Goal: Feedback & Contribution: Contribute content

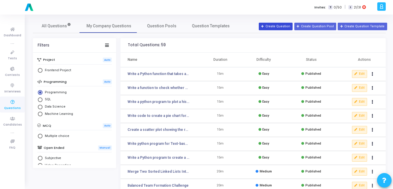
click at [289, 28] on button "Create Question" at bounding box center [276, 27] width 34 height 8
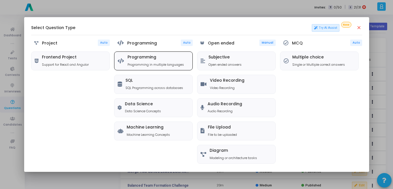
click at [123, 59] on icon at bounding box center [121, 61] width 6 height 5
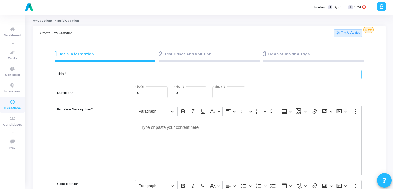
click at [155, 75] on input "text" at bounding box center [248, 75] width 227 height 10
paste input "Generate Heatmap of Feature Correlations in a Dataset"
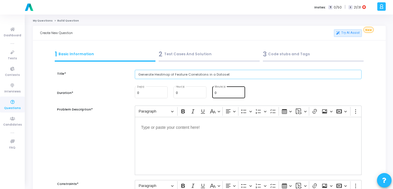
type input "Generate Heatmap of Feature Correlations in a Dataset"
click at [223, 95] on div "0 Minute(s)" at bounding box center [229, 92] width 28 height 13
type input "15"
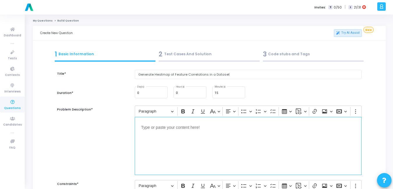
click at [198, 140] on div "Editor editing area: main" at bounding box center [248, 146] width 227 height 58
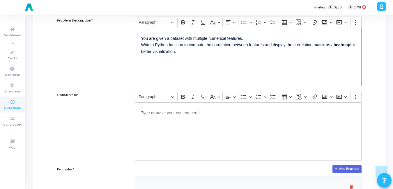
scroll to position [89, 0]
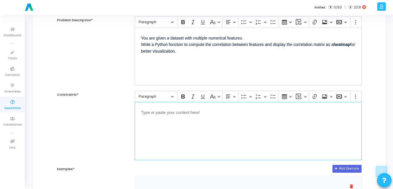
click at [211, 131] on div "Editor editing area: main" at bounding box center [248, 131] width 227 height 58
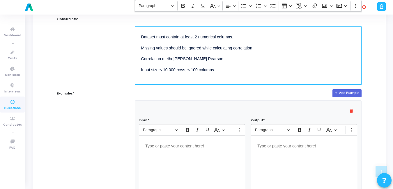
scroll to position [222, 0]
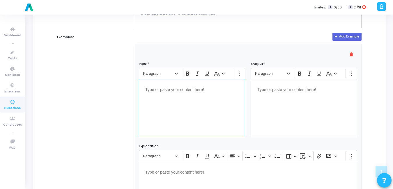
click at [175, 134] on div "Editor editing area: main" at bounding box center [192, 108] width 106 height 58
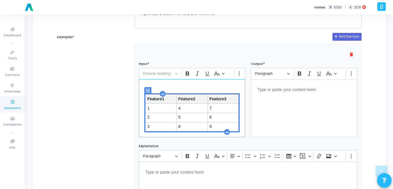
click at [270, 110] on div "Editor editing area: main" at bounding box center [304, 108] width 106 height 58
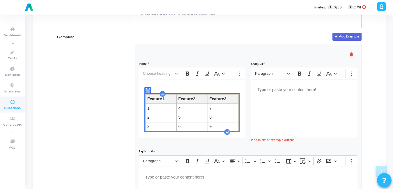
click at [202, 84] on div "Feature1 Feature2 Feature3 1 4 7 2 5 8 3 6 9 Press Enter to type after or press…" at bounding box center [192, 108] width 106 height 58
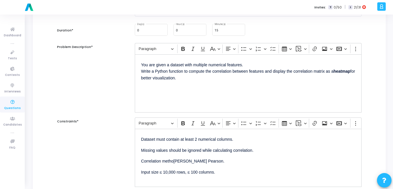
scroll to position [64, 0]
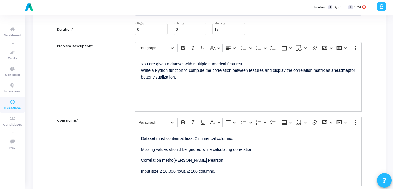
click at [193, 75] on p "You are given a dataset with multiple numerical features. Write a Python functi…" at bounding box center [248, 70] width 214 height 20
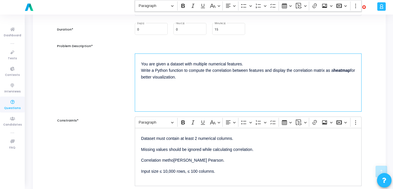
scroll to position [127, 0]
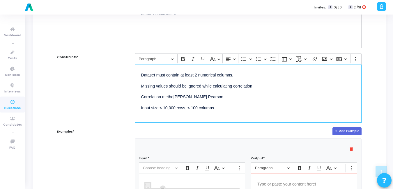
drag, startPoint x: 229, startPoint y: 113, endPoint x: 125, endPoint y: 71, distance: 111.9
click at [125, 71] on div "Constraints* Rich Text Editor Paragraph Bold Italic Underline Basic styles Text…" at bounding box center [209, 88] width 311 height 70
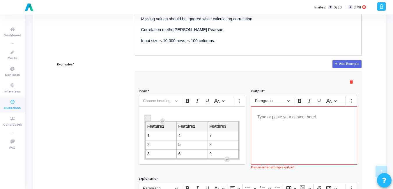
scroll to position [195, 0]
click at [290, 118] on p "Editor editing area: main" at bounding box center [305, 116] width 94 height 7
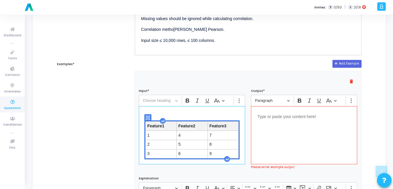
drag, startPoint x: 250, startPoint y: 115, endPoint x: 232, endPoint y: 112, distance: 17.6
click at [232, 112] on div "Feature1 Feature2 Feature3 1 4 7 2 5 8 3 6 9" at bounding box center [192, 135] width 106 height 58
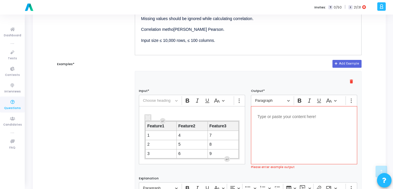
click at [278, 126] on div "Editor editing area: main" at bounding box center [304, 135] width 106 height 58
click at [243, 186] on span "Editor toolbar" at bounding box center [242, 188] width 0 height 9
drag, startPoint x: 274, startPoint y: 59, endPoint x: 285, endPoint y: 71, distance: 15.9
click at [274, 59] on form "Title* Generate Heatmap of Feature Correlations in a Dataset Duration* 0 Day(s)…" at bounding box center [209, 109] width 305 height 468
click at [295, 126] on div "Editor editing area: main" at bounding box center [304, 135] width 106 height 58
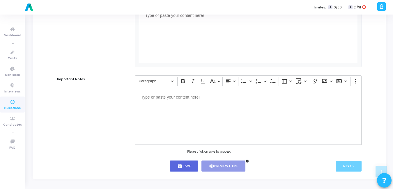
scroll to position [381, 0]
click at [183, 163] on button "save Save" at bounding box center [184, 166] width 29 height 11
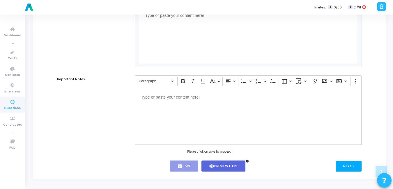
click at [351, 166] on button "Next >" at bounding box center [349, 166] width 26 height 11
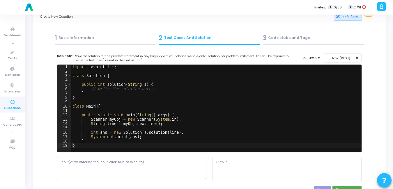
scroll to position [0, 0]
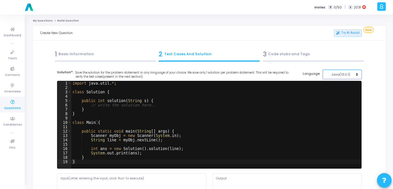
click at [357, 76] on button "Java(13.0.1)" at bounding box center [342, 75] width 39 height 10
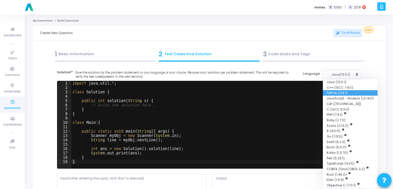
click at [341, 95] on button "Python (3.8.1)" at bounding box center [350, 93] width 55 height 6
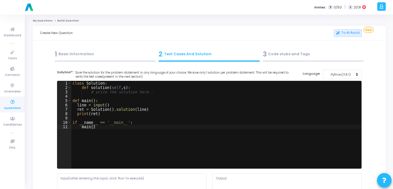
click at [224, 117] on div "class Solution : def solution ( self , s ) : # write the solution here.. def ma…" at bounding box center [216, 129] width 290 height 96
type textarea "if __name__ == '__main__': main()"
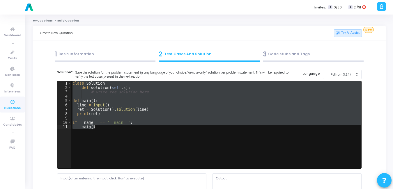
paste textarea
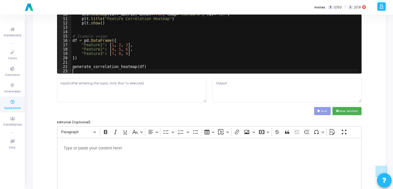
scroll to position [98, 0]
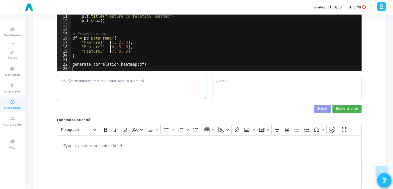
click at [154, 91] on textarea at bounding box center [131, 88] width 149 height 24
paste textarea "| Feature1 | Feature2 | Feature3 | | -------- | -------- | -------- | | 1 | 4 |…"
type textarea "| Feature1 | Feature2 | Feature3 | | -------- | -------- | -------- | | 1 | 4 |…"
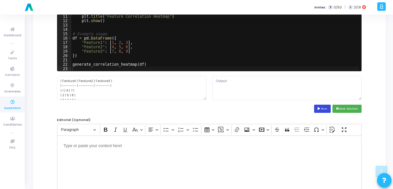
click at [318, 106] on button "Run" at bounding box center [322, 109] width 17 height 8
type textarea "Traceback (most recent call last): File "script.py", line 16, in <module> df = …"
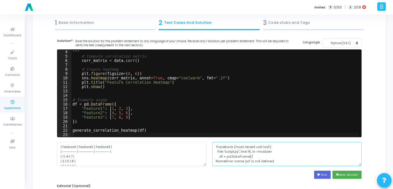
scroll to position [0, 0]
drag, startPoint x: 272, startPoint y: 157, endPoint x: 187, endPoint y: 145, distance: 85.9
click at [187, 145] on div "| Feature1 | Feature2 | Feature3 | | -------- | -------- | -------- | | 1 | 4 |…" at bounding box center [209, 154] width 311 height 24
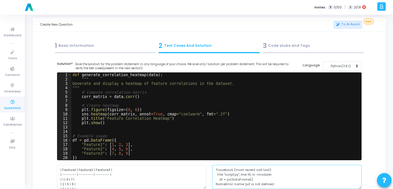
scroll to position [5, 0]
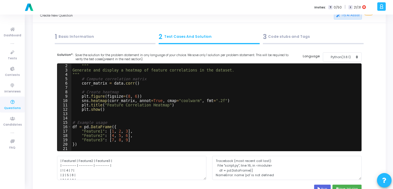
click at [183, 133] on div """" Generate and display a heatmap of feature correlations in the dataset. """ …" at bounding box center [215, 112] width 288 height 96
type textarea "generate_correlation_heatmap(df)"
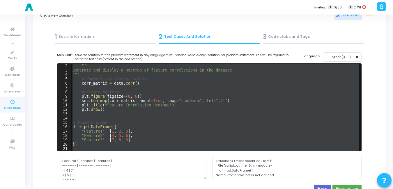
paste textarea
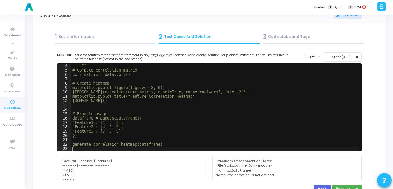
click at [147, 125] on div """" # Compute correlation matrix corr_matrix = data.corr() # Create heatmap mat…" at bounding box center [215, 112] width 288 height 96
type textarea ""Feature1": [1, 2, 3],"
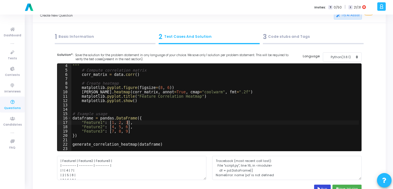
click at [325, 188] on button "Run" at bounding box center [322, 189] width 17 height 8
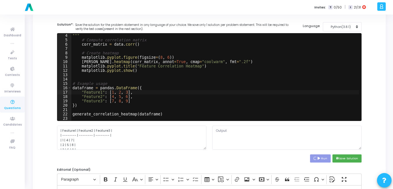
scroll to position [52, 0]
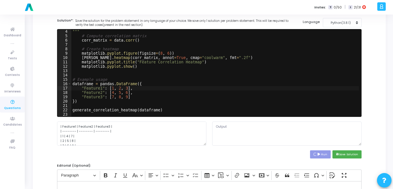
type textarea "Traceback (most recent call last): File "script.py", line 16, in <module> dataf…"
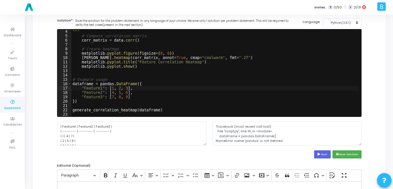
click at [223, 93] on div """" # Compute correlation matrix corr_matrix = data . corr ( ) # Create heatmap…" at bounding box center [215, 77] width 288 height 96
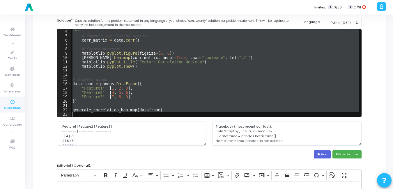
type textarea "generate_correlation_heatmap(dataframe)"
paste textarea
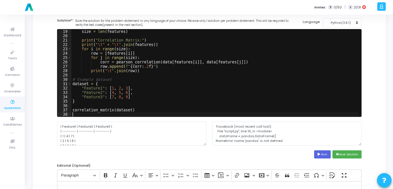
scroll to position [79, 0]
click at [327, 158] on button "Run" at bounding box center [322, 155] width 17 height 8
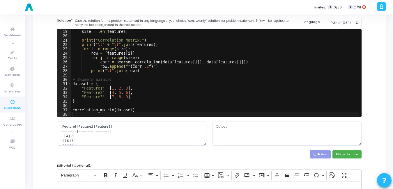
type textarea "Correlation Matrix: Feature1 Feature2 Feature3 Feature1 1.00 1.00 1.00 Feature2…"
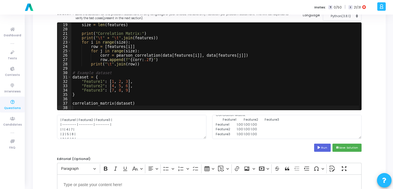
scroll to position [0, 0]
click at [270, 134] on textarea "Correlation Matrix: Feature1 Feature2 Feature3 Feature1 1.00 1.00 1.00 Feature2…" at bounding box center [286, 127] width 149 height 24
click at [346, 151] on button "save Save Solution" at bounding box center [347, 148] width 29 height 8
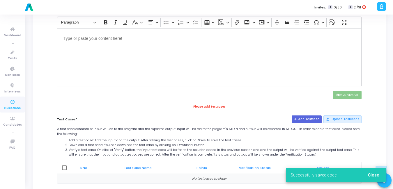
scroll to position [235, 0]
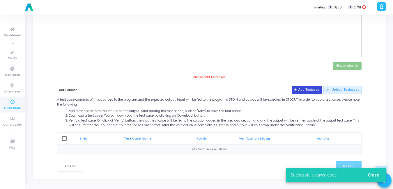
click at [309, 92] on button "Add Testcase" at bounding box center [307, 90] width 30 height 8
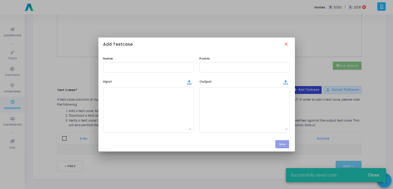
scroll to position [0, 0]
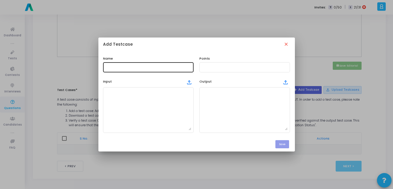
click at [157, 64] on div at bounding box center [148, 66] width 86 height 11
type input "Test Case"
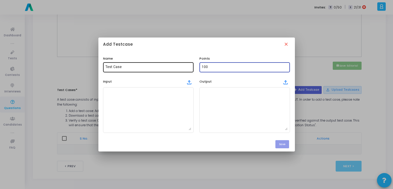
type input "100"
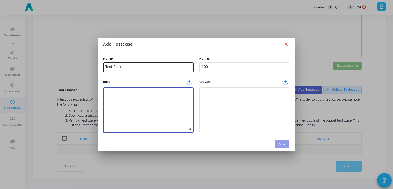
paste textarea "| Feature1 | Feature2 | Feature3 | | -------- | -------- | -------- | | 1 | 4 |…"
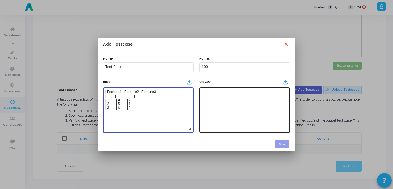
type textarea "| Feature1 | Feature2 | Feature3 | | -------- | -------- | -------- | | 1 | 4 |…"
click at [231, 108] on textarea at bounding box center [245, 110] width 86 height 41
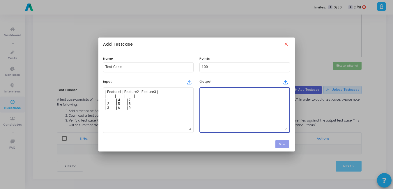
paste textarea "Correlation Matrix: Feature1 Feature2 Feature3 Feature1 1.00 1.00 1.00 Feature2…"
type textarea "Correlation Matrix: Feature1 Feature2 Feature3 Feature1 1.00 1.00 1.00 Feature2…"
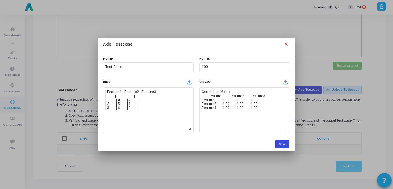
click at [285, 142] on button "Save" at bounding box center [283, 144] width 14 height 8
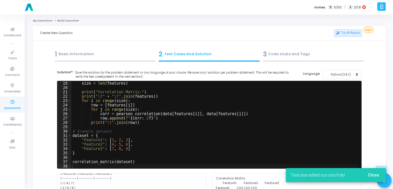
scroll to position [235, 0]
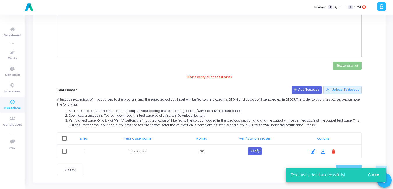
click at [63, 140] on span at bounding box center [64, 138] width 5 height 5
click at [64, 141] on input "checkbox" at bounding box center [64, 141] width 0 height 0
checkbox input "true"
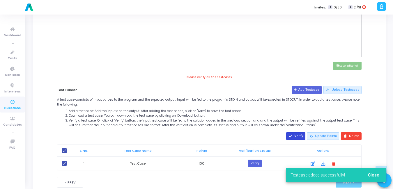
click at [299, 138] on button "done Verify" at bounding box center [295, 137] width 19 height 8
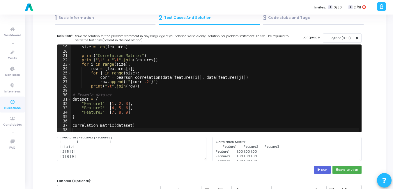
scroll to position [0, 0]
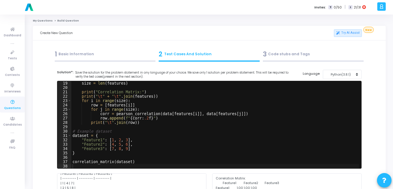
click at [80, 55] on div "1 Basic Information" at bounding box center [105, 55] width 101 height 10
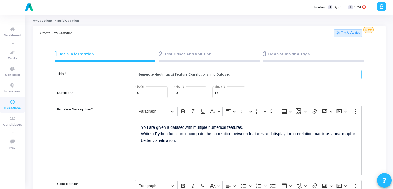
click at [185, 75] on input "Generate Heatmap of Feature Correlations in a Dataset" at bounding box center [248, 75] width 227 height 10
paste input "Compute Feature Correlations Without External Libraries"
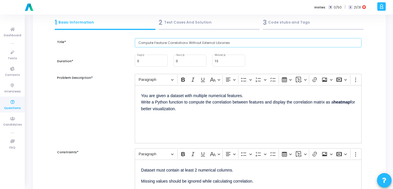
scroll to position [32, 0]
type input "Compute Feature Correlations Without External Libraries"
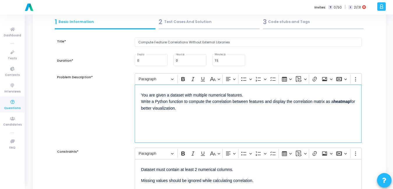
click at [204, 106] on p "You are given a dataset with multiple numerical features. Write a Python functi…" at bounding box center [248, 101] width 214 height 20
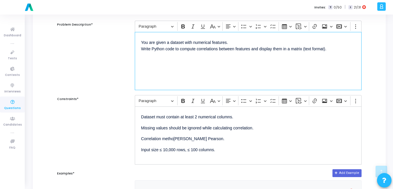
scroll to position [107, 0]
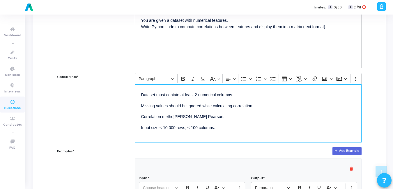
click at [253, 103] on p "Missing values should be ignored while calculating correlation." at bounding box center [248, 105] width 214 height 7
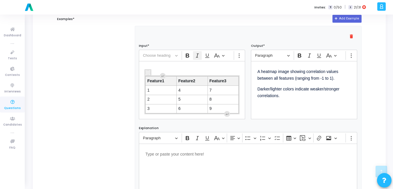
scroll to position [240, 0]
click at [289, 96] on p "Darker/lighter colors indicate weaker/stronger correlations." at bounding box center [305, 92] width 94 height 14
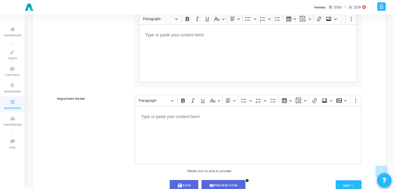
scroll to position [381, 0]
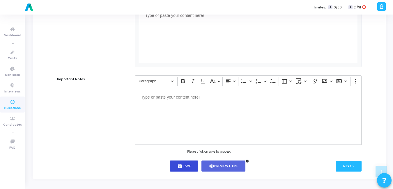
click at [182, 168] on icon "save" at bounding box center [179, 166] width 5 height 5
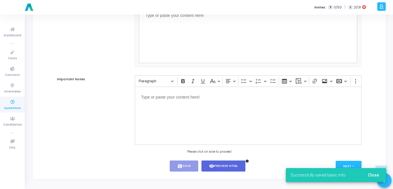
click at [371, 173] on span "Close" at bounding box center [373, 175] width 11 height 5
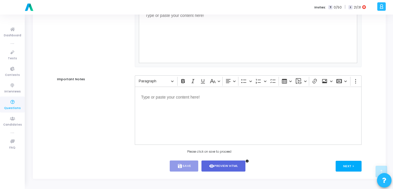
click at [347, 164] on button "Next >" at bounding box center [349, 166] width 26 height 11
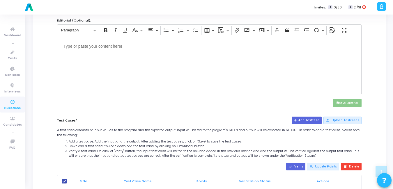
scroll to position [245, 0]
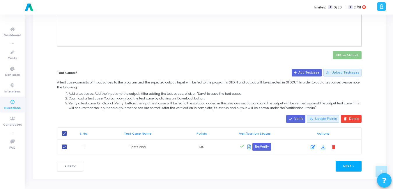
click at [354, 167] on button "Next >" at bounding box center [349, 166] width 26 height 11
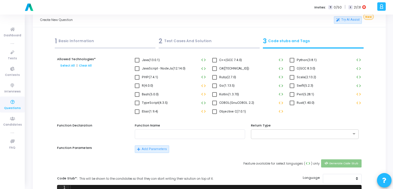
scroll to position [0, 0]
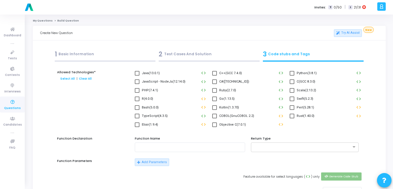
click at [292, 73] on span at bounding box center [292, 73] width 5 height 5
click at [292, 76] on input "Python(3.8.1)" at bounding box center [292, 76] width 0 height 0
checkbox input "true"
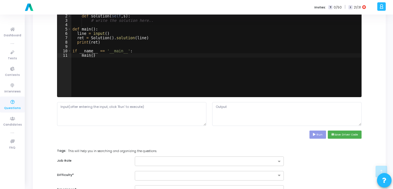
scroll to position [189, 0]
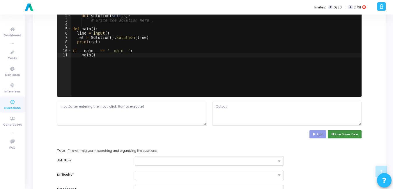
click at [341, 138] on button "save Save Driver Code" at bounding box center [345, 135] width 34 height 8
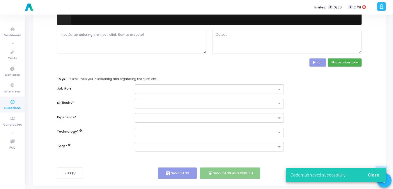
scroll to position [265, 0]
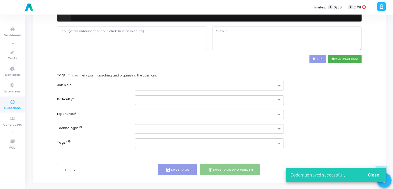
click at [269, 83] on div at bounding box center [206, 85] width 142 height 7
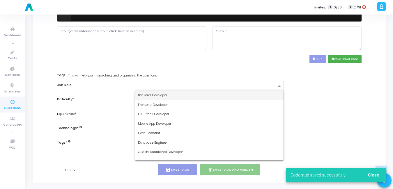
click at [221, 96] on div "Backend Developer" at bounding box center [209, 96] width 149 height 10
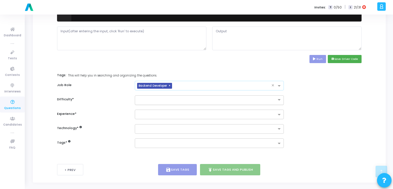
click at [221, 96] on div at bounding box center [209, 101] width 149 height 10
click at [211, 111] on div "Easy" at bounding box center [209, 110] width 149 height 10
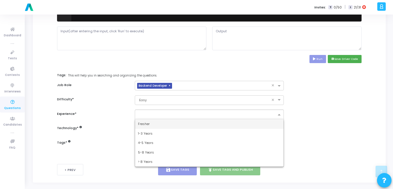
click at [208, 117] on input "text" at bounding box center [207, 115] width 139 height 5
click at [203, 125] on div "Fresher" at bounding box center [209, 124] width 149 height 10
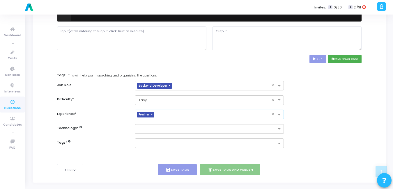
click at [201, 130] on input "text" at bounding box center [207, 129] width 139 height 5
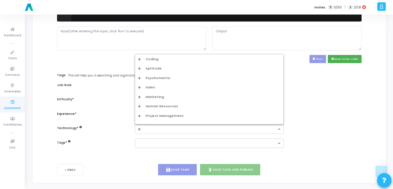
type input "dv"
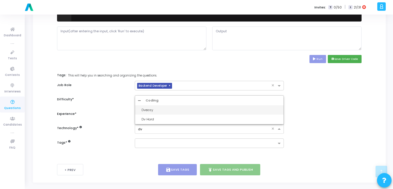
click at [153, 110] on div "Dveasy" at bounding box center [212, 110] width 140 height 5
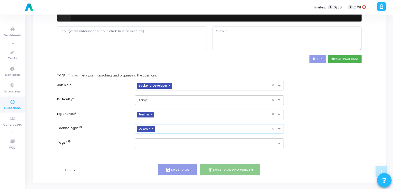
click at [162, 146] on input "text" at bounding box center [207, 144] width 139 height 5
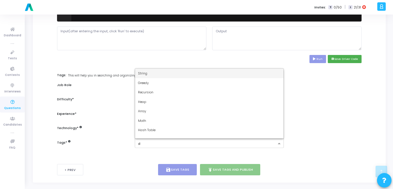
type input "dy"
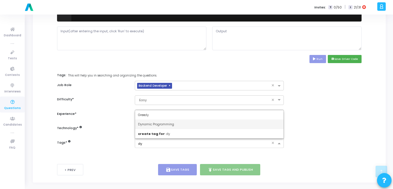
click at [158, 125] on span "Dynamic Programming" at bounding box center [156, 124] width 36 height 5
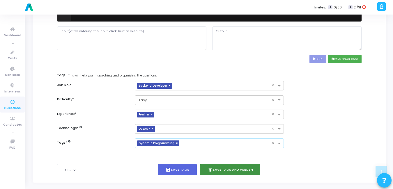
click at [232, 170] on button "publish Save Tags and Publish" at bounding box center [230, 169] width 61 height 11
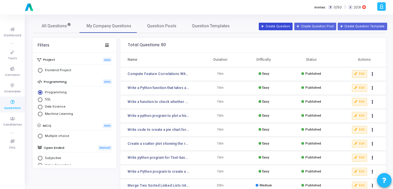
click at [289, 27] on button "Create Question" at bounding box center [276, 27] width 34 height 8
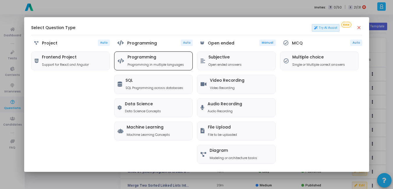
click at [166, 61] on div "Programming Programming in multiple languages" at bounding box center [156, 61] width 57 height 12
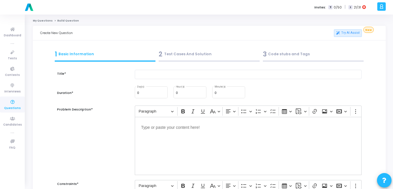
click at [381, 5] on icon at bounding box center [382, 6] width 4 height 7
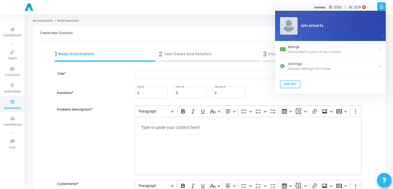
drag, startPoint x: 292, startPoint y: 0, endPoint x: 228, endPoint y: 24, distance: 69.4
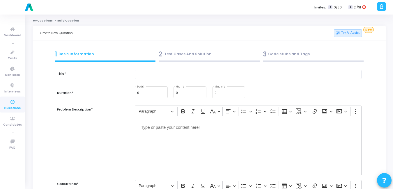
click at [381, 4] on icon at bounding box center [382, 6] width 4 height 7
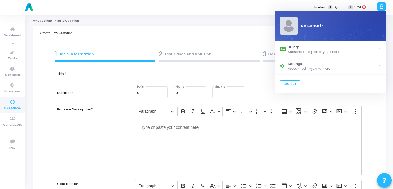
click at [246, 30] on div "Try AI Assist New" at bounding box center [293, 33] width 169 height 14
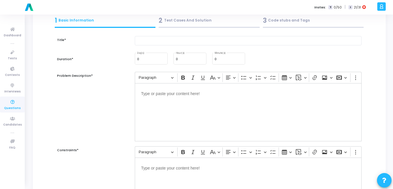
scroll to position [36, 0]
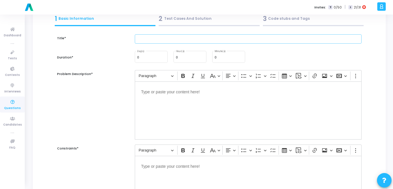
click at [157, 40] on input "text" at bounding box center [248, 39] width 227 height 10
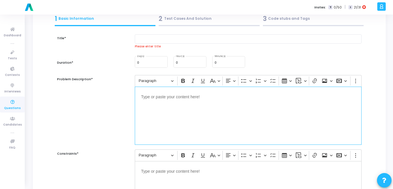
click at [184, 110] on div "Editor editing area: main" at bounding box center [248, 116] width 227 height 58
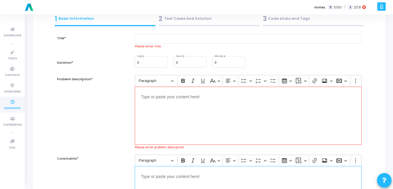
scroll to position [40, 0]
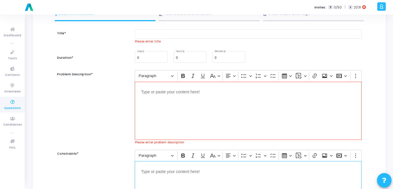
click at [180, 172] on p "Editor editing area: main" at bounding box center [248, 171] width 214 height 7
click at [212, 109] on div "Editor editing area: main" at bounding box center [248, 111] width 227 height 58
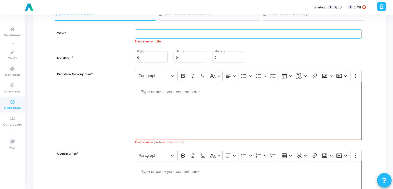
click at [154, 38] on input "text" at bounding box center [248, 34] width 227 height 10
click at [261, 113] on div "Editor editing area: main" at bounding box center [248, 111] width 227 height 58
click at [232, 58] on input "0" at bounding box center [229, 57] width 28 height 3
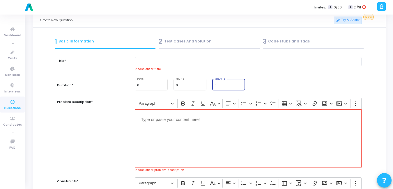
scroll to position [0, 0]
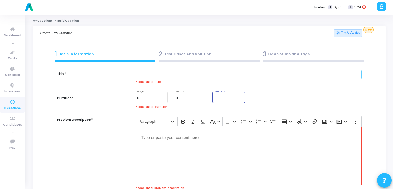
click at [218, 74] on input "text" at bounding box center [248, 75] width 227 height 10
click at [277, 104] on div "0 Day(s) 0 Hour(s) 0 Minute(s) Please enter duration" at bounding box center [248, 100] width 233 height 19
click at [192, 98] on input "0" at bounding box center [190, 98] width 28 height 3
click at [180, 78] on input "text" at bounding box center [248, 75] width 227 height 10
paste input "Distribution of Marks of 100 Students using Histogram (Text-Based)"
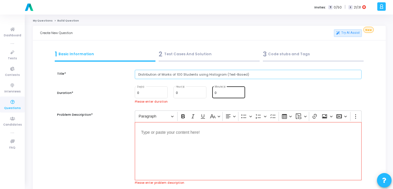
type input "Distribution of Marks of 100 Students using Histogram (Text-Based)"
click at [222, 94] on input "0" at bounding box center [229, 92] width 28 height 3
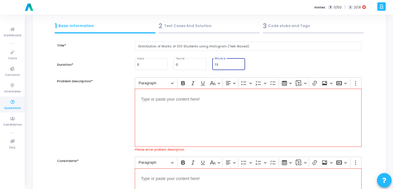
scroll to position [29, 0]
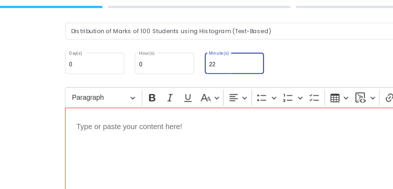
type input "2"
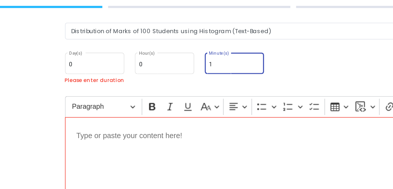
type input "15"
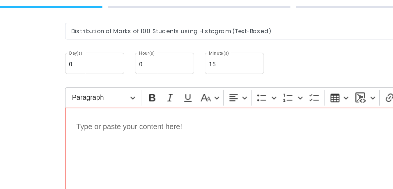
click at [270, 58] on div "0 Day(s) 0 Hour(s) 15 Minute(s)" at bounding box center [248, 63] width 233 height 13
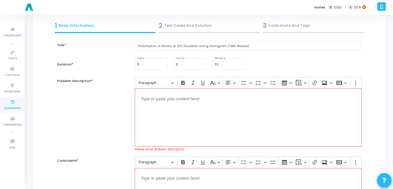
click at [182, 125] on div "Editor editing area: main" at bounding box center [248, 118] width 227 height 58
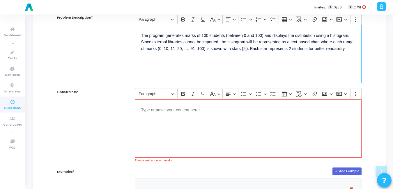
scroll to position [92, 0]
click at [177, 121] on div "Editor editing area: main" at bounding box center [248, 128] width 227 height 58
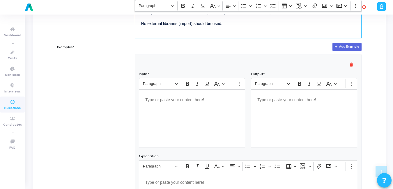
scroll to position [212, 0]
click at [167, 107] on div "Editor editing area: main" at bounding box center [192, 118] width 106 height 58
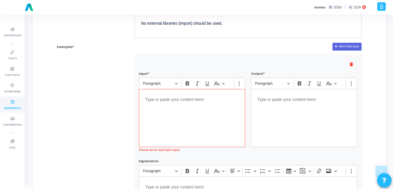
click at [209, 121] on div "Editor editing area: main" at bounding box center [192, 118] width 106 height 58
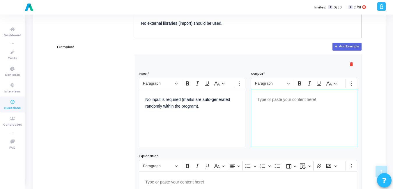
click at [260, 118] on div "Editor editing area: main" at bounding box center [304, 118] width 106 height 58
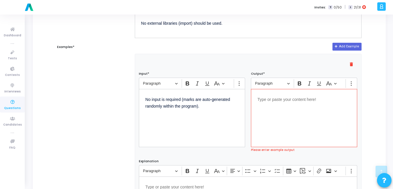
click at [279, 112] on div "Editor editing area: main" at bounding box center [304, 118] width 106 height 58
click at [219, 126] on div "No input is required (marks are auto-generated randomly within the program)." at bounding box center [192, 118] width 106 height 58
click at [272, 122] on div "Editor editing area: main" at bounding box center [304, 118] width 106 height 58
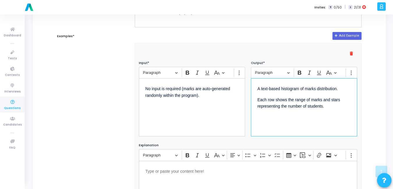
scroll to position [381, 0]
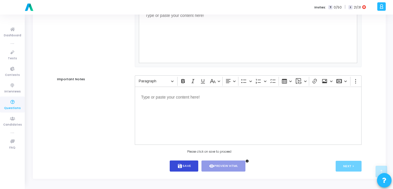
click at [190, 163] on button "save Save" at bounding box center [184, 166] width 29 height 11
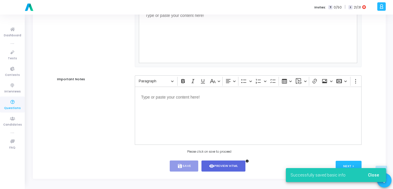
click at [376, 174] on span "Close" at bounding box center [373, 175] width 11 height 5
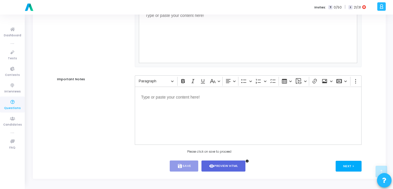
click at [353, 167] on button "Next >" at bounding box center [349, 166] width 26 height 11
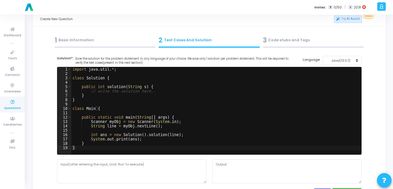
scroll to position [0, 0]
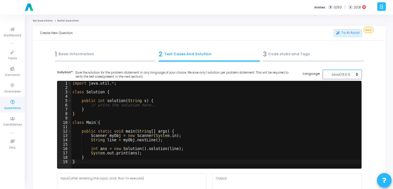
click at [349, 73] on div "Java(13.0.1)" at bounding box center [341, 74] width 29 height 5
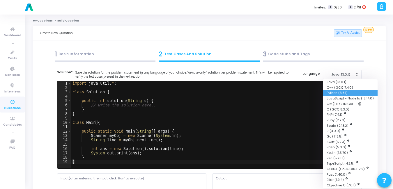
click at [333, 93] on button "Python (3.8.1)" at bounding box center [350, 93] width 55 height 6
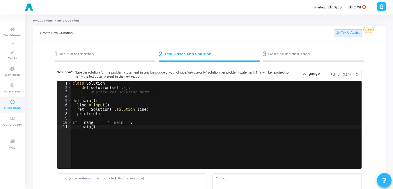
click at [197, 110] on div "class Solution : def solution ( self , s ) : # write the solution here.. def ma…" at bounding box center [216, 129] width 290 height 96
type textarea "if __name__ == '__main__': main()"
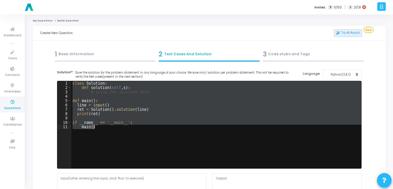
paste textarea
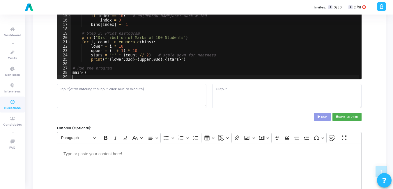
scroll to position [90, 0]
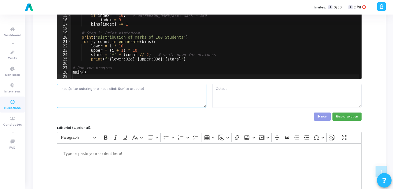
click at [129, 101] on textarea at bounding box center [131, 96] width 149 height 24
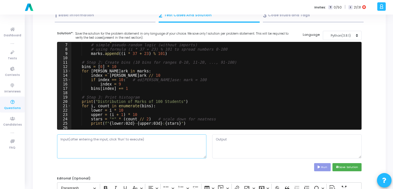
scroll to position [0, 0]
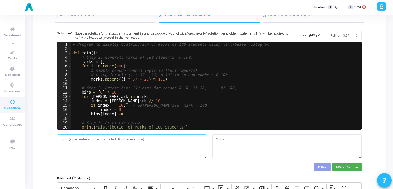
click at [91, 146] on textarea at bounding box center [131, 147] width 149 height 24
type textarea "input"
click at [321, 167] on icon at bounding box center [320, 167] width 4 height 3
type textarea "Distribution of Marks of 100 Students 00-010 : ***** 10-020 : ***** 20-030 : **…"
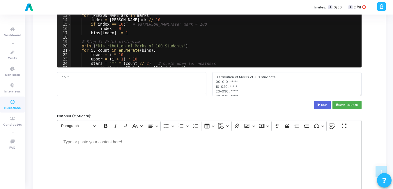
scroll to position [84, 0]
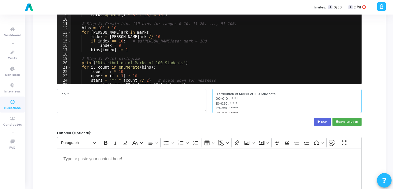
click at [242, 105] on textarea "Distribution of Marks of 100 Students 00-010 : ***** 10-020 : ***** 20-030 : **…" at bounding box center [286, 101] width 149 height 24
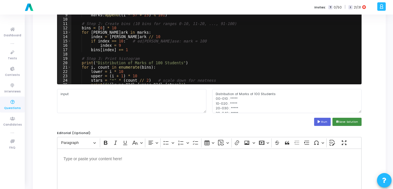
click at [355, 122] on button "save Save Solution" at bounding box center [347, 122] width 29 height 8
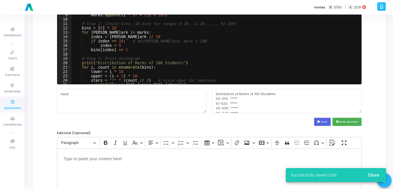
click at [374, 173] on span "Close" at bounding box center [373, 175] width 11 height 5
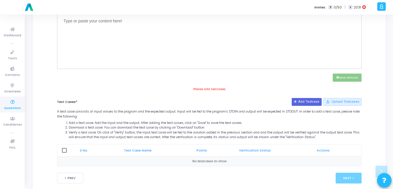
scroll to position [235, 0]
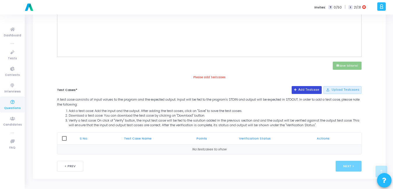
click at [305, 91] on button "Add Testcase" at bounding box center [307, 90] width 30 height 8
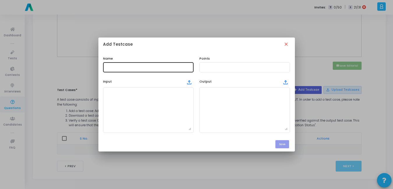
click at [138, 67] on input "text" at bounding box center [148, 67] width 86 height 4
type input "R"
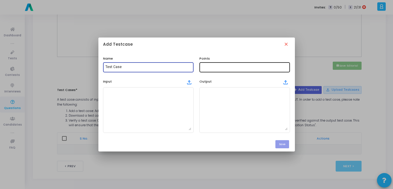
type input "Test Case"
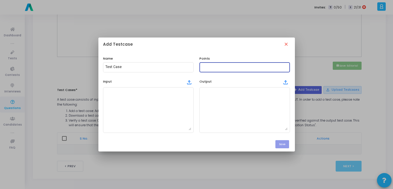
click at [223, 67] on input "text" at bounding box center [245, 67] width 86 height 4
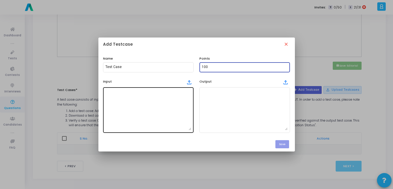
type input "100"
click at [157, 107] on textarea at bounding box center [148, 110] width 86 height 41
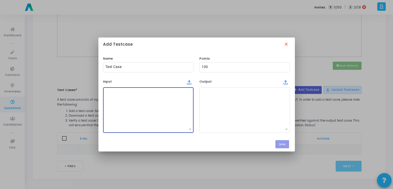
paste textarea "No input is required (marks are auto-generated randomly within the program)."
type textarea "No input is required (marks are auto-generated randomly within the program)."
drag, startPoint x: 162, startPoint y: 101, endPoint x: 97, endPoint y: 84, distance: 67.6
click at [97, 84] on div "Add Testcase close Name Test Case Points 100 Input file_upload No input is requ…" at bounding box center [196, 94] width 393 height 189
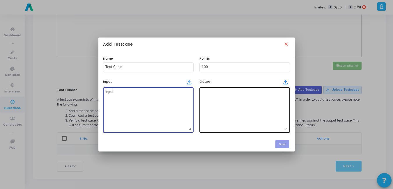
type textarea "input"
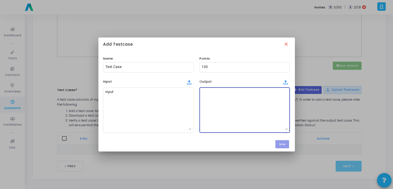
click at [218, 101] on textarea at bounding box center [245, 110] width 86 height 41
paste textarea "Distribution of Marks of 100 Students 00-010 : ***** 10-020 : ***** 20-030 : **…"
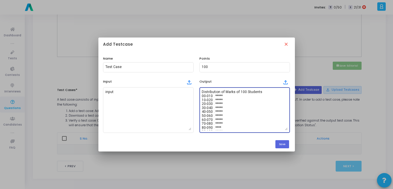
scroll to position [7, 0]
type textarea "Distribution of Marks of 100 Students 00-010 : ***** 10-020 : ***** 20-030 : **…"
click at [285, 145] on button "Save" at bounding box center [283, 144] width 14 height 8
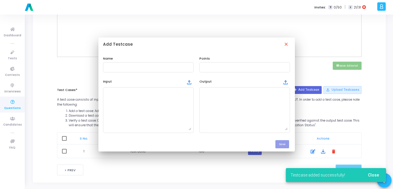
scroll to position [235, 0]
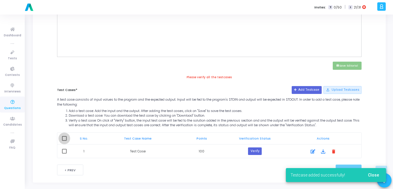
click at [63, 138] on span at bounding box center [64, 138] width 5 height 5
click at [64, 141] on input "checkbox" at bounding box center [64, 141] width 0 height 0
checkbox input "true"
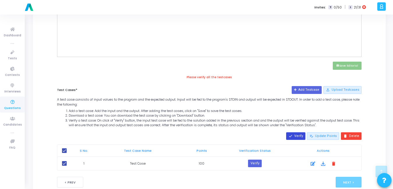
click at [293, 138] on mat-icon "done" at bounding box center [291, 136] width 4 height 4
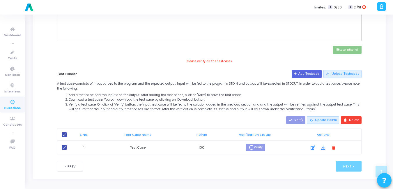
scroll to position [245, 0]
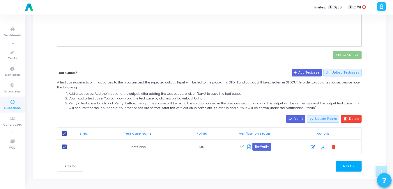
click at [345, 166] on button "Next >" at bounding box center [349, 166] width 26 height 11
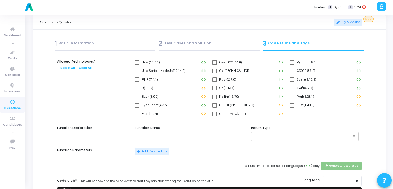
scroll to position [0, 0]
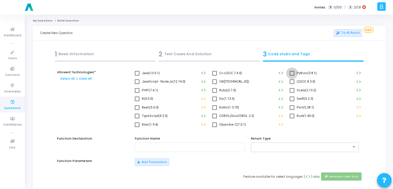
click at [293, 74] on span at bounding box center [292, 73] width 5 height 5
click at [292, 76] on input "Python(3.8.1)" at bounding box center [292, 76] width 0 height 0
checkbox input "true"
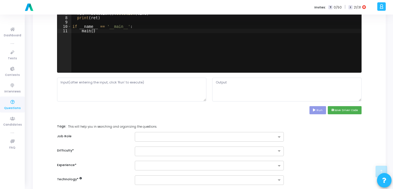
scroll to position [214, 0]
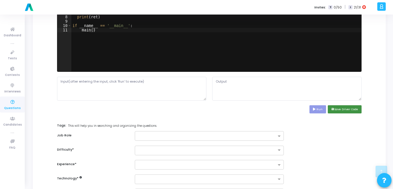
click at [357, 109] on button "save Save Driver Code" at bounding box center [345, 109] width 34 height 8
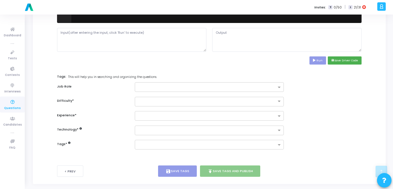
scroll to position [264, 0]
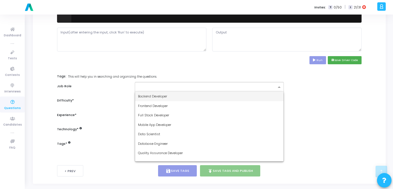
click at [276, 87] on input "text" at bounding box center [207, 87] width 139 height 5
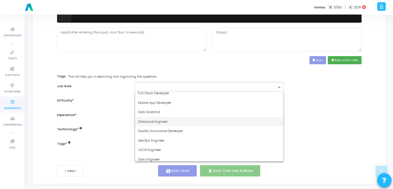
scroll to position [0, 0]
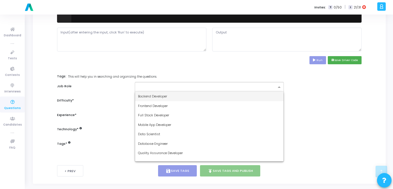
click at [152, 93] on div "Backend Developer" at bounding box center [209, 97] width 149 height 10
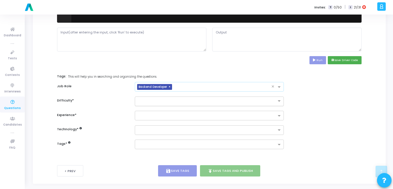
click at [142, 105] on div at bounding box center [209, 102] width 149 height 10
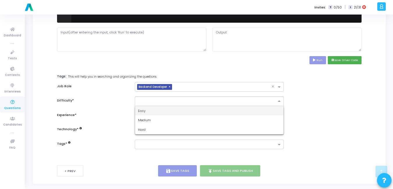
click at [150, 112] on div "Easy" at bounding box center [209, 111] width 149 height 10
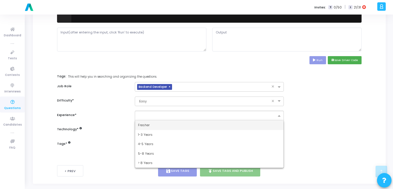
click at [146, 117] on input "text" at bounding box center [207, 116] width 139 height 5
click at [143, 123] on div "Fresher" at bounding box center [209, 126] width 149 height 10
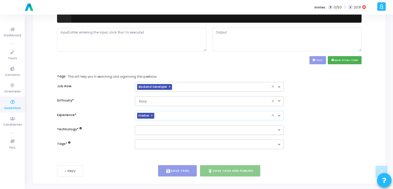
click at [190, 130] on input "text" at bounding box center [207, 130] width 139 height 5
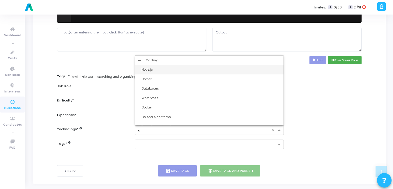
type input "dv"
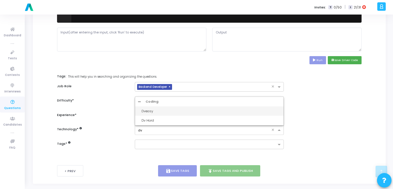
click at [148, 109] on div "Dveasy" at bounding box center [212, 111] width 140 height 5
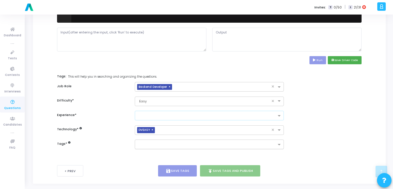
click at [150, 144] on ng-select at bounding box center [209, 145] width 149 height 10
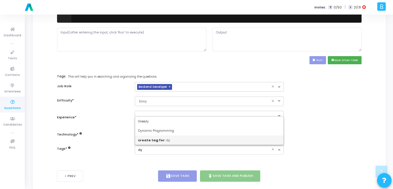
type input "dyn"
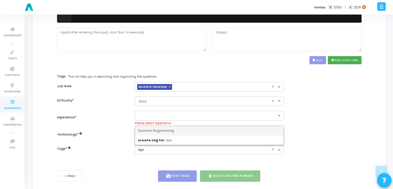
click at [170, 132] on span "Dynamic Programming" at bounding box center [156, 130] width 36 height 5
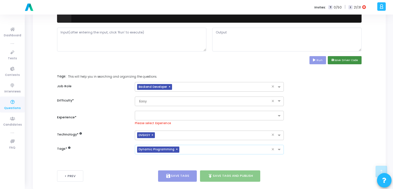
click at [351, 62] on button "save Save Driver Code" at bounding box center [345, 60] width 34 height 8
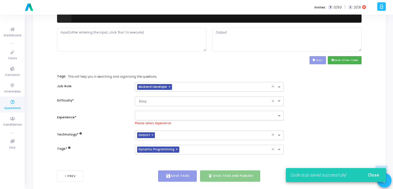
click at [146, 112] on div at bounding box center [209, 116] width 149 height 10
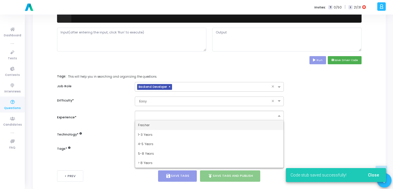
click at [148, 125] on span "Fresher" at bounding box center [144, 125] width 12 height 5
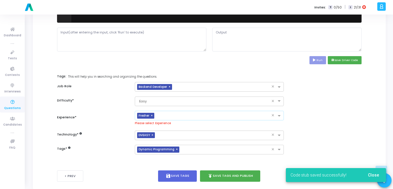
scroll to position [274, 0]
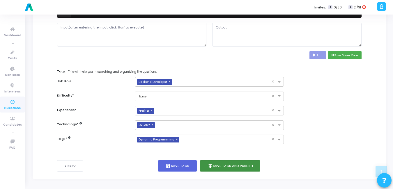
click at [216, 165] on button "publish Save Tags and Publish" at bounding box center [230, 166] width 61 height 11
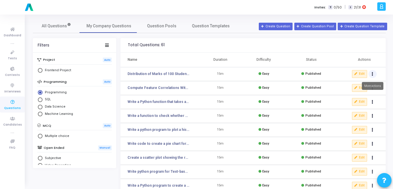
click at [373, 74] on icon "Actions" at bounding box center [372, 74] width 1 height 3
click at [201, 58] on th "Duration" at bounding box center [220, 60] width 43 height 15
click at [359, 74] on button "Edit" at bounding box center [359, 74] width 15 height 8
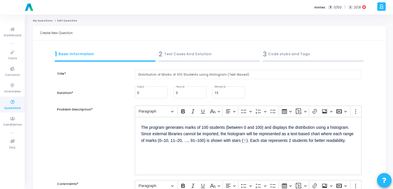
click at [182, 52] on div "2 Test Cases And Solution" at bounding box center [209, 55] width 101 height 10
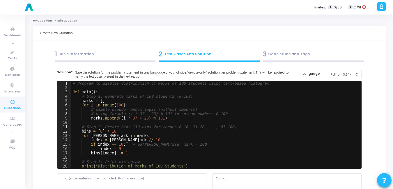
click at [77, 55] on div "1 Basic Information" at bounding box center [105, 55] width 101 height 10
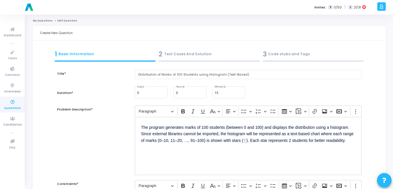
click at [195, 59] on div "2 Test Cases And Solution" at bounding box center [209, 55] width 101 height 10
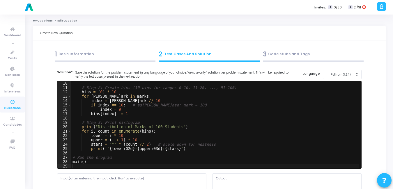
click at [83, 53] on div "1 Basic Information" at bounding box center [105, 55] width 101 height 10
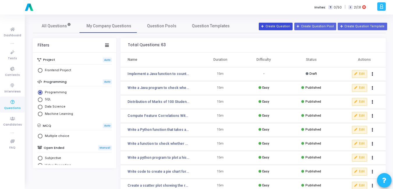
click at [282, 24] on button "Create Question" at bounding box center [276, 27] width 34 height 8
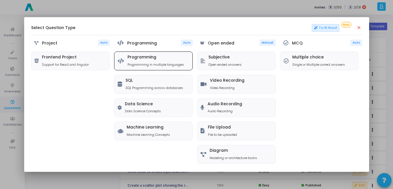
click at [147, 56] on h5 "Programming" at bounding box center [156, 57] width 57 height 5
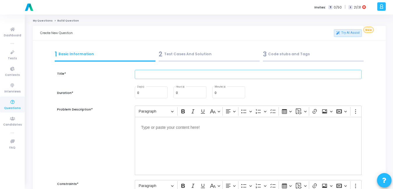
click at [158, 77] on input "text" at bounding box center [248, 75] width 227 height 10
paste input "Create a grouped bar chart showing quarterly profits for three companies."
type input "Create a grouped bar chart showing quarterly profits for three companies."
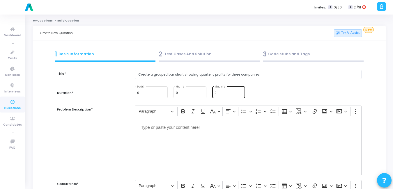
click at [221, 87] on div "0 Minute(s)" at bounding box center [229, 92] width 28 height 13
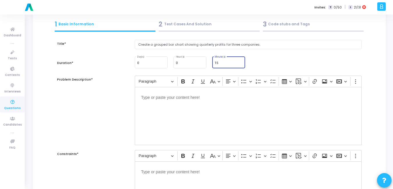
scroll to position [31, 0]
type input "15"
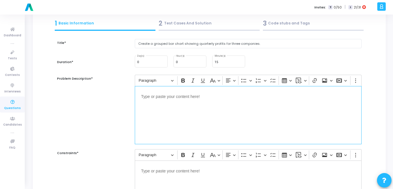
click at [202, 100] on p "Editor editing area: main" at bounding box center [248, 96] width 214 height 7
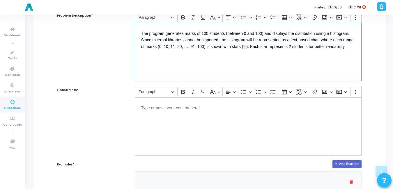
scroll to position [94, 0]
click at [180, 130] on div "Editor editing area: main" at bounding box center [248, 126] width 227 height 58
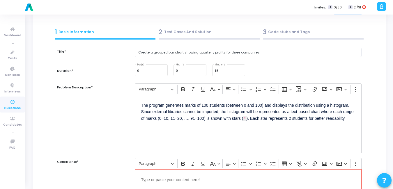
scroll to position [22, 0]
click at [159, 119] on p "The program generates marks of 100 students (between 0 and 100) and displays th…" at bounding box center [248, 112] width 214 height 21
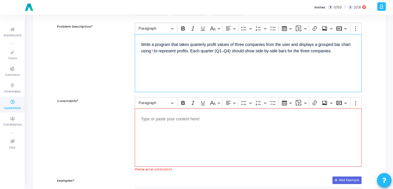
scroll to position [83, 0]
click at [172, 133] on div "Editor editing area: main" at bounding box center [248, 137] width 227 height 58
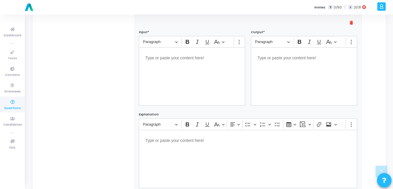
scroll to position [254, 0]
click at [179, 81] on div "Editor editing area: main" at bounding box center [192, 76] width 106 height 58
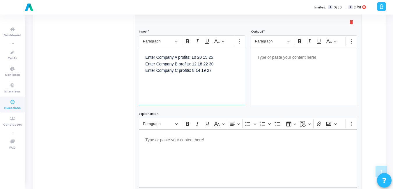
drag, startPoint x: 155, startPoint y: 55, endPoint x: 140, endPoint y: 57, distance: 15.3
click at [140, 57] on div "Enter Company A profits: 10 20 15 25 Enter Company B profits: 12 18 22 30 Enter…" at bounding box center [192, 76] width 106 height 58
drag, startPoint x: 155, startPoint y: 63, endPoint x: 128, endPoint y: 60, distance: 26.9
click at [128, 60] on div "Examples* Add Example delete Input* Rich Text Editor Paragraph Bold Italic Unde…" at bounding box center [209, 98] width 311 height 195
click at [140, 61] on div "Company A profits: 10 20 15 25 Enter Company B profits: 12 18 22 30 Enter Compa…" at bounding box center [192, 76] width 106 height 58
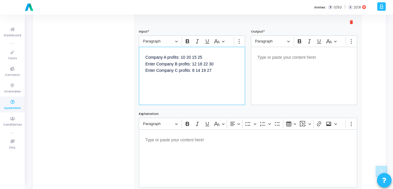
drag, startPoint x: 149, startPoint y: 65, endPoint x: 145, endPoint y: 65, distance: 4.4
click at [145, 65] on div "Company A profits: 10 20 15 25 Enter Company B profits: 12 18 22 30 Enter Compa…" at bounding box center [192, 76] width 106 height 58
click at [148, 71] on p "Company A profits: 10 20 15 25 Company B profits: 12 18 22 30 Enter Company C p…" at bounding box center [192, 66] width 94 height 27
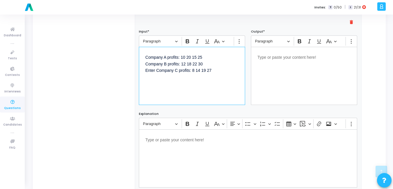
click at [148, 71] on p "Company A profits: 10 20 15 25 Company B profits: 12 18 22 30 Enter Company C p…" at bounding box center [192, 66] width 94 height 27
click at [149, 87] on div "Company A profits: 10 20 15 25 Company B profits: 12 18 22 30 Enter Company C p…" at bounding box center [192, 76] width 106 height 58
click at [186, 83] on div "Company A profits: 10 20 15 25 Company B profits: 12 18 22 30 Enter Company C p…" at bounding box center [192, 76] width 106 height 58
click at [149, 71] on p "Company A profits: 10 20 15 25 Company B profits: 12 18 22 30 Enter Company C p…" at bounding box center [192, 66] width 94 height 27
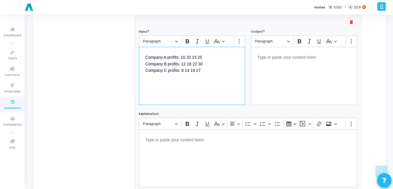
click at [290, 61] on p "Editor editing area: main" at bounding box center [305, 56] width 94 height 7
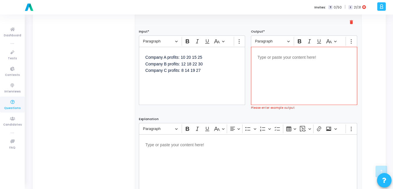
click at [308, 77] on div "Editor editing area: main" at bounding box center [304, 76] width 106 height 58
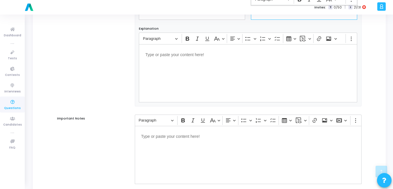
scroll to position [381, 0]
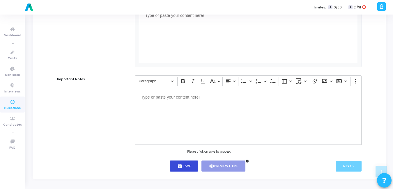
click at [181, 165] on icon "save" at bounding box center [179, 166] width 5 height 5
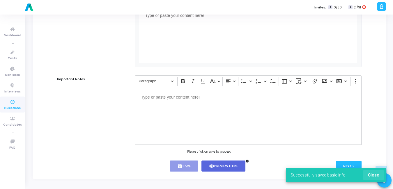
click at [379, 175] on button "Close" at bounding box center [374, 175] width 20 height 10
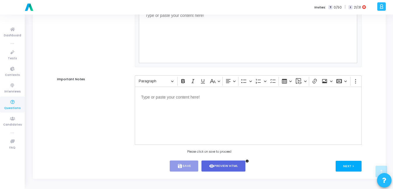
click at [346, 166] on button "Next >" at bounding box center [349, 166] width 26 height 11
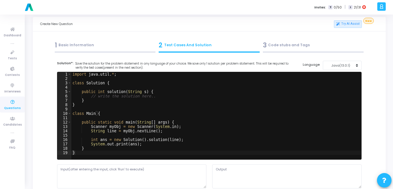
scroll to position [0, 0]
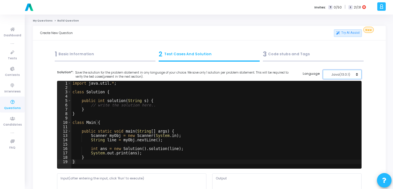
click at [341, 74] on div "Java(13.0.1)" at bounding box center [341, 74] width 29 height 5
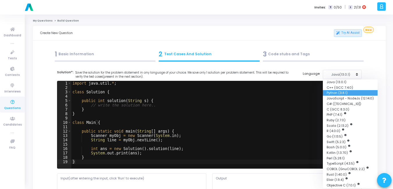
click at [336, 91] on button "Python (3.8.1)" at bounding box center [350, 93] width 55 height 6
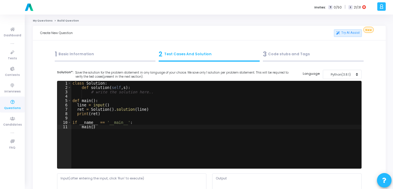
click at [158, 101] on div "class Solution : def solution ( self , s ) : # write the solution here.. def ma…" at bounding box center [216, 129] width 290 height 96
type textarea "if __name__ == '__main__': main()"
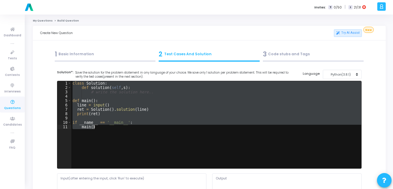
paste textarea
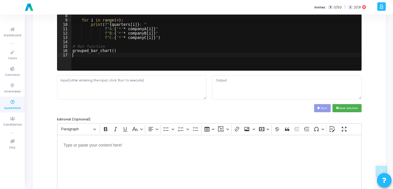
scroll to position [98, 0]
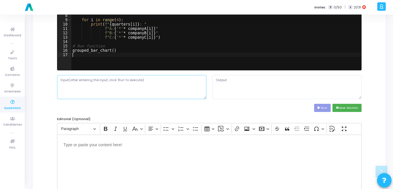
click at [137, 88] on textarea at bounding box center [131, 87] width 149 height 24
click at [123, 83] on textarea at bounding box center [131, 87] width 149 height 24
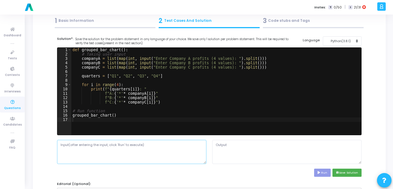
scroll to position [33, 0]
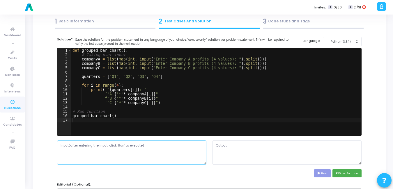
click at [101, 147] on textarea at bounding box center [131, 153] width 149 height 24
paste textarea "Enter Company A profits: 10 20 15 25 Enter Company B profits: 12 18 22 30 Enter…"
type textarea "Enter Company A profits: 10 20 15 25 Enter Company B profits: 12 18 22 30 Enter…"
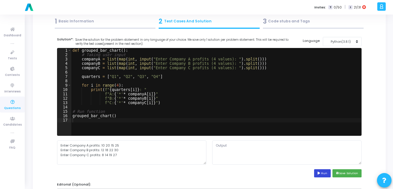
click at [322, 173] on button "Run" at bounding box center [322, 174] width 17 height 8
type textarea "Enter Company A profits (4 values): Traceback (most recent call last): File "sc…"
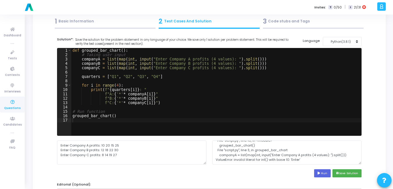
scroll to position [14, 0]
drag, startPoint x: 100, startPoint y: 146, endPoint x: 54, endPoint y: 146, distance: 46.0
click at [54, 146] on div "Enter Company A profits: 10 20 15 25 Enter Company B profits: 12 18 22 30 Enter…" at bounding box center [131, 153] width 155 height 24
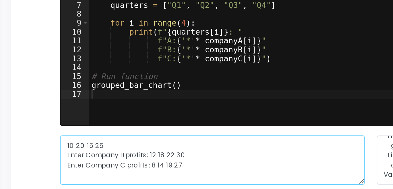
drag, startPoint x: 101, startPoint y: 150, endPoint x: 58, endPoint y: 150, distance: 42.8
click at [58, 150] on textarea "10 20 15 25 Enter Company B profits: 12 18 22 30 Enter Company C profits: 8 14 …" at bounding box center [131, 153] width 149 height 24
drag, startPoint x: 101, startPoint y: 156, endPoint x: 56, endPoint y: 157, distance: 45.8
click at [56, 157] on div "10 20 15 25 12 18 22 30 Enter Company C profits: 8 14 19 27" at bounding box center [131, 153] width 155 height 24
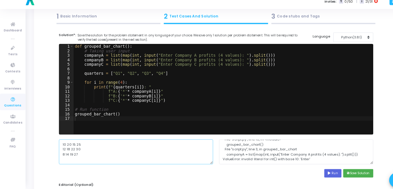
scroll to position [35, 0]
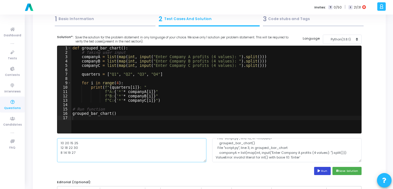
type textarea "10 20 15 25 12 18 22 30 8 14 19 27"
click at [328, 174] on button "Run" at bounding box center [322, 171] width 17 height 8
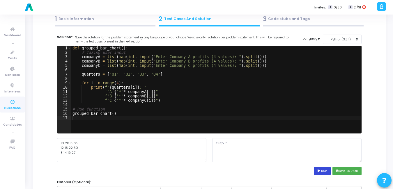
scroll to position [0, 0]
type textarea "**********"
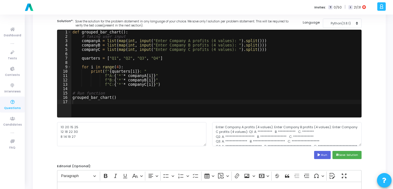
scroll to position [14, 0]
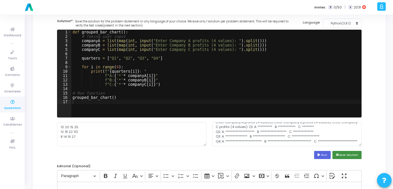
click at [353, 154] on button "save Save Solution" at bounding box center [347, 155] width 29 height 8
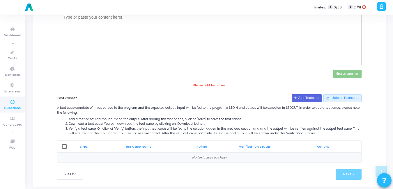
scroll to position [235, 0]
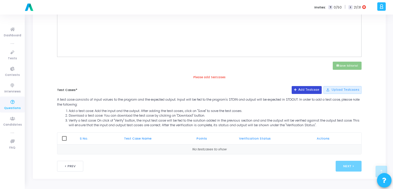
click at [307, 88] on button "Add Testcase" at bounding box center [307, 90] width 30 height 8
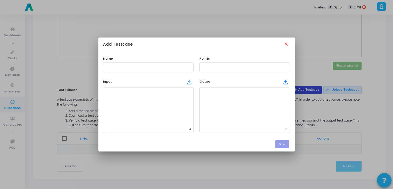
scroll to position [0, 0]
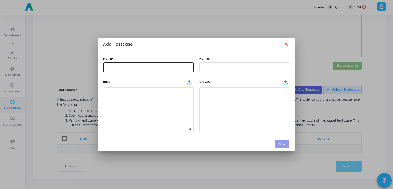
click at [148, 65] on div at bounding box center [148, 66] width 86 height 11
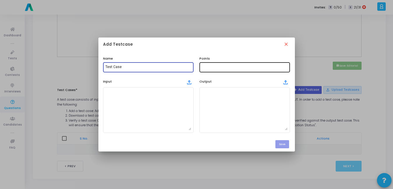
type input "Test Case"
click at [237, 62] on div at bounding box center [245, 66] width 86 height 11
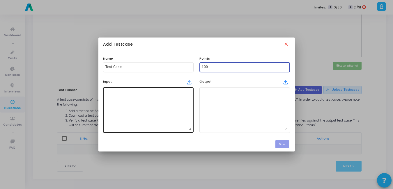
type input "100"
click at [162, 114] on textarea at bounding box center [148, 110] width 86 height 41
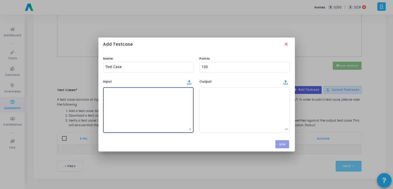
paste textarea "Enter Company A profits: 10 20 15 25 Enter Company B profits: 12 18 22 30 Enter…"
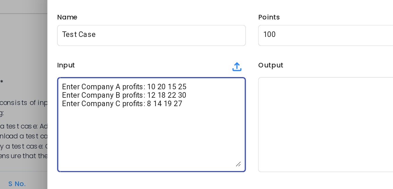
drag, startPoint x: 145, startPoint y: 92, endPoint x: 101, endPoint y: 90, distance: 44.9
click at [101, 90] on div "Input file_upload Enter Company A profits: 10 20 15 25 Enter Company B profits:…" at bounding box center [148, 105] width 96 height 56
drag, startPoint x: 145, startPoint y: 96, endPoint x: 106, endPoint y: 96, distance: 39.6
click at [106, 96] on textarea "10 20 15 25 Enter Company B profits: 12 18 22 30 Enter Company C profits: 8 14 …" at bounding box center [148, 110] width 86 height 41
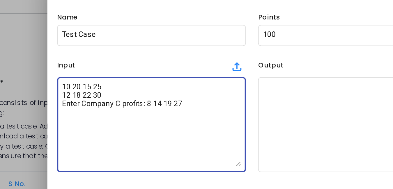
drag, startPoint x: 145, startPoint y: 100, endPoint x: 96, endPoint y: 101, distance: 48.4
click at [96, 101] on div "Add Testcase close Name Test Case Points 100 Input file_upload 10 20 15 25 12 1…" at bounding box center [196, 94] width 393 height 189
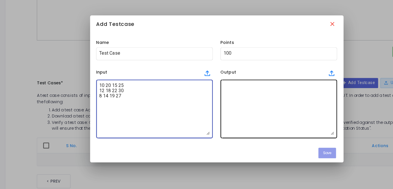
type textarea "10 20 15 25 12 18 22 30 8 14 19 27"
click at [224, 96] on textarea at bounding box center [245, 110] width 86 height 41
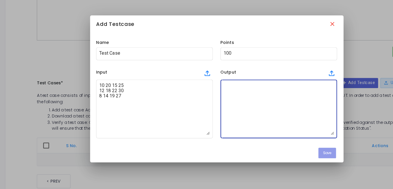
paste textarea "**********"
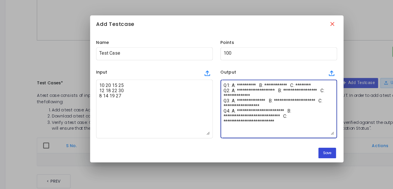
type textarea "**********"
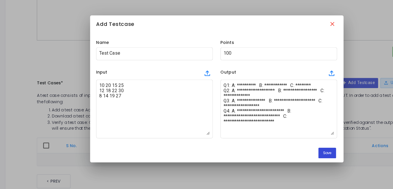
click at [285, 144] on button "Save" at bounding box center [283, 144] width 14 height 8
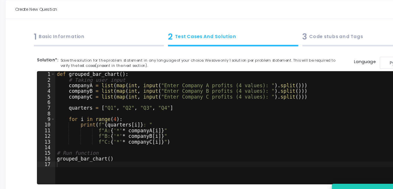
scroll to position [235, 0]
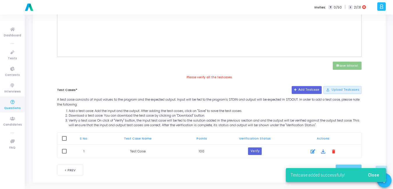
click at [64, 138] on span at bounding box center [64, 138] width 5 height 5
click at [64, 141] on input "checkbox" at bounding box center [64, 141] width 0 height 0
checkbox input "true"
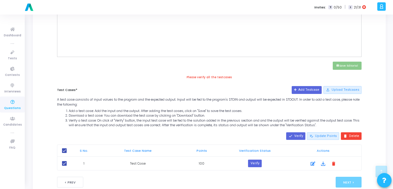
click at [293, 132] on div "done Verify edit_note Update Points delete Delete S No. Test Case Name Points V…" at bounding box center [209, 151] width 311 height 40
click at [293, 135] on mat-icon "done" at bounding box center [291, 136] width 4 height 4
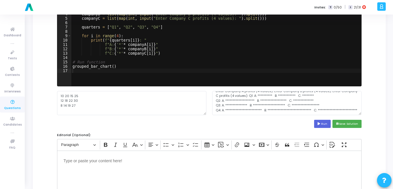
scroll to position [82, 0]
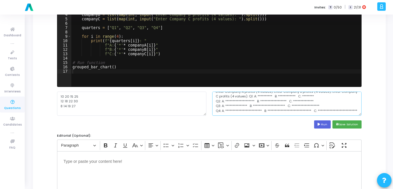
click at [260, 97] on textarea "**********" at bounding box center [286, 104] width 149 height 24
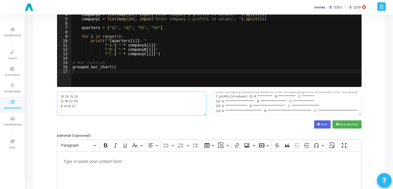
click at [120, 105] on textarea "10 20 15 25 12 18 22 30 8 14 19 27" at bounding box center [131, 104] width 149 height 24
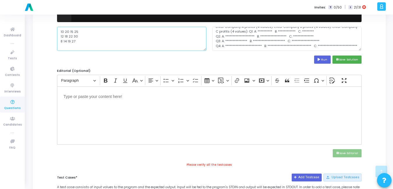
scroll to position [147, 0]
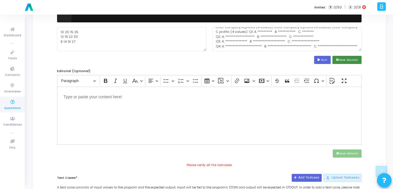
click at [350, 60] on button "save Save Solution" at bounding box center [347, 60] width 29 height 8
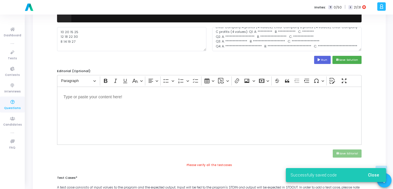
scroll to position [252, 0]
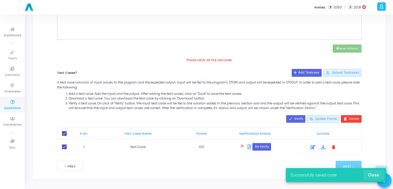
click at [378, 176] on span "Close" at bounding box center [373, 175] width 11 height 5
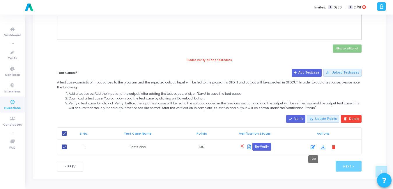
click at [313, 147] on icon at bounding box center [313, 147] width 5 height 7
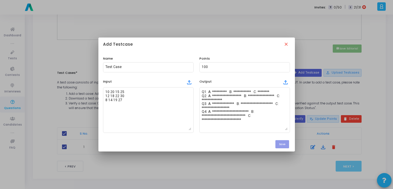
scroll to position [0, 0]
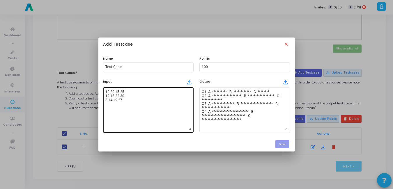
click at [153, 98] on textarea "10 20 15 25 12 18 22 30 8 14 19 27" at bounding box center [148, 110] width 86 height 41
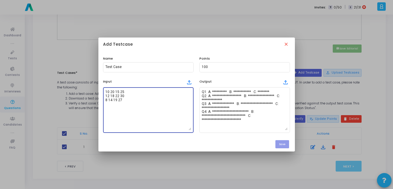
paste textarea "12 18 22 30"
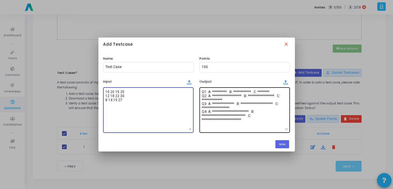
type textarea "10 20 15 25 12 18 22 30 8 14 19 27"
click at [252, 129] on textarea "**********" at bounding box center [245, 110] width 86 height 41
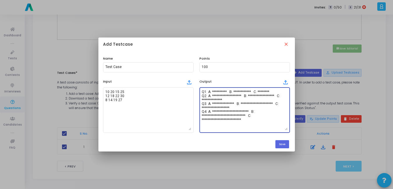
paste textarea "**********"
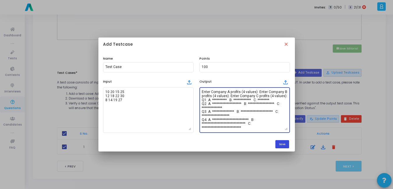
type textarea "**********"
click at [283, 144] on button "Save" at bounding box center [283, 144] width 14 height 8
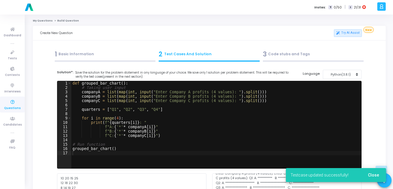
scroll to position [252, 0]
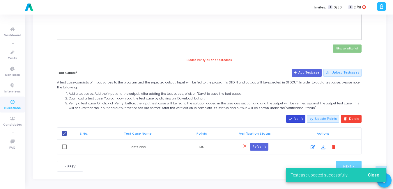
click at [299, 119] on button "done Verify" at bounding box center [295, 119] width 19 height 8
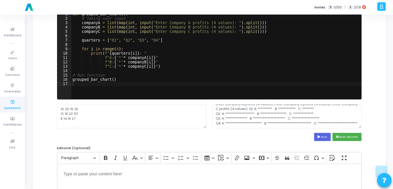
scroll to position [245, 0]
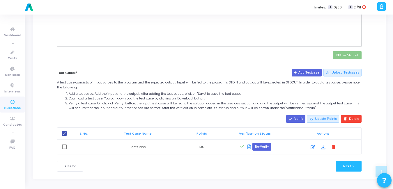
click at [64, 146] on span at bounding box center [64, 147] width 5 height 5
click at [64, 149] on input "checkbox" at bounding box center [64, 149] width 0 height 0
checkbox input "true"
checkbox input "false"
click at [350, 164] on button "Next >" at bounding box center [349, 166] width 26 height 11
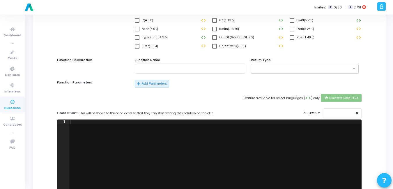
scroll to position [0, 0]
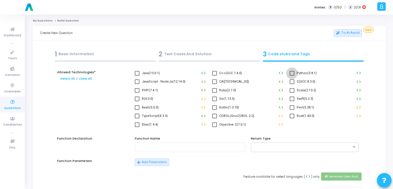
click at [293, 72] on span at bounding box center [292, 73] width 5 height 5
click at [292, 76] on input "Python(3.8.1)" at bounding box center [292, 76] width 0 height 0
checkbox input "true"
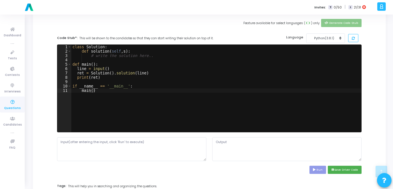
scroll to position [156, 0]
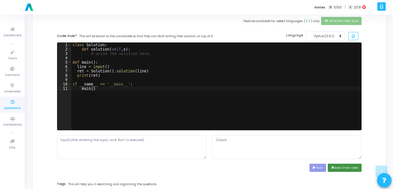
click at [348, 167] on button "save Save Driver Code" at bounding box center [345, 168] width 34 height 8
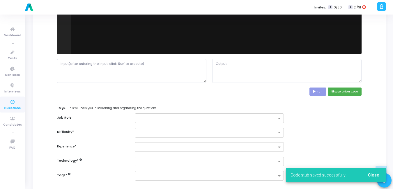
scroll to position [234, 0]
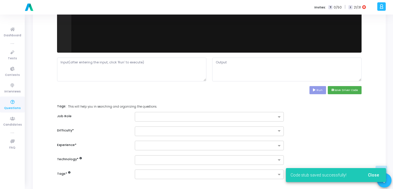
click at [377, 174] on span "Close" at bounding box center [373, 175] width 11 height 5
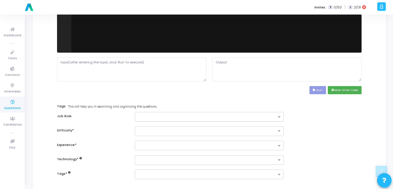
click at [186, 114] on div at bounding box center [206, 117] width 142 height 7
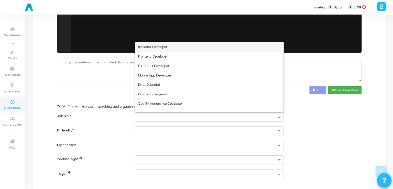
click at [156, 45] on span "Backend Developer" at bounding box center [152, 47] width 29 height 5
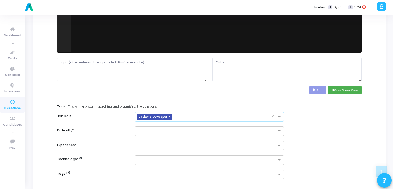
click at [152, 129] on input "text" at bounding box center [203, 130] width 131 height 5
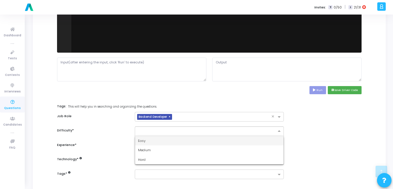
click at [148, 138] on div "Easy" at bounding box center [209, 141] width 149 height 10
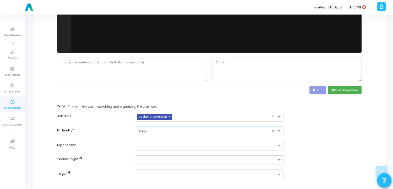
click at [144, 146] on input "text" at bounding box center [207, 146] width 139 height 5
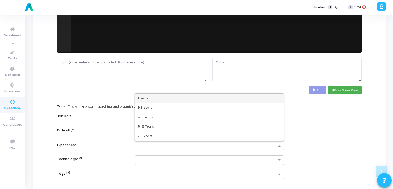
click at [161, 98] on div "Fresher" at bounding box center [209, 99] width 149 height 10
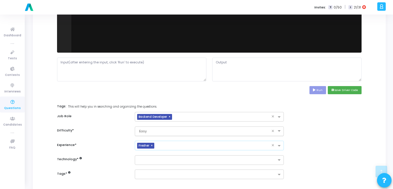
scroll to position [269, 0]
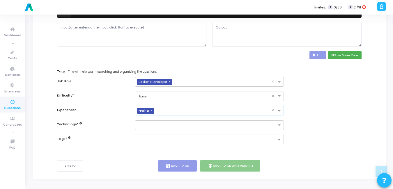
click at [152, 126] on input "text" at bounding box center [207, 125] width 139 height 5
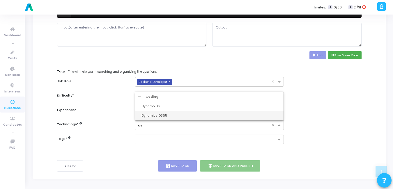
type input "d"
type input "dv"
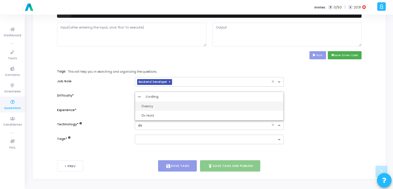
click at [170, 106] on div "Dveasy" at bounding box center [212, 106] width 140 height 5
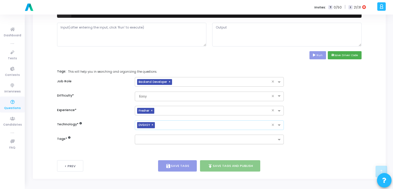
click at [156, 140] on input "text" at bounding box center [207, 140] width 139 height 5
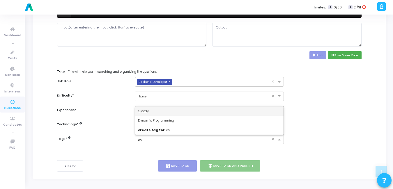
type input "dyn"
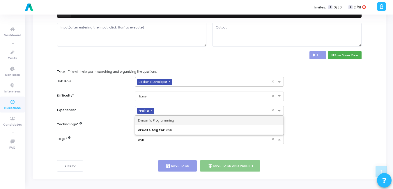
click at [163, 121] on span "Dynamic Programming" at bounding box center [156, 120] width 36 height 5
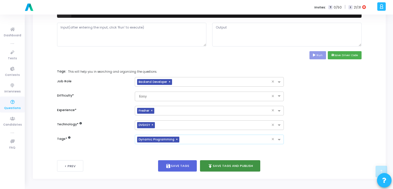
click at [235, 168] on button "publish Save Tags and Publish" at bounding box center [230, 166] width 61 height 11
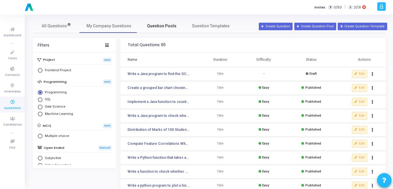
click at [164, 23] on span "Question Pools" at bounding box center [161, 26] width 29 height 6
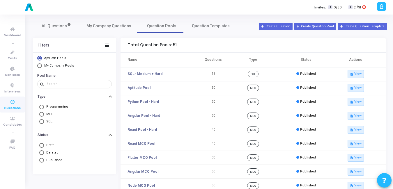
click at [40, 65] on span "Select Library" at bounding box center [39, 66] width 5 height 5
click at [40, 65] on input "My Company Pools" at bounding box center [39, 66] width 5 height 5
radio input "true"
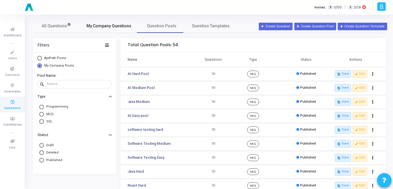
click at [119, 24] on span "My Company Questions" at bounding box center [109, 26] width 45 height 6
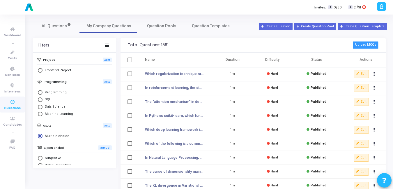
click at [367, 42] on button "Upload MCQs" at bounding box center [366, 45] width 26 height 8
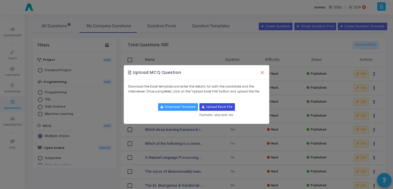
click at [214, 107] on input "file" at bounding box center [217, 107] width 35 height 7
type input "C:\fakepath\quantitative_aptitude_reasoning_mcqs1.csv"
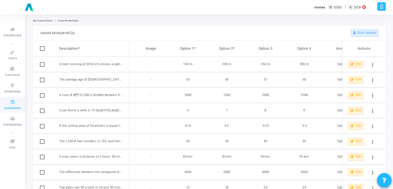
click at [41, 51] on mat-checkbox at bounding box center [42, 48] width 5 height 6
click at [42, 51] on span at bounding box center [42, 48] width 5 height 5
click at [42, 51] on input "checkbox" at bounding box center [42, 51] width 0 height 0
checkbox input "true"
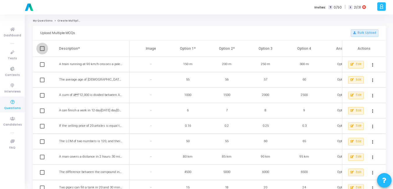
checkbox input "true"
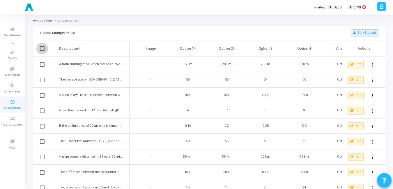
checkbox input "true"
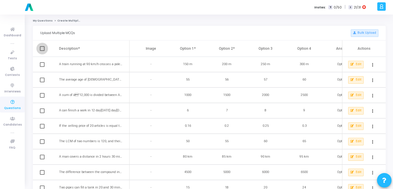
checkbox input "true"
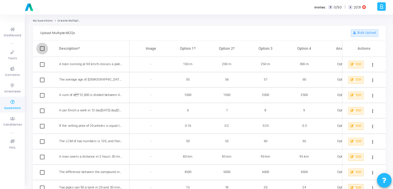
checkbox input "true"
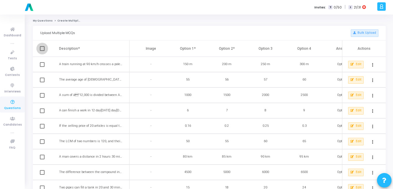
checkbox input "true"
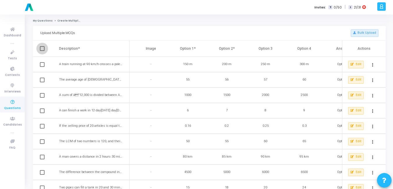
checkbox input "true"
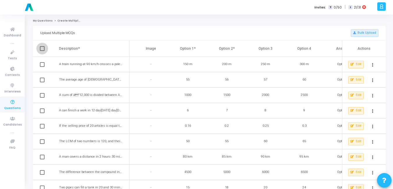
checkbox input "true"
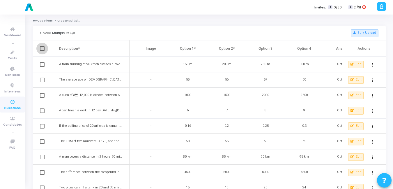
checkbox input "true"
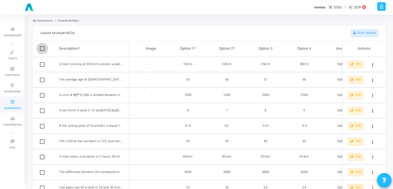
checkbox input "true"
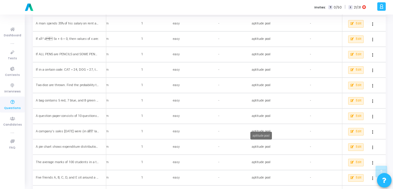
scroll to position [558, 0]
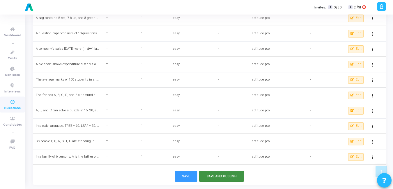
click at [223, 173] on button "Save and Publish" at bounding box center [221, 176] width 45 height 11
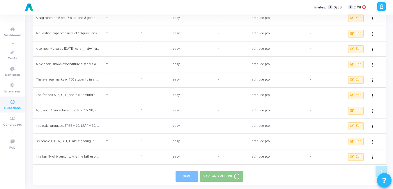
checkbox input "false"
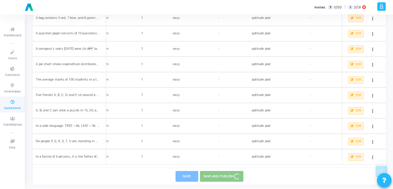
checkbox input "false"
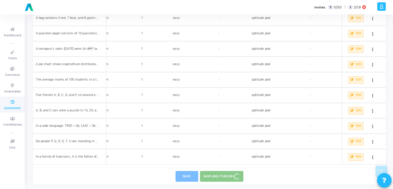
checkbox input "false"
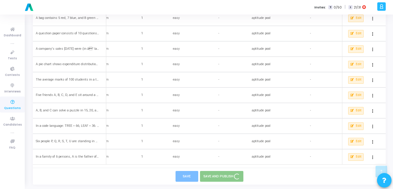
checkbox input "false"
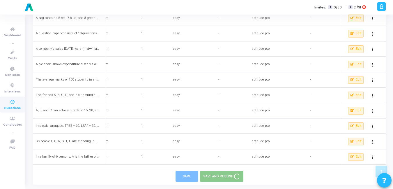
checkbox input "false"
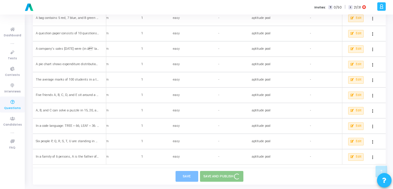
checkbox input "false"
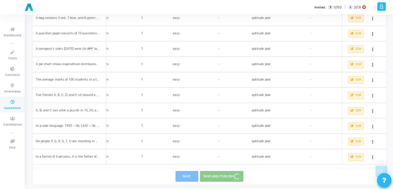
checkbox input "false"
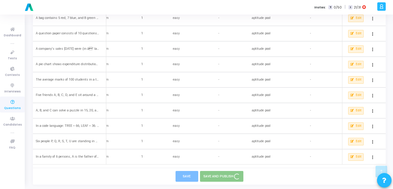
checkbox input "false"
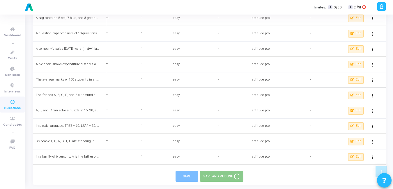
checkbox input "false"
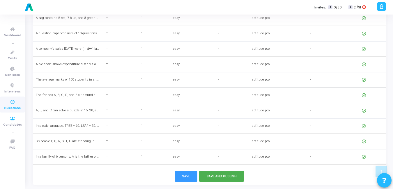
click at [9, 102] on icon at bounding box center [12, 102] width 12 height 7
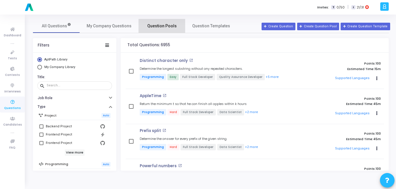
click at [156, 27] on span "Question Pools" at bounding box center [161, 26] width 29 height 6
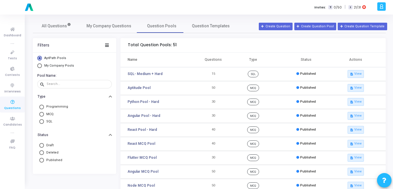
click at [55, 65] on span "My Company Pools" at bounding box center [59, 66] width 30 height 4
click at [42, 65] on input "My Company Pools" at bounding box center [39, 66] width 5 height 5
radio input "true"
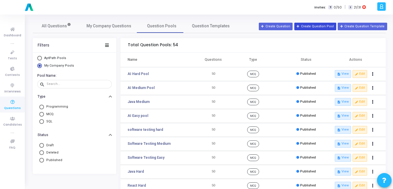
click at [311, 25] on button "Create Question Pool" at bounding box center [316, 27] width 42 height 8
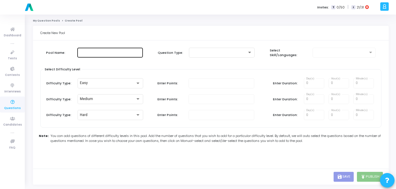
click at [105, 53] on input "text" at bounding box center [110, 53] width 61 height 4
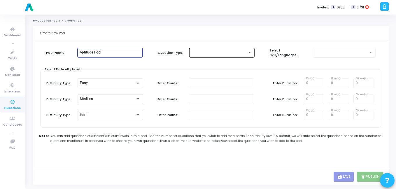
type input "Aptitude Pool"
click at [230, 52] on div at bounding box center [219, 53] width 56 height 4
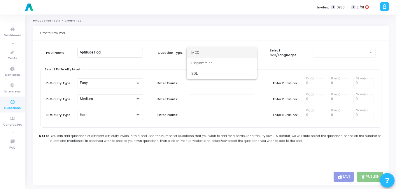
click at [229, 53] on span "MCQ" at bounding box center [221, 52] width 61 height 10
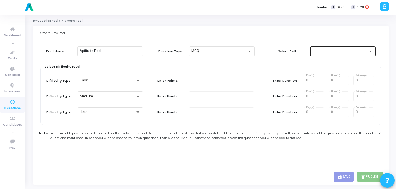
click at [323, 53] on div at bounding box center [342, 50] width 61 height 11
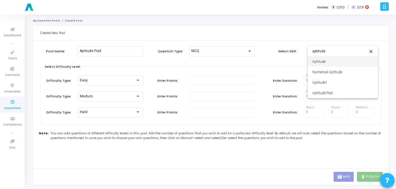
type input "aptitude"
click at [338, 94] on span "Aptitude Pool" at bounding box center [342, 93] width 61 height 10
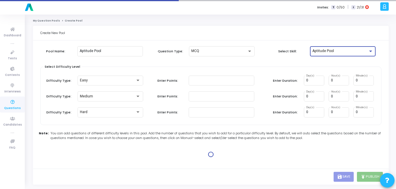
type input "1"
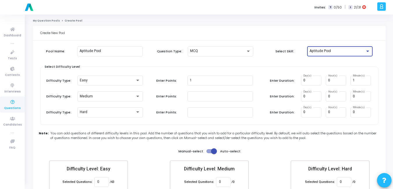
scroll to position [34, 0]
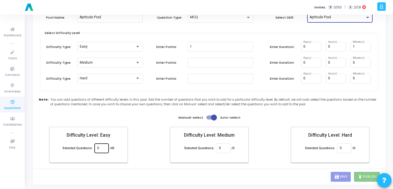
click at [101, 147] on input "0" at bounding box center [101, 149] width 8 height 4
type input "43"
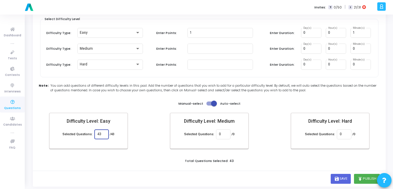
scroll to position [48, 0]
click at [368, 181] on button "publish Publish" at bounding box center [367, 179] width 26 height 10
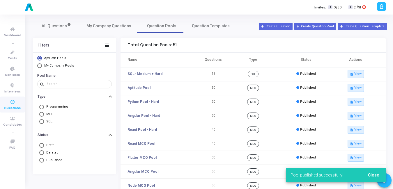
click at [374, 173] on span "Close" at bounding box center [373, 175] width 11 height 5
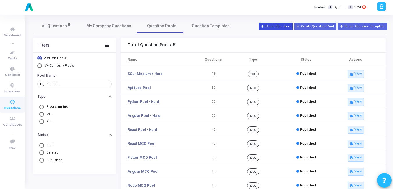
click at [290, 28] on button "Create Question" at bounding box center [276, 27] width 34 height 8
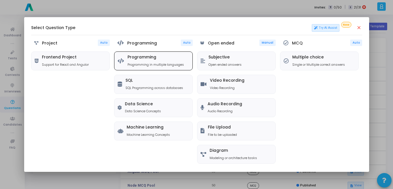
click at [160, 63] on p "Programming in multiple languages" at bounding box center [156, 64] width 57 height 5
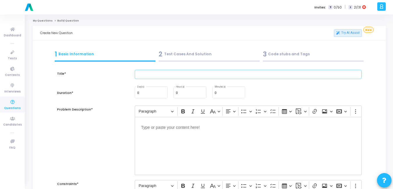
click at [193, 74] on input "text" at bounding box center [248, 75] width 227 height 10
paste input "Plot a scatter plot with color encoding for categories (e.g., three product typ…"
type input "Plot a scatter plot with color encoding for categories (e.g., three product typ…"
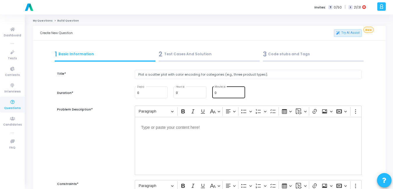
click at [221, 91] on div "0 Minute(s)" at bounding box center [229, 92] width 28 height 13
type input "15"
click at [193, 142] on div "Editor editing area: main" at bounding box center [248, 146] width 227 height 58
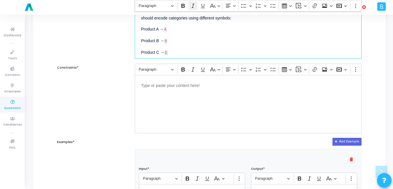
scroll to position [135, 0]
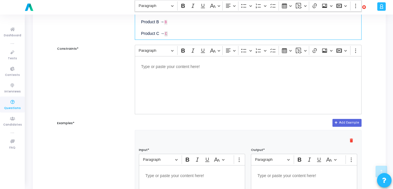
click at [188, 80] on div "Editor editing area: main" at bounding box center [248, 85] width 227 height 58
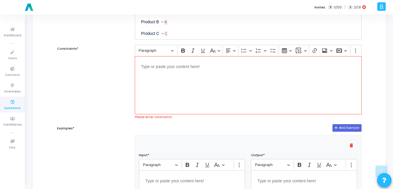
click at [188, 80] on div "Editor editing area: main" at bounding box center [248, 85] width 227 height 58
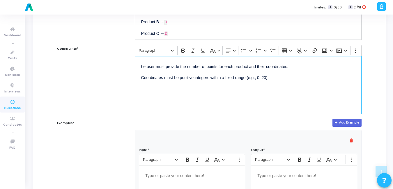
click at [142, 67] on p "he user must provide the number of points for each product and their coordinate…" at bounding box center [248, 66] width 214 height 7
click at [150, 95] on div "The user must provide the number of points for each product and their coordinat…" at bounding box center [248, 85] width 227 height 58
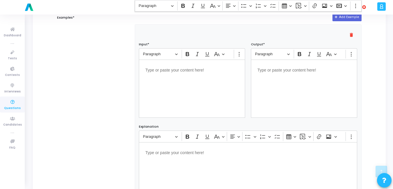
scroll to position [236, 0]
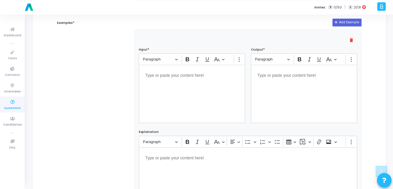
click at [175, 98] on div "Editor editing area: main" at bounding box center [192, 94] width 106 height 58
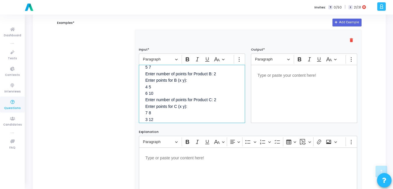
scroll to position [44, 0]
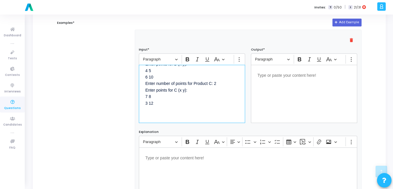
drag, startPoint x: 158, startPoint y: 95, endPoint x: 161, endPoint y: 130, distance: 34.7
click at [161, 130] on div "delete Input* Rich Text Editor Paragraph Bold Italic Underline Basic styles Sho…" at bounding box center [248, 120] width 226 height 180
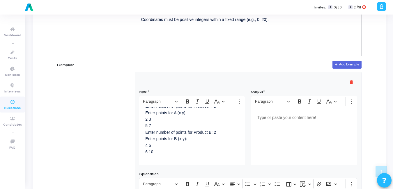
scroll to position [193, 0]
click at [284, 121] on div "Editor editing area: main" at bounding box center [304, 136] width 106 height 58
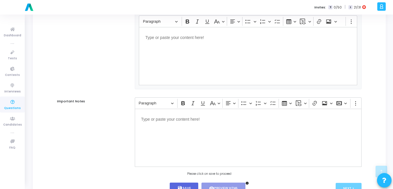
scroll to position [381, 0]
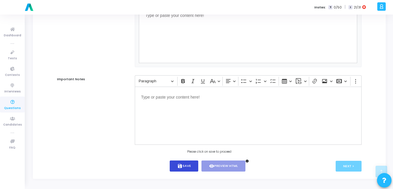
click at [184, 165] on button "save Save" at bounding box center [184, 166] width 29 height 11
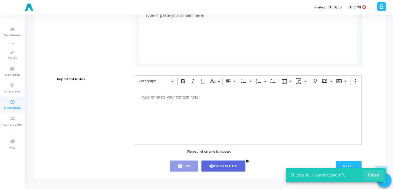
click at [379, 174] on span "Close" at bounding box center [373, 175] width 11 height 5
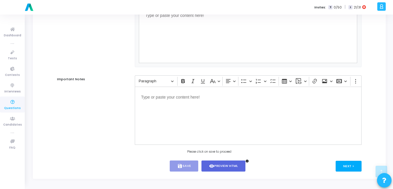
click at [348, 166] on button "Next >" at bounding box center [349, 166] width 26 height 11
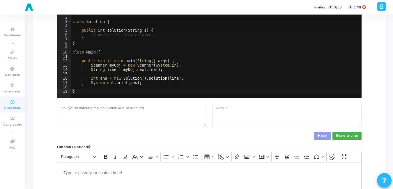
scroll to position [0, 0]
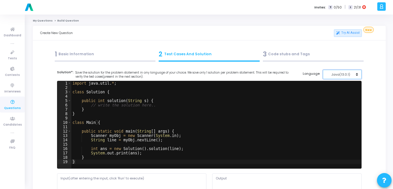
click at [338, 74] on div "Java(13.0.1)" at bounding box center [341, 74] width 29 height 5
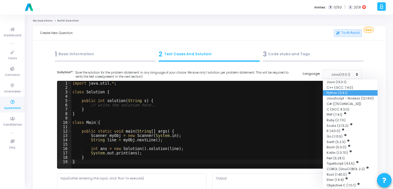
click at [332, 90] on button "Python (3.8.1)" at bounding box center [350, 93] width 55 height 6
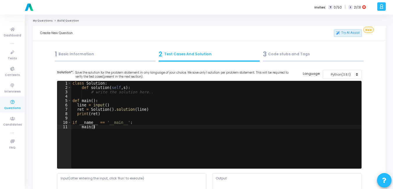
click at [195, 131] on div "class Solution : def solution ( self , s ) : # write the solution here.. def ma…" at bounding box center [216, 129] width 290 height 96
type textarea "if __name__ == '__main__': main()"
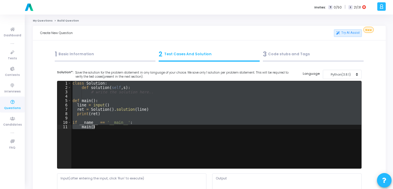
paste textarea
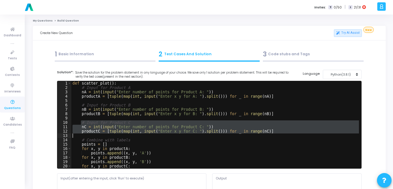
drag, startPoint x: 80, startPoint y: 122, endPoint x: 260, endPoint y: 135, distance: 179.6
click at [260, 135] on div "def scatter_plot ( ) : # Input for Product A nA = int ( input ( "Enter number o…" at bounding box center [215, 129] width 288 height 96
type textarea "productC = [tuple(map(int, input("Enter x y for C: ").split())) for _ in range(…"
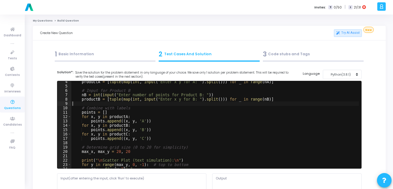
scroll to position [15, 0]
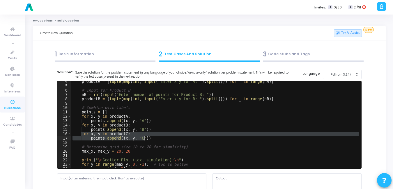
drag, startPoint x: 81, startPoint y: 135, endPoint x: 146, endPoint y: 138, distance: 65.4
click at [146, 138] on div "productA = [ tuple ( map ( int , input ( "Enter x y for A: " ) . split ( ))) fo…" at bounding box center [215, 128] width 288 height 96
type textarea "for x, y in productC: points.append((x, y, 'C'))"
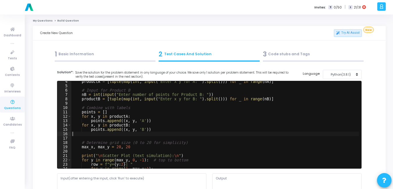
type textarea "points.append((x, y, 'B'))"
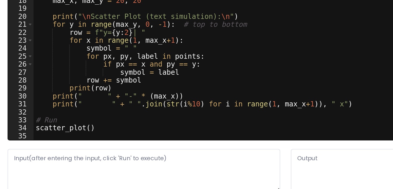
scroll to position [7, 0]
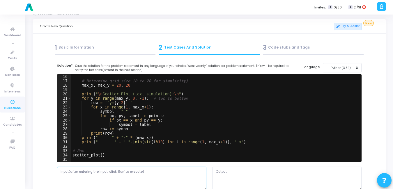
click at [121, 175] on textarea at bounding box center [131, 179] width 149 height 24
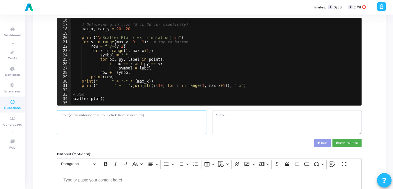
scroll to position [64, 0]
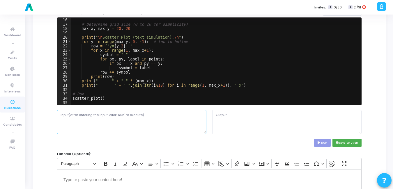
paste textarea "Enter number of points for Product A: 2 Enter points for A (x y): 2 3 5 7 Enter…"
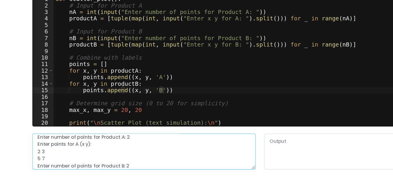
scroll to position [0, 0]
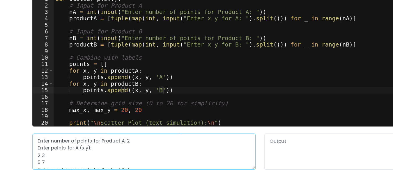
drag, startPoint x: 119, startPoint y: 138, endPoint x: 60, endPoint y: 135, distance: 59.8
click at [60, 135] on textarea "Enter number of points for Product A: 2 Enter points for A (x y): 2 3 5 7 Enter…" at bounding box center [131, 147] width 149 height 24
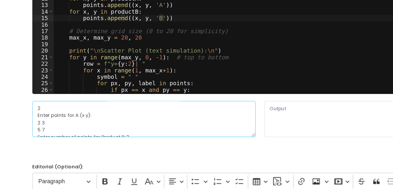
scroll to position [44, 0]
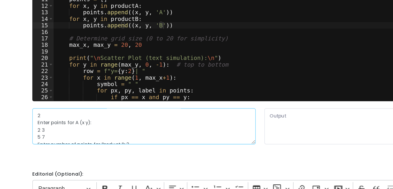
drag, startPoint x: 95, startPoint y: 140, endPoint x: 58, endPoint y: 138, distance: 37.0
click at [58, 138] on textarea "2 Enter points for A (x y): 2 3 5 7 Enter number of points for Product B: 2 Ent…" at bounding box center [131, 142] width 149 height 24
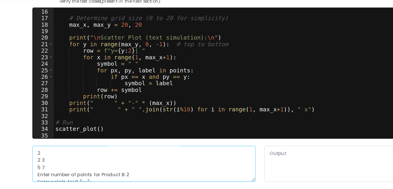
scroll to position [65, 0]
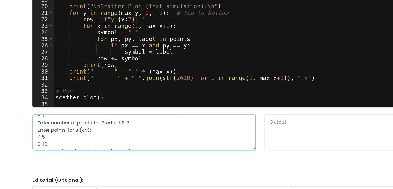
drag, startPoint x: 119, startPoint y: 138, endPoint x: 84, endPoint y: 123, distance: 37.9
click at [83, 123] on textarea "2 2 3 5 7 Enter number of points for Product B: 2 Enter points for B (x y): 4 5…" at bounding box center [131, 131] width 149 height 24
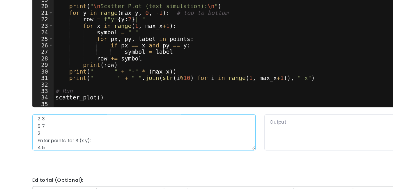
scroll to position [12, 0]
drag, startPoint x: 96, startPoint y: 132, endPoint x: 60, endPoint y: 132, distance: 36.1
click at [60, 132] on textarea "2 2 3 5 7 2 Enter points for B (x y): 4 5 6 10 Enter number of points for Produ…" at bounding box center [131, 131] width 149 height 24
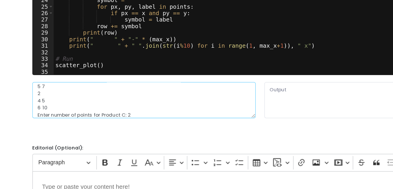
scroll to position [57, 0]
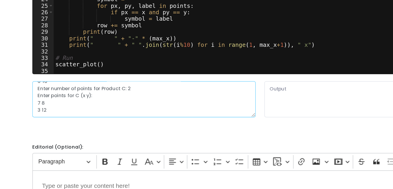
drag, startPoint x: 60, startPoint y: 138, endPoint x: 113, endPoint y: 151, distance: 54.8
click at [113, 151] on cj-code-editor "Solution*: Save the solution for the problem statement in any language of your …" at bounding box center [209, 83] width 305 height 141
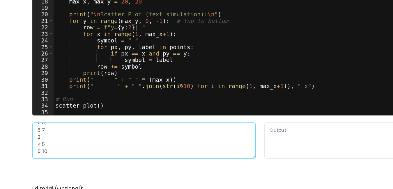
click at [121, 127] on textarea "2 2 3 5 7 2 4 5 6 10" at bounding box center [131, 129] width 149 height 24
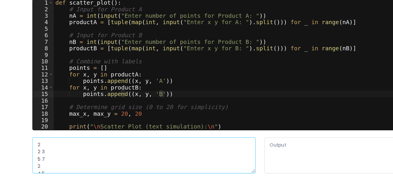
scroll to position [0, 0]
type textarea "2 2 3 5 7 2 4 5 6 10"
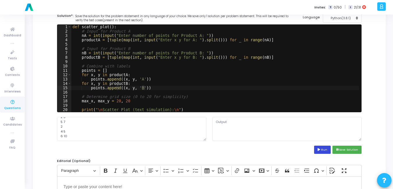
click at [328, 150] on button "Run" at bounding box center [322, 150] width 17 height 8
type textarea "Enter number of points for Product A: Enter x y for A: Enter x y for A: Enter n…"
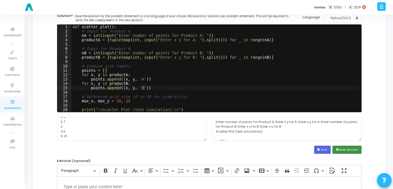
click at [352, 149] on button "save Save Solution" at bounding box center [347, 150] width 29 height 8
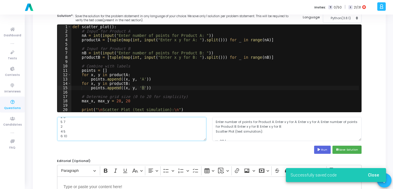
click at [155, 138] on textarea "2 2 3 5 7 2 4 5 6 10" at bounding box center [131, 129] width 149 height 24
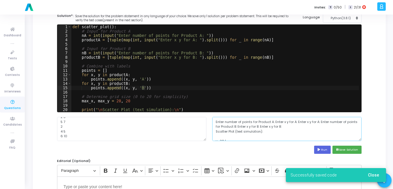
click at [264, 124] on textarea "Enter number of points for Product A: Enter x y for A: Enter x y for A: Enter n…" at bounding box center [286, 129] width 149 height 24
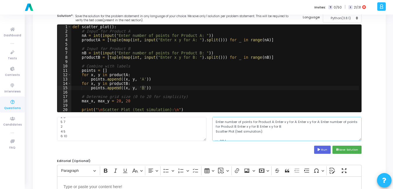
scroll to position [19, 0]
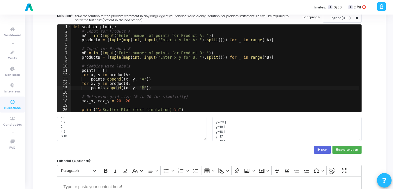
click at [176, 154] on div "Solution*: Save the solution for the problem statement in any language of your …" at bounding box center [209, 86] width 311 height 146
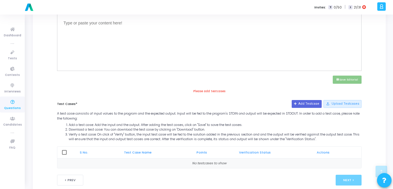
scroll to position [235, 0]
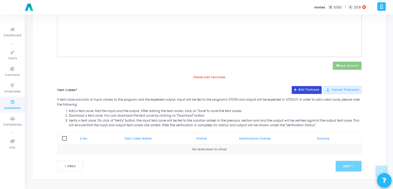
click at [303, 88] on button "Add Testcase" at bounding box center [307, 90] width 30 height 8
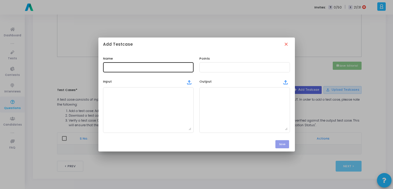
click at [135, 66] on input "text" at bounding box center [148, 67] width 86 height 4
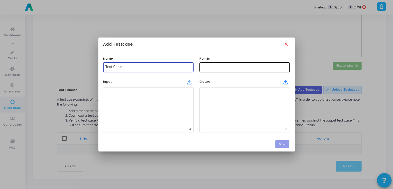
type input "Test Case"
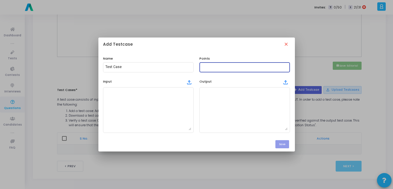
click at [239, 68] on input "text" at bounding box center [245, 67] width 86 height 4
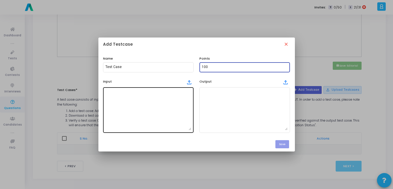
type input "100"
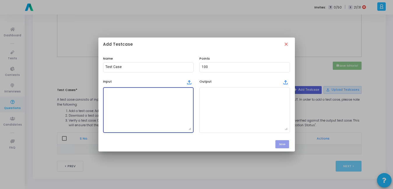
click at [169, 96] on textarea at bounding box center [148, 110] width 86 height 41
paste textarea "2 2 3 5 7 2 4 5 6 10"
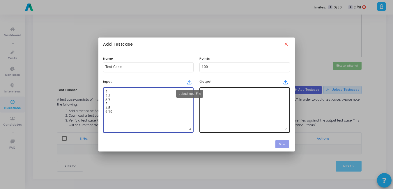
type textarea "2 2 3 5 7 2 4 5 6 10"
click at [208, 106] on textarea at bounding box center [245, 110] width 86 height 41
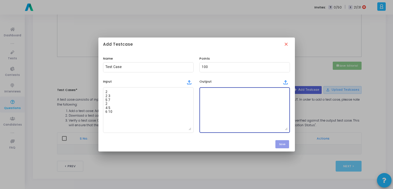
paste textarea "Enter number of points for Product A: Enter x y for A: Enter x y for A: Enter n…"
type textarea "Enter number of points for Product A: Enter x y for A: Enter x y for A: Enter n…"
click at [282, 144] on button "Save" at bounding box center [283, 144] width 14 height 8
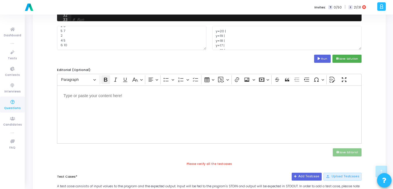
scroll to position [148, 0]
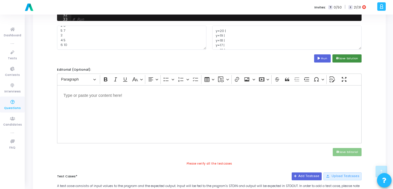
click at [342, 60] on button "save Save Solution" at bounding box center [347, 58] width 29 height 8
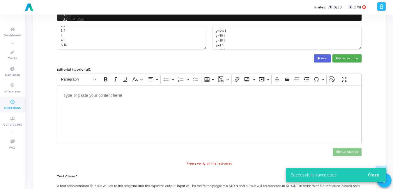
click at [371, 175] on span "Close" at bounding box center [373, 175] width 11 height 5
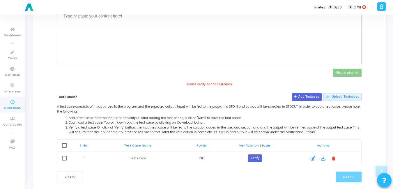
scroll to position [231, 0]
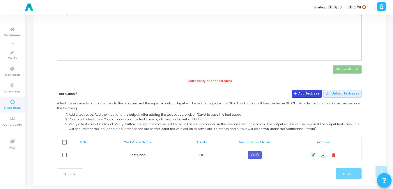
click at [315, 92] on button "Add Testcase" at bounding box center [307, 94] width 30 height 8
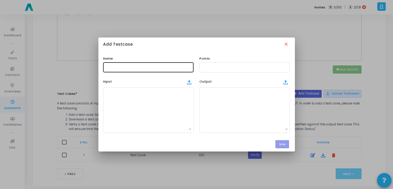
click at [171, 66] on input "text" at bounding box center [148, 67] width 86 height 4
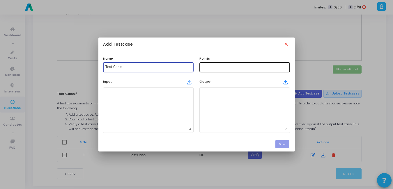
type input "Test Case"
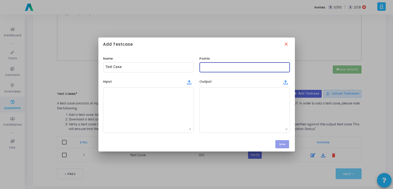
click at [224, 68] on input "text" at bounding box center [245, 67] width 86 height 4
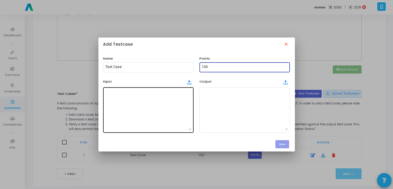
type input "100"
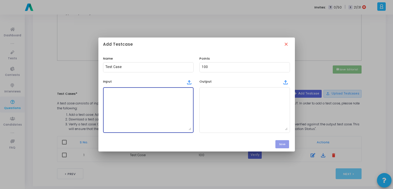
click at [167, 109] on textarea at bounding box center [148, 110] width 86 height 41
paste textarea "2 2 3 5 7 2 4 5 6 10"
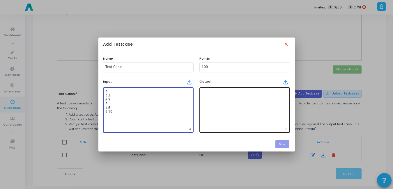
type textarea "2 2 3 5 7 2 4 5 6 10"
click at [219, 100] on textarea at bounding box center [245, 110] width 86 height 41
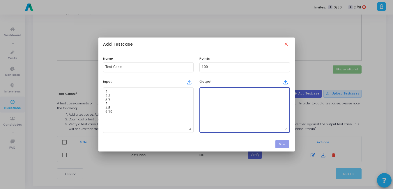
paste textarea "Enter number of points for Product A: Enter x y for A: Enter x y for A: Enter n…"
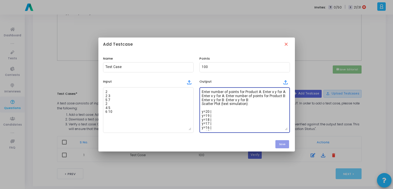
scroll to position [71, 0]
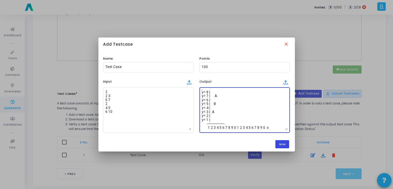
type textarea "Enter number of points for Product A: Enter x y for A: Enter x y for A: Enter n…"
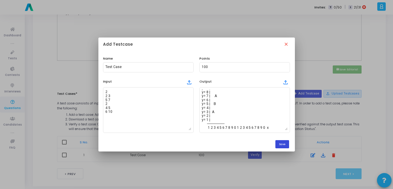
click at [285, 144] on button "Save" at bounding box center [283, 144] width 14 height 8
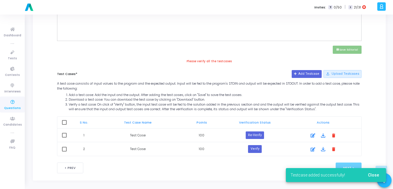
scroll to position [252, 0]
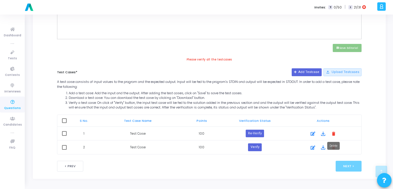
click at [334, 133] on mat-icon "delete" at bounding box center [334, 134] width 6 height 6
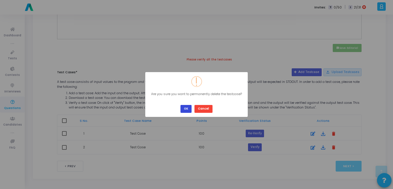
click at [188, 108] on button "OK" at bounding box center [186, 109] width 11 height 8
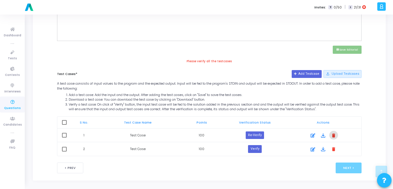
checkbox input "true"
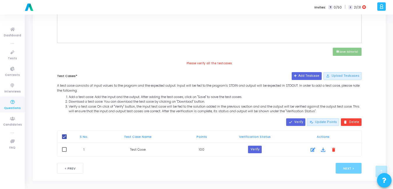
scroll to position [251, 0]
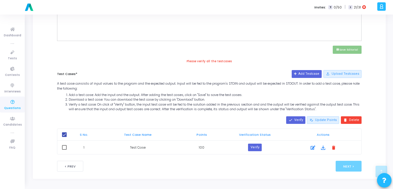
click at [65, 148] on span at bounding box center [64, 147] width 5 height 5
click at [64, 150] on input "checkbox" at bounding box center [64, 150] width 0 height 0
checkbox input "true"
checkbox input "false"
click at [300, 117] on button "done Verify" at bounding box center [295, 121] width 19 height 8
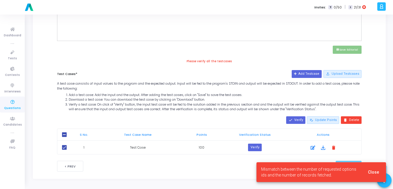
scroll to position [250, 0]
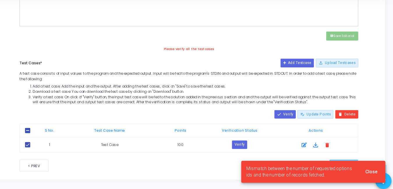
click at [377, 176] on button "Close" at bounding box center [374, 172] width 20 height 10
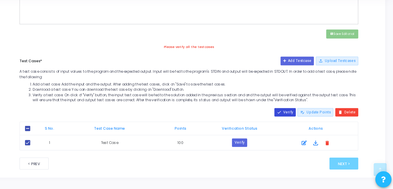
click at [299, 122] on button "done Verify" at bounding box center [295, 121] width 19 height 8
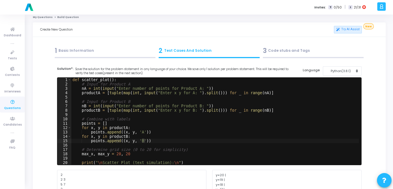
scroll to position [0, 0]
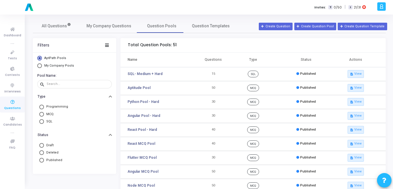
click at [40, 66] on span "Select Library" at bounding box center [39, 66] width 5 height 5
click at [40, 66] on input "My Company Pools" at bounding box center [39, 66] width 5 height 5
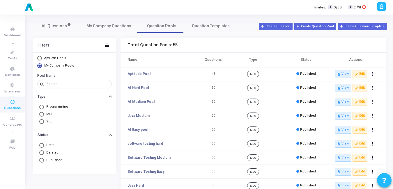
click at [43, 106] on span at bounding box center [41, 107] width 5 height 5
click at [43, 106] on input "Programming" at bounding box center [41, 107] width 5 height 5
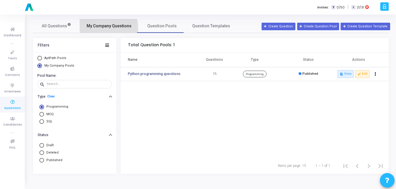
click at [98, 29] on span "My Company Questions" at bounding box center [109, 26] width 45 height 6
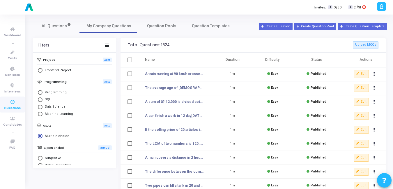
click at [42, 94] on span "Select Library" at bounding box center [40, 92] width 5 height 5
click at [42, 94] on input "Programming" at bounding box center [40, 92] width 5 height 5
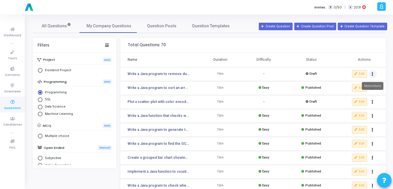
click at [373, 77] on button "Actions" at bounding box center [373, 74] width 8 height 8
click at [350, 94] on button "delete Delete" at bounding box center [354, 96] width 45 height 10
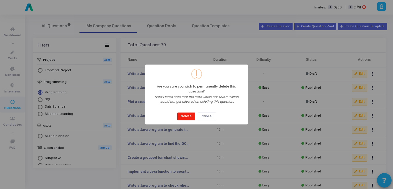
click at [187, 115] on button "Delete" at bounding box center [186, 117] width 18 height 8
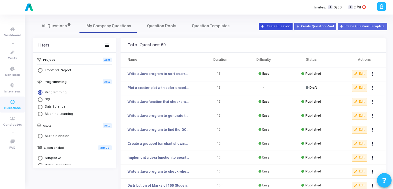
click at [287, 27] on button "Create Question" at bounding box center [276, 27] width 34 height 8
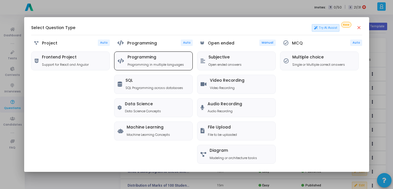
click at [152, 62] on p "Programming in multiple languages" at bounding box center [156, 64] width 57 height 5
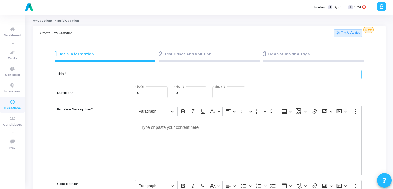
click at [178, 79] on input "text" at bounding box center [248, 75] width 227 height 10
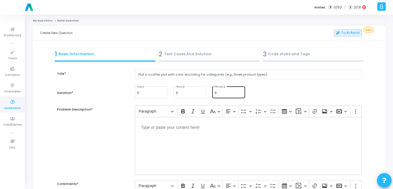
click at [235, 96] on div "0 Minute(s)" at bounding box center [229, 92] width 28 height 13
click at [190, 135] on div "Editor editing area: main" at bounding box center [248, 146] width 227 height 58
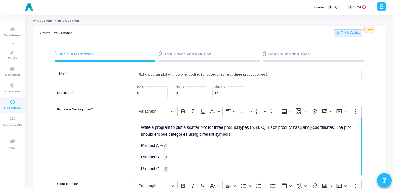
scroll to position [6, 0]
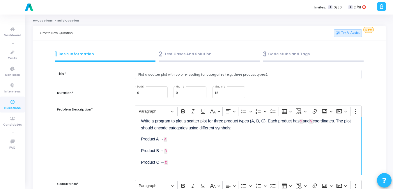
drag, startPoint x: 170, startPoint y: 163, endPoint x: 136, endPoint y: 158, distance: 33.5
click at [136, 158] on div "Write a program to plot a scatter plot for three product types (A, B, C). Each …" at bounding box center [248, 146] width 227 height 58
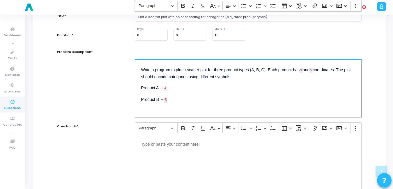
scroll to position [120, 0]
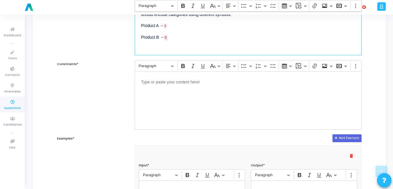
click at [185, 104] on div "Editor editing area: main" at bounding box center [248, 101] width 227 height 58
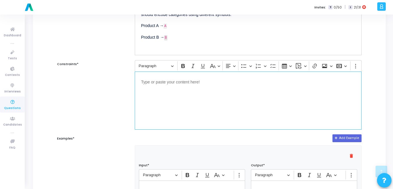
click at [147, 84] on p "Editor editing area: main" at bounding box center [248, 81] width 214 height 7
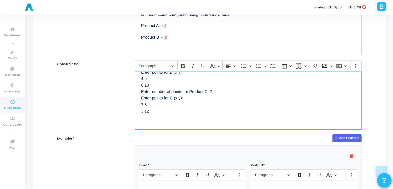
scroll to position [44, 0]
drag, startPoint x: 156, startPoint y: 104, endPoint x: 154, endPoint y: 131, distance: 27.5
click at [154, 131] on form "Title* Plot a scatter plot with color encoding for categories (e.g., three prod…" at bounding box center [209, 181] width 305 height 463
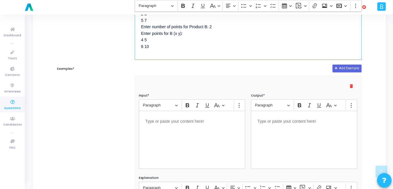
scroll to position [213, 0]
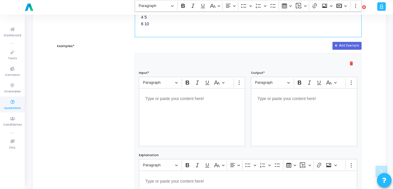
click at [205, 114] on div "Editor editing area: main" at bounding box center [192, 117] width 106 height 58
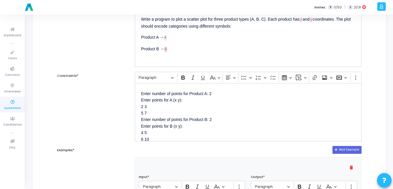
scroll to position [71, 0]
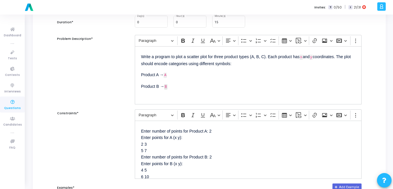
click at [166, 162] on p "Enter number of points for Product A: 2 Enter points for A (x y): 2 3 5 7 Enter…" at bounding box center [248, 153] width 214 height 53
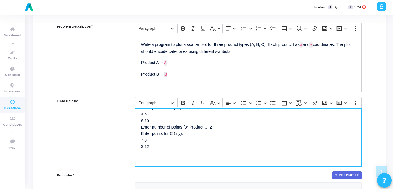
scroll to position [142, 0]
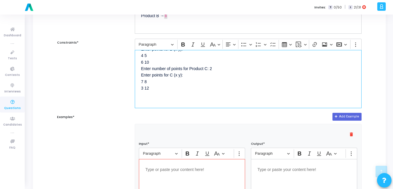
click at [160, 178] on div "Editor editing area: main" at bounding box center [192, 188] width 106 height 58
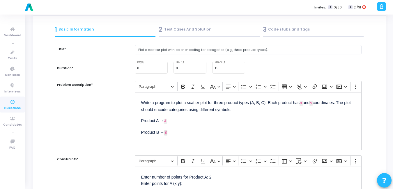
scroll to position [20, 0]
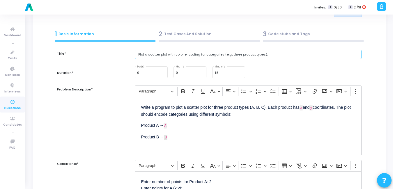
click at [290, 51] on input "Plot a scatter plot with color encoding for categories (e.g., three product typ…" at bounding box center [248, 55] width 227 height 10
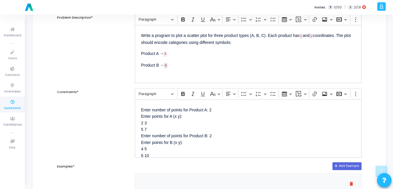
scroll to position [113, 0]
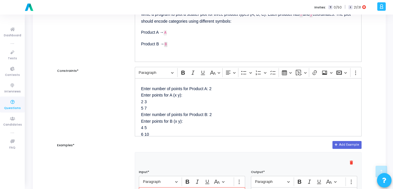
click at [167, 118] on p "Enter number of points for Product A: 2 Enter points for A (x y): 2 3 5 7 Enter…" at bounding box center [248, 128] width 214 height 86
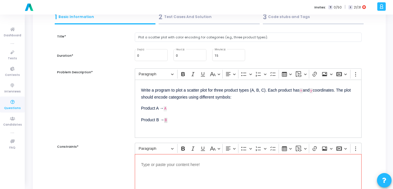
scroll to position [39, 0]
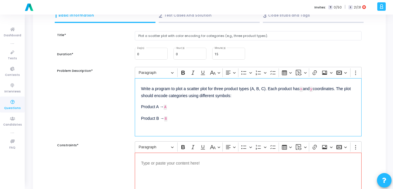
drag, startPoint x: 146, startPoint y: 108, endPoint x: 127, endPoint y: 89, distance: 26.8
click at [127, 89] on div "Problem Description* Rich Text Editor Paragraph Bold Italic Underline Basic sty…" at bounding box center [209, 102] width 311 height 70
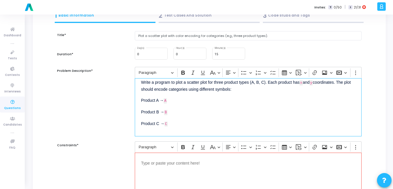
drag, startPoint x: 148, startPoint y: 121, endPoint x: 133, endPoint y: 117, distance: 14.8
click at [133, 117] on div "Rich Text Editor Paragraph Bold Italic Underline Basic styles Text alignment Bu…" at bounding box center [248, 102] width 233 height 70
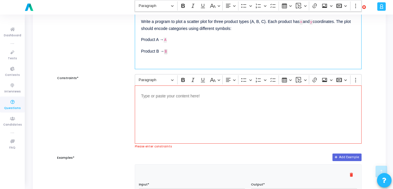
scroll to position [125, 0]
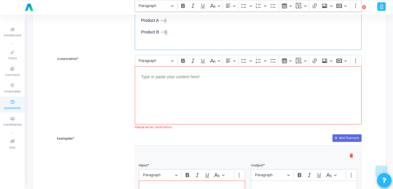
click at [186, 98] on div "Editor editing area: main" at bounding box center [248, 95] width 227 height 58
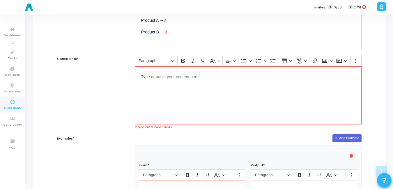
click at [170, 88] on div "Editor editing area: main" at bounding box center [248, 95] width 227 height 58
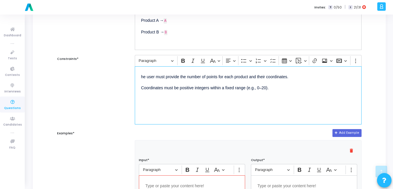
click at [142, 77] on p "he user must provide the number of points for each product and their coordinate…" at bounding box center [248, 76] width 214 height 7
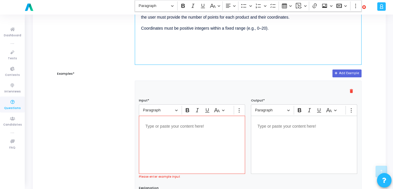
scroll to position [186, 0]
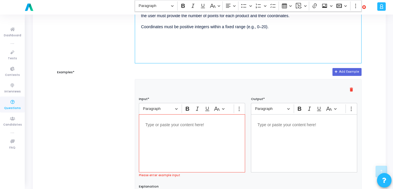
click at [159, 132] on div "Editor editing area: main" at bounding box center [192, 143] width 106 height 58
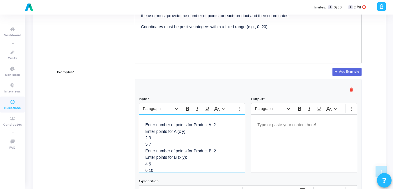
scroll to position [40, 0]
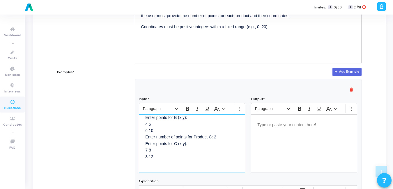
drag, startPoint x: 161, startPoint y: 156, endPoint x: 141, endPoint y: 138, distance: 26.8
click at [141, 138] on div "Enter number of points for Product A: 2 Enter points for A (x y): 2 3 5 7 Enter…" at bounding box center [192, 143] width 106 height 58
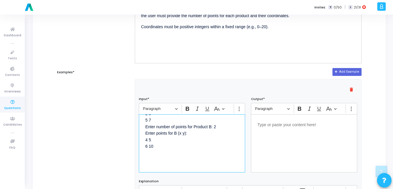
scroll to position [24, 0]
click at [325, 132] on div "Editor editing area: main" at bounding box center [304, 143] width 106 height 58
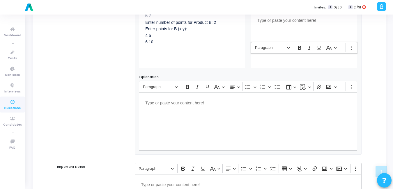
scroll to position [381, 0]
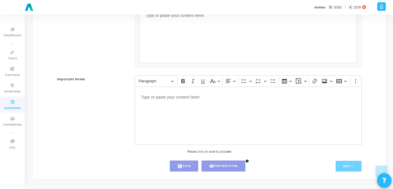
click at [300, 167] on div "Next >" at bounding box center [323, 166] width 76 height 11
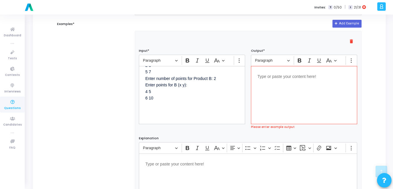
scroll to position [234, 0]
click at [280, 94] on div "Editor editing area: main" at bounding box center [304, 96] width 106 height 58
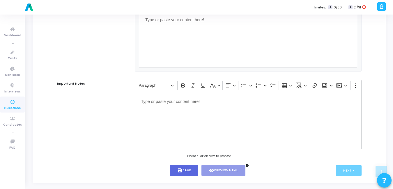
scroll to position [378, 0]
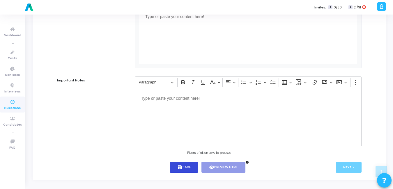
click at [197, 167] on button "save Save" at bounding box center [184, 167] width 29 height 11
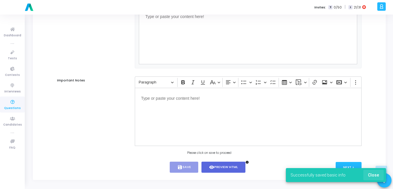
click at [381, 172] on button "Close" at bounding box center [374, 175] width 20 height 10
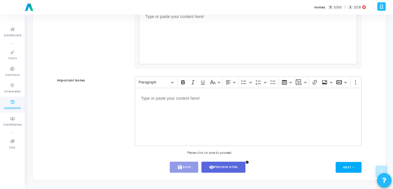
click at [351, 171] on button "Next >" at bounding box center [349, 167] width 26 height 11
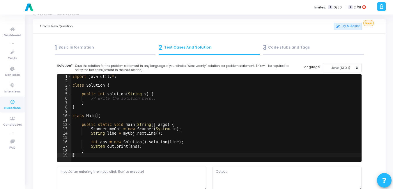
scroll to position [0, 0]
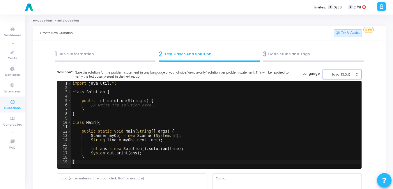
click at [337, 74] on div "Java(13.0.1)" at bounding box center [341, 74] width 29 height 5
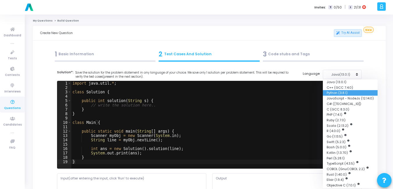
click at [336, 93] on button "Python (3.8.1)" at bounding box center [350, 93] width 55 height 6
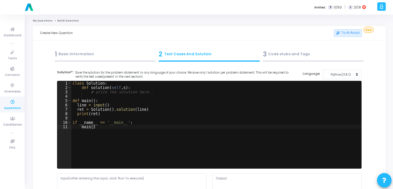
click at [222, 109] on div "class Solution : def solution ( self , s ) : # write the solution here.. def ma…" at bounding box center [216, 129] width 290 height 96
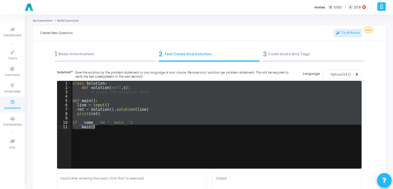
paste textarea
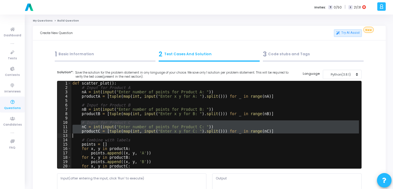
drag, startPoint x: 81, startPoint y: 124, endPoint x: 258, endPoint y: 135, distance: 176.9
click at [258, 135] on div "def scatter_plot ( ) : # Input for Product A nA = int ( input ( "Enter number o…" at bounding box center [215, 129] width 288 height 96
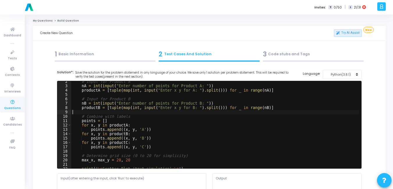
scroll to position [6, 0]
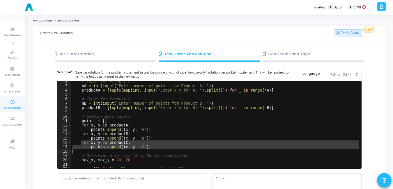
drag, startPoint x: 81, startPoint y: 143, endPoint x: 152, endPoint y: 150, distance: 72.0
click at [152, 150] on div "# Input for Product A nA = int ( input ( "Enter number of points for Product A:…" at bounding box center [215, 128] width 288 height 96
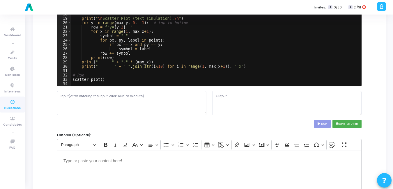
scroll to position [87, 0]
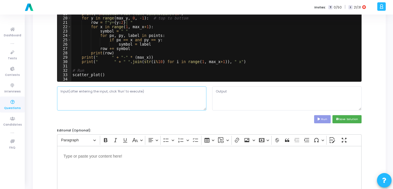
click at [112, 98] on textarea at bounding box center [131, 99] width 149 height 24
paste textarea "2 2 3 5 7 2 4 5 6 10"
click at [325, 122] on button "Run" at bounding box center [322, 119] width 17 height 8
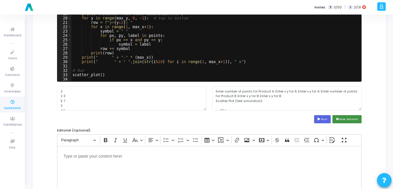
click at [348, 121] on button "save Save Solution" at bounding box center [347, 119] width 29 height 8
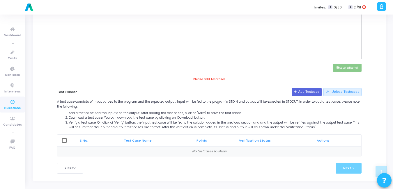
scroll to position [235, 0]
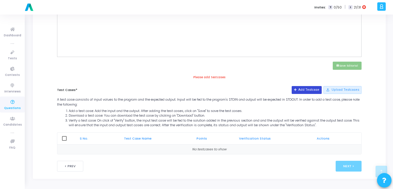
click at [313, 89] on button "Add Testcase" at bounding box center [307, 90] width 30 height 8
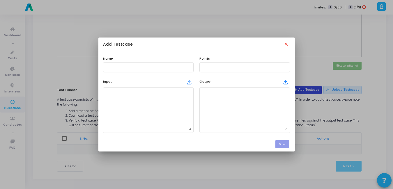
scroll to position [0, 0]
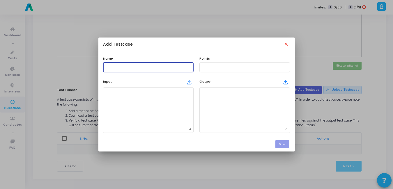
click at [144, 67] on input "text" at bounding box center [148, 67] width 86 height 4
click at [252, 60] on div "Points" at bounding box center [245, 64] width 96 height 16
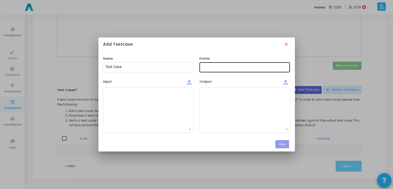
click at [250, 65] on div at bounding box center [245, 66] width 86 height 11
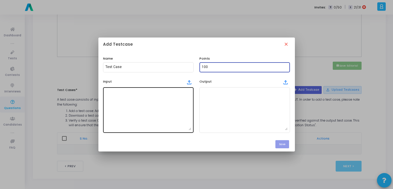
click at [166, 94] on textarea at bounding box center [148, 110] width 86 height 41
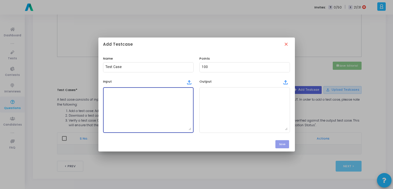
paste textarea "2 2 3 5 7 2 4 5 6 10"
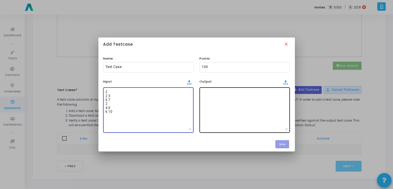
click at [230, 110] on textarea at bounding box center [245, 110] width 86 height 41
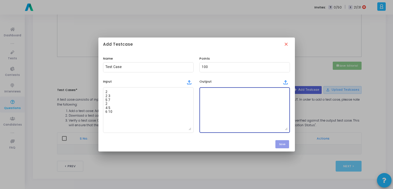
paste textarea "Enter number of points for Product A: Enter x y for A: Enter x y for A: Enter n…"
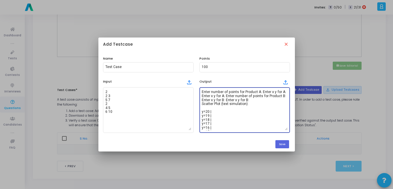
scroll to position [71, 0]
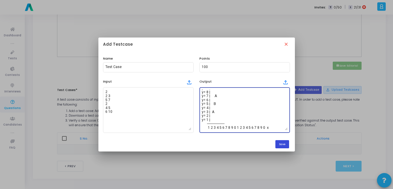
click at [284, 146] on button "Save" at bounding box center [283, 144] width 14 height 8
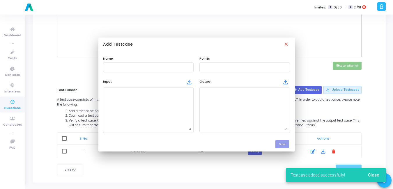
scroll to position [0, 0]
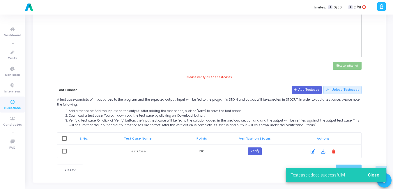
click at [66, 139] on span at bounding box center [64, 138] width 5 height 5
click at [64, 141] on input "checkbox" at bounding box center [64, 141] width 0 height 0
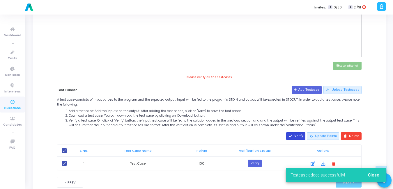
click at [293, 137] on mat-icon "done" at bounding box center [291, 136] width 4 height 4
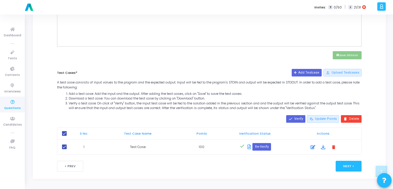
scroll to position [245, 0]
click at [349, 163] on button "Next >" at bounding box center [349, 166] width 26 height 11
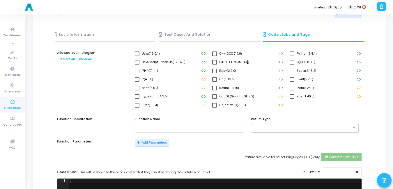
scroll to position [0, 0]
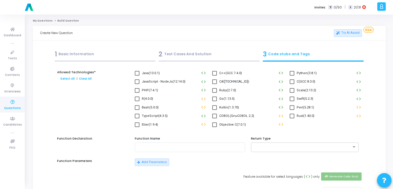
click at [292, 73] on span at bounding box center [292, 73] width 5 height 5
click at [292, 76] on input "Python(3.8.1)" at bounding box center [292, 76] width 0 height 0
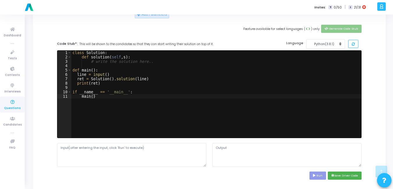
scroll to position [149, 0]
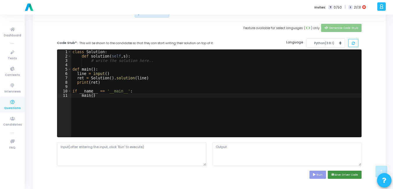
click at [348, 174] on button "save Save Driver Code" at bounding box center [345, 175] width 34 height 8
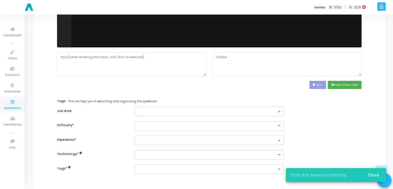
scroll to position [239, 0]
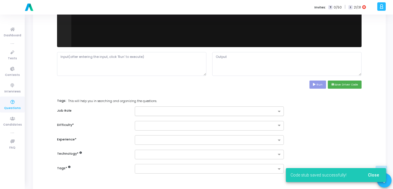
click at [150, 111] on input "text" at bounding box center [207, 112] width 139 height 5
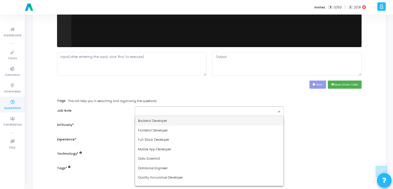
click at [150, 121] on span "Backend Developer" at bounding box center [152, 121] width 29 height 5
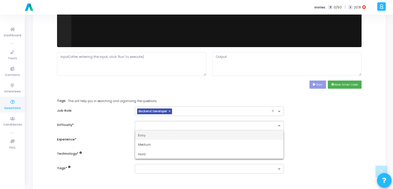
click at [149, 126] on input "text" at bounding box center [203, 125] width 131 height 5
click at [141, 135] on span "Easy" at bounding box center [142, 135] width 8 height 5
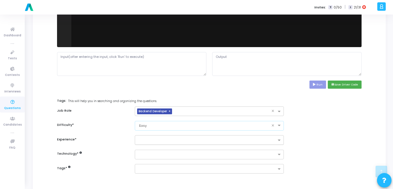
click at [146, 138] on div at bounding box center [206, 140] width 142 height 7
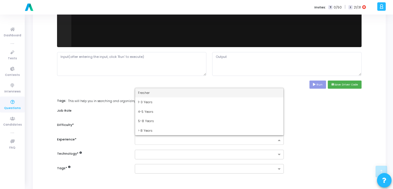
click at [147, 89] on div "Fresher" at bounding box center [209, 93] width 149 height 10
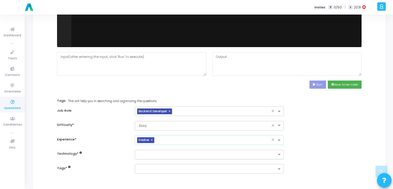
click at [148, 156] on input "text" at bounding box center [207, 155] width 139 height 5
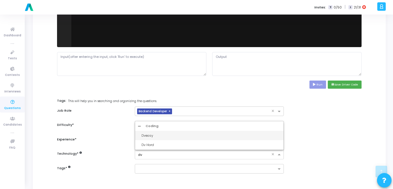
click at [151, 135] on div "Dveasy" at bounding box center [212, 135] width 140 height 5
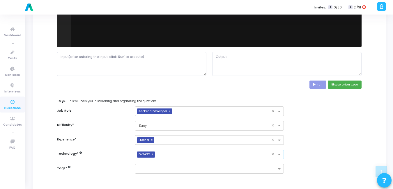
scroll to position [269, 0]
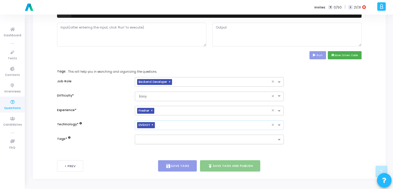
click at [154, 143] on div at bounding box center [207, 141] width 140 height 6
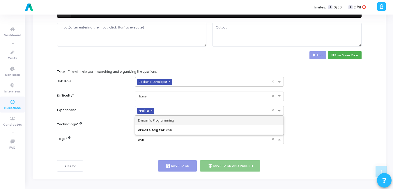
click at [162, 121] on span "Dynamic Programming" at bounding box center [156, 120] width 36 height 5
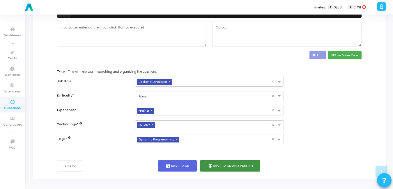
click at [227, 165] on button "publish Save Tags and Publish" at bounding box center [230, 166] width 61 height 11
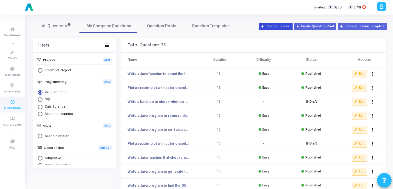
click at [285, 25] on button "Create Question" at bounding box center [276, 27] width 34 height 8
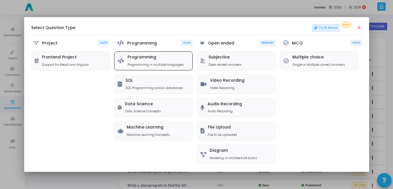
click at [156, 61] on div "Programming Programming in multiple languages" at bounding box center [156, 61] width 57 height 12
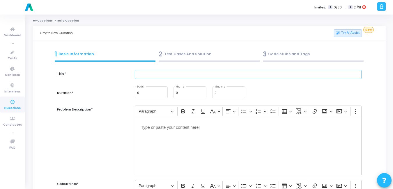
click at [155, 75] on input "text" at bounding box center [248, 75] width 227 height 10
paste input "Create a donut chart for budget allocation: Education (40%), Healthcare (30%), …"
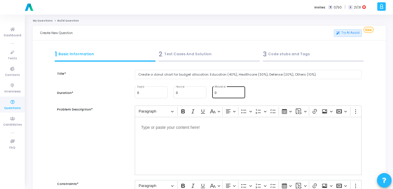
click at [227, 89] on div "0 Minute(s)" at bounding box center [229, 92] width 28 height 13
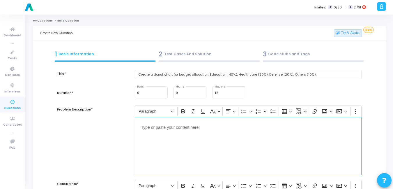
click at [228, 158] on div "Editor editing area: main" at bounding box center [248, 146] width 227 height 58
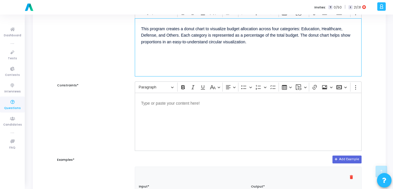
scroll to position [103, 0]
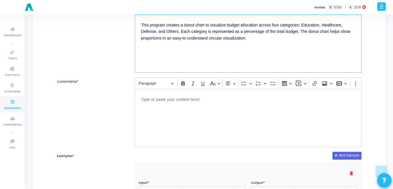
drag, startPoint x: 152, startPoint y: 93, endPoint x: 152, endPoint y: 96, distance: 3.2
click at [152, 94] on div "Editor editing area: main" at bounding box center [248, 118] width 227 height 58
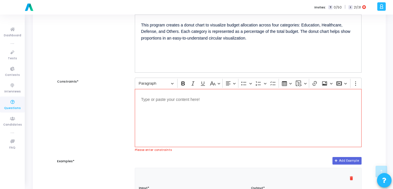
click at [186, 103] on p "Editor editing area: main" at bounding box center [248, 99] width 214 height 7
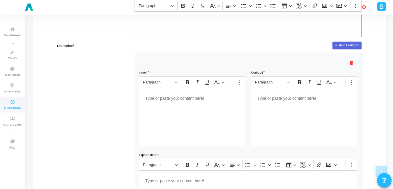
scroll to position [214, 0]
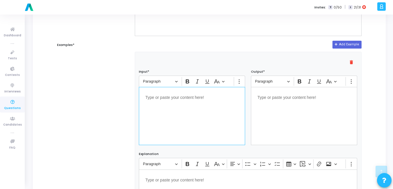
click at [195, 117] on div "Editor editing area: main" at bounding box center [192, 116] width 106 height 58
click at [277, 118] on div "Editor editing area: main" at bounding box center [304, 116] width 106 height 58
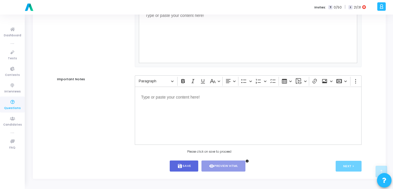
scroll to position [381, 0]
click at [190, 172] on button "save Save" at bounding box center [184, 166] width 29 height 11
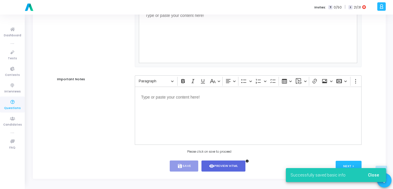
click at [378, 172] on button "Close" at bounding box center [374, 175] width 20 height 10
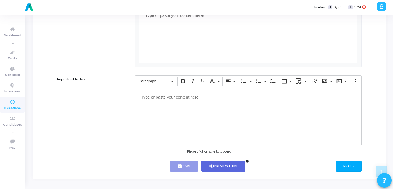
click at [343, 170] on button "Next >" at bounding box center [349, 166] width 26 height 11
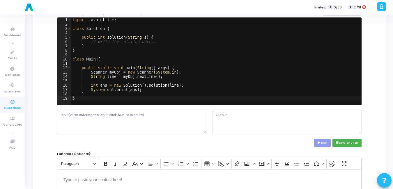
scroll to position [0, 0]
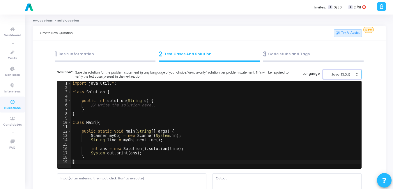
click at [354, 71] on button "Java(13.0.1)" at bounding box center [342, 75] width 39 height 10
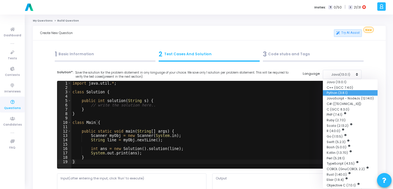
click at [334, 93] on button "Python (3.8.1)" at bounding box center [350, 93] width 55 height 6
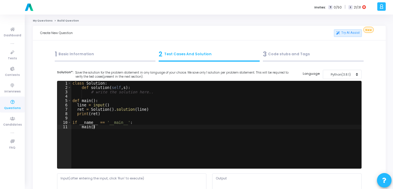
click at [191, 133] on div "class Solution : def solution ( self , s ) : # write the solution here.. def ma…" at bounding box center [216, 129] width 290 height 96
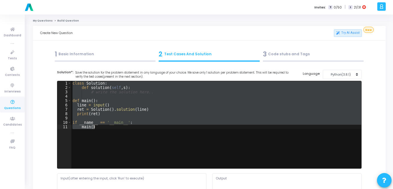
paste textarea
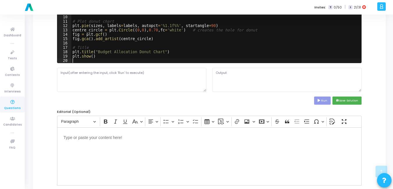
scroll to position [104, 0]
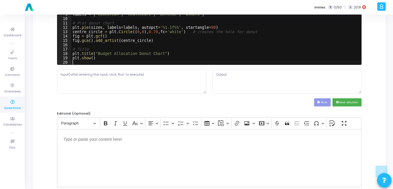
click at [164, 97] on cj-code-editor "Solution*: Save the solution for the problem statement in any language of your …" at bounding box center [209, 36] width 305 height 141
click at [135, 74] on textarea at bounding box center [131, 82] width 149 height 24
paste textarea "Education = 40 Healthcare = 30 Defense = 20 Others = 10"
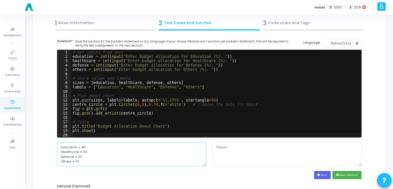
scroll to position [31, 0]
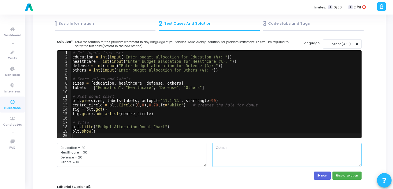
click at [241, 161] on textarea at bounding box center [286, 155] width 149 height 24
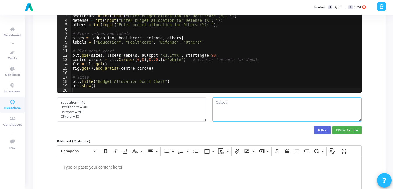
scroll to position [77, 0]
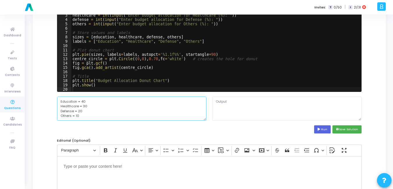
click at [81, 101] on textarea "Education = 40 Healthcare = 30 Defense = 20 Others = 10" at bounding box center [131, 109] width 149 height 24
click at [82, 106] on textarea "40 Healthcare = 30 Defense = 20 Others = 10" at bounding box center [131, 109] width 149 height 24
click at [77, 114] on textarea "40 30 Defense = 20 Others = 10" at bounding box center [131, 109] width 149 height 24
click at [77, 112] on textarea "40 30 Defense = 20 Others = 10" at bounding box center [131, 109] width 149 height 24
click at [75, 115] on textarea "40 30 20 Others = 10" at bounding box center [131, 109] width 149 height 24
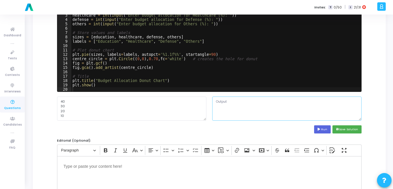
click at [225, 107] on textarea at bounding box center [286, 109] width 149 height 24
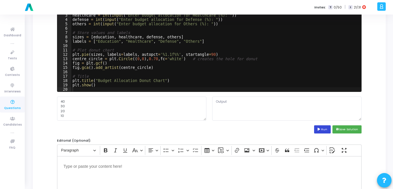
click at [323, 130] on button "Run" at bounding box center [322, 130] width 17 height 8
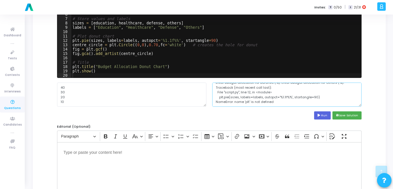
scroll to position [0, 0]
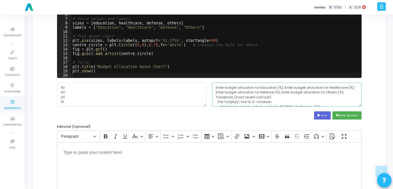
drag, startPoint x: 228, startPoint y: 80, endPoint x: 209, endPoint y: 79, distance: 19.0
click at [209, 79] on cj-code-editor "Solution*: Save the solution for the problem statement in any language of your …" at bounding box center [209, 49] width 305 height 141
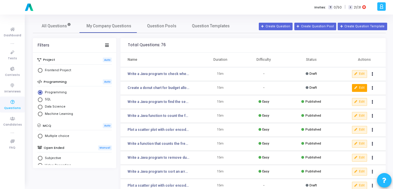
click at [362, 87] on button "Edit" at bounding box center [359, 88] width 15 height 8
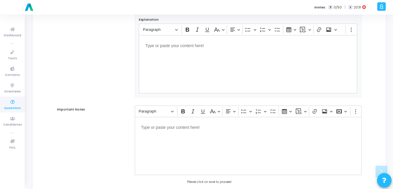
scroll to position [381, 0]
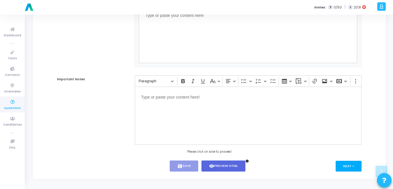
click at [351, 166] on button "Next >" at bounding box center [349, 166] width 26 height 11
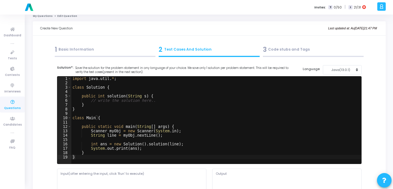
scroll to position [0, 0]
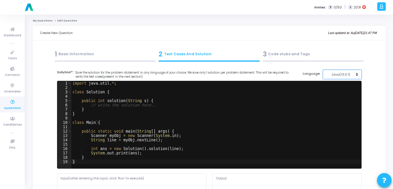
click at [341, 72] on div "Java(13.0.1)" at bounding box center [341, 74] width 29 height 5
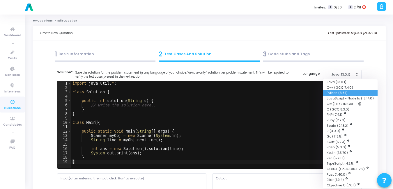
click at [335, 93] on button "Python (3.8.1)" at bounding box center [350, 93] width 55 height 6
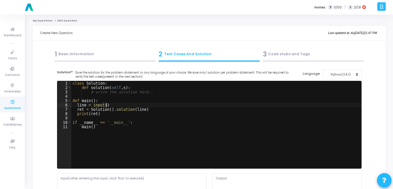
click at [277, 105] on div "class Solution : def solution ( self , s ) : # write the solution here.. def ma…" at bounding box center [216, 129] width 290 height 96
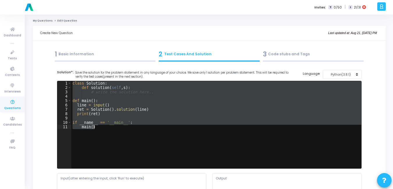
paste textarea
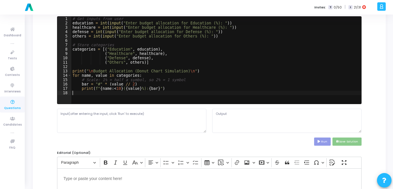
scroll to position [66, 0]
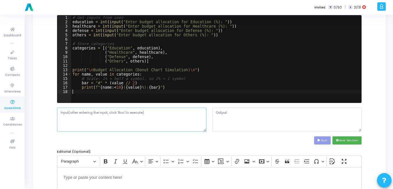
click at [122, 122] on textarea at bounding box center [131, 120] width 149 height 24
click at [108, 127] on textarea at bounding box center [131, 120] width 149 height 24
paste textarea "Education = 40 Healthcare = 30 Defense = 20 Others = 10"
drag, startPoint x: 81, startPoint y: 113, endPoint x: 50, endPoint y: 113, distance: 30.3
click at [50, 113] on div "Title* Create a donut chart for budget allocation: Education (40%), Healthcare …" at bounding box center [209, 169] width 339 height 343
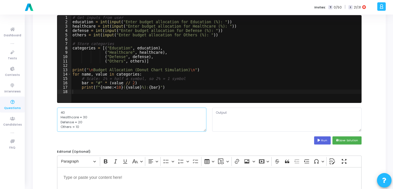
drag, startPoint x: 77, startPoint y: 117, endPoint x: 38, endPoint y: 117, distance: 39.0
click at [38, 117] on kt-portlet-body "1 Basic Information 2 Test Cases And Solution 3 Code stubs and Tags Title* Crea…" at bounding box center [209, 161] width 353 height 373
click at [112, 140] on div "Run save Save Solution" at bounding box center [209, 141] width 305 height 8
click at [325, 141] on button "Run" at bounding box center [322, 141] width 17 height 8
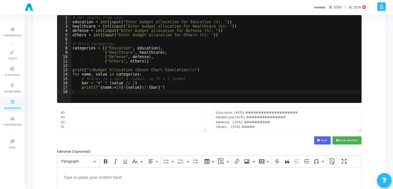
scroll to position [24, 0]
click at [302, 121] on textarea "Enter budget allocation for Education (%): Enter budget allocation for Healthca…" at bounding box center [286, 120] width 149 height 24
click at [354, 139] on button "save Save Solution" at bounding box center [347, 141] width 29 height 8
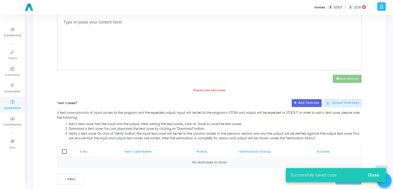
scroll to position [235, 0]
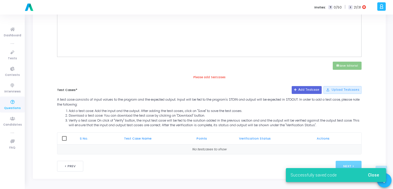
click at [311, 85] on div "Please add testcases Test Cases* Add Testcase file_upload Upload Testcases A te…" at bounding box center [209, 115] width 311 height 80
click at [310, 85] on div "Please add testcases Test Cases* Add Testcase file_upload Upload Testcases A te…" at bounding box center [209, 115] width 311 height 80
drag, startPoint x: 310, startPoint y: 85, endPoint x: 307, endPoint y: 91, distance: 6.3
click at [307, 91] on button "Add Testcase" at bounding box center [307, 90] width 30 height 8
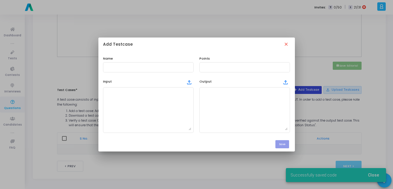
scroll to position [0, 0]
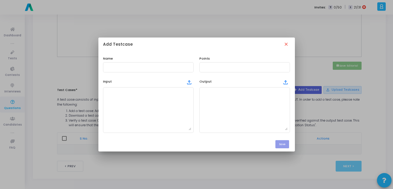
click at [122, 61] on div "Name" at bounding box center [148, 64] width 96 height 16
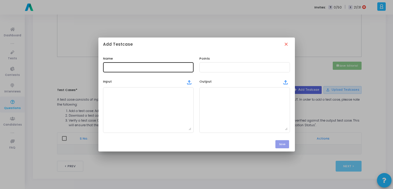
click at [117, 71] on div at bounding box center [148, 66] width 86 height 11
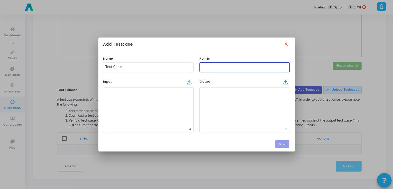
click at [218, 66] on input "text" at bounding box center [245, 67] width 86 height 4
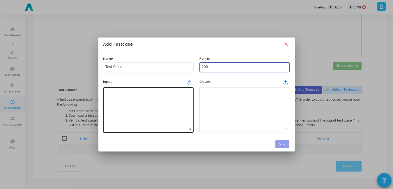
click at [135, 105] on textarea at bounding box center [148, 110] width 86 height 41
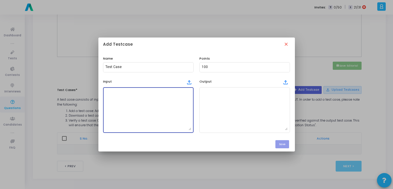
paste textarea "Education = 40 Healthcare = 30 Defense = 20 Others = 10"
drag, startPoint x: 124, startPoint y: 92, endPoint x: 101, endPoint y: 91, distance: 23.4
click at [101, 91] on div "Input file_upload Education = 40 Healthcare = 30 Defense = 20 Others = 10" at bounding box center [148, 105] width 96 height 56
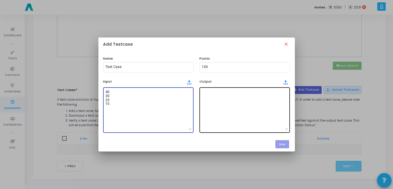
click at [231, 94] on textarea at bounding box center [245, 110] width 86 height 41
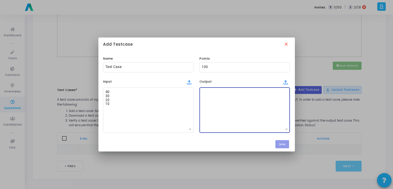
paste textarea "Enter budget allocation for Education (%): Enter budget allocation for Healthca…"
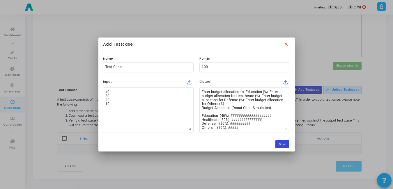
click at [287, 144] on button "Save" at bounding box center [283, 144] width 14 height 8
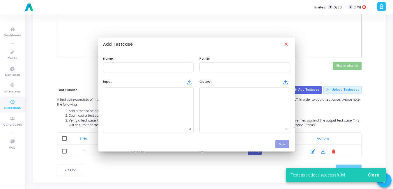
scroll to position [235, 0]
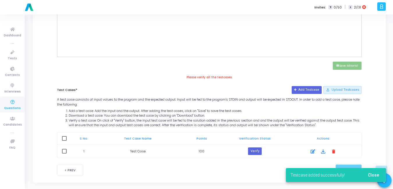
click at [65, 136] on th at bounding box center [64, 139] width 14 height 12
click at [64, 139] on span at bounding box center [64, 138] width 5 height 5
click at [64, 141] on input "checkbox" at bounding box center [64, 141] width 0 height 0
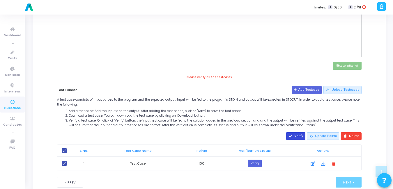
click at [293, 135] on mat-icon "done" at bounding box center [291, 136] width 4 height 4
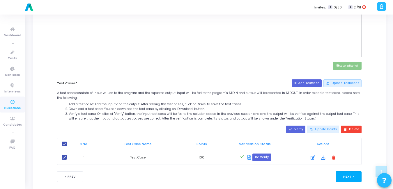
click at [346, 181] on button "Next >" at bounding box center [349, 177] width 26 height 11
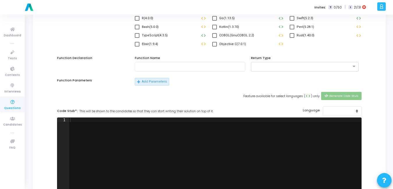
scroll to position [0, 0]
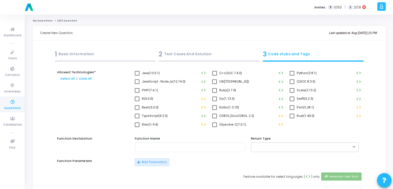
click at [294, 75] on span at bounding box center [292, 73] width 5 height 5
click at [292, 76] on input "Python(3.8.1)" at bounding box center [292, 76] width 0 height 0
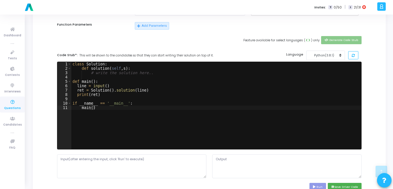
scroll to position [140, 0]
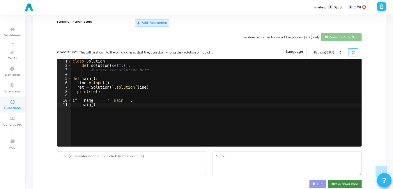
click at [350, 184] on button "save Save Driver Code" at bounding box center [345, 184] width 34 height 8
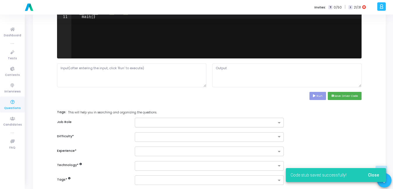
scroll to position [228, 0]
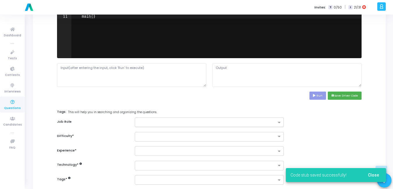
click at [155, 124] on input "text" at bounding box center [207, 123] width 139 height 5
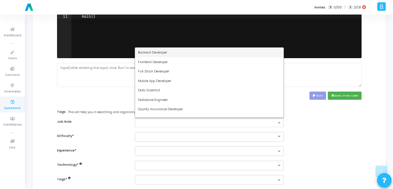
click at [152, 53] on span "Backend Developer" at bounding box center [152, 52] width 29 height 5
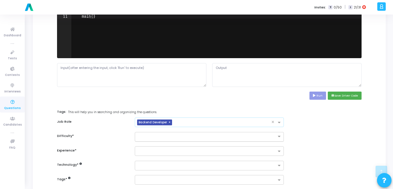
click at [160, 137] on input "text" at bounding box center [203, 136] width 131 height 5
click at [148, 147] on div "Easy" at bounding box center [209, 147] width 149 height 10
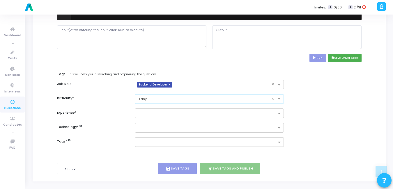
scroll to position [266, 0]
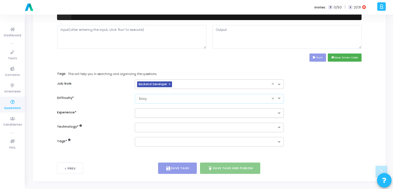
click at [153, 111] on div at bounding box center [206, 113] width 142 height 7
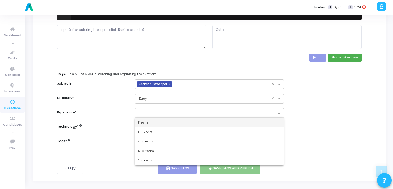
click at [145, 123] on span "Fresher" at bounding box center [144, 122] width 12 height 5
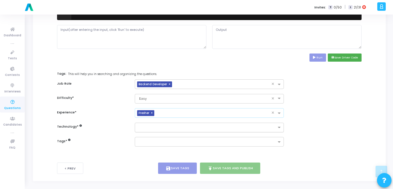
click at [146, 132] on div at bounding box center [209, 128] width 149 height 10
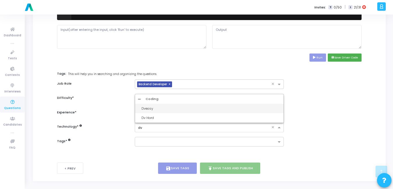
click at [154, 108] on div "Dveasy" at bounding box center [212, 108] width 140 height 5
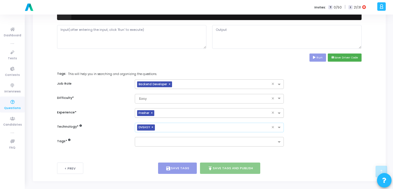
scroll to position [269, 0]
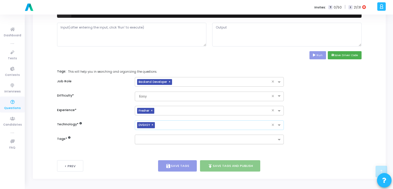
click at [140, 139] on input "text" at bounding box center [207, 140] width 139 height 5
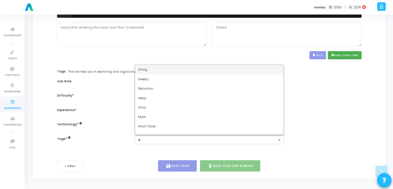
click at [141, 137] on div "d" at bounding box center [206, 139] width 142 height 7
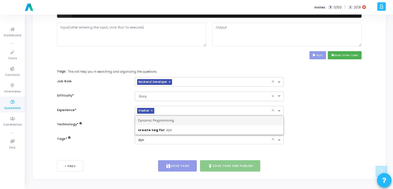
click at [155, 119] on span "Dynamic Programming" at bounding box center [156, 120] width 36 height 5
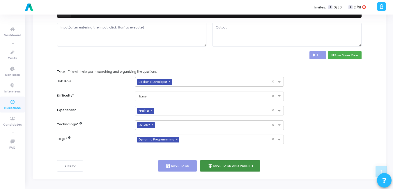
click at [233, 169] on button "publish Save Tags and Publish" at bounding box center [230, 166] width 61 height 11
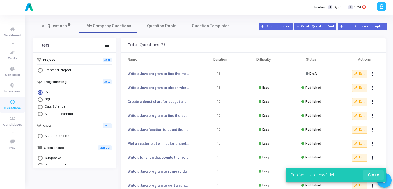
click at [373, 176] on span "Close" at bounding box center [373, 175] width 11 height 5
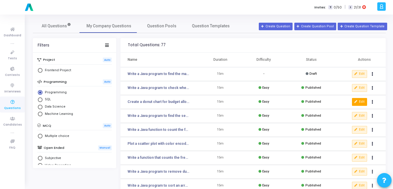
click at [358, 101] on button "Edit" at bounding box center [359, 102] width 15 height 8
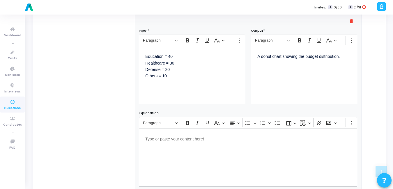
scroll to position [258, 0]
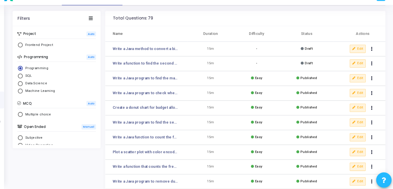
scroll to position [18, 0]
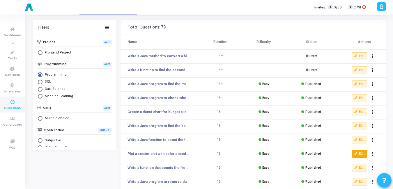
click at [359, 153] on button "Edit" at bounding box center [359, 154] width 15 height 8
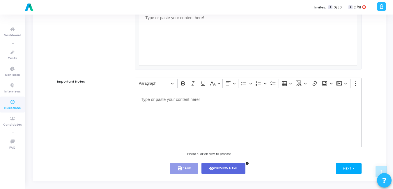
click at [351, 171] on button "Next >" at bounding box center [349, 168] width 26 height 11
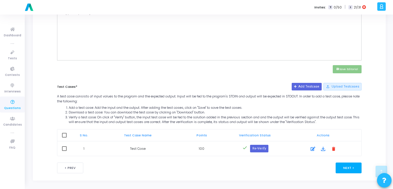
scroll to position [231, 0]
click at [312, 149] on icon at bounding box center [313, 148] width 5 height 7
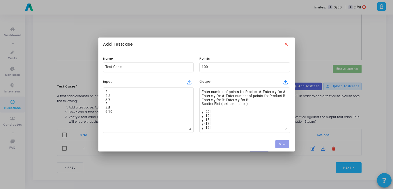
scroll to position [0, 0]
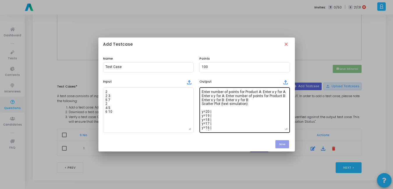
click at [237, 119] on textarea "Enter number of points for Product A: Enter x y for A: Enter x y for A: Enter n…" at bounding box center [245, 110] width 86 height 41
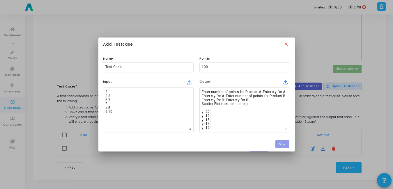
click at [283, 171] on div at bounding box center [196, 94] width 393 height 189
click at [288, 45] on mat-icon "close" at bounding box center [287, 45] width 6 height 6
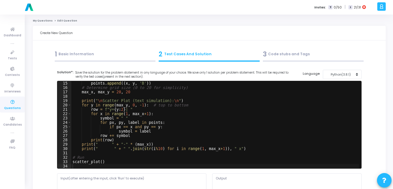
click at [89, 54] on div "1 Basic Information" at bounding box center [105, 55] width 101 height 10
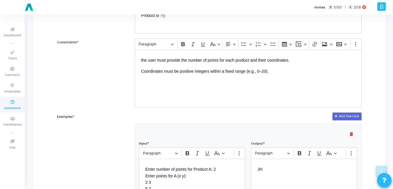
scroll to position [142, 0]
click at [277, 174] on div "JH" at bounding box center [304, 188] width 106 height 58
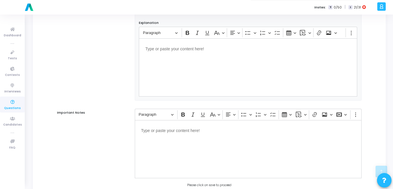
scroll to position [381, 0]
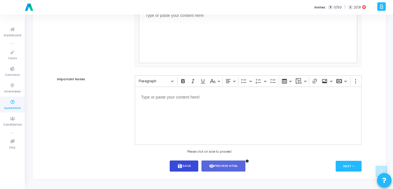
click at [188, 167] on button "save Save" at bounding box center [184, 166] width 29 height 11
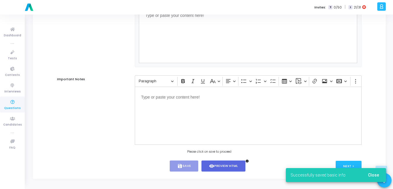
click at [373, 176] on span "Close" at bounding box center [373, 175] width 11 height 5
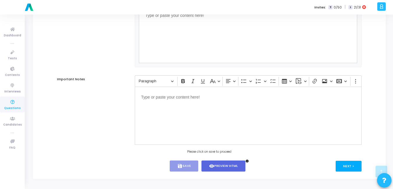
click at [357, 167] on button "Next >" at bounding box center [349, 166] width 26 height 11
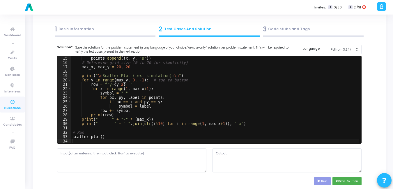
scroll to position [0, 0]
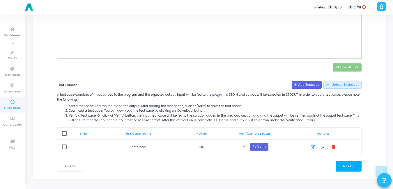
click at [357, 167] on button "Next >" at bounding box center [349, 166] width 26 height 11
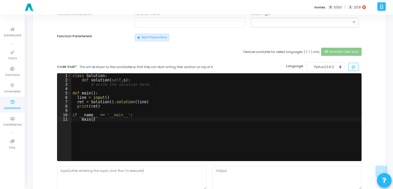
scroll to position [269, 0]
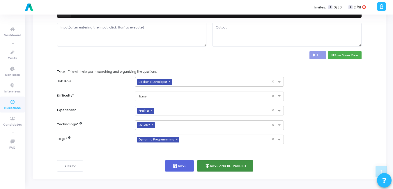
click at [229, 168] on button "publish Save and Re-publish" at bounding box center [225, 166] width 57 height 11
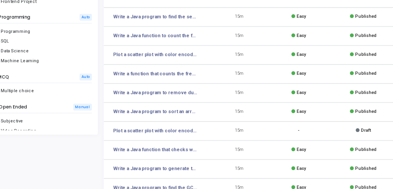
scroll to position [82, 0]
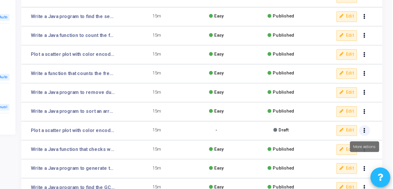
click at [373, 146] on button "Actions" at bounding box center [373, 146] width 8 height 8
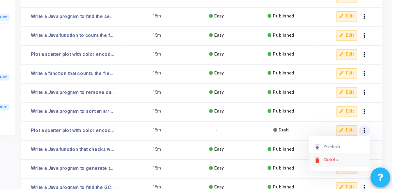
click at [346, 166] on button "delete Delete" at bounding box center [354, 168] width 45 height 10
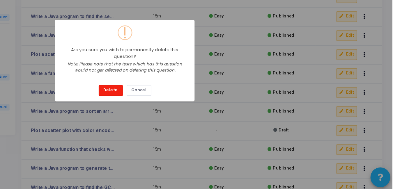
click at [188, 113] on button "Delete" at bounding box center [186, 117] width 18 height 8
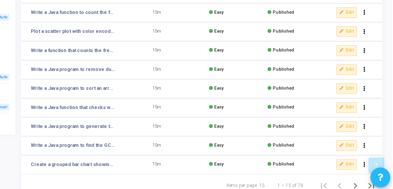
scroll to position [108, 0]
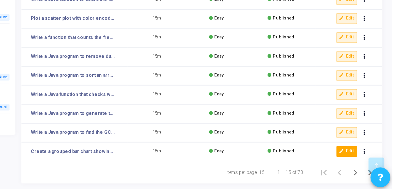
click at [362, 163] on button "Edit" at bounding box center [359, 162] width 15 height 8
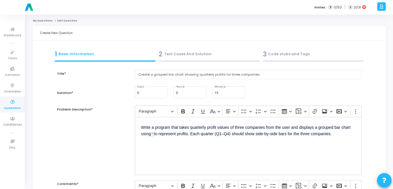
click at [182, 50] on div "2 Test Cases And Solution" at bounding box center [209, 55] width 101 height 10
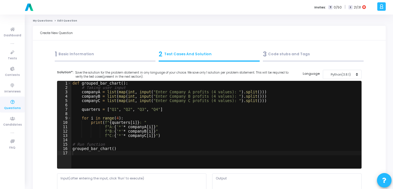
click at [121, 53] on div "1 Basic Information" at bounding box center [105, 55] width 101 height 10
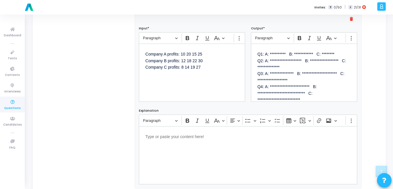
scroll to position [259, 0]
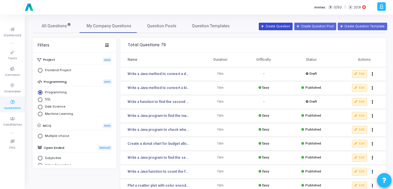
click at [293, 27] on button "Create Question" at bounding box center [276, 27] width 34 height 8
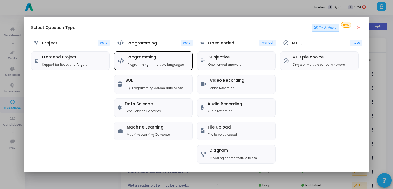
click at [155, 59] on h5 "Programming" at bounding box center [156, 57] width 57 height 5
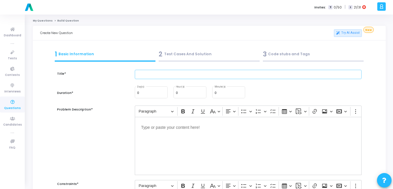
click at [182, 70] on input "text" at bounding box center [248, 75] width 227 height 10
paste input "Enter number of points for Product A: Enter x y for A: Enter x y for A: Enter n…"
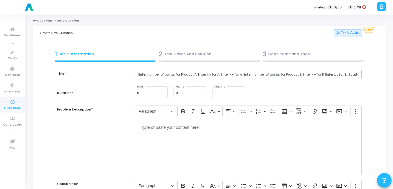
scroll to position [0, 699]
paste input "Create a bubble chart for population vs GDP where bubble size represents litera…"
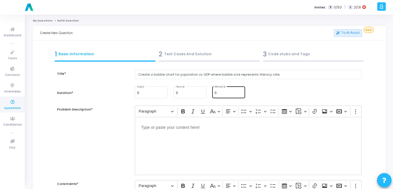
click at [232, 91] on div "0 Minute(s)" at bounding box center [229, 92] width 28 height 13
click at [191, 146] on div "Editor editing area: main" at bounding box center [248, 146] width 227 height 58
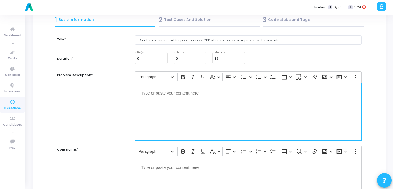
scroll to position [35, 0]
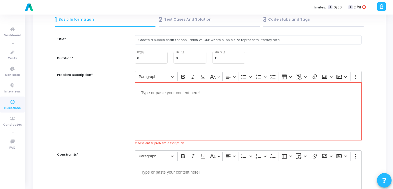
click at [184, 99] on div "Editor editing area: main" at bounding box center [248, 111] width 227 height 58
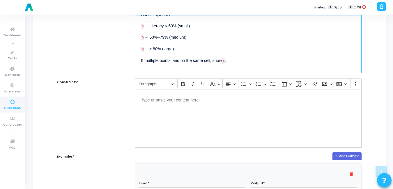
scroll to position [102, 0]
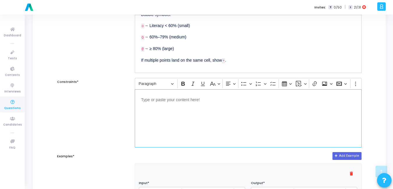
click at [188, 116] on div "Editor editing area: main" at bounding box center [248, 118] width 227 height 58
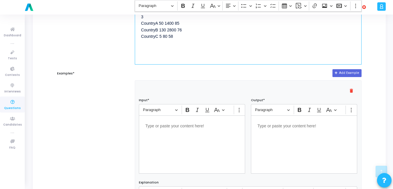
scroll to position [186, 0]
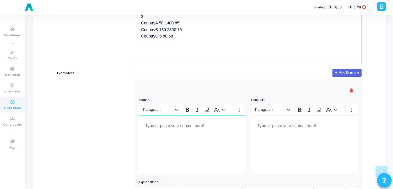
click at [185, 135] on div "Editor editing area: main" at bounding box center [192, 144] width 106 height 58
click at [159, 144] on div "Editor editing area: main" at bounding box center [192, 144] width 106 height 58
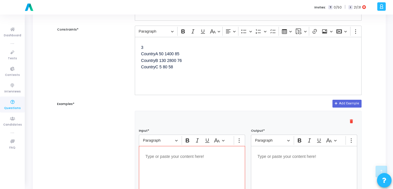
scroll to position [154, 0]
click at [178, 61] on p "3 CountryA 50 1400 85 CountryB 130 2800 76 CountryC 5 80 58" at bounding box center [248, 61] width 214 height 34
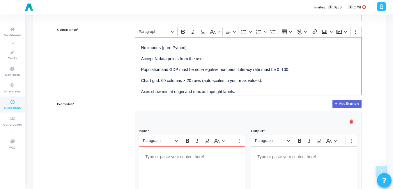
scroll to position [169, 0]
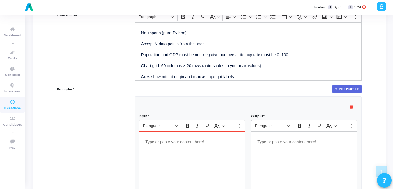
click at [175, 154] on div "Editor editing area: main" at bounding box center [192, 161] width 106 height 58
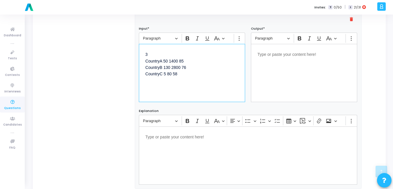
scroll to position [257, 0]
click at [278, 74] on div "Editor editing area: main" at bounding box center [304, 73] width 106 height 58
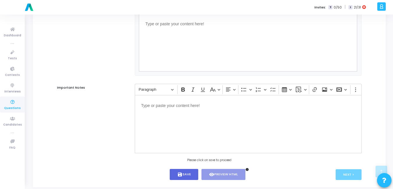
scroll to position [381, 0]
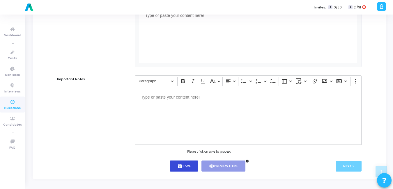
click at [183, 168] on button "save Save" at bounding box center [184, 166] width 29 height 11
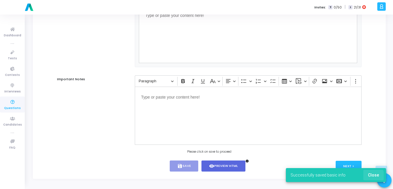
click at [371, 177] on span "Close" at bounding box center [373, 175] width 11 height 5
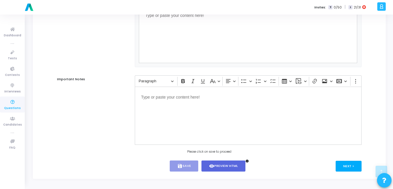
click at [359, 171] on button "Next >" at bounding box center [349, 166] width 26 height 11
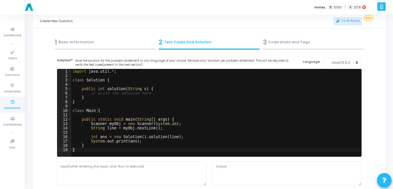
scroll to position [0, 0]
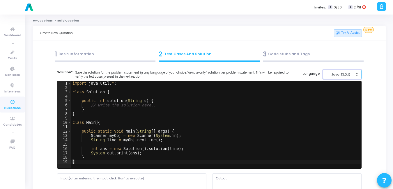
click at [357, 70] on button "Java(13.0.1)" at bounding box center [342, 75] width 39 height 10
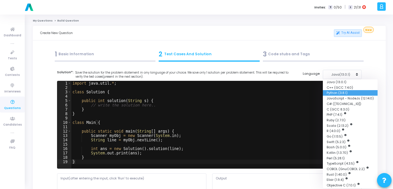
click at [339, 92] on button "Python (3.8.1)" at bounding box center [350, 93] width 55 height 6
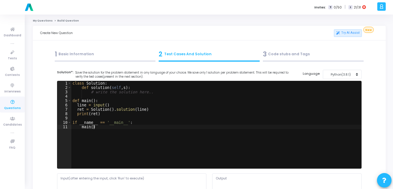
click at [231, 127] on div "class Solution : def solution ( self , s ) : # write the solution here.. def ma…" at bounding box center [216, 129] width 290 height 96
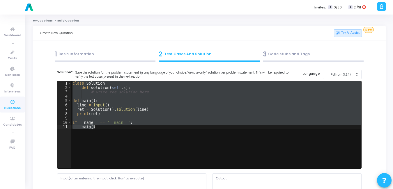
paste textarea
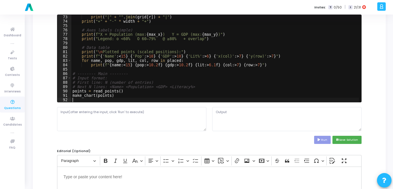
scroll to position [67, 0]
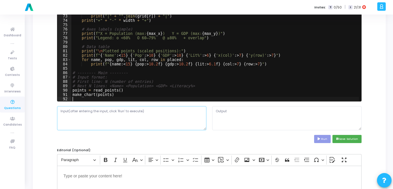
click at [102, 119] on textarea at bounding box center [131, 118] width 149 height 24
paste textarea "3 CountryA 50 1400 85 CountryB 130 2800 76 CountryC 5 80 58"
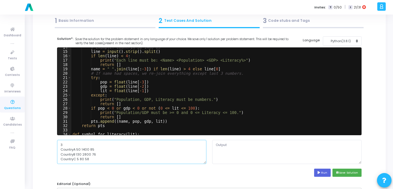
scroll to position [33, 0]
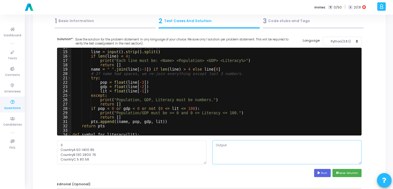
click at [240, 156] on textarea at bounding box center [286, 152] width 149 height 24
click at [331, 174] on div "Run save Save Solution" at bounding box center [209, 173] width 305 height 8
click at [329, 174] on button "Run" at bounding box center [322, 173] width 17 height 8
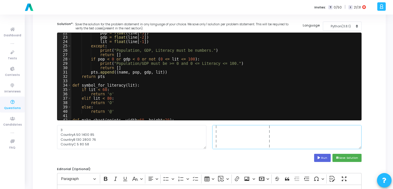
scroll to position [0, 0]
click at [325, 141] on textarea at bounding box center [286, 137] width 149 height 24
paste textarea "3 CountryA 50 1400 85 CountryB 130 2800 76 CountryC 5 80 5"
click at [322, 144] on textarea "3 CountryA 50 1400 85 CountryB 130 2800 76 CountryC 5 80 58" at bounding box center [286, 137] width 149 height 24
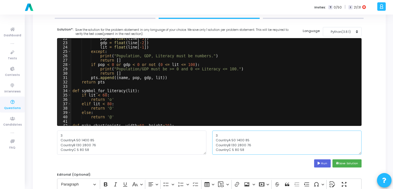
click at [316, 139] on textarea "3 CountryA 50 1400 85 CountryB 130 2800 76 CountryC 5 80 58" at bounding box center [286, 143] width 149 height 24
click at [249, 172] on div "Solution*: Save the solution for the problem statement in any language of your …" at bounding box center [209, 100] width 311 height 146
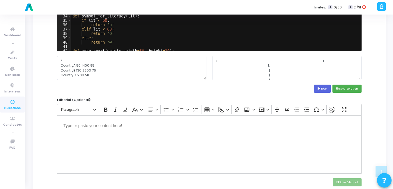
scroll to position [119, 0]
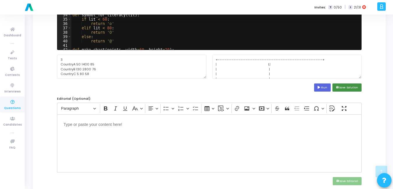
click at [359, 88] on button "save Save Solution" at bounding box center [347, 88] width 29 height 8
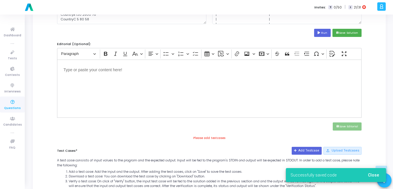
scroll to position [176, 0]
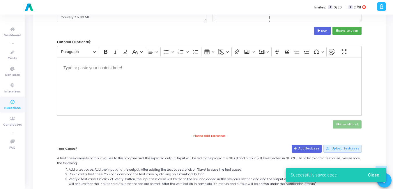
click at [377, 179] on button "Close" at bounding box center [374, 175] width 20 height 10
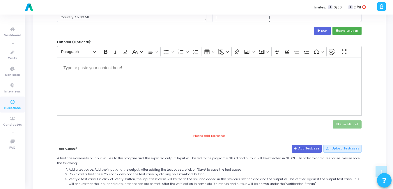
scroll to position [235, 0]
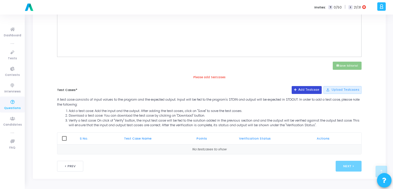
click at [313, 94] on button "Add Testcase" at bounding box center [307, 90] width 30 height 8
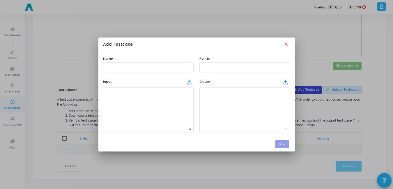
scroll to position [0, 0]
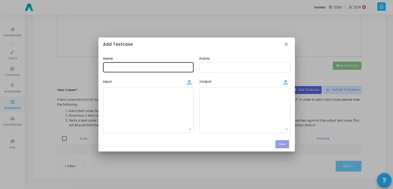
click at [148, 63] on div at bounding box center [148, 66] width 86 height 11
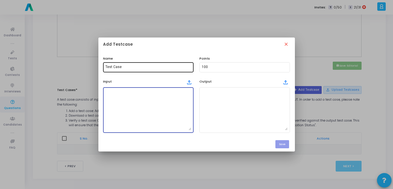
paste textarea "3 CountryA 50 1400 85 CountryB 130 2800 76 CountryC 5 80 58"
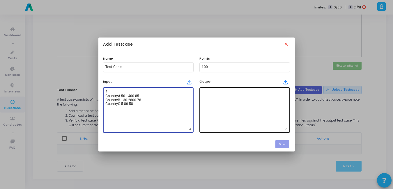
click at [238, 103] on textarea at bounding box center [245, 110] width 86 height 41
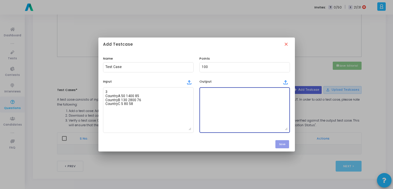
paste textarea "+------------------------------------------------------------+ | O| | | | | | |…"
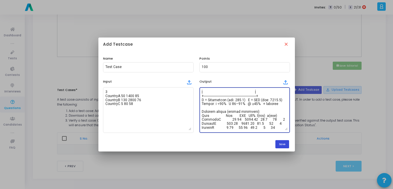
click at [278, 143] on button "Save" at bounding box center [283, 144] width 14 height 8
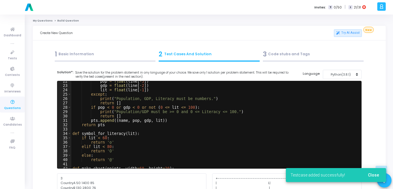
scroll to position [235, 0]
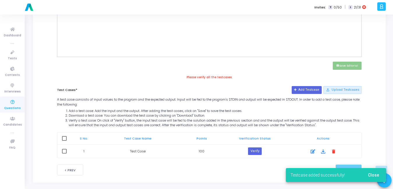
click at [64, 139] on span at bounding box center [64, 138] width 5 height 5
click at [64, 141] on input "checkbox" at bounding box center [64, 141] width 0 height 0
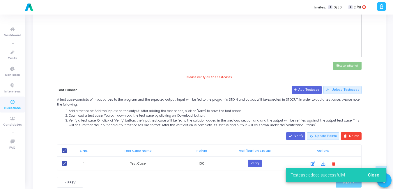
click at [373, 172] on button "Close" at bounding box center [374, 175] width 20 height 10
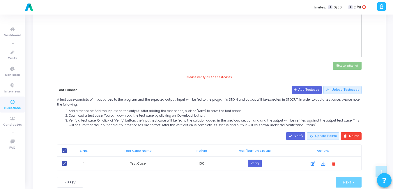
scroll to position [251, 0]
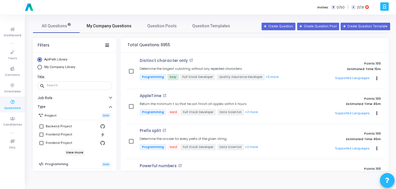
click at [126, 29] on span "My Company Questions" at bounding box center [109, 26] width 45 height 6
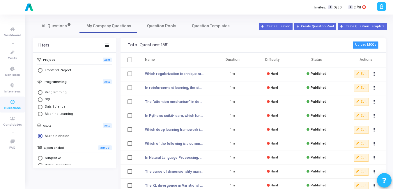
click at [370, 46] on button "Upload MCQs" at bounding box center [366, 45] width 26 height 8
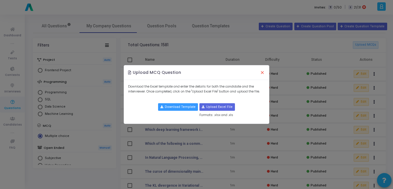
click at [260, 73] on button "×" at bounding box center [262, 72] width 12 height 13
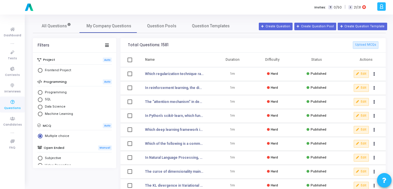
click at [41, 93] on span "Select Library" at bounding box center [40, 92] width 5 height 5
click at [41, 93] on input "Programming" at bounding box center [40, 92] width 5 height 5
radio input "true"
radio input "false"
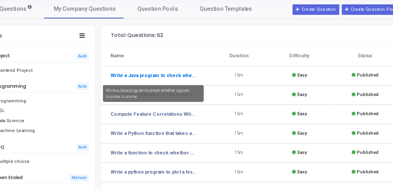
click at [131, 74] on link "Write a Java program to check whether a given number is prime." at bounding box center [159, 73] width 62 height 5
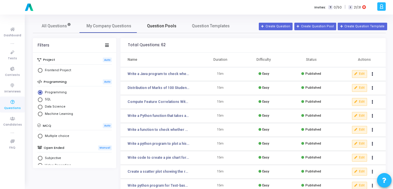
click at [156, 27] on span "Question Pools" at bounding box center [161, 26] width 29 height 6
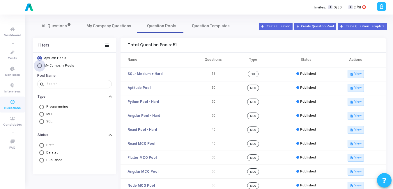
click at [40, 65] on span "Select Library" at bounding box center [39, 66] width 5 height 5
click at [40, 65] on input "My Company Pools" at bounding box center [39, 66] width 5 height 5
radio input "true"
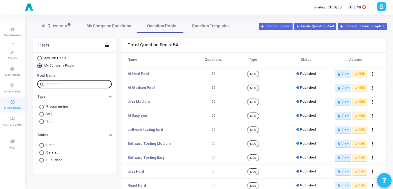
click at [61, 86] on input "text" at bounding box center [78, 83] width 63 height 3
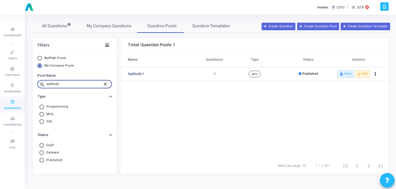
type input "aptitude"
click at [105, 83] on mat-icon "close" at bounding box center [106, 83] width 7 height 5
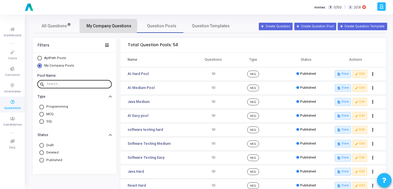
click at [101, 26] on span "My Company Questions" at bounding box center [109, 26] width 45 height 6
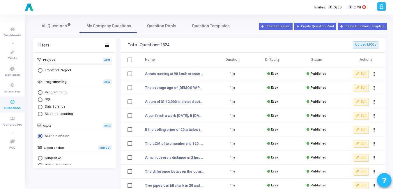
click at [42, 91] on span "Select Library" at bounding box center [40, 92] width 5 height 5
click at [42, 91] on input "Programming" at bounding box center [40, 92] width 5 height 5
radio input "true"
radio input "false"
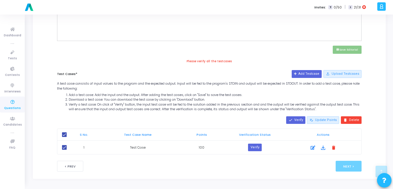
scroll to position [94, 0]
click at [300, 121] on button "done Verify" at bounding box center [295, 121] width 19 height 8
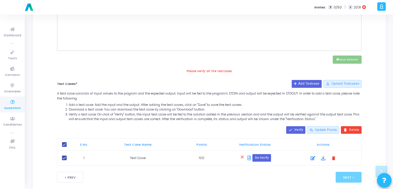
scroll to position [252, 0]
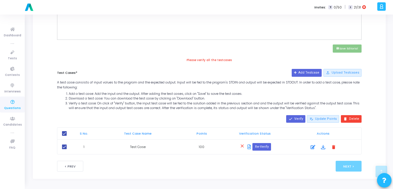
click at [251, 147] on icon at bounding box center [249, 147] width 3 height 5
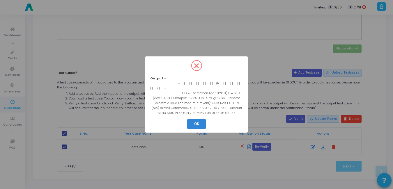
click at [248, 148] on div "? ! i × Output: OK Cancel" at bounding box center [196, 94] width 393 height 189
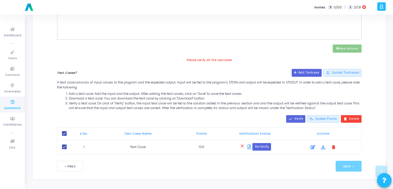
click at [248, 148] on icon at bounding box center [249, 147] width 3 height 5
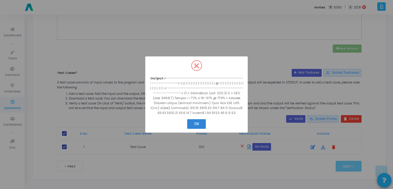
click at [133, 84] on div "? ! i × Output: OK Cancel" at bounding box center [196, 94] width 393 height 189
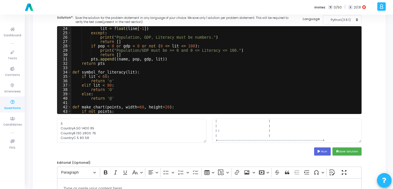
scroll to position [81, 0]
drag, startPoint x: 96, startPoint y: 137, endPoint x: 55, endPoint y: 117, distance: 45.3
click at [55, 117] on div "Solution*: Save the solution for the problem statement in any language of your …" at bounding box center [209, 88] width 311 height 146
type textarea "j"
click at [324, 148] on button "Run" at bounding box center [322, 152] width 17 height 8
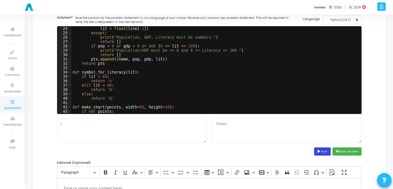
scroll to position [0, 0]
type textarea "Invalid number of points. No data."
click at [94, 126] on textarea "j" at bounding box center [131, 131] width 149 height 24
paste textarea "3 CountryA 50 1400 85 CountryB 130 2800 76 CountryC 5 80 58"
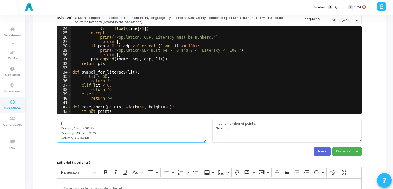
type textarea "3 CountryA 50 1400 85 CountryB 130 2800 76 CountryC 5 80 58"
click at [321, 151] on icon at bounding box center [320, 151] width 4 height 3
type textarea "+------------------------------------------------------------+ | O| | | | | | |…"
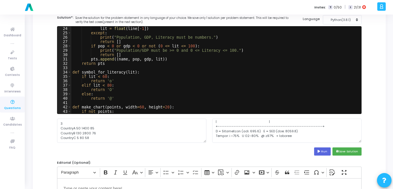
scroll to position [130, 0]
click at [346, 152] on button "save Save Solution" at bounding box center [347, 152] width 29 height 8
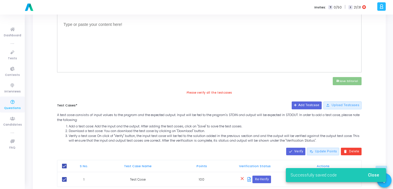
scroll to position [252, 0]
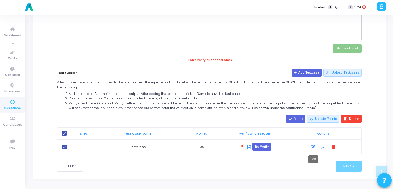
click at [315, 147] on icon at bounding box center [313, 147] width 5 height 7
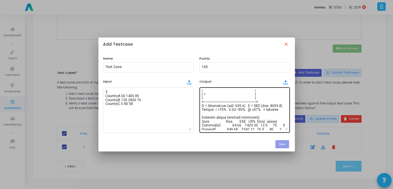
scroll to position [79, 0]
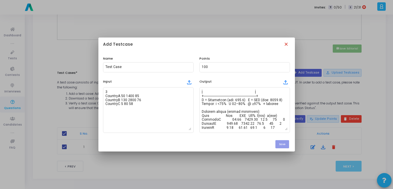
drag, startPoint x: 286, startPoint y: 40, endPoint x: 285, endPoint y: 43, distance: 3.0
click at [285, 42] on div "Add Testcase close" at bounding box center [196, 45] width 197 height 15
click at [285, 45] on mat-icon "close" at bounding box center [287, 45] width 6 height 6
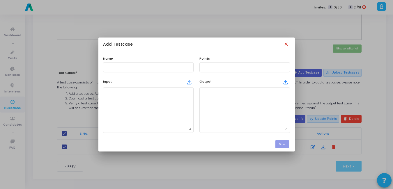
scroll to position [252, 0]
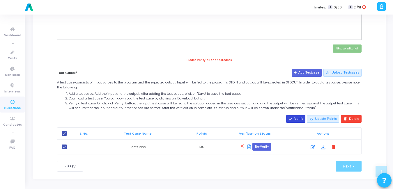
click at [293, 117] on mat-icon "done" at bounding box center [291, 119] width 4 height 4
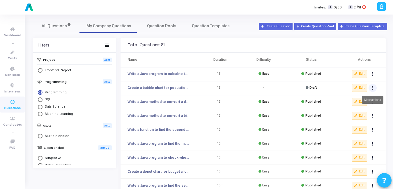
click at [371, 85] on button "Actions" at bounding box center [373, 88] width 8 height 8
click at [337, 114] on button "delete Delete" at bounding box center [354, 110] width 45 height 10
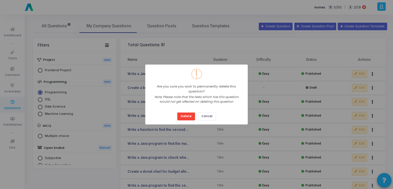
click at [188, 118] on button "Delete" at bounding box center [186, 117] width 18 height 8
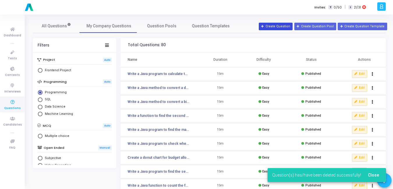
click at [286, 26] on button "Create Question" at bounding box center [276, 27] width 34 height 8
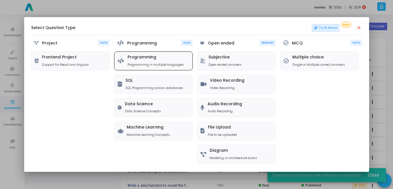
click at [139, 52] on div "Programming Programming in multiple languages" at bounding box center [153, 61] width 78 height 18
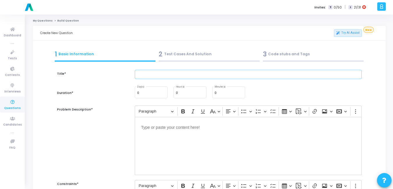
click at [165, 71] on input "text" at bounding box center [248, 75] width 227 height 10
paste input "Plot a line chart with customized labels, title, and legend."
type input "Plot a line chart with customized labels, title, and legend."
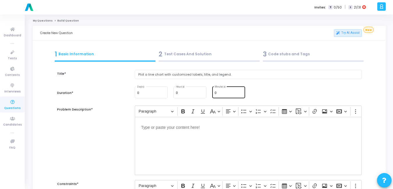
click at [226, 100] on div "0 Day(s) 0 Hour(s) 0 Minute(s)" at bounding box center [248, 96] width 233 height 20
click at [225, 95] on input "0" at bounding box center [229, 92] width 28 height 3
type input "15"
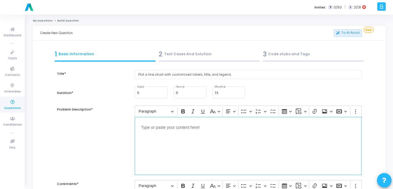
click at [197, 135] on div "Editor editing area: main" at bounding box center [248, 146] width 227 height 58
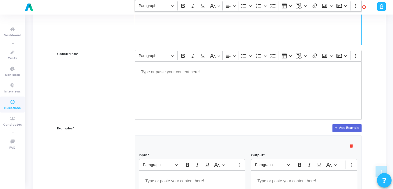
scroll to position [131, 0]
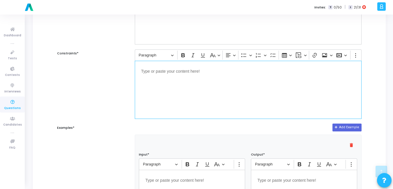
click at [205, 85] on div "Editor editing area: main" at bounding box center [248, 90] width 227 height 58
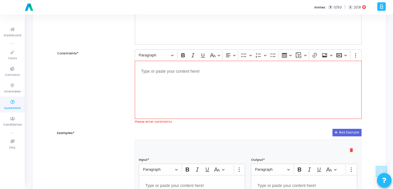
click at [205, 85] on div "Editor editing area: main" at bounding box center [248, 90] width 227 height 58
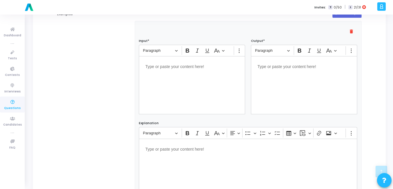
scroll to position [246, 0]
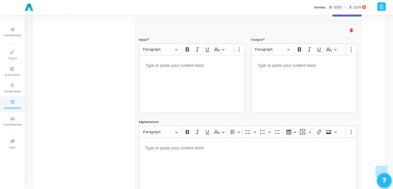
click at [173, 85] on div "Editor editing area: main" at bounding box center [192, 84] width 106 height 58
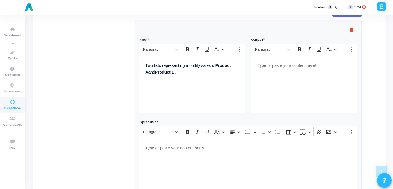
click at [171, 71] on strong "Product B" at bounding box center [165, 72] width 20 height 5
click at [175, 89] on div "Two lists representing monthly sales of Product A and Product B ." at bounding box center [192, 84] width 106 height 58
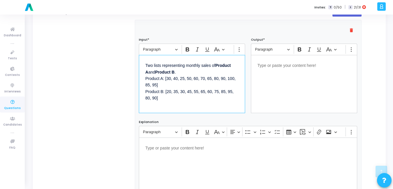
scroll to position [5, 0]
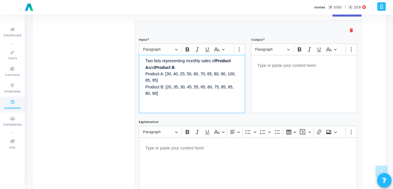
click at [298, 69] on div "Editor editing area: main" at bounding box center [304, 84] width 106 height 58
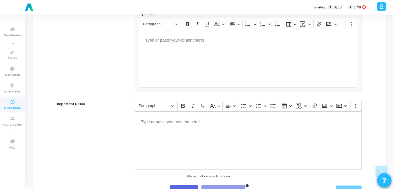
scroll to position [381, 0]
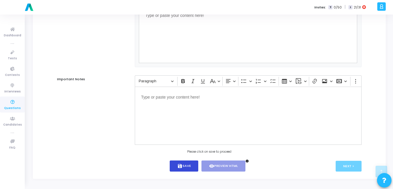
click at [186, 170] on button "save Save" at bounding box center [184, 166] width 29 height 11
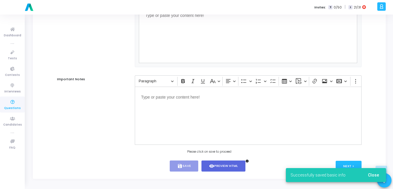
click at [376, 171] on button "Close" at bounding box center [374, 175] width 20 height 10
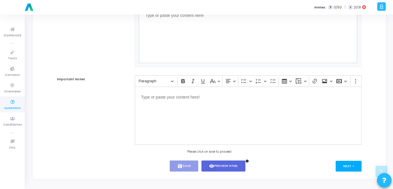
click at [358, 165] on button "Next >" at bounding box center [349, 166] width 26 height 11
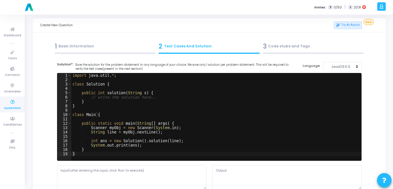
scroll to position [0, 0]
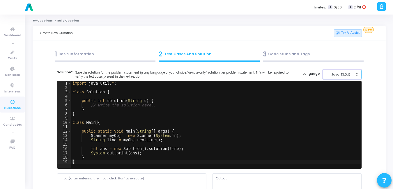
click at [345, 77] on div "Java(13.0.1)" at bounding box center [341, 74] width 29 height 5
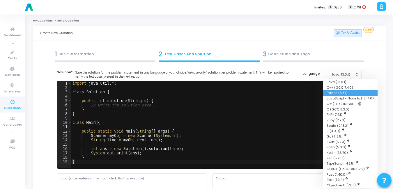
click at [335, 91] on button "Python (3.8.1)" at bounding box center [350, 93] width 55 height 6
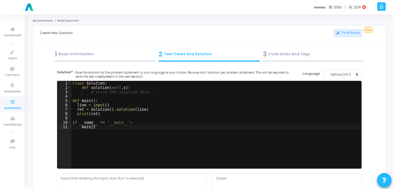
click at [168, 113] on div "class Solution : def solution ( self , s ) : # write the solution here.. def ma…" at bounding box center [216, 129] width 290 height 96
type textarea "if __name__ == '__main__': main()"
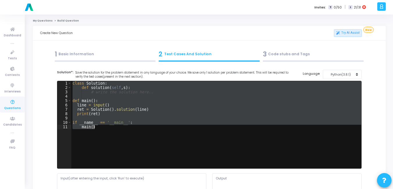
paste textarea
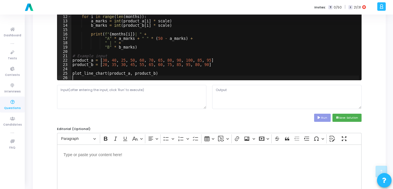
scroll to position [89, 0]
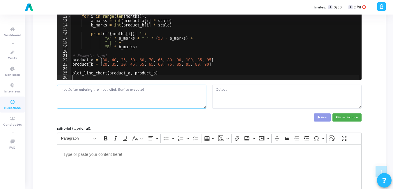
click at [123, 94] on textarea at bounding box center [131, 97] width 149 height 24
paste textarea "Two lists representing monthly sales of Product A and Product B."
type textarea "Two lists representing monthly sales of Product A and Product B."
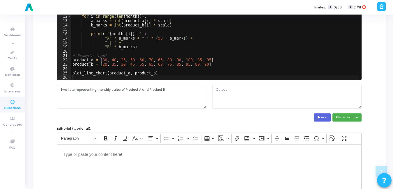
click at [323, 112] on cj-code-editor "Solution*: Save the solution for the problem statement in any language of your …" at bounding box center [209, 51] width 305 height 141
click at [323, 116] on button "Run" at bounding box center [322, 118] width 17 height 8
type textarea "===== Monthly Sales Comparison ===== Legend: A = Product A, B = Product B -----…"
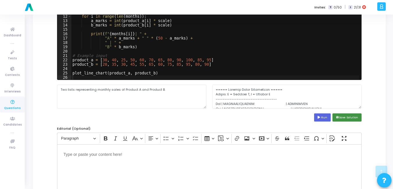
click at [345, 114] on button "save Save Solution" at bounding box center [347, 118] width 29 height 8
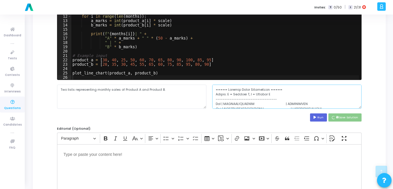
click at [309, 98] on textarea at bounding box center [286, 97] width 149 height 24
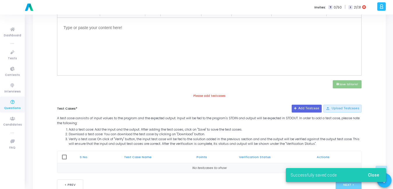
scroll to position [235, 0]
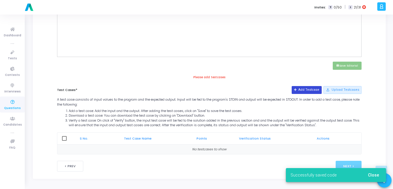
click at [315, 89] on button "Add Testcase" at bounding box center [307, 90] width 30 height 8
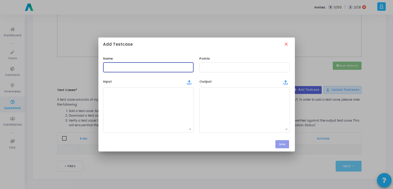
click at [136, 68] on input "text" at bounding box center [148, 67] width 86 height 4
type input "Test Case"
click at [217, 73] on div "Name Test Case Points Input file_upload Output file_upload" at bounding box center [196, 94] width 197 height 85
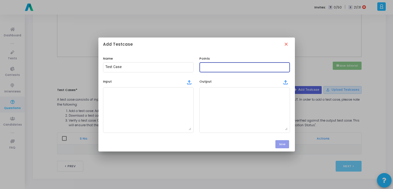
click at [217, 68] on input "text" at bounding box center [245, 67] width 86 height 4
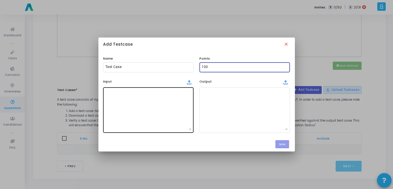
type input "100"
click at [144, 108] on textarea at bounding box center [148, 110] width 86 height 41
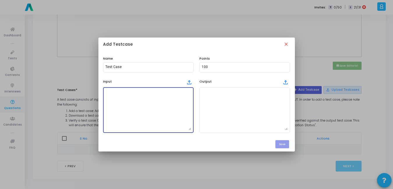
paste textarea "Two lists representing monthly sales of Product A and Product B."
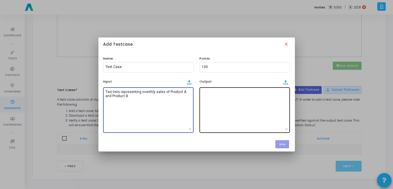
type textarea "Two lists representing monthly sales of Product A and Product B."
click at [212, 107] on textarea at bounding box center [245, 110] width 86 height 41
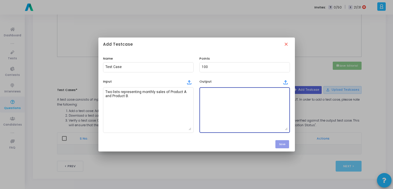
paste textarea "===== Monthly Sales Comparison ===== Legend: A = Product A, B = Product B -----…"
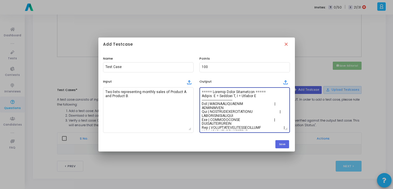
scroll to position [130, 0]
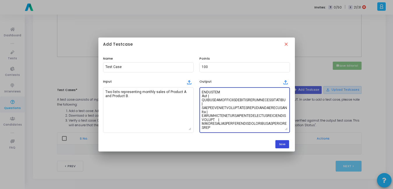
type textarea "===== Monthly Sales Comparison ===== Legend: A = Product A, B = Product B -----…"
click at [282, 144] on button "Save" at bounding box center [283, 144] width 14 height 8
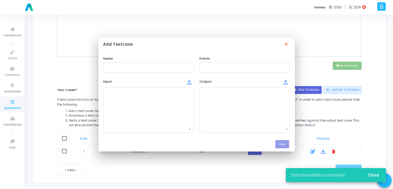
scroll to position [235, 0]
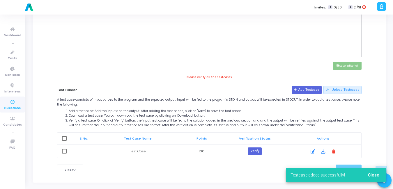
click at [63, 136] on span at bounding box center [64, 138] width 5 height 5
click at [64, 141] on input "checkbox" at bounding box center [64, 141] width 0 height 0
checkbox input "true"
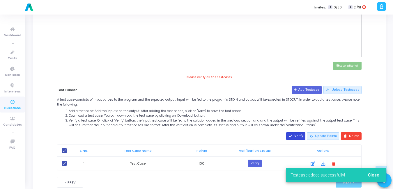
click at [291, 134] on button "done Verify" at bounding box center [295, 137] width 19 height 8
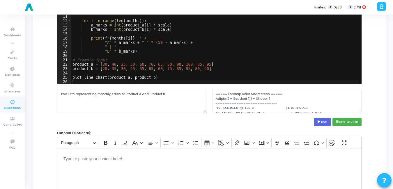
scroll to position [0, 0]
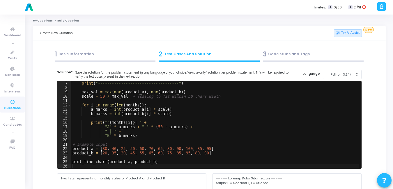
click at [75, 53] on div "1 Basic Information" at bounding box center [105, 55] width 101 height 10
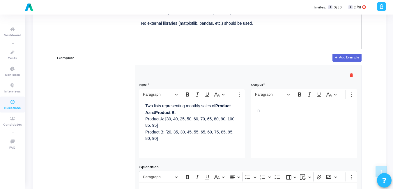
scroll to position [201, 0]
click at [268, 120] on div "n" at bounding box center [304, 129] width 106 height 58
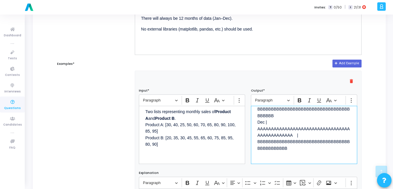
scroll to position [272, 0]
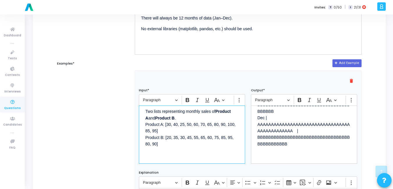
drag, startPoint x: 145, startPoint y: 125, endPoint x: 165, endPoint y: 145, distance: 28.2
click at [165, 145] on p "Two lists representing monthly sales of Product A and Product B . Product A: [3…" at bounding box center [192, 130] width 94 height 47
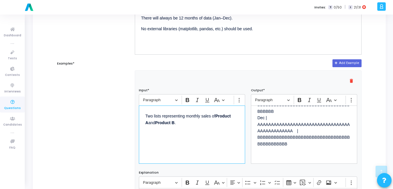
scroll to position [381, 0]
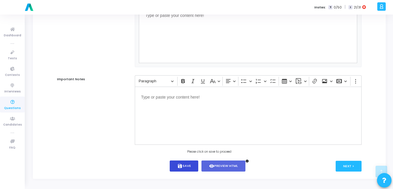
click at [176, 168] on button "save Save" at bounding box center [184, 166] width 29 height 11
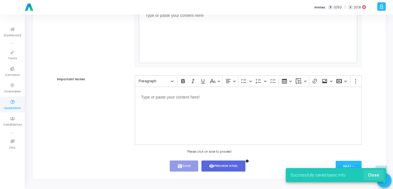
click at [379, 178] on button "Close" at bounding box center [374, 175] width 20 height 10
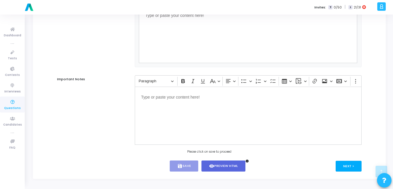
click at [355, 166] on button "Next >" at bounding box center [349, 166] width 26 height 11
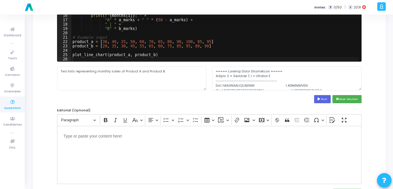
scroll to position [245, 0]
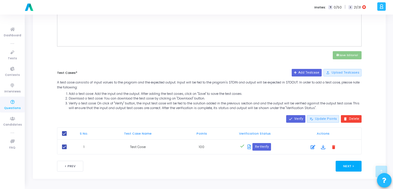
drag, startPoint x: 355, startPoint y: 159, endPoint x: 351, endPoint y: 167, distance: 8.6
drag, startPoint x: 351, startPoint y: 168, endPoint x: 358, endPoint y: 172, distance: 7.8
click at [358, 172] on button "Next >" at bounding box center [349, 166] width 26 height 11
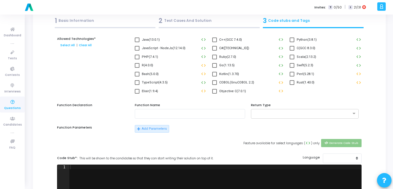
scroll to position [0, 0]
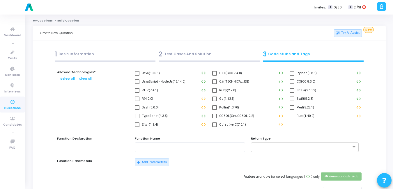
click at [292, 73] on span at bounding box center [292, 73] width 5 height 5
click at [292, 76] on input "Python(3.8.1)" at bounding box center [292, 76] width 0 height 0
checkbox input "true"
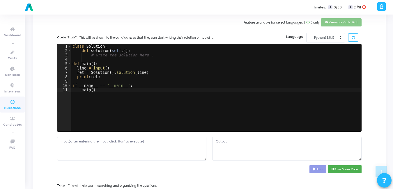
scroll to position [155, 0]
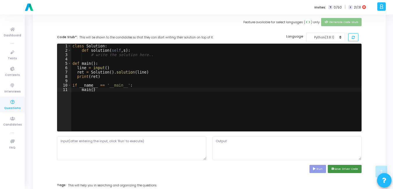
click at [351, 171] on button "save Save Driver Code" at bounding box center [345, 169] width 34 height 8
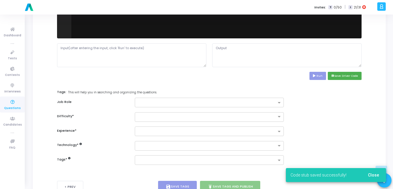
scroll to position [269, 0]
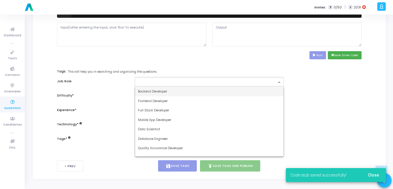
click at [147, 80] on input "text" at bounding box center [207, 82] width 139 height 5
click at [145, 91] on span "Backend Developer" at bounding box center [152, 91] width 29 height 5
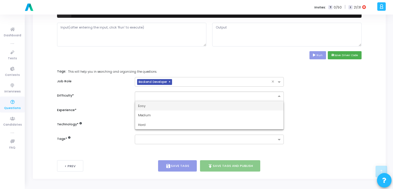
click at [144, 98] on input "text" at bounding box center [203, 96] width 131 height 5
click at [143, 105] on span "Easy" at bounding box center [142, 106] width 8 height 5
click at [143, 109] on input "text" at bounding box center [207, 111] width 139 height 5
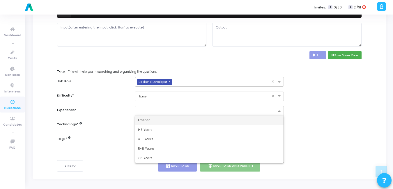
click at [143, 117] on div "Fresher" at bounding box center [209, 121] width 149 height 10
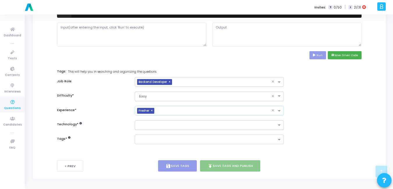
click at [142, 126] on input "text" at bounding box center [207, 125] width 139 height 5
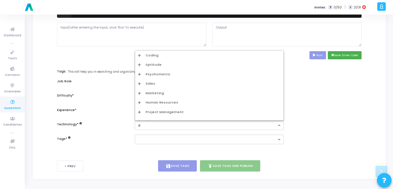
type input "dv"
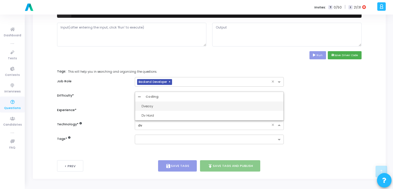
click at [161, 107] on div "Dveasy" at bounding box center [212, 106] width 140 height 5
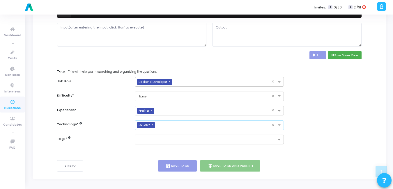
click at [151, 138] on div at bounding box center [206, 139] width 142 height 7
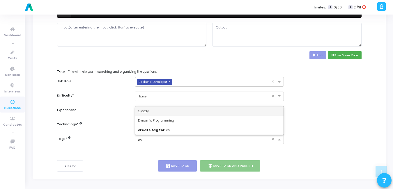
type input "dyn"
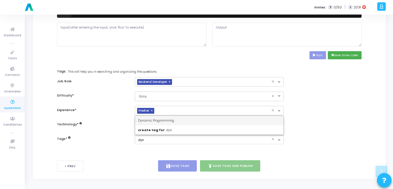
click at [167, 120] on span "Dynamic Programming" at bounding box center [156, 120] width 36 height 5
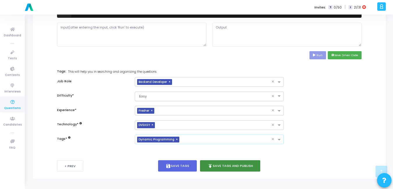
click at [244, 166] on button "publish Save Tags and Publish" at bounding box center [230, 166] width 61 height 11
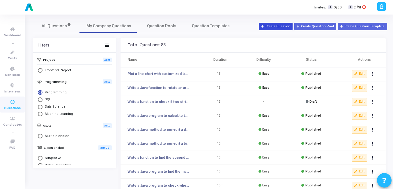
click at [288, 24] on button "Create Question" at bounding box center [276, 27] width 34 height 8
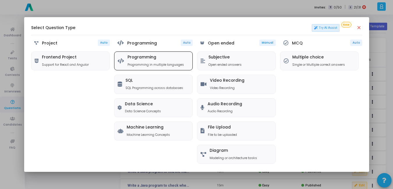
click at [155, 55] on div "Programming Programming in multiple languages" at bounding box center [153, 61] width 78 height 18
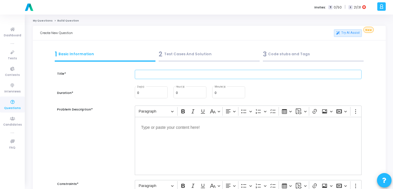
click at [190, 75] on input "text" at bounding box center [248, 75] width 227 height 10
paste input "Write a program to generate a stacked area chart showing electricity consumptio…"
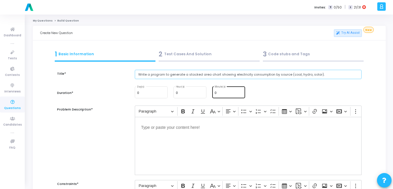
type input "Write a program to generate a stacked area chart showing electricity consumptio…"
click at [223, 92] on input "0" at bounding box center [229, 92] width 28 height 3
type input "15"
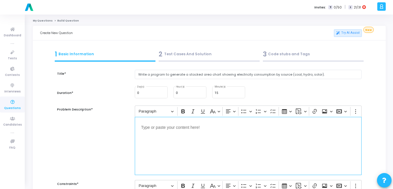
click at [205, 170] on div "Editor editing area: main" at bounding box center [248, 146] width 227 height 58
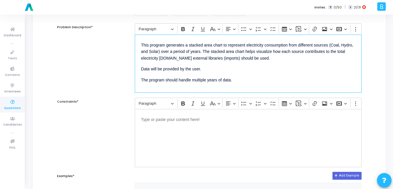
scroll to position [82, 0]
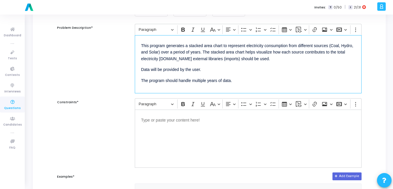
click at [251, 80] on p "The program should handle multiple years of data." at bounding box center [248, 80] width 214 height 7
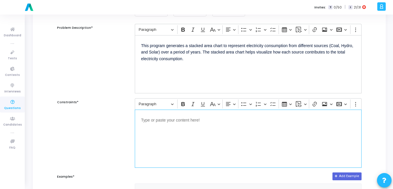
click at [205, 131] on div "Editor editing area: main" at bounding box center [248, 139] width 227 height 58
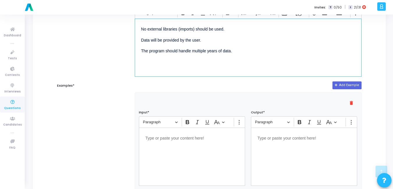
scroll to position [173, 0]
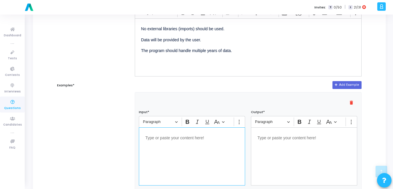
click at [195, 151] on div "Editor editing area: main" at bounding box center [192, 157] width 106 height 58
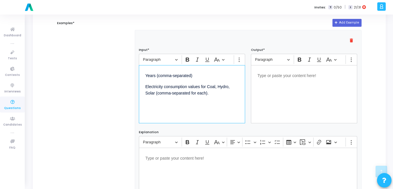
scroll to position [235, 0]
click at [283, 87] on div "Editor editing area: main" at bounding box center [304, 95] width 106 height 58
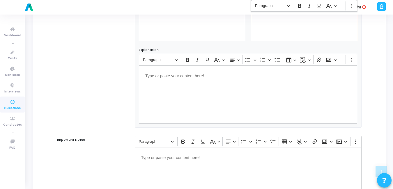
scroll to position [381, 0]
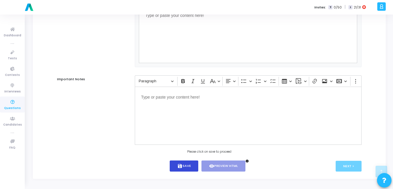
click at [181, 163] on button "save Save" at bounding box center [184, 166] width 29 height 11
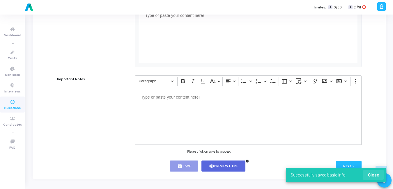
click at [372, 174] on span "Close" at bounding box center [373, 175] width 11 height 5
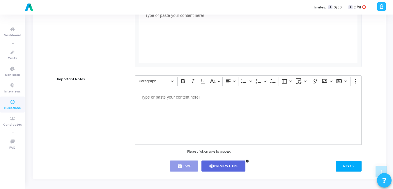
click at [358, 168] on button "Next >" at bounding box center [349, 166] width 26 height 11
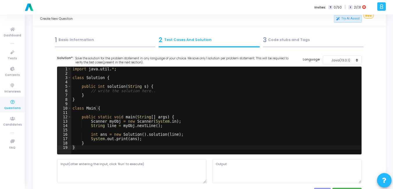
scroll to position [0, 0]
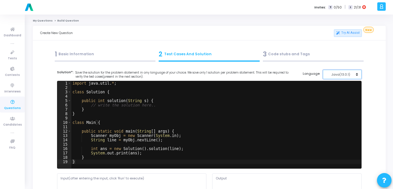
click at [348, 75] on div "Java(13.0.1)" at bounding box center [341, 74] width 29 height 5
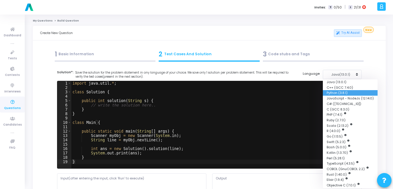
click at [337, 93] on button "Python (3.8.1)" at bounding box center [350, 93] width 55 height 6
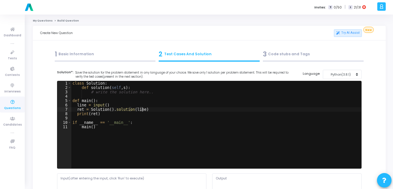
click at [238, 109] on div "class Solution : def solution ( self , s ) : # write the solution here.. def ma…" at bounding box center [216, 129] width 290 height 96
type textarea "if __name__ == '__main__': main()"
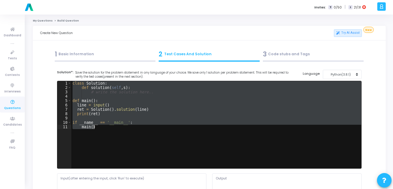
paste textarea
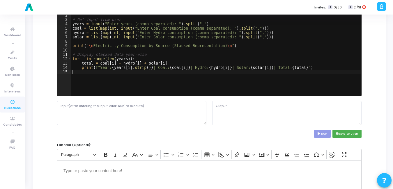
scroll to position [73, 0]
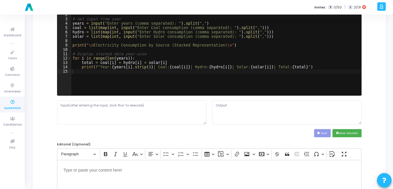
click at [115, 138] on div "Solution*: Save the solution for the problem statement in any language of your …" at bounding box center [209, 70] width 311 height 146
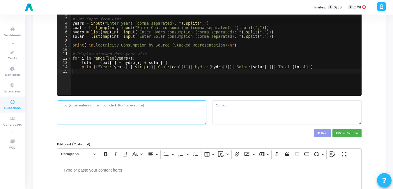
click at [128, 113] on textarea at bounding box center [131, 113] width 149 height 24
paste textarea "Years (comma-separated) Electricity consumption values for Coal, Hydro, Solar (…"
type textarea "Years (comma-separated) Electricity consumption values for Coal, Hydro, Solar (…"
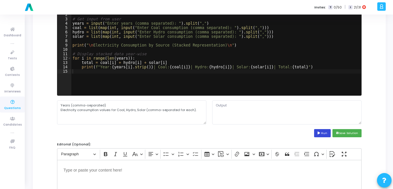
click at [328, 132] on button "Run" at bounding box center [322, 133] width 17 height 8
type textarea "Enter years (comma separated): Enter Coal consumption (comma separated): Traceb…"
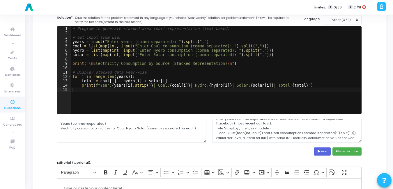
scroll to position [56, 0]
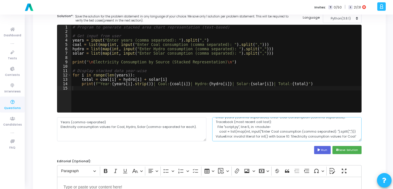
click at [303, 133] on textarea "Enter years (comma separated): Enter Coal consumption (comma separated): Traceb…" at bounding box center [286, 129] width 149 height 24
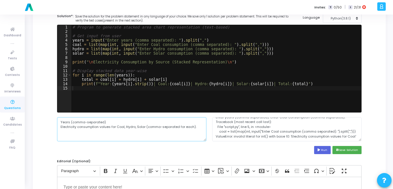
drag, startPoint x: 166, startPoint y: 120, endPoint x: 54, endPoint y: 117, distance: 111.9
click at [54, 117] on div "Solution*: Save the solution for the problem statement in any language of your …" at bounding box center [209, 87] width 311 height 146
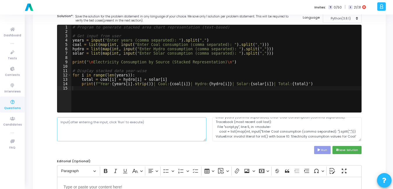
click at [138, 130] on textarea at bounding box center [131, 129] width 149 height 24
paste textarea "Enter years (comma separated): 2018,2019,2020 Enter Coal consumption (comma sep…"
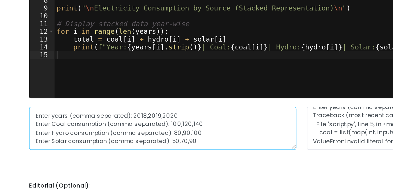
drag, startPoint x: 113, startPoint y: 122, endPoint x: 59, endPoint y: 122, distance: 54.5
click at [59, 122] on textarea "Enter years (comma separated): 2018,2019,2020 Enter Coal consumption (comma sep…" at bounding box center [131, 129] width 149 height 24
drag, startPoint x: 135, startPoint y: 126, endPoint x: 56, endPoint y: 127, distance: 78.4
click at [56, 127] on div "2018,2019,2020 Enter Coal consumption (comma separated): 100,120,140 Enter Hydr…" at bounding box center [131, 129] width 155 height 24
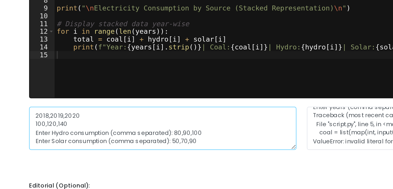
drag, startPoint x: 136, startPoint y: 132, endPoint x: 59, endPoint y: 132, distance: 76.6
click at [59, 132] on textarea "2018,2019,2020 100,120,140 Enter Hydro consumption (comma separated): 80,90,100…" at bounding box center [131, 129] width 149 height 24
drag, startPoint x: 59, startPoint y: 132, endPoint x: 137, endPoint y: 131, distance: 77.8
click at [137, 131] on textarea "2018,2019,2020 100,120,140 Enter Hydro consumption (comma separated): 80,90,100…" at bounding box center [131, 129] width 149 height 24
drag, startPoint x: 135, startPoint y: 136, endPoint x: 61, endPoint y: 136, distance: 74.3
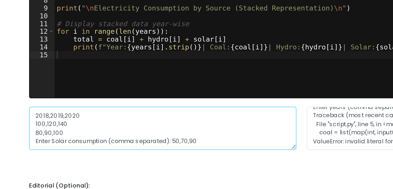
click at [61, 136] on textarea "2018,2019,2020 100,120,140 80,90,100 Enter Solar consumption (comma separated):…" at bounding box center [131, 129] width 149 height 24
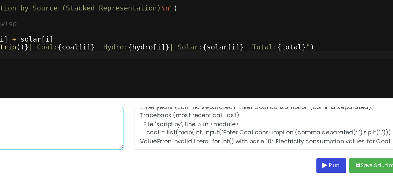
type textarea "2018,2019,2020 100,120,140 80,90,100 50,70,90"
click at [324, 152] on button "Run" at bounding box center [322, 150] width 17 height 8
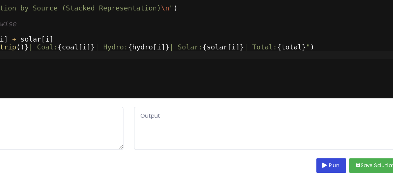
scroll to position [0, 0]
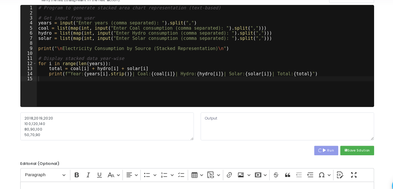
type textarea "Enter years (comma separated): Enter Coal consumption (comma separated): Enter …"
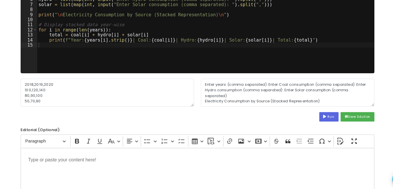
scroll to position [80, 0]
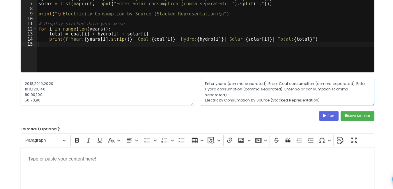
click at [321, 111] on textarea "Enter years (comma separated): Enter Coal consumption (comma separated): Enter …" at bounding box center [286, 105] width 149 height 24
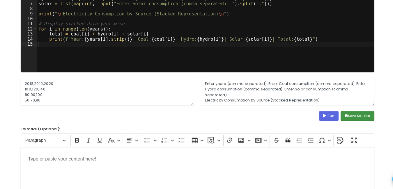
click at [346, 130] on button "save Save Solution" at bounding box center [347, 126] width 29 height 8
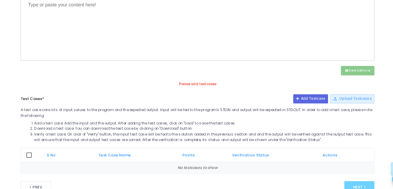
scroll to position [235, 0]
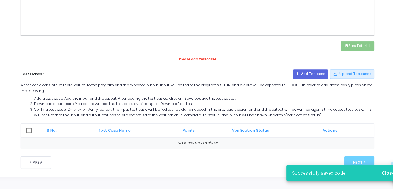
click at [373, 176] on span "Close" at bounding box center [373, 175] width 11 height 5
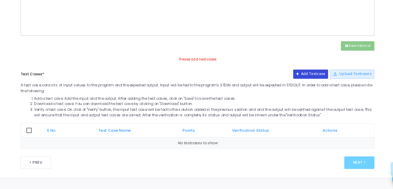
click at [298, 87] on button "Add Testcase" at bounding box center [307, 90] width 30 height 8
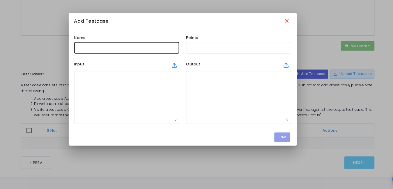
click at [161, 70] on div at bounding box center [148, 66] width 86 height 11
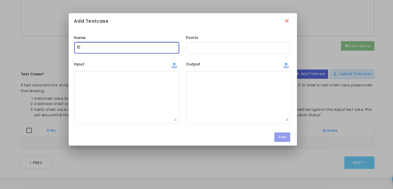
type input "t"
type input "Test Case"
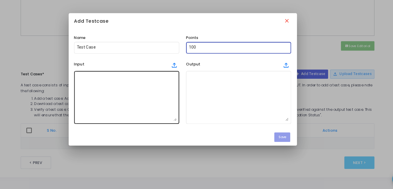
type input "100"
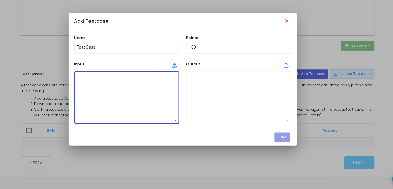
click at [152, 103] on textarea at bounding box center [148, 110] width 86 height 41
paste textarea "Enter years (comma separated): 2018,2019,2020 Enter Coal consumption (comma sep…"
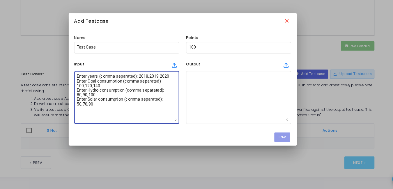
drag, startPoint x: 156, startPoint y: 92, endPoint x: 97, endPoint y: 92, distance: 58.9
click at [97, 92] on div "Add Testcase close Name Test Case Points 100 Input file_upload Enter years (com…" at bounding box center [196, 94] width 393 height 189
drag, startPoint x: 177, startPoint y: 96, endPoint x: 112, endPoint y: 94, distance: 65.0
click at [112, 94] on textarea "2018,2019,2020 Enter Coal consumption (comma separated): 100,120,140 Enter Hydr…" at bounding box center [148, 110] width 86 height 41
drag, startPoint x: 105, startPoint y: 95, endPoint x: 178, endPoint y: 96, distance: 73.1
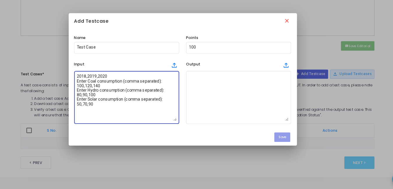
click at [178, 96] on textarea "2018,2019,2020 Enter Coal consumption (comma separated): 100,120,140 Enter Hydr…" at bounding box center [148, 110] width 86 height 41
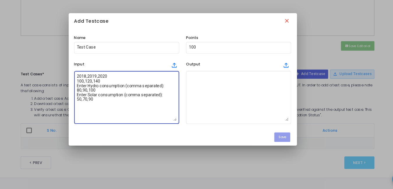
drag, startPoint x: 178, startPoint y: 100, endPoint x: 109, endPoint y: 99, distance: 68.8
click at [109, 99] on textarea "2018,2019,2020 100,120,140 Enter Hydro consumption (comma separated): 80,90,100…" at bounding box center [148, 110] width 86 height 41
drag, startPoint x: 177, startPoint y: 100, endPoint x: 104, endPoint y: 100, distance: 73.4
click at [104, 100] on div "2018,2019,2020 100,120,140 Enter Hydro consumption (comma separated): 80,90,100…" at bounding box center [148, 110] width 91 height 47
drag, startPoint x: 176, startPoint y: 103, endPoint x: 105, endPoint y: 103, distance: 71.1
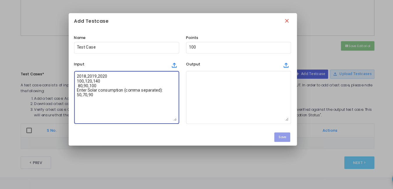
click at [105, 103] on textarea "2018,2019,2020 100,120,140 80,90,100 Enter Solar consumption (comma separated):…" at bounding box center [148, 110] width 86 height 41
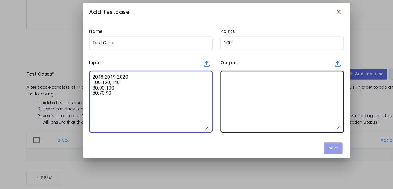
type textarea "2018,2019,2020 100,120,140 80,90,100 50,70,90"
click at [219, 105] on textarea at bounding box center [245, 110] width 86 height 41
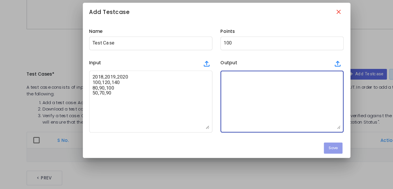
paste textarea "Enter years (comma separated): Enter Coal consumption (comma separated): Enter …"
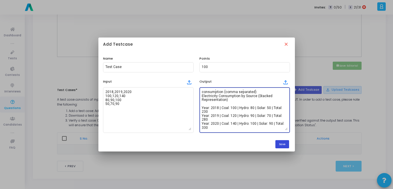
type textarea "Enter years (comma separated): Enter Coal consumption (comma separated): Enter …"
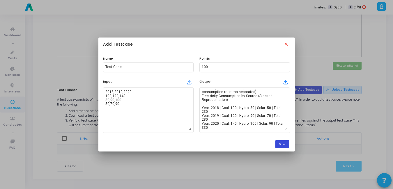
click at [283, 144] on button "Save" at bounding box center [283, 144] width 14 height 8
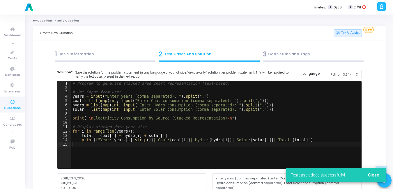
scroll to position [235, 0]
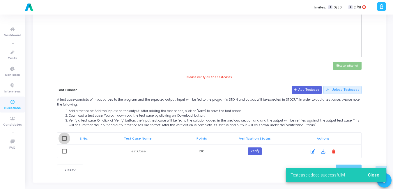
click at [65, 140] on span at bounding box center [64, 138] width 5 height 5
click at [64, 141] on input "checkbox" at bounding box center [64, 141] width 0 height 0
checkbox input "true"
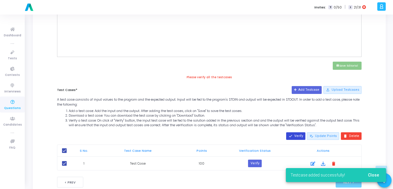
click at [296, 139] on button "done Verify" at bounding box center [295, 137] width 19 height 8
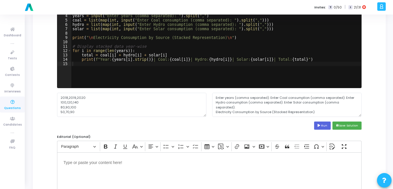
scroll to position [0, 0]
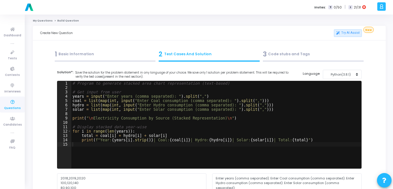
click at [107, 51] on div "1 Basic Information" at bounding box center [105, 55] width 101 height 10
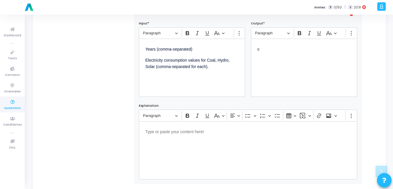
scroll to position [253, 0]
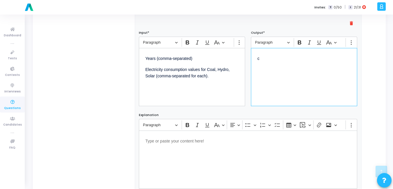
click at [280, 71] on div "c" at bounding box center [304, 77] width 106 height 58
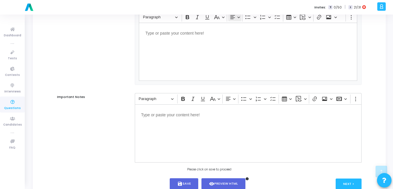
scroll to position [381, 0]
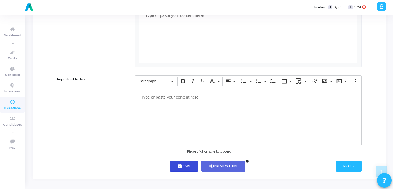
click at [179, 162] on button "save Save" at bounding box center [184, 166] width 29 height 11
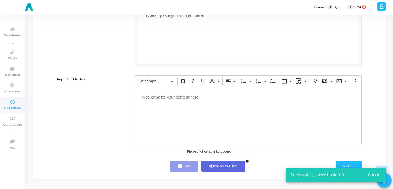
click at [374, 177] on span "Close" at bounding box center [373, 175] width 11 height 5
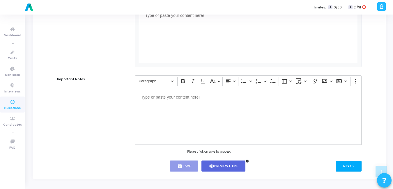
click at [348, 169] on button "Next >" at bounding box center [349, 166] width 26 height 11
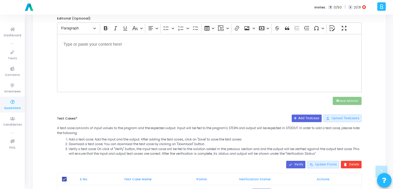
scroll to position [245, 0]
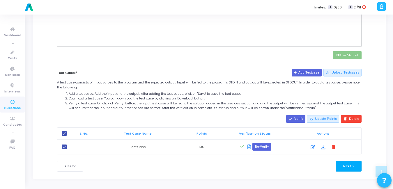
click at [348, 164] on button "Next >" at bounding box center [349, 166] width 26 height 11
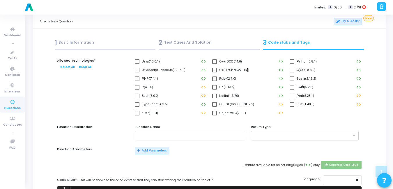
scroll to position [0, 0]
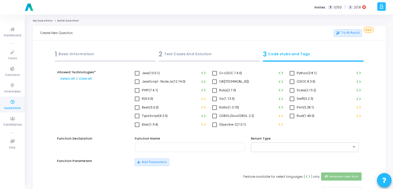
click at [292, 71] on span at bounding box center [292, 73] width 5 height 5
click at [292, 76] on input "Python(3.8.1)" at bounding box center [292, 76] width 0 height 0
checkbox input "true"
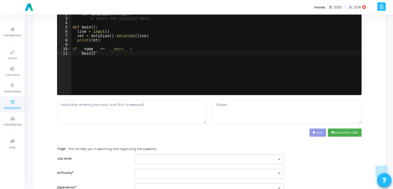
scroll to position [192, 0]
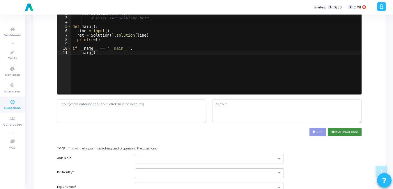
click at [347, 132] on button "save Save Driver Code" at bounding box center [345, 132] width 34 height 8
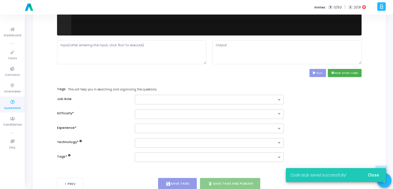
scroll to position [251, 0]
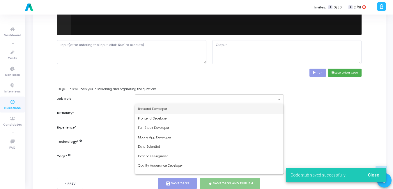
click at [159, 101] on input "text" at bounding box center [207, 100] width 139 height 5
click at [153, 108] on span "Backend Developer" at bounding box center [152, 109] width 29 height 5
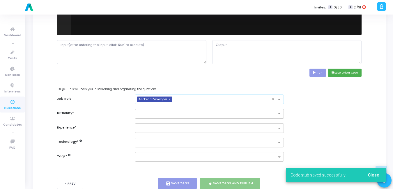
click at [150, 114] on input "text" at bounding box center [203, 113] width 131 height 5
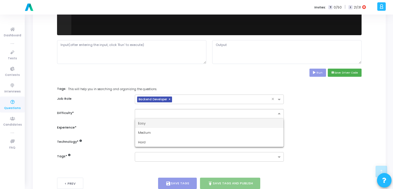
click at [145, 124] on span "Easy" at bounding box center [142, 123] width 8 height 5
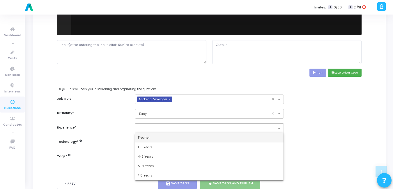
click at [144, 126] on input "text" at bounding box center [207, 128] width 139 height 5
click at [143, 136] on span "Fresher" at bounding box center [144, 137] width 12 height 5
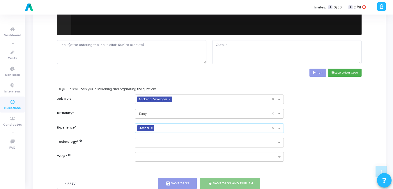
click at [141, 143] on input "text" at bounding box center [207, 143] width 139 height 5
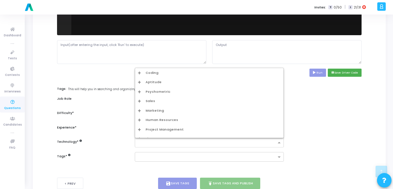
type input "p"
type input "dv"
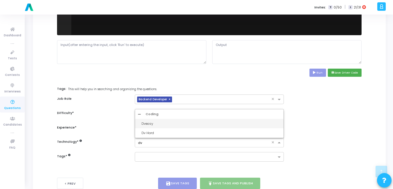
click at [155, 124] on div "Dveasy" at bounding box center [212, 123] width 140 height 5
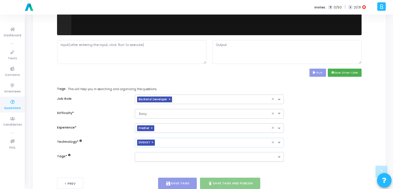
click at [151, 156] on input "text" at bounding box center [207, 157] width 139 height 5
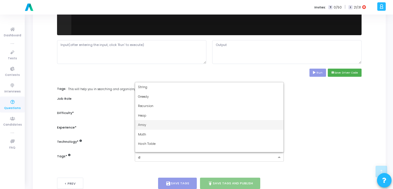
type input "dy"
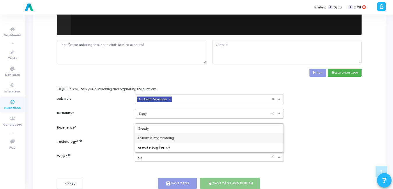
click at [151, 138] on span "Dynamic Programming" at bounding box center [156, 138] width 36 height 5
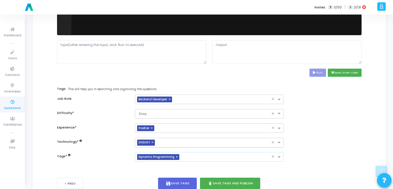
scroll to position [269, 0]
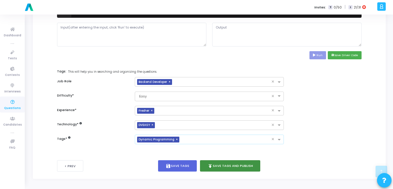
click at [228, 165] on button "publish Save Tags and Publish" at bounding box center [230, 166] width 61 height 11
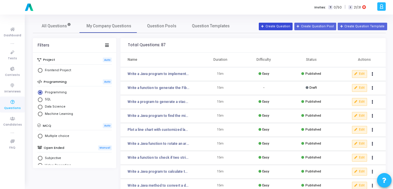
click at [281, 27] on button "Create Question" at bounding box center [276, 27] width 34 height 8
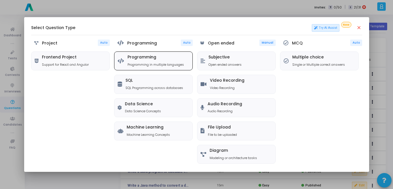
click at [160, 60] on div "Programming Programming in multiple languages" at bounding box center [156, 61] width 57 height 12
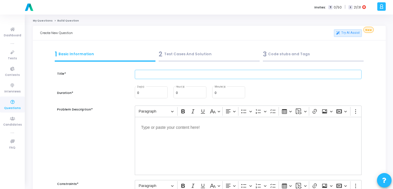
click at [159, 73] on input "text" at bounding box center [248, 75] width 227 height 10
paste input "Plot a horizontal bar chart for survey results (Excellent, Good, Average, Poor)."
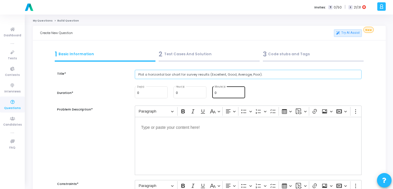
type input "Plot a horizontal bar chart for survey results (Excellent, Good, Average, Poor)."
click at [221, 90] on div "0 Minute(s)" at bounding box center [229, 92] width 28 height 13
type input "15"
click at [187, 142] on div "Editor editing area: main" at bounding box center [248, 146] width 227 height 58
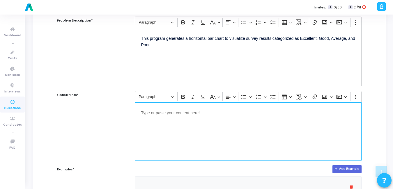
scroll to position [89, 0]
click at [162, 135] on div "Editor editing area: main" at bounding box center [248, 131] width 227 height 58
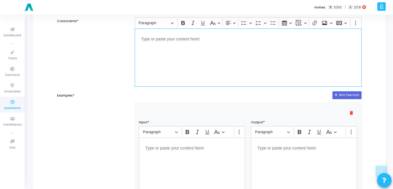
click at [288, 163] on div "Editor editing area: main" at bounding box center [304, 167] width 106 height 58
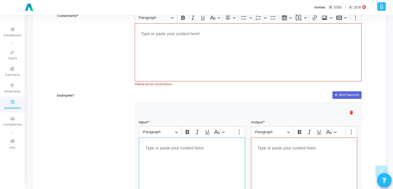
click at [211, 156] on div "Editor editing area: main" at bounding box center [192, 167] width 106 height 58
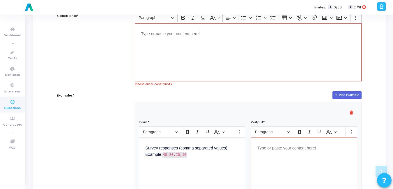
click at [179, 66] on div "Editor editing area: main" at bounding box center [248, 52] width 227 height 58
click at [156, 57] on div "Editor editing area: main" at bounding box center [248, 52] width 227 height 58
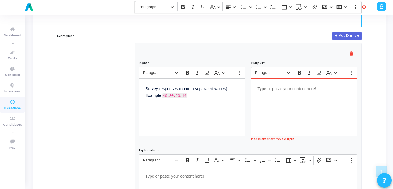
scroll to position [237, 0]
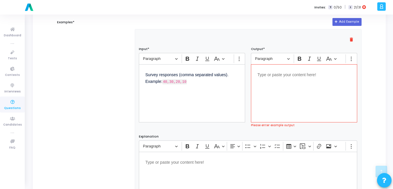
click at [290, 116] on div "Editor editing area: main" at bounding box center [304, 93] width 106 height 58
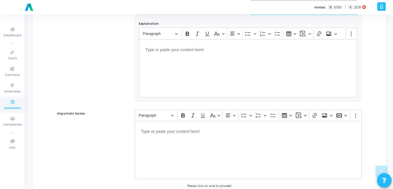
scroll to position [381, 0]
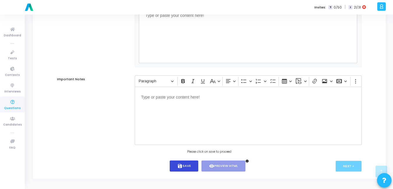
click at [190, 169] on button "save Save" at bounding box center [184, 166] width 29 height 11
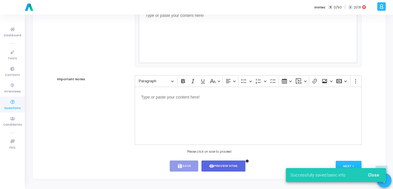
click at [371, 173] on span "Close" at bounding box center [373, 175] width 11 height 5
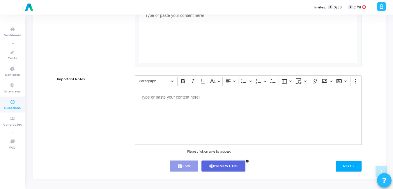
click at [353, 165] on button "Next >" at bounding box center [349, 166] width 26 height 11
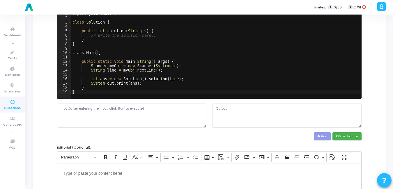
scroll to position [0, 0]
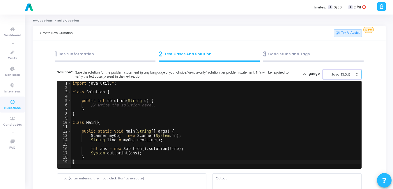
click at [345, 76] on div "Java(13.0.1)" at bounding box center [341, 74] width 29 height 5
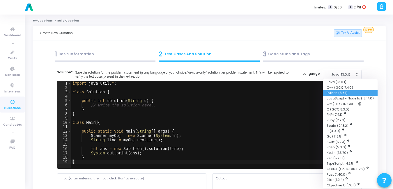
click at [336, 93] on button "Python (3.8.1)" at bounding box center [350, 93] width 55 height 6
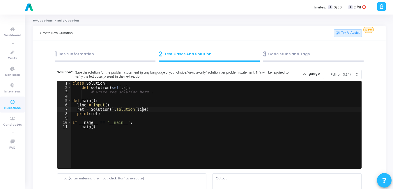
click at [223, 112] on div "class Solution : def solution ( self , s ) : # write the solution here.. def ma…" at bounding box center [216, 129] width 290 height 96
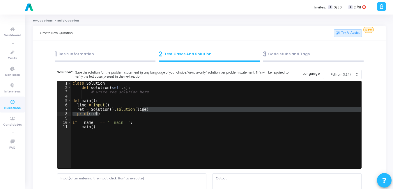
type textarea "if __name__ == '__main__': main()"
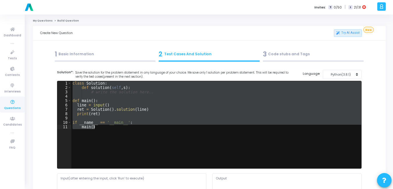
paste textarea
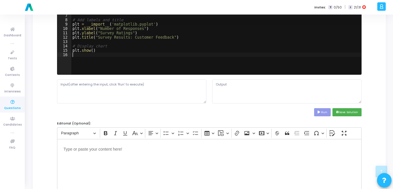
scroll to position [97, 0]
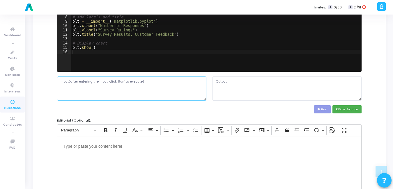
click at [119, 89] on textarea at bounding box center [131, 89] width 149 height 24
click at [104, 94] on textarea at bounding box center [131, 89] width 149 height 24
paste textarea "Survey responses (comma separated values). Example: 40,30,20,10"
drag, startPoint x: 150, startPoint y: 82, endPoint x: 45, endPoint y: 83, distance: 105.5
click at [45, 83] on div "Title* Plot a horizontal bar chart for survey results (Excellent, Good, Average…" at bounding box center [209, 137] width 339 height 343
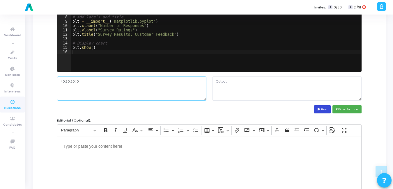
type textarea "40,30,20,10"
click at [323, 108] on button "Run" at bounding box center [322, 109] width 17 height 8
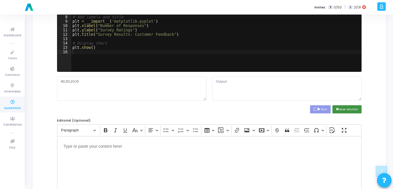
type textarea "Enter survey results for Excellent, Good, Average, Poor (comma separated): Trac…"
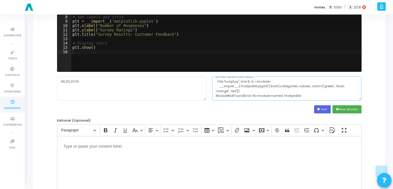
scroll to position [0, 0]
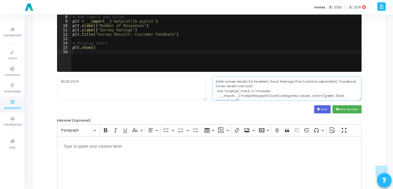
drag, startPoint x: 279, startPoint y: 90, endPoint x: 194, endPoint y: 75, distance: 86.2
click at [194, 75] on cj-code-editor "Solution*: Save the solution for the problem statement in any language of your …" at bounding box center [209, 43] width 305 height 141
click at [163, 65] on div "# Read input from user values = list ( map ( int , input ( "Enter survey result…" at bounding box center [216, 32] width 290 height 96
type textarea "plt.show()"
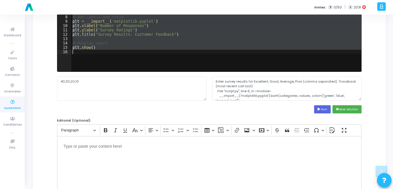
paste textarea
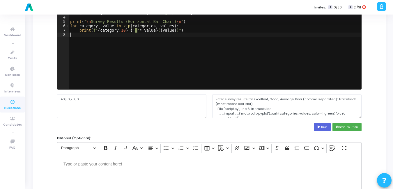
scroll to position [80, 0]
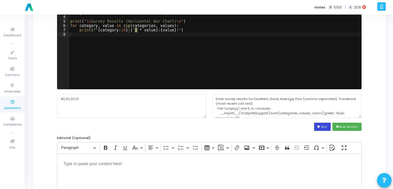
click at [330, 127] on button "Run" at bounding box center [322, 127] width 17 height 8
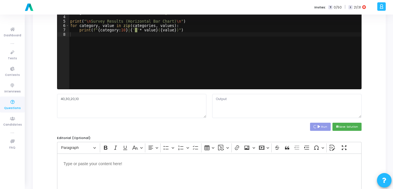
type textarea "Enter survey results for Excellent, Good, Average, Poor (comma separated): Surv…"
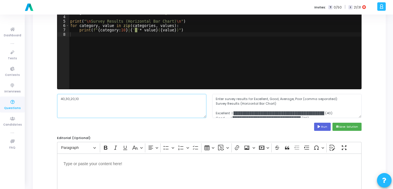
click at [170, 108] on textarea "40,30,20,10" at bounding box center [131, 106] width 149 height 24
click at [135, 106] on textarea "40,30,20,10" at bounding box center [131, 106] width 149 height 24
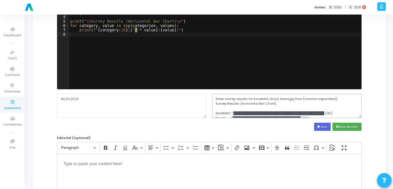
click at [245, 106] on textarea "Enter survey results for Excellent, Good, Average, Poor (comma separated): Surv…" at bounding box center [286, 106] width 149 height 24
click at [352, 125] on button "save Save Solution" at bounding box center [347, 127] width 29 height 8
click at [324, 110] on textarea "Enter survey results for Excellent, Good, Average, Poor (comma separated): Surv…" at bounding box center [286, 106] width 149 height 24
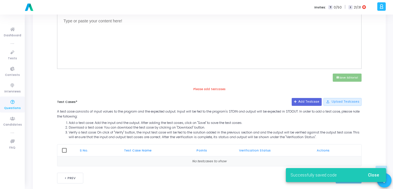
scroll to position [235, 0]
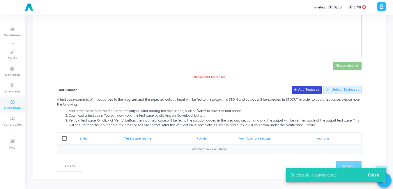
click at [307, 89] on button "Add Testcase" at bounding box center [307, 90] width 30 height 8
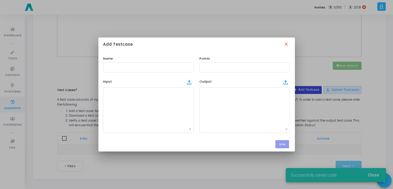
scroll to position [0, 0]
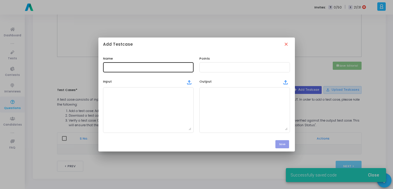
click at [142, 64] on div at bounding box center [148, 66] width 86 height 11
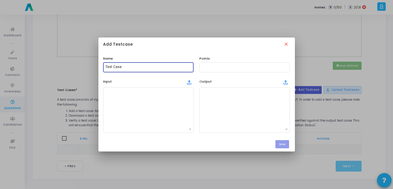
type input "Test Case"
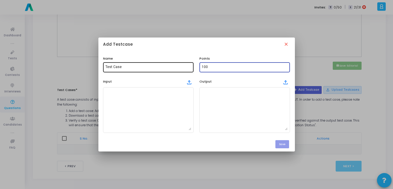
type input "100"
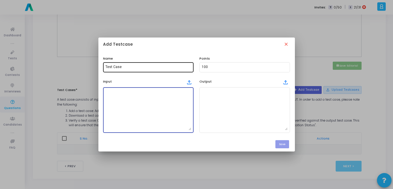
paste textarea "40,30,20,10"
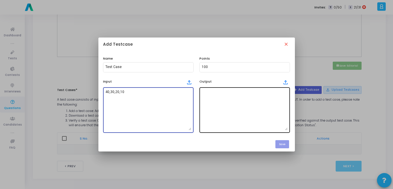
type textarea "40,30,20,10"
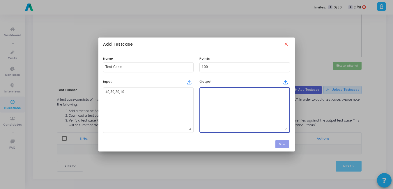
click at [246, 117] on textarea at bounding box center [245, 110] width 86 height 41
paste textarea "Enter survey results for Excellent, Good, Average, Poor (comma separated): Surv…"
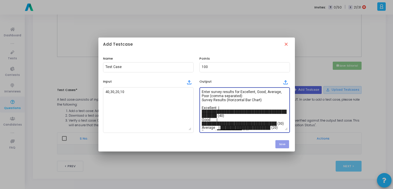
scroll to position [7, 0]
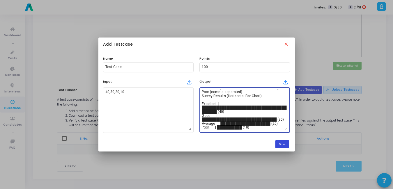
type textarea "Enter survey results for Excellent, Good, Average, Poor (comma separated): Surv…"
click at [280, 143] on button "Save" at bounding box center [283, 144] width 14 height 8
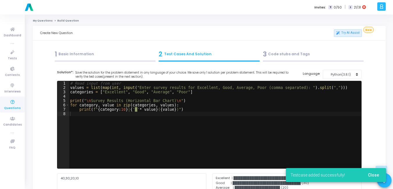
scroll to position [235, 0]
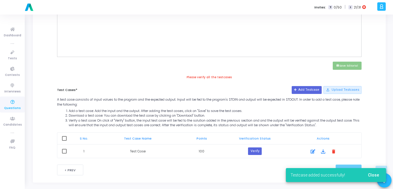
click at [63, 138] on span at bounding box center [64, 138] width 5 height 5
click at [64, 141] on input "checkbox" at bounding box center [64, 141] width 0 height 0
checkbox input "true"
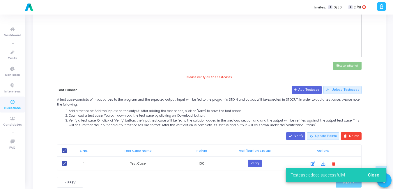
click at [301, 132] on div "done Verify edit_note Update Points delete Delete S No. Test Case Name Points V…" at bounding box center [209, 151] width 311 height 40
click at [300, 135] on button "done Verify" at bounding box center [295, 137] width 19 height 8
click at [375, 172] on button "Close" at bounding box center [374, 175] width 20 height 10
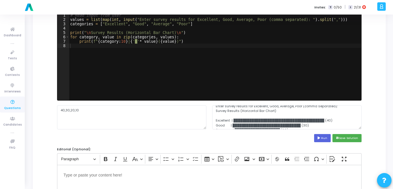
scroll to position [0, 0]
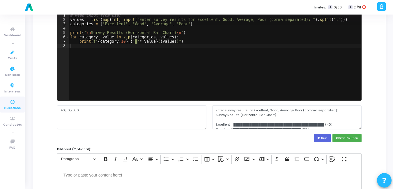
click at [13, 108] on span "Questions" at bounding box center [12, 108] width 17 height 5
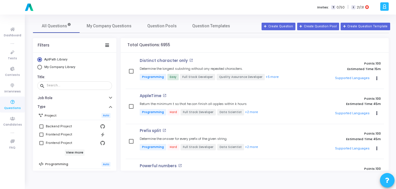
click at [44, 68] on span "My Company Library" at bounding box center [59, 67] width 34 height 5
click at [42, 68] on input "My Company Library" at bounding box center [39, 67] width 5 height 5
radio input "true"
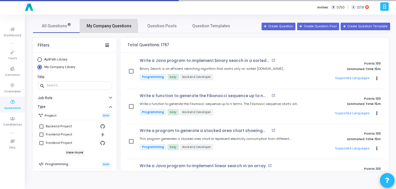
click at [108, 27] on span "My Company Questions" at bounding box center [109, 26] width 45 height 6
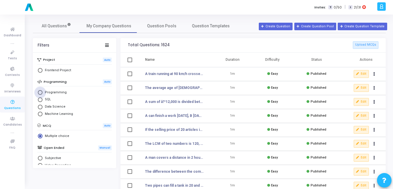
click at [43, 93] on span "Programming" at bounding box center [55, 92] width 24 height 5
click at [43, 93] on input "Programming" at bounding box center [40, 92] width 5 height 5
radio input "true"
radio input "false"
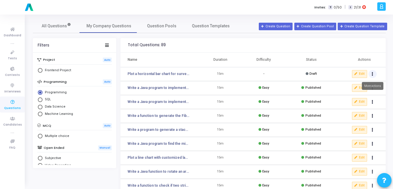
click at [375, 72] on button "Actions" at bounding box center [373, 74] width 8 height 8
click at [350, 96] on button "delete Delete" at bounding box center [354, 96] width 45 height 10
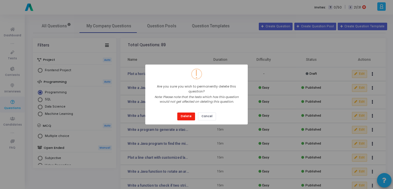
click at [188, 113] on button "Delete" at bounding box center [186, 117] width 18 height 8
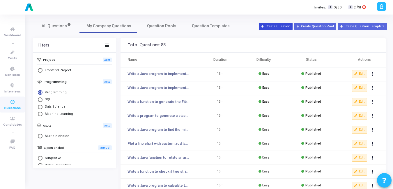
click at [291, 26] on button "Create Question" at bounding box center [276, 27] width 34 height 8
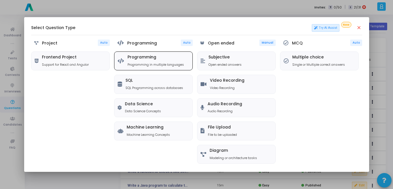
click at [165, 65] on p "Programming in multiple languages" at bounding box center [156, 64] width 57 height 5
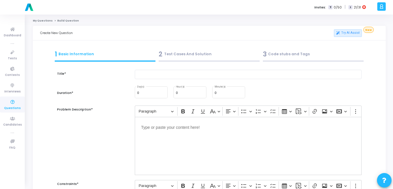
click at [159, 77] on input "text" at bounding box center [248, 75] width 227 height 10
paste input "Create a histogram with density plot overlay using Seaborn."
drag, startPoint x: 245, startPoint y: 71, endPoint x: 210, endPoint y: 77, distance: 35.5
click at [210, 77] on input "Create a histogram with density plot overlay using Seaborn." at bounding box center [248, 75] width 227 height 10
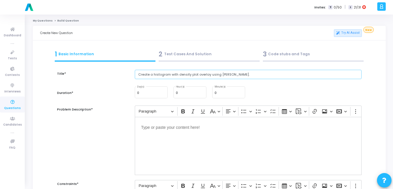
paste input "ASCII-art style Histogram + Density (text-based in console)"
type input "Create a histogram with density plot overlay ASCII-art style Histogram + Densit…"
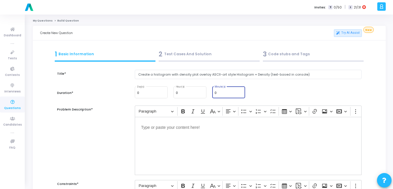
click at [232, 94] on input "0" at bounding box center [229, 92] width 28 height 3
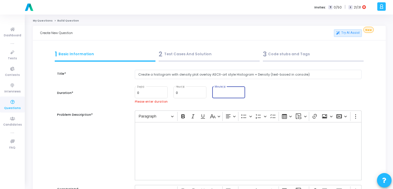
click at [225, 92] on input "Minute(s)" at bounding box center [229, 92] width 28 height 3
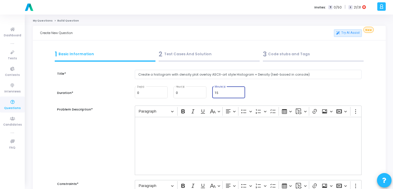
type input "15"
click at [206, 131] on div "Editor editing area: main" at bounding box center [248, 146] width 227 height 58
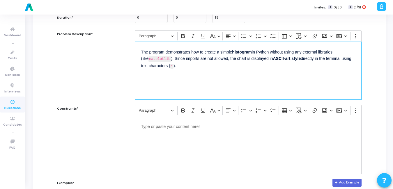
scroll to position [76, 0]
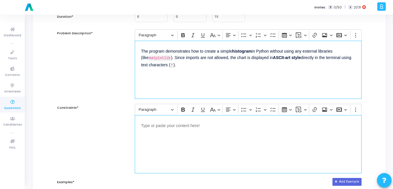
click at [196, 135] on div "Editor editing area: main" at bounding box center [248, 144] width 227 height 58
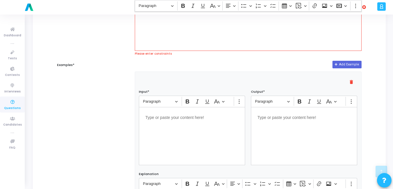
scroll to position [199, 0]
click at [168, 117] on p "Editor editing area: main" at bounding box center [192, 116] width 94 height 7
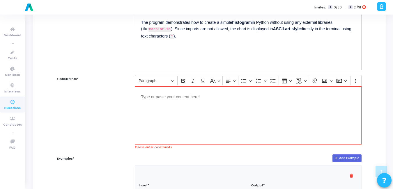
scroll to position [105, 0]
click at [166, 96] on p "Editor editing area: main" at bounding box center [248, 97] width 214 height 7
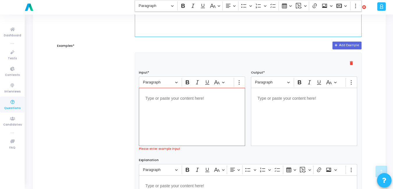
scroll to position [218, 0]
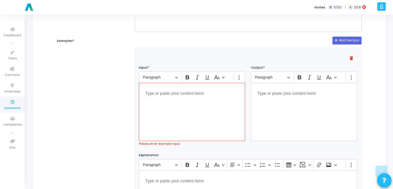
click at [163, 116] on div "Editor editing area: main" at bounding box center [192, 112] width 106 height 58
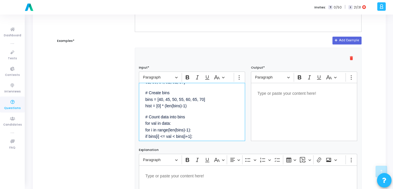
scroll to position [0, 0]
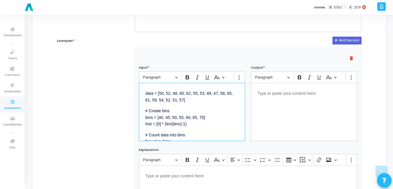
drag, startPoint x: 156, startPoint y: 134, endPoint x: 141, endPoint y: 103, distance: 35.0
click at [141, 103] on div "data = [50, 52, 48, 60, 62, 55, 53, 49, 47, 58, 65, 61, 59, 54, 52, 51, 57] # C…" at bounding box center [192, 112] width 106 height 58
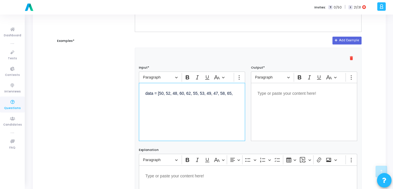
click at [147, 94] on p "data = [50, 52, 48, 60, 62, 55, 53, 49, 47, 58, 65," at bounding box center [192, 92] width 94 height 7
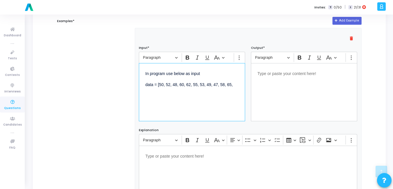
scroll to position [240, 0]
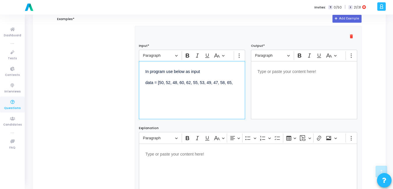
click at [295, 108] on div "Editor editing area: main" at bounding box center [304, 90] width 106 height 58
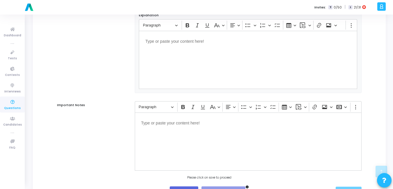
scroll to position [381, 0]
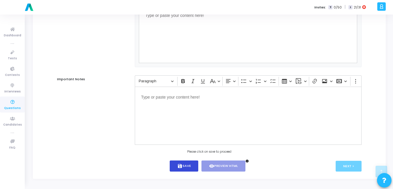
click at [171, 167] on button "save Save" at bounding box center [184, 166] width 29 height 11
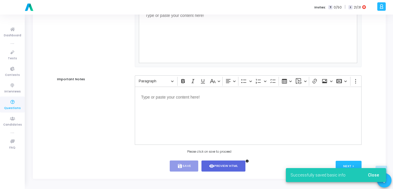
click at [369, 175] on span "Close" at bounding box center [373, 175] width 11 height 5
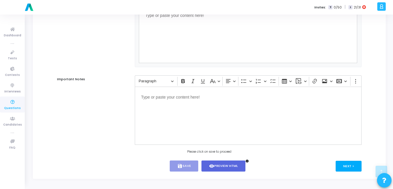
click at [351, 168] on button "Next >" at bounding box center [349, 166] width 26 height 11
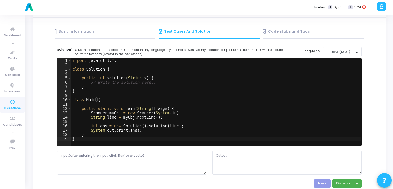
scroll to position [0, 0]
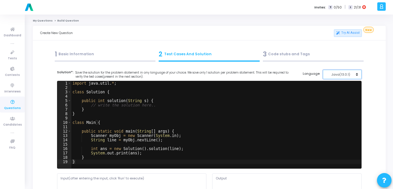
click at [350, 75] on div "Java(13.0.1)" at bounding box center [341, 74] width 29 height 5
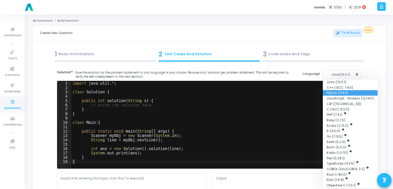
click at [335, 94] on button "Python (3.8.1)" at bounding box center [350, 93] width 55 height 6
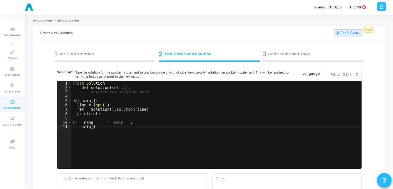
click at [112, 107] on div "class Solution : def solution ( self , s ) : # write the solution here.. def ma…" at bounding box center [216, 129] width 290 height 96
type textarea "if __name__ == '__main__': main()"
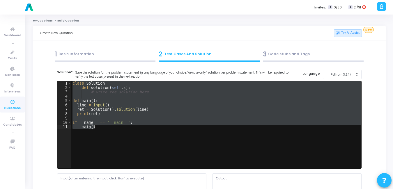
paste textarea
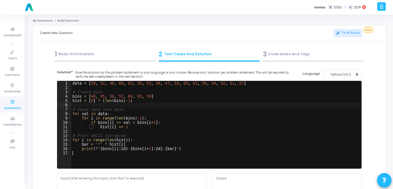
click at [112, 107] on div "data = [ 50 , 52 , 48 , 60 , 62 , 55 , 53 , 49 , 47 , 58 , 65 , 61 , 59 , 54 , …" at bounding box center [216, 129] width 290 height 96
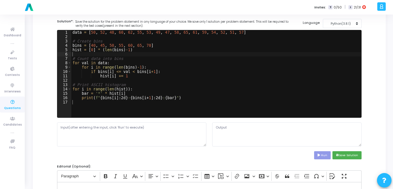
scroll to position [59, 0]
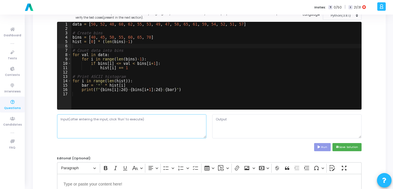
click at [95, 126] on textarea at bounding box center [131, 126] width 149 height 24
type textarea "x"
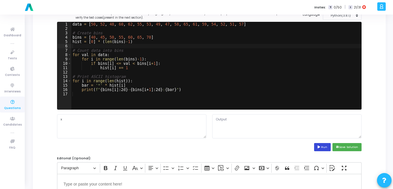
click at [322, 151] on button "Run" at bounding box center [322, 147] width 17 height 8
type textarea "40-45: 45-50: *** 50-55: ****** 55-60: **** 60-65: *** 65-70: *"
click at [350, 147] on button "save Save Solution" at bounding box center [347, 147] width 29 height 8
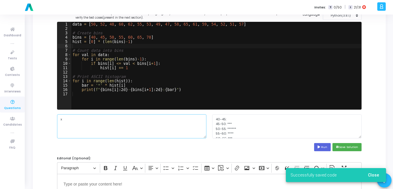
click at [108, 124] on textarea "x" at bounding box center [131, 126] width 149 height 24
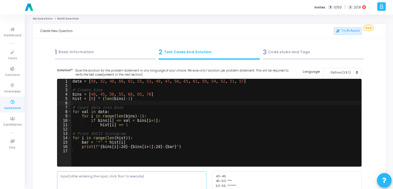
scroll to position [0, 0]
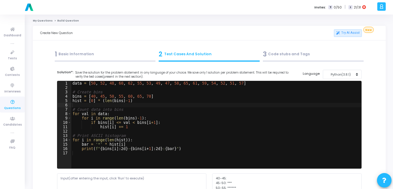
click at [98, 53] on div "1 Basic Information" at bounding box center [105, 55] width 101 height 10
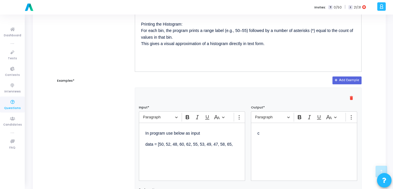
scroll to position [179, 0]
click at [183, 150] on div "In program use below as input data = [50, 52, 48, 60, 62, 55, 53, 49, 47, 58, 6…" at bounding box center [192, 151] width 106 height 58
copy div "In program use below as input data = [50, 52, 48, 60, 62, 55, 53, 49, 47, 58, 6…"
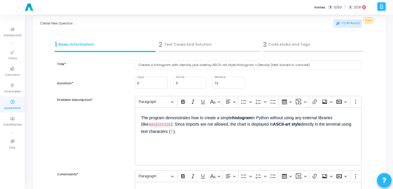
scroll to position [0, 0]
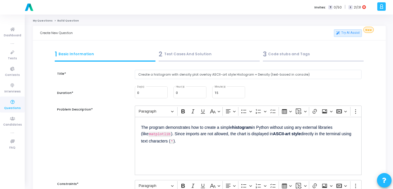
click at [182, 58] on div "2 Test Cases And Solution" at bounding box center [209, 55] width 101 height 10
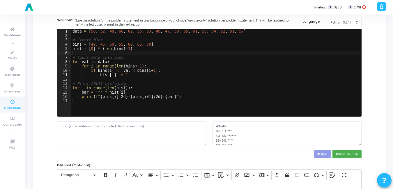
scroll to position [52, 0]
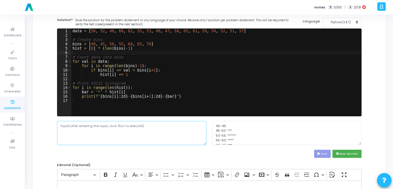
click at [108, 139] on textarea at bounding box center [131, 133] width 149 height 24
paste textarea "In program use below as input data = [50, 52, 48, 60, 62, 55, 53, 49, 47, 58, 6…"
type textarea "In program use below as input data = [50, 52, 48, 60, 62, 55, 53, 49, 47, 58, 6…"
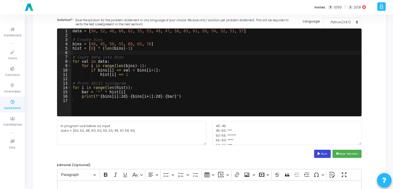
click at [320, 155] on icon at bounding box center [320, 154] width 4 height 3
type textarea "40-45: 45-50: *** 50-55: ****** 55-60: **** 60-65: *** 65-70: *"
click at [354, 153] on button "save Save Solution" at bounding box center [347, 154] width 29 height 8
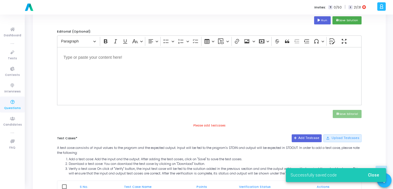
scroll to position [235, 0]
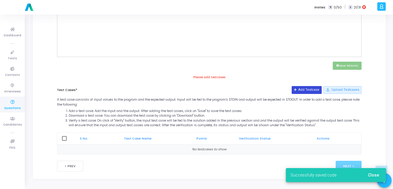
click at [308, 88] on button "Add Testcase" at bounding box center [307, 90] width 30 height 8
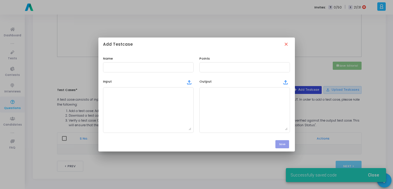
scroll to position [0, 0]
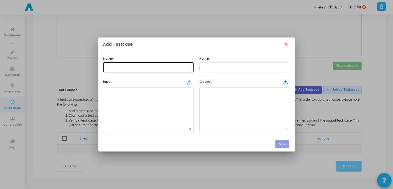
click at [146, 69] on input "text" at bounding box center [148, 67] width 86 height 4
type input "Test Case"
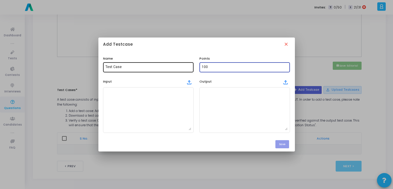
type input "100"
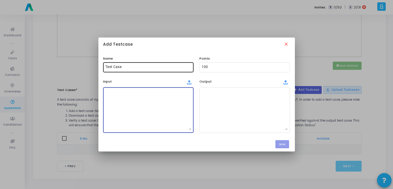
paste textarea "In program use below as input data = [50, 52, 48, 60, 62, 55, 53, 49, 47, 58, 6…"
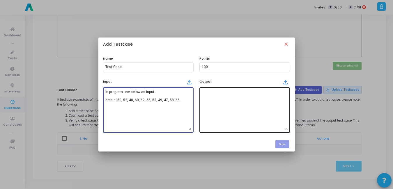
type textarea "In program use below as input data = [50, 52, 48, 60, 62, 55, 53, 49, 47, 58, 6…"
click at [209, 117] on textarea at bounding box center [245, 110] width 86 height 41
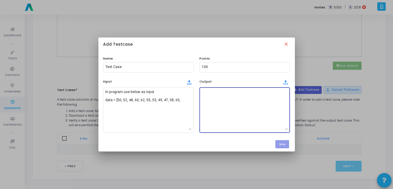
paste textarea "Printing the Histogram: For each bin, the program prints a range label (e.g., 5…"
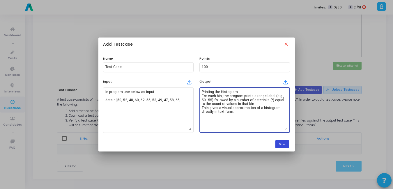
type textarea "Printing the Histogram: For each bin, the program prints a range label (e.g., 5…"
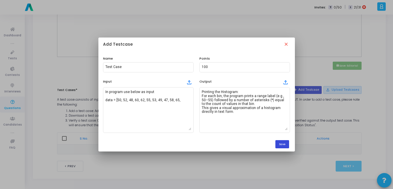
click at [284, 145] on button "Save" at bounding box center [283, 144] width 14 height 8
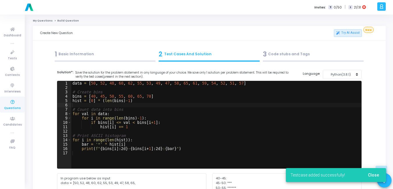
scroll to position [235, 0]
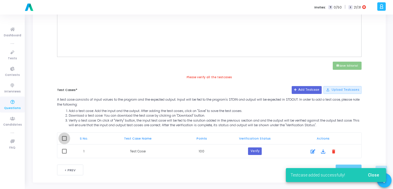
click at [65, 139] on span at bounding box center [64, 138] width 5 height 5
click at [64, 141] on input "checkbox" at bounding box center [64, 141] width 0 height 0
checkbox input "true"
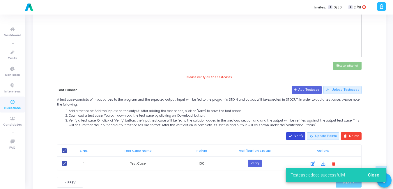
click at [297, 136] on button "done Verify" at bounding box center [295, 137] width 19 height 8
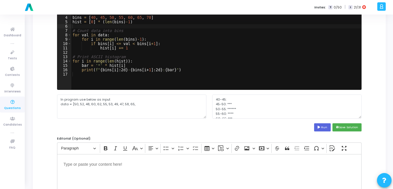
scroll to position [77, 0]
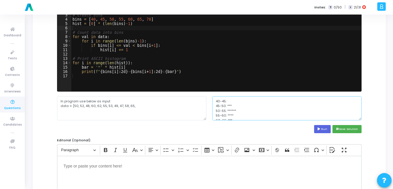
click at [260, 114] on textarea "40-45: 45-50: *** 50-55: ****** 55-60: **** 60-65: *** 65-70: *" at bounding box center [286, 108] width 149 height 24
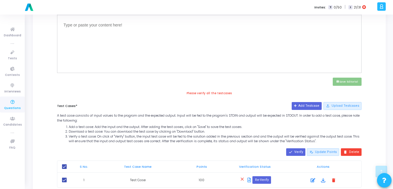
scroll to position [252, 0]
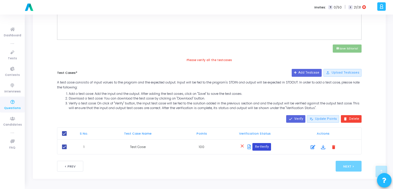
click at [264, 146] on button "Re-Verify" at bounding box center [262, 147] width 18 height 8
click at [313, 149] on icon at bounding box center [313, 147] width 5 height 7
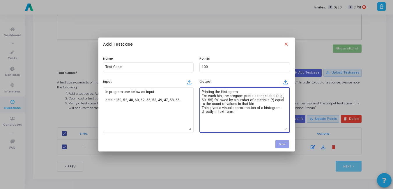
click at [247, 108] on textarea "Printing the Histogram: For each bin, the program prints a range label (e.g., 5…" at bounding box center [245, 110] width 86 height 41
paste textarea "40-45: 45-50: *** 50-55: ****** 55-60: **** 60-65: *** 65-70: *"
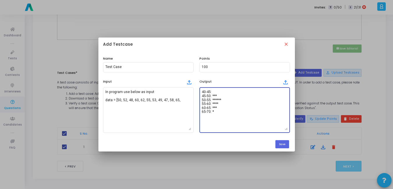
click at [247, 108] on textarea "40-45: 45-50: *** 50-55: ****** 55-60: **** 60-65: *** 65-70: *" at bounding box center [245, 110] width 86 height 41
type textarea "40-45: 45-50: *** 50-55: ****** 55-60: **** 60-65: *** 65-70: *"
click at [283, 144] on button "Save" at bounding box center [283, 144] width 14 height 8
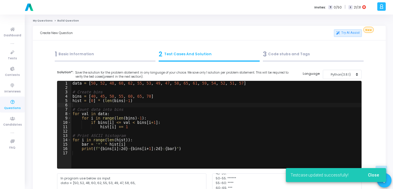
scroll to position [252, 0]
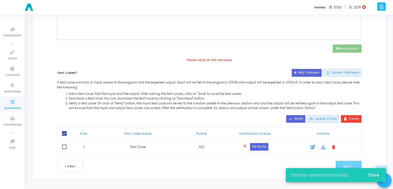
click at [65, 148] on span at bounding box center [64, 147] width 5 height 5
click at [64, 149] on input "checkbox" at bounding box center [64, 149] width 0 height 0
checkbox input "true"
checkbox input "false"
click at [292, 119] on mat-icon "done" at bounding box center [291, 119] width 4 height 4
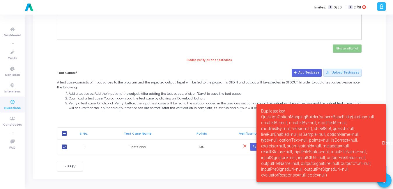
click at [213, 116] on div "done Verify edit_note Update Points delete Delete" at bounding box center [209, 119] width 311 height 8
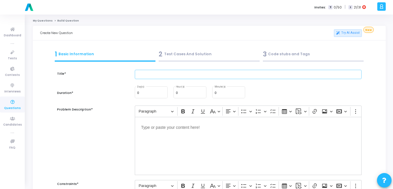
click at [140, 72] on input "text" at bounding box center [248, 75] width 227 height 10
type input "Create a histogram with density plot overlay ASCII-art style Histogram + Densit…"
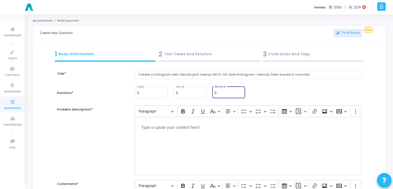
click at [220, 95] on input "0" at bounding box center [229, 92] width 28 height 3
type input "15"
click at [189, 135] on div "Editor editing area: main" at bounding box center [248, 146] width 227 height 58
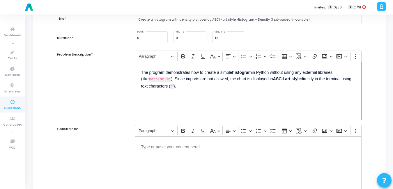
scroll to position [55, 0]
click at [179, 156] on div "Editor editing area: main" at bounding box center [248, 165] width 227 height 58
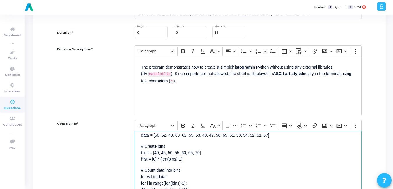
scroll to position [0, 0]
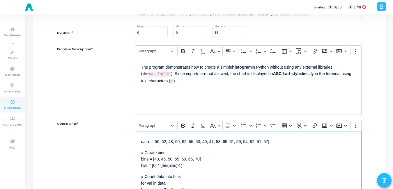
click at [175, 168] on p "# Create bins bins = [40, 45, 50, 55, 60, 65, 70] hist = [0] * (len(bins)-1)" at bounding box center [248, 159] width 214 height 20
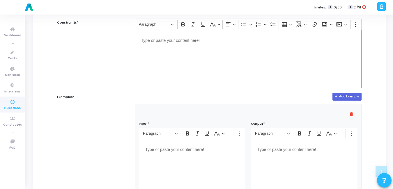
scroll to position [167, 0]
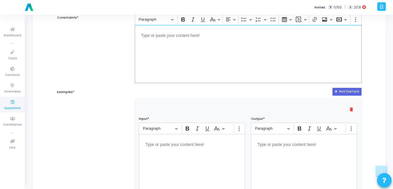
click at [177, 146] on p "Editor editing area: main" at bounding box center [192, 144] width 94 height 7
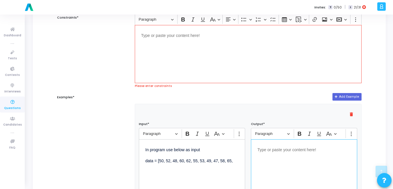
click at [279, 155] on div "Editor editing area: main" at bounding box center [304, 169] width 106 height 58
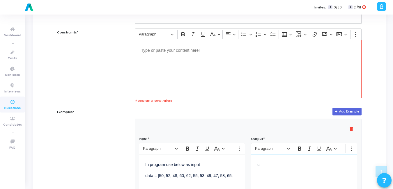
scroll to position [151, 0]
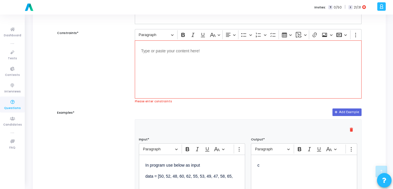
click at [215, 125] on div "delete" at bounding box center [248, 130] width 224 height 12
click at [169, 73] on div "Editor editing area: main" at bounding box center [248, 69] width 227 height 58
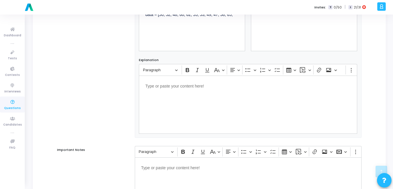
scroll to position [381, 0]
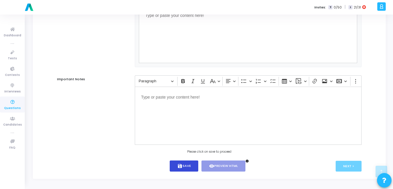
click at [175, 166] on button "save Save" at bounding box center [184, 166] width 29 height 11
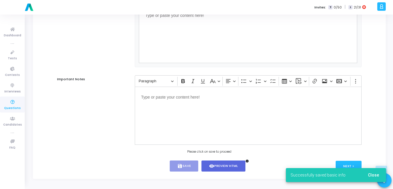
click at [372, 174] on span "Close" at bounding box center [373, 175] width 11 height 5
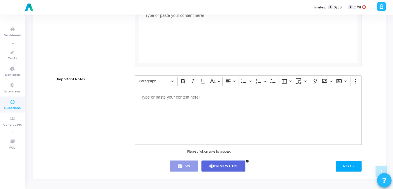
click at [342, 164] on button "Next >" at bounding box center [349, 166] width 26 height 11
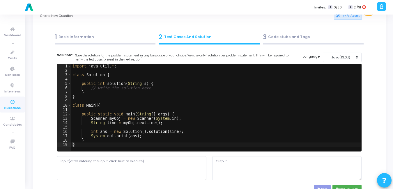
scroll to position [0, 0]
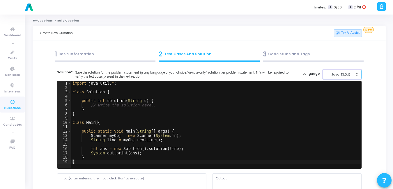
click at [343, 75] on div "Java(13.0.1)" at bounding box center [341, 74] width 29 height 5
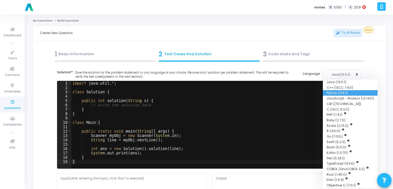
click at [332, 92] on button "Python (3.8.1)" at bounding box center [350, 93] width 55 height 6
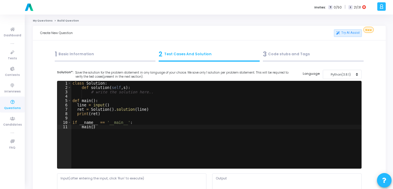
click at [253, 109] on div "class Solution : def solution ( self , s ) : # write the solution here.. def ma…" at bounding box center [216, 129] width 290 height 96
type textarea "if __name__ == '__main__': main()"
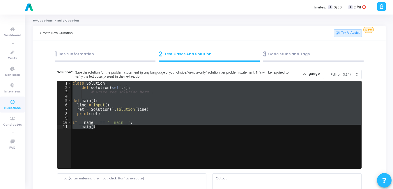
paste textarea
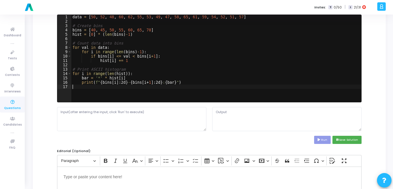
scroll to position [67, 0]
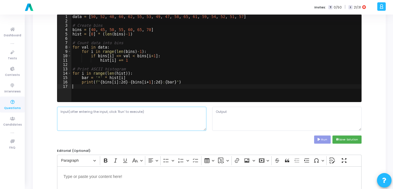
click at [125, 128] on textarea at bounding box center [131, 119] width 149 height 24
paste textarea "In program use below as input data = [50, 52, 48, 60, 62, 55, 53, 49, 47, 58, 6…"
type textarea "In program use below as input data = [50, 52, 48, 60, 62, 55, 53, 49, 47, 58, 6…"
click at [324, 140] on button "Run" at bounding box center [322, 140] width 17 height 8
type textarea "40-45: 45-50: *** 50-55: ****** 55-60: **** 60-65: *** 65-70: *"
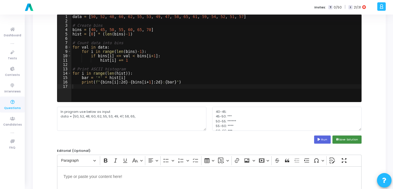
click at [342, 137] on button "save Save Solution" at bounding box center [347, 140] width 29 height 8
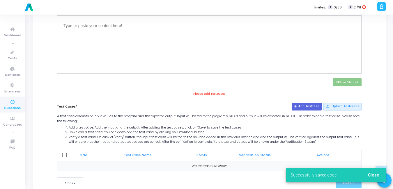
scroll to position [235, 0]
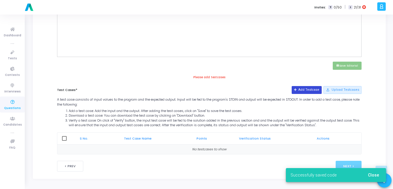
click at [306, 92] on button "Add Testcase" at bounding box center [307, 90] width 30 height 8
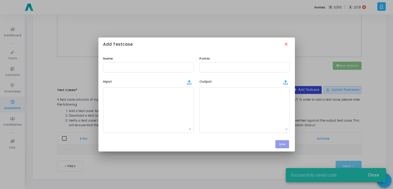
scroll to position [0, 0]
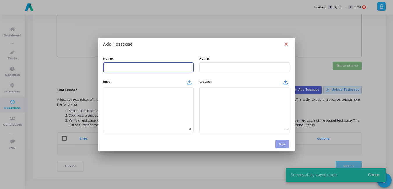
click at [159, 66] on input "text" at bounding box center [148, 67] width 86 height 4
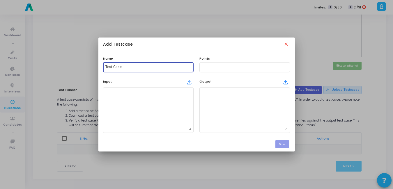
type input "Test Case"
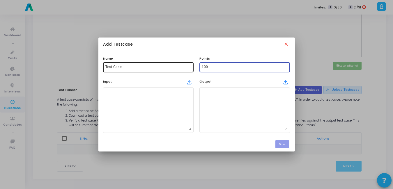
type input "100"
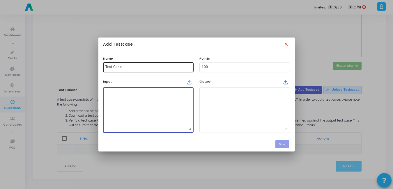
paste textarea "In program use below as input data = [50, 52, 48, 60, 62, 55, 53, 49, 47, 58, 6…"
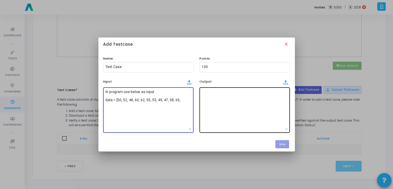
type textarea "In program use below as input data = [50, 52, 48, 60, 62, 55, 53, 49, 47, 58, 6…"
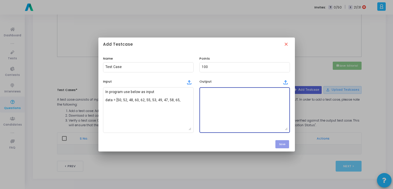
click at [229, 119] on textarea at bounding box center [245, 110] width 86 height 41
paste textarea "40-45: 45-50: *** 50-55: ****** 55-60: **** 60-65: *** 65-70: *"
type textarea "40-45: 45-50: *** 50-55: ****** 55-60: **** 60-65: *** 65-70: *"
click at [288, 143] on button "Save" at bounding box center [283, 144] width 14 height 8
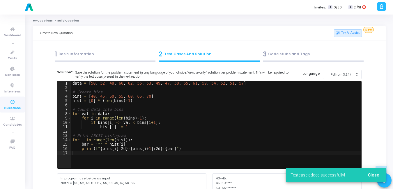
scroll to position [235, 0]
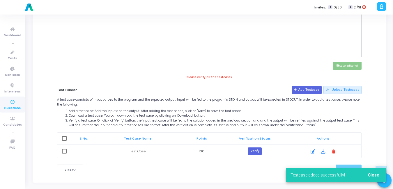
click at [65, 140] on span at bounding box center [64, 138] width 5 height 5
click at [64, 141] on input "checkbox" at bounding box center [64, 141] width 0 height 0
checkbox input "true"
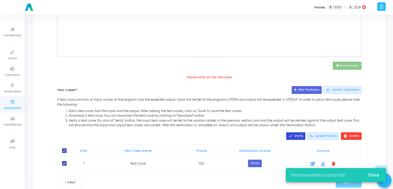
click at [293, 135] on mat-icon "done" at bounding box center [291, 136] width 4 height 4
click at [376, 175] on span "Close" at bounding box center [373, 175] width 11 height 5
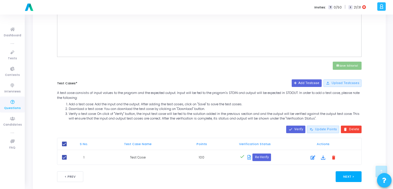
click at [357, 179] on button "Next >" at bounding box center [349, 177] width 26 height 11
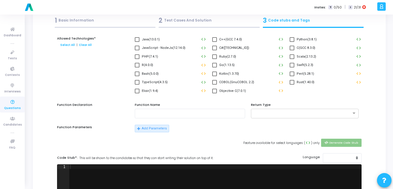
scroll to position [0, 0]
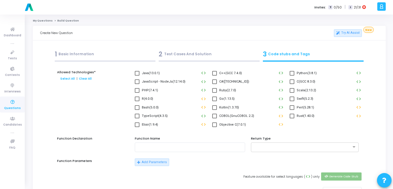
click at [290, 74] on span at bounding box center [292, 73] width 5 height 5
click at [292, 76] on input "Python(3.8.1)" at bounding box center [292, 76] width 0 height 0
checkbox input "true"
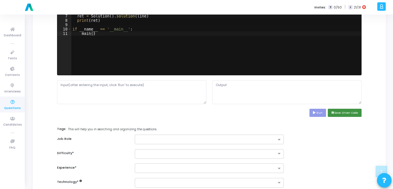
scroll to position [215, 0]
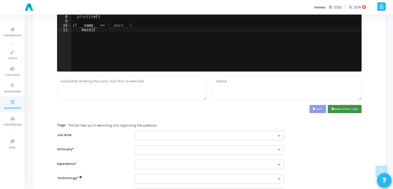
click at [353, 106] on button "save Save Driver Code" at bounding box center [345, 109] width 34 height 8
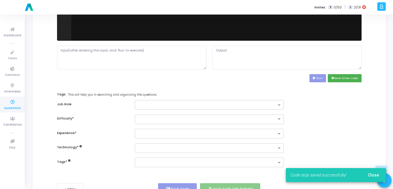
scroll to position [246, 0]
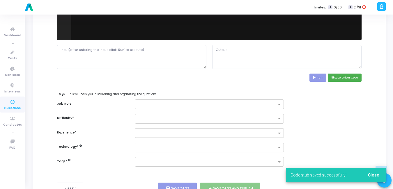
click at [141, 104] on input "text" at bounding box center [207, 105] width 139 height 5
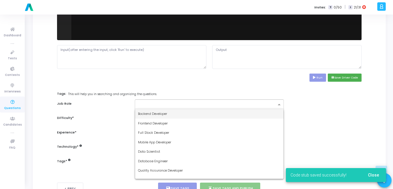
click at [142, 114] on span "Backend Developer" at bounding box center [152, 114] width 29 height 5
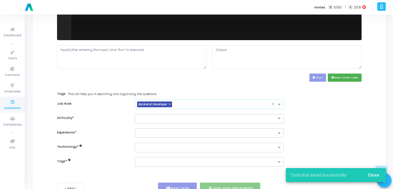
click at [142, 122] on div at bounding box center [209, 119] width 149 height 10
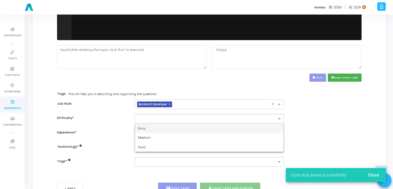
click at [141, 128] on span "Easy" at bounding box center [142, 128] width 8 height 5
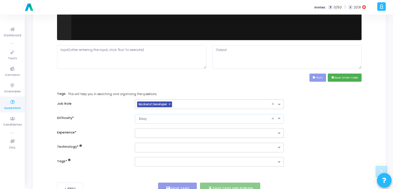
click at [141, 132] on input "text" at bounding box center [207, 133] width 139 height 5
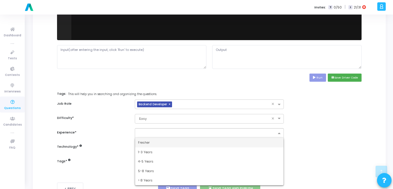
click at [140, 142] on span "Fresher" at bounding box center [144, 142] width 12 height 5
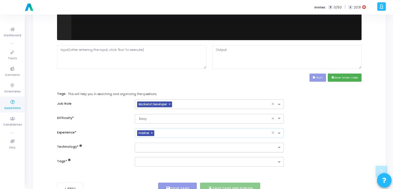
click at [140, 148] on input "text" at bounding box center [207, 148] width 139 height 5
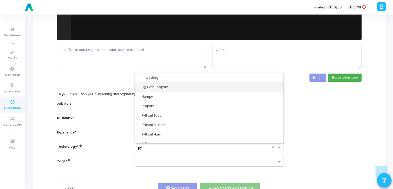
type input "p"
type input "dv"
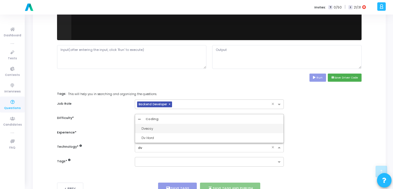
click at [161, 131] on div "Dveasy" at bounding box center [212, 128] width 140 height 5
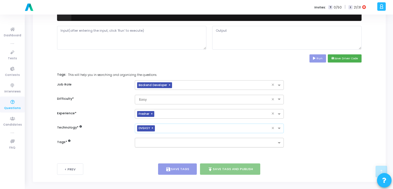
scroll to position [265, 0]
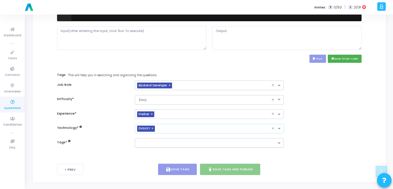
click at [154, 145] on input "text" at bounding box center [207, 143] width 139 height 5
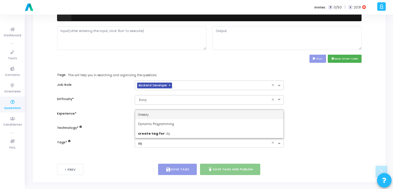
type input "dyn"
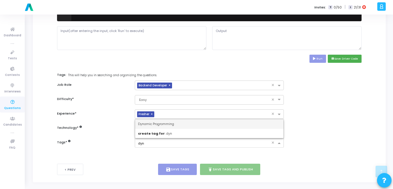
click at [159, 122] on span "Dynamic Programming" at bounding box center [156, 124] width 36 height 5
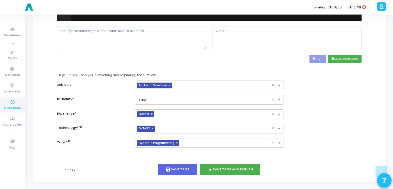
click at [242, 175] on button "publish Save Tags and Publish" at bounding box center [230, 169] width 61 height 11
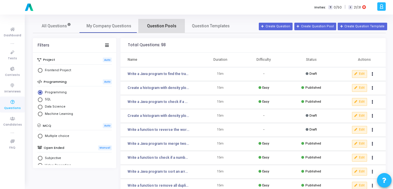
click at [167, 28] on span "Question Pools" at bounding box center [161, 26] width 29 height 6
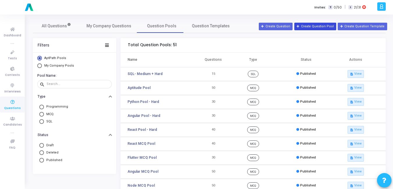
click at [314, 26] on button "Create Question Pool" at bounding box center [316, 27] width 42 height 8
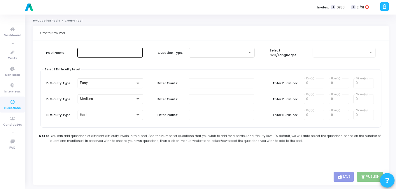
click at [102, 57] on div at bounding box center [110, 52] width 61 height 11
type input "DV programming pool"
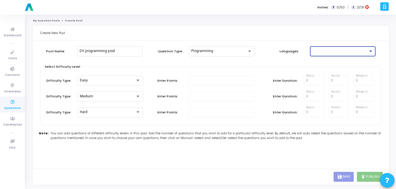
click at [328, 53] on div at bounding box center [340, 51] width 56 height 4
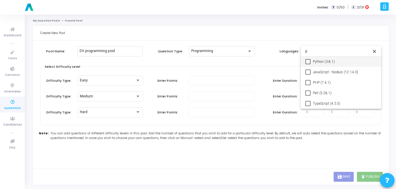
type input "p"
click at [311, 64] on mat-option "Python (3.8.1)" at bounding box center [340, 62] width 81 height 10
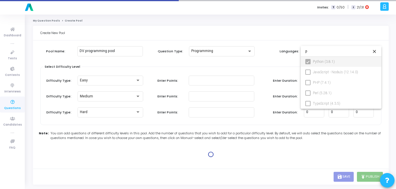
type input "100"
type input "15"
type input "100"
type input "30"
type input "100"
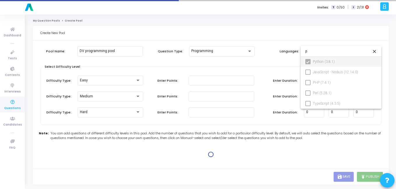
type input "45"
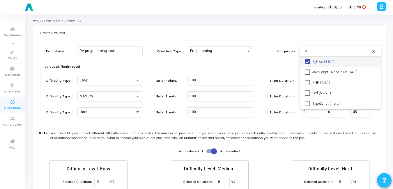
click at [171, 64] on div at bounding box center [196, 94] width 393 height 189
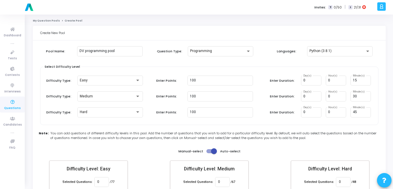
scroll to position [34, 0]
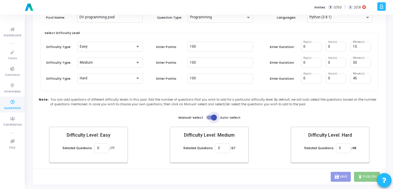
click at [216, 119] on span at bounding box center [214, 118] width 6 height 6
click at [209, 120] on input "checkbox" at bounding box center [209, 120] width 0 height 0
checkbox input "false"
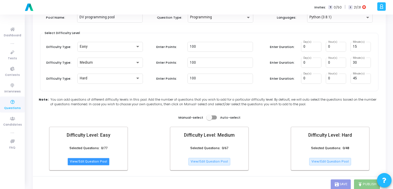
click at [78, 159] on button "View/Edit Question Pool" at bounding box center [89, 162] width 42 height 8
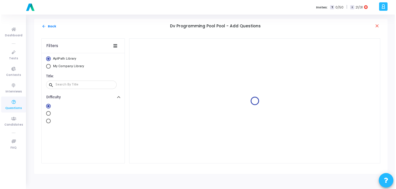
scroll to position [0, 0]
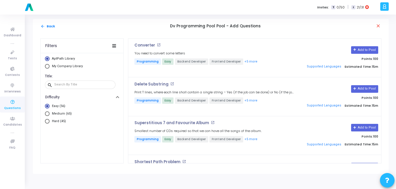
click at [45, 66] on span "Select Library" at bounding box center [47, 66] width 5 height 5
click at [45, 66] on input "My Company Library" at bounding box center [47, 66] width 5 height 5
radio input "true"
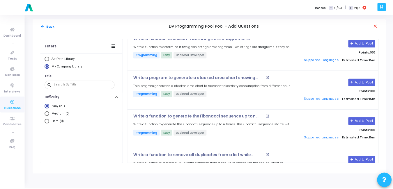
scroll to position [693, 0]
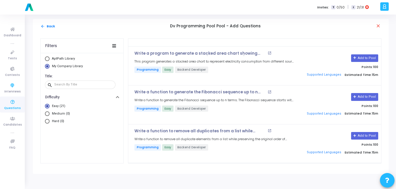
click at [16, 105] on icon at bounding box center [12, 102] width 12 height 7
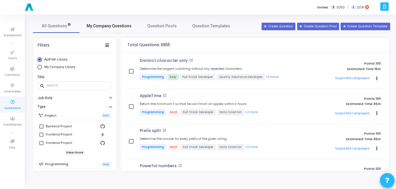
click at [124, 25] on span "My Company Questions" at bounding box center [109, 26] width 45 height 6
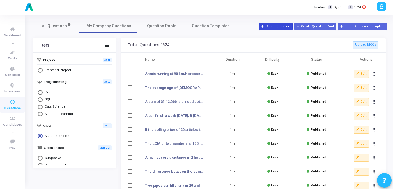
click at [277, 25] on button "Create Question" at bounding box center [276, 27] width 34 height 8
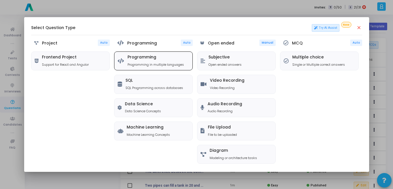
click at [158, 65] on p "Programming in multiple languages" at bounding box center [156, 64] width 57 height 5
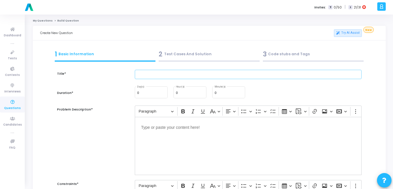
click at [204, 73] on input "text" at bounding box center [248, 75] width 227 height 10
paste input "Plot side-by-side bar charts comparing two groups (e.g., male vs female test sc…"
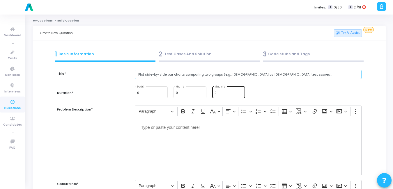
type input "Plot side-by-side bar charts comparing two groups (e.g., male vs female test sc…"
click at [222, 96] on div "0 Minute(s)" at bounding box center [229, 92] width 28 height 13
type input "15"
click at [196, 144] on div "Editor editing area: main" at bounding box center [248, 146] width 227 height 58
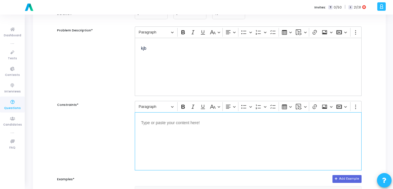
click at [196, 144] on div "Editor editing area: main" at bounding box center [248, 141] width 227 height 58
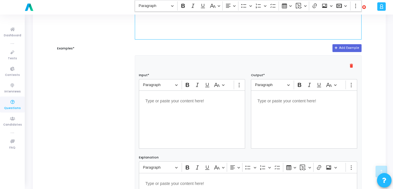
click at [196, 144] on div "Editor editing area: main" at bounding box center [192, 120] width 106 height 58
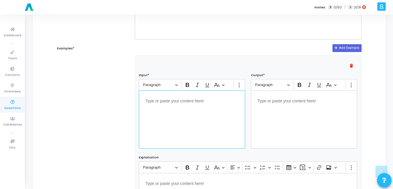
scroll to position [211, 0]
click at [275, 101] on p "Editor editing area: main" at bounding box center [305, 100] width 94 height 7
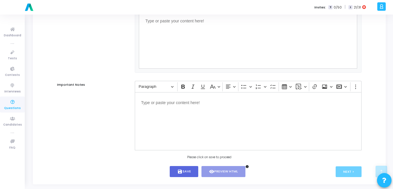
scroll to position [381, 0]
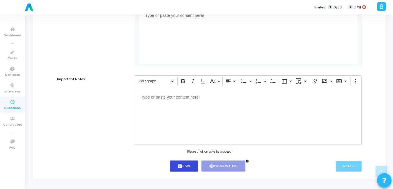
click at [181, 167] on icon "save" at bounding box center [179, 166] width 5 height 5
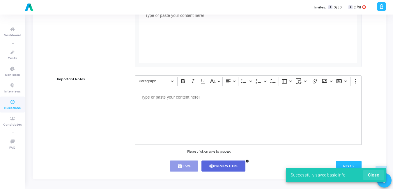
click at [377, 175] on span "Close" at bounding box center [373, 175] width 11 height 5
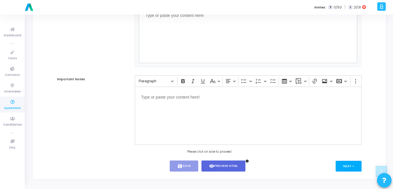
click at [357, 167] on button "Next >" at bounding box center [349, 166] width 26 height 11
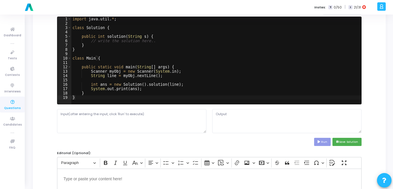
scroll to position [0, 0]
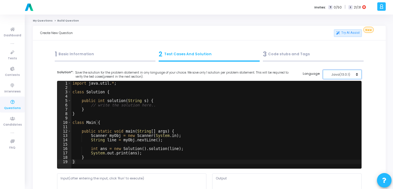
click at [352, 78] on button "Java(13.0.1)" at bounding box center [342, 75] width 39 height 10
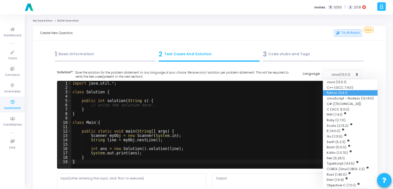
click at [338, 94] on button "Python (3.8.1)" at bounding box center [350, 93] width 55 height 6
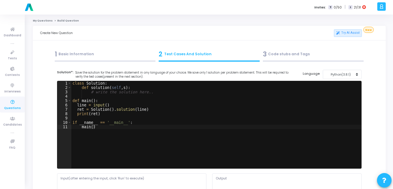
type textarea "def main():"
click at [200, 102] on div "class Solution : def solution ( self , s ) : # write the solution here.. def ma…" at bounding box center [216, 129] width 290 height 96
click at [166, 117] on div "class Solution : def solution ( self , s ) : # write the solution here.. def ma…" at bounding box center [216, 129] width 290 height 96
drag, startPoint x: 166, startPoint y: 117, endPoint x: 187, endPoint y: 144, distance: 34.1
click at [187, 144] on div "class Solution : def solution ( self , s ) : # write the solution here.. def ma…" at bounding box center [216, 129] width 290 height 96
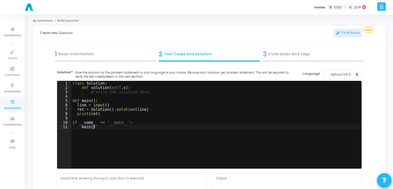
click at [189, 108] on div "class Solution : def solution ( self , s ) : # write the solution here.. def ma…" at bounding box center [216, 129] width 290 height 96
type textarea "if __name__ == '__main__': main()"
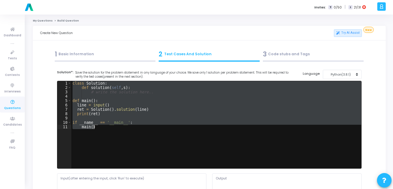
paste textarea
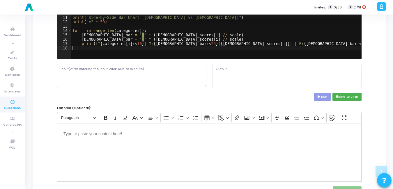
scroll to position [110, 0]
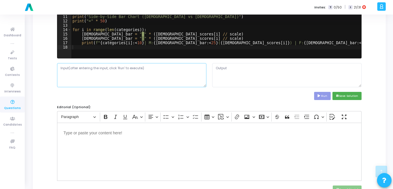
click at [140, 79] on textarea at bounding box center [131, 75] width 149 height 24
click at [161, 82] on textarea at bounding box center [131, 75] width 149 height 24
type textarea "hgvg"
click at [324, 99] on button "Run" at bounding box center [322, 96] width 17 height 8
type textarea "Side-by-Side Bar Chart (Male vs Female) =======================================…"
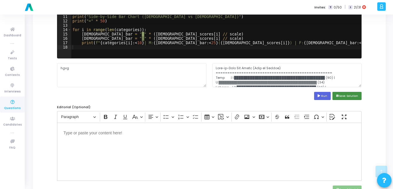
click at [345, 96] on button "save Save Solution" at bounding box center [347, 96] width 29 height 8
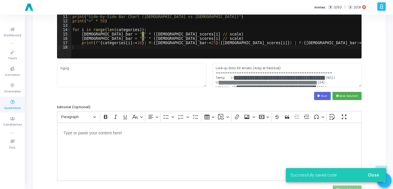
click at [379, 174] on span "Close" at bounding box center [373, 175] width 11 height 5
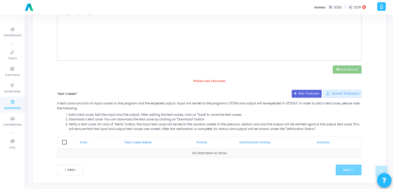
scroll to position [235, 0]
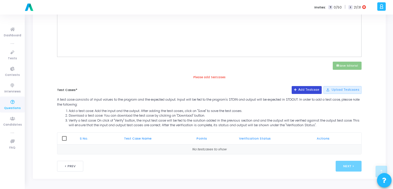
click at [306, 88] on button "Add Testcase" at bounding box center [307, 90] width 30 height 8
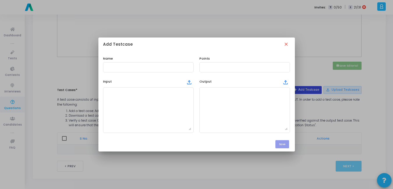
scroll to position [0, 0]
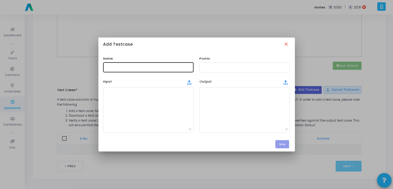
click at [149, 65] on div at bounding box center [148, 66] width 86 height 11
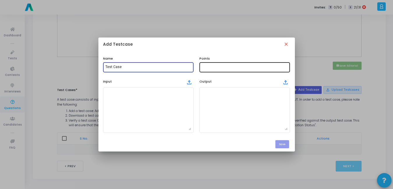
type input "Test Case"
click at [225, 68] on input "text" at bounding box center [245, 67] width 86 height 4
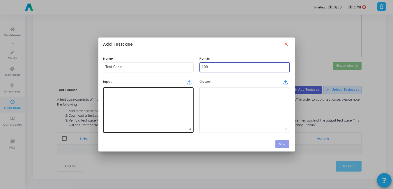
type input "100"
click at [115, 116] on textarea at bounding box center [148, 110] width 86 height 41
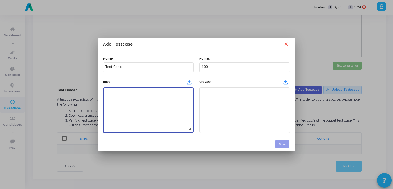
paste textarea "hgvg"
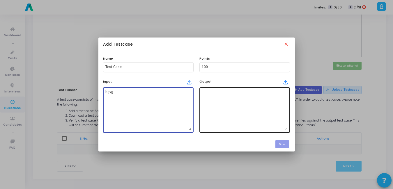
type textarea "hgvg"
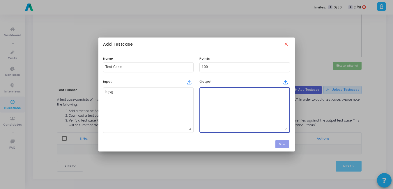
click at [223, 106] on textarea at bounding box center [245, 110] width 86 height 41
click at [242, 103] on textarea at bounding box center [245, 110] width 86 height 41
paste textarea "# ASCII Side-by-Side Bar Chart (Male vs Female Scores) # Example Data categorie…"
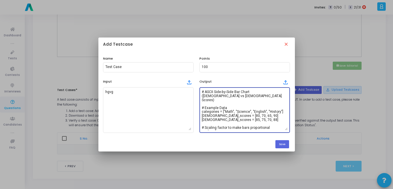
click at [268, 113] on textarea "# ASCII Side-by-Side Bar Chart (Male vs Female Scores) # Example Data categorie…" at bounding box center [245, 110] width 86 height 41
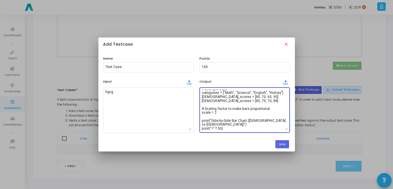
scroll to position [43, 0]
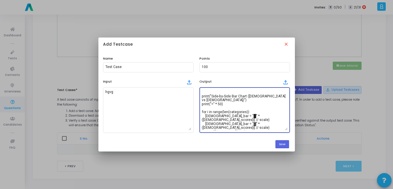
paste textarea
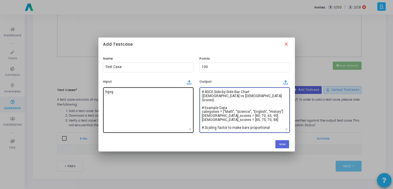
type textarea "# ASCII Side-by-Side Bar Chart (Male vs Female Scores) # Example Data categorie…"
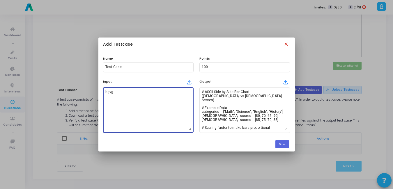
click at [286, 44] on mat-icon "close" at bounding box center [287, 45] width 6 height 6
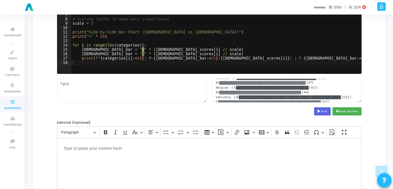
scroll to position [34, 0]
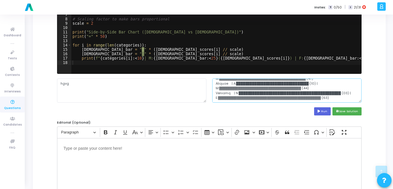
click at [330, 100] on textarea at bounding box center [286, 91] width 149 height 24
click at [354, 114] on button "save Save Solution" at bounding box center [347, 111] width 29 height 8
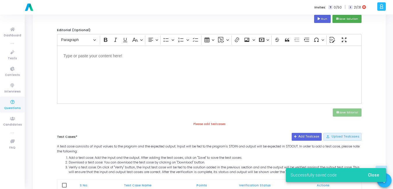
scroll to position [235, 0]
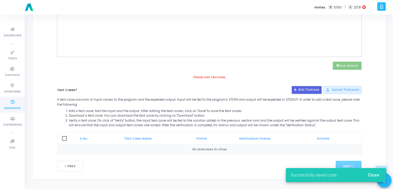
drag, startPoint x: 373, startPoint y: 174, endPoint x: 184, endPoint y: 128, distance: 193.7
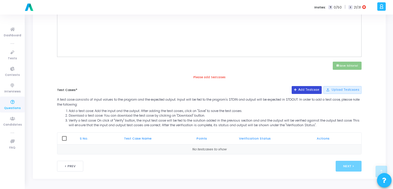
click at [309, 93] on button "Add Testcase" at bounding box center [307, 90] width 30 height 8
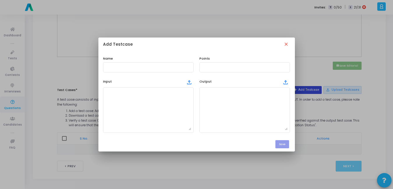
scroll to position [0, 0]
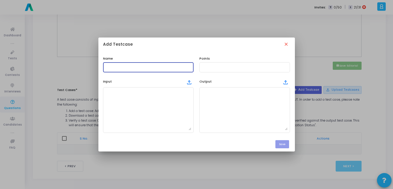
click at [158, 67] on input "text" at bounding box center [148, 67] width 86 height 4
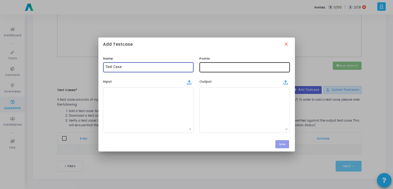
type input "Test Case"
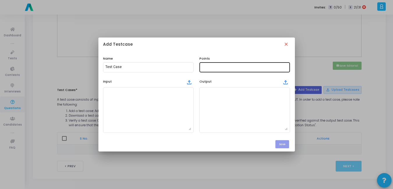
click at [217, 70] on div at bounding box center [245, 66] width 86 height 11
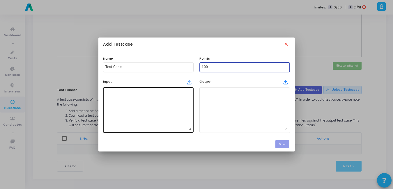
type input "100"
click at [170, 95] on textarea at bounding box center [148, 110] width 86 height 41
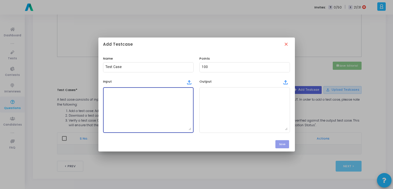
paste textarea "hgvg"
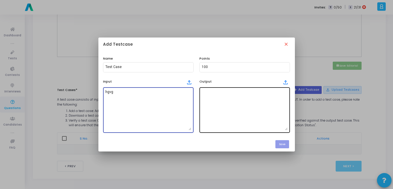
type textarea "hgvg"
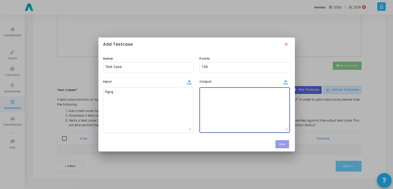
click at [237, 110] on textarea at bounding box center [245, 110] width 86 height 41
paste textarea "Side-by-Side Bar Chart (Male vs Female) =======================================…"
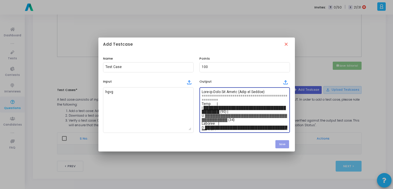
scroll to position [55, 0]
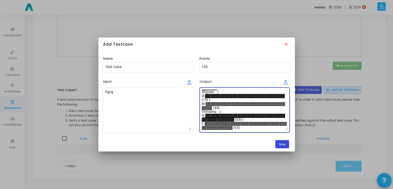
type textarea "Side-by-Side Bar Chart (Male vs Female) =======================================…"
click at [280, 142] on button "Save" at bounding box center [283, 144] width 14 height 8
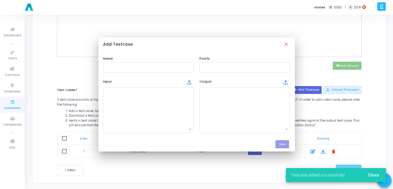
scroll to position [235, 0]
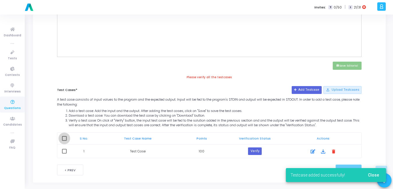
click at [64, 139] on span at bounding box center [64, 138] width 5 height 5
click at [64, 141] on input "checkbox" at bounding box center [64, 141] width 0 height 0
checkbox input "true"
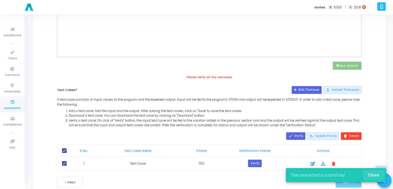
click at [375, 175] on span "Close" at bounding box center [373, 175] width 11 height 5
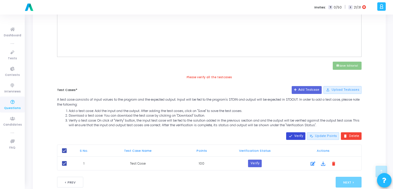
click at [305, 138] on button "done Verify" at bounding box center [295, 137] width 19 height 8
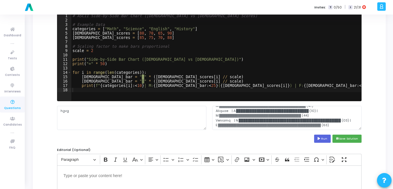
scroll to position [0, 0]
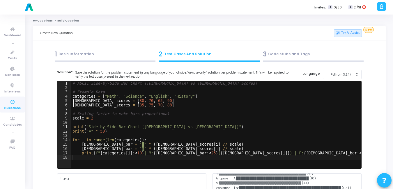
click at [15, 108] on span "Questions" at bounding box center [12, 108] width 17 height 5
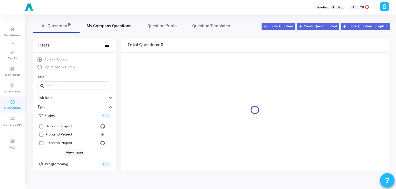
click at [119, 27] on span "My Company Questions" at bounding box center [109, 26] width 45 height 6
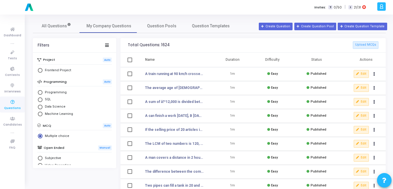
click at [39, 93] on span "Select Library" at bounding box center [40, 92] width 5 height 5
click at [39, 93] on input "Programming" at bounding box center [40, 92] width 5 height 5
radio input "true"
radio input "false"
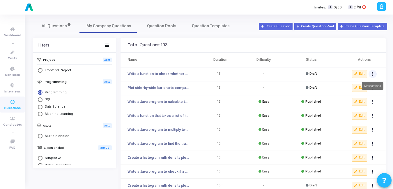
click at [373, 74] on icon "Actions" at bounding box center [372, 74] width 1 height 3
click at [350, 93] on button "delete Delete" at bounding box center [354, 96] width 45 height 10
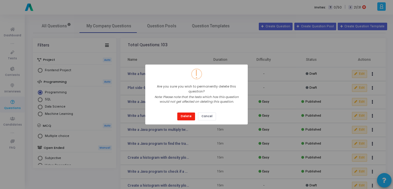
click at [187, 116] on button "Delete" at bounding box center [186, 117] width 18 height 8
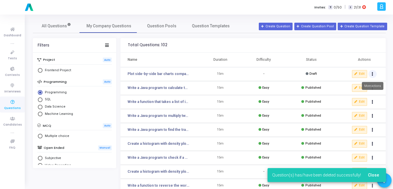
click at [373, 77] on button "Actions" at bounding box center [373, 74] width 8 height 8
click at [365, 95] on button "delete Delete" at bounding box center [354, 96] width 45 height 10
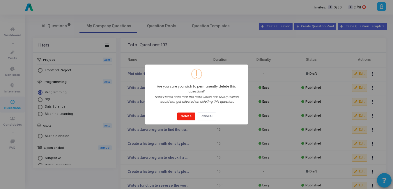
click at [180, 114] on button "Delete" at bounding box center [186, 117] width 18 height 8
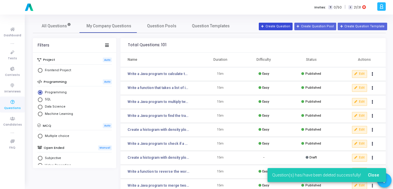
click at [284, 26] on button "Create Question" at bounding box center [276, 27] width 34 height 8
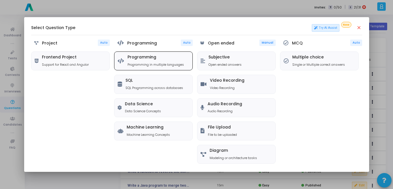
click at [165, 53] on div "Programming Programming in multiple languages" at bounding box center [153, 61] width 78 height 18
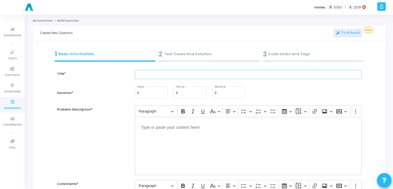
click at [173, 73] on input "text" at bounding box center [248, 75] width 227 height 10
paste input "Write a function to generate a line plot with gridlines and annotations."
type input "Write a function to generate a line plot with gridlines and annotations."
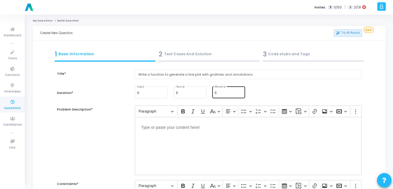
click at [232, 94] on input "0" at bounding box center [229, 92] width 28 height 3
type input "15"
click at [186, 135] on div "Editor editing area: main" at bounding box center [248, 146] width 227 height 58
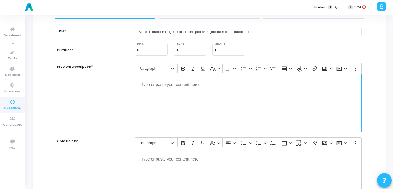
scroll to position [44, 0]
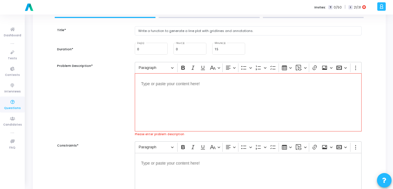
click at [176, 99] on div "Editor editing area: main" at bounding box center [248, 102] width 227 height 58
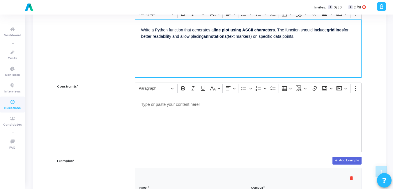
scroll to position [101, 0]
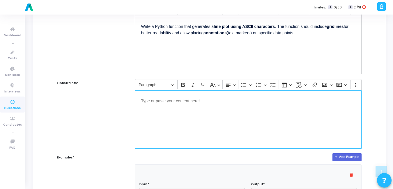
click at [209, 134] on div "Editor editing area: main" at bounding box center [248, 120] width 227 height 58
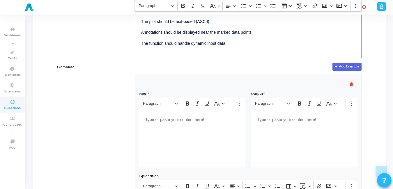
scroll to position [192, 0]
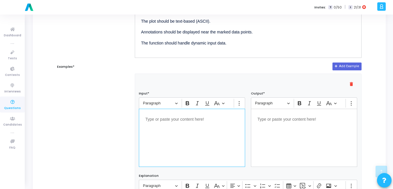
click at [172, 116] on p "Editor editing area: main" at bounding box center [192, 118] width 94 height 7
click at [144, 120] on div "data = [2, 5, 7, 3, 6, 9, 4] annotations = {2: "Peak", 5: "Max"}" at bounding box center [192, 138] width 106 height 58
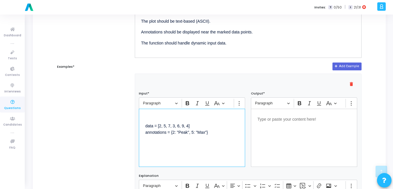
click at [147, 120] on p "⁠⁠⁠⁠⁠⁠⁠ data = [2, 5, 7, 3, 6, 9, 4] annotations = {2: "Peak", 5: "Max"}" at bounding box center [192, 128] width 94 height 27
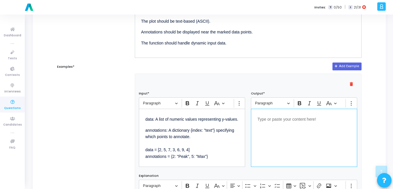
click at [291, 136] on div "Editor editing area: main" at bounding box center [304, 138] width 106 height 58
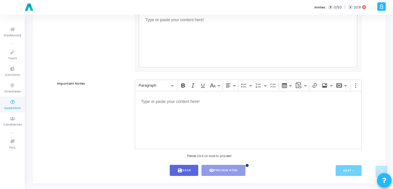
scroll to position [381, 0]
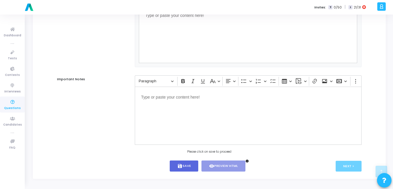
click at [183, 166] on button "save Save" at bounding box center [184, 166] width 29 height 11
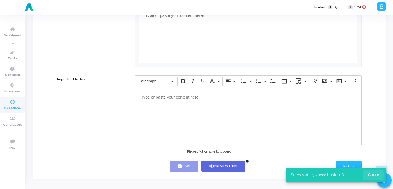
click at [373, 175] on span "Close" at bounding box center [373, 175] width 11 height 5
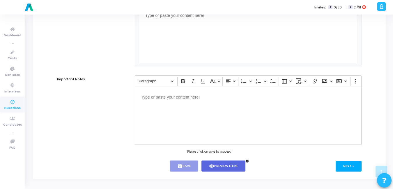
click at [355, 167] on button "Next >" at bounding box center [349, 166] width 26 height 11
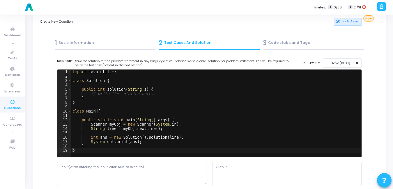
scroll to position [0, 0]
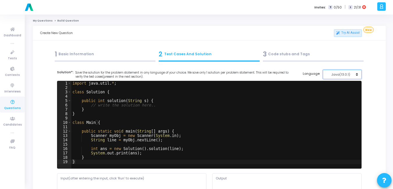
click at [346, 74] on div "Java(13.0.1)" at bounding box center [341, 74] width 29 height 5
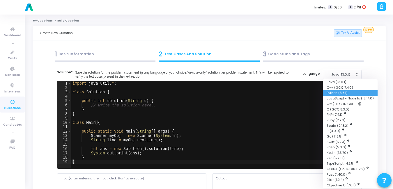
click at [334, 92] on button "Python (3.8.1)" at bounding box center [350, 93] width 55 height 6
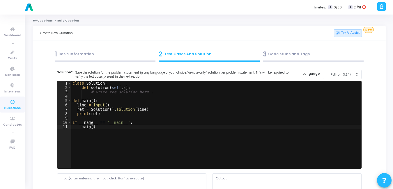
click at [221, 112] on div "class Solution : def solution ( self , s ) : # write the solution here.. def ma…" at bounding box center [216, 129] width 290 height 96
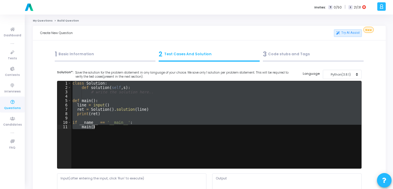
paste textarea "An ASCII line plot with gridlines and annotations, displayed in the console."
type textarea "An ASCII line plot with gridlines and annotations, displayed in the console."
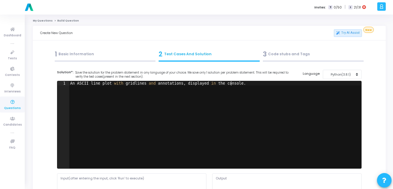
click at [221, 106] on div "An ASCII line plot with gridlines and annotations , displayed in the console ." at bounding box center [215, 129] width 292 height 96
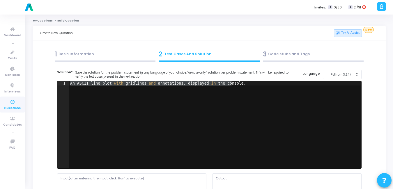
paste textarea
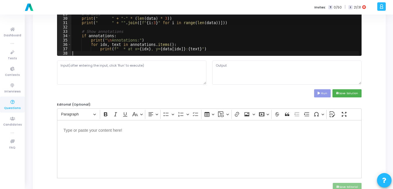
scroll to position [124, 0]
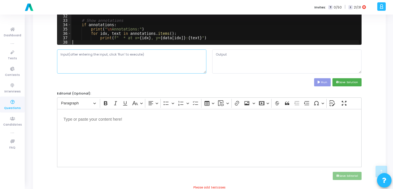
click at [132, 54] on textarea at bounding box center [131, 62] width 149 height 24
paste textarea "data = [2, 5, 7, 3, 6, 9, 4] annotations = {2: "Peak", 5: "Max"}"
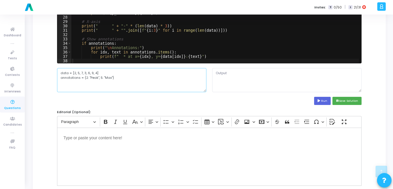
paste textarea ": A list of numeric values representing y-values. annotations: A dictionary {in…"
type textarea "data: A list of numeric values representing y-values. annotations: A dictionary…"
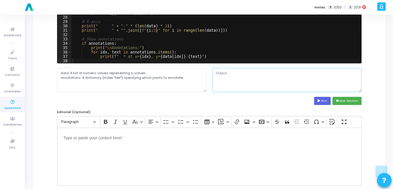
click at [248, 88] on textarea at bounding box center [286, 80] width 149 height 24
click at [323, 101] on button "Run" at bounding box center [322, 101] width 17 height 8
click at [323, 102] on button "Run" at bounding box center [322, 101] width 17 height 8
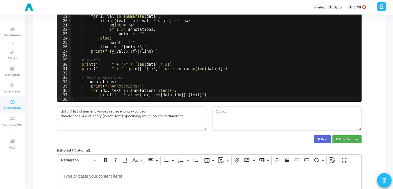
scroll to position [67, 0]
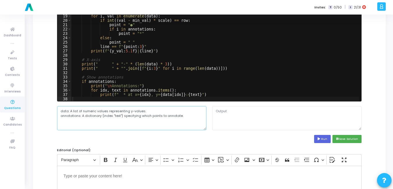
click at [182, 120] on textarea "data: A list of numeric values representing y-values. annotations: A dictionary…" at bounding box center [131, 118] width 149 height 24
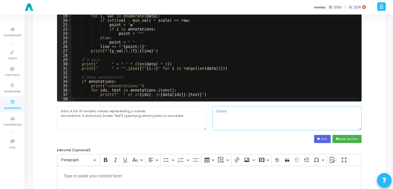
click at [241, 120] on textarea at bounding box center [286, 118] width 149 height 24
click at [348, 140] on button "save Save Solution" at bounding box center [347, 139] width 29 height 8
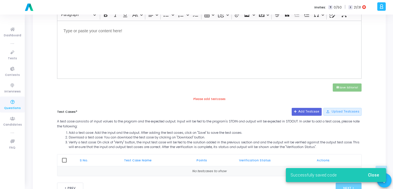
scroll to position [216, 0]
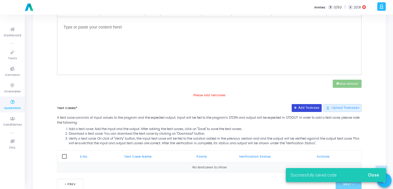
click at [303, 108] on button "Add Testcase" at bounding box center [307, 108] width 30 height 8
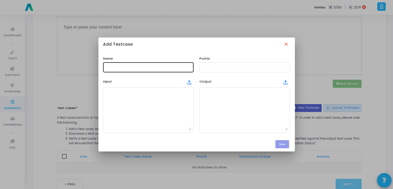
click at [161, 63] on div at bounding box center [148, 66] width 86 height 11
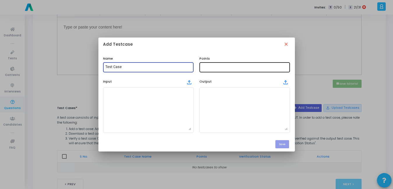
type input "Test Case"
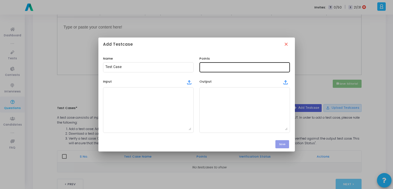
click at [226, 72] on div at bounding box center [245, 66] width 86 height 11
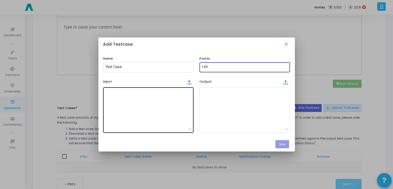
type input "100"
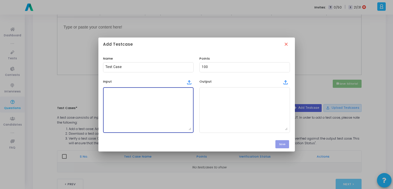
click at [174, 98] on textarea at bounding box center [148, 110] width 86 height 41
paste textarea "data: A list of numeric values representing y-values. annotations: A dictionary…"
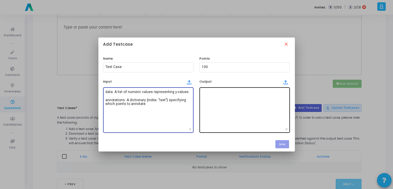
type textarea "data: A list of numeric values representing y-values. annotations: A dictionary…"
click at [271, 132] on div at bounding box center [245, 110] width 86 height 47
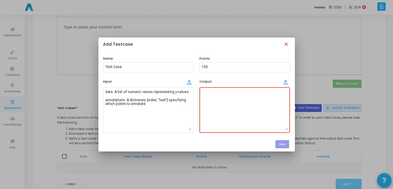
click at [286, 46] on mat-icon "close" at bounding box center [287, 45] width 6 height 6
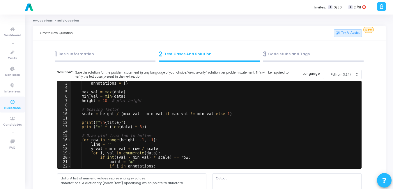
click at [75, 53] on div "1 Basic Information" at bounding box center [105, 55] width 101 height 10
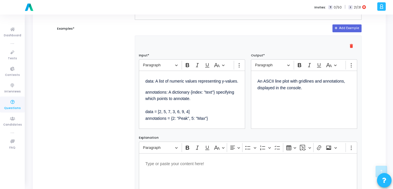
scroll to position [237, 0]
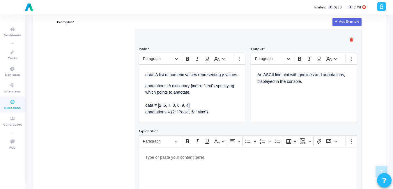
click at [207, 108] on p "annotations: A dictionary {index: "text"} specifying which points to annotate. …" at bounding box center [192, 102] width 94 height 40
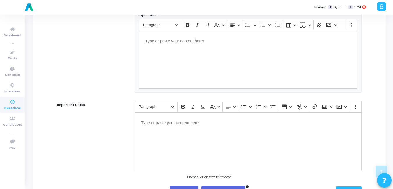
scroll to position [381, 0]
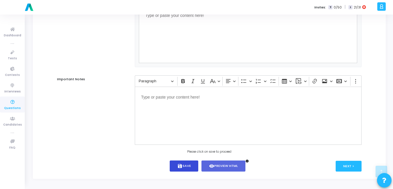
click at [178, 168] on icon "save" at bounding box center [179, 166] width 5 height 5
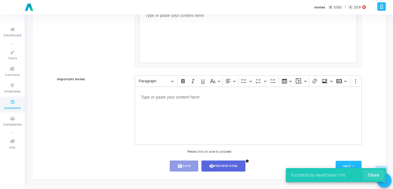
click at [372, 175] on span "Close" at bounding box center [373, 175] width 11 height 5
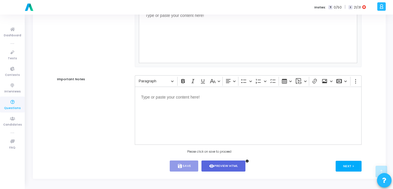
click at [355, 167] on button "Next >" at bounding box center [349, 166] width 26 height 11
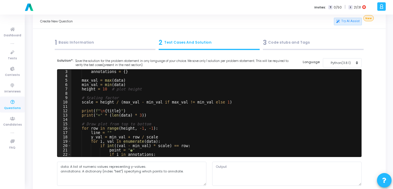
scroll to position [0, 0]
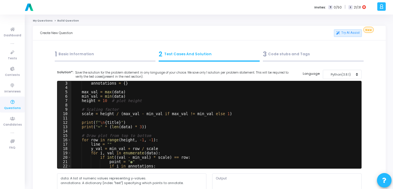
click at [212, 121] on div "annotations = { } max_val = max ( data ) min_val = min ( data ) height = 10 # p…" at bounding box center [215, 129] width 288 height 96
type textarea "print(f" * at x={idx}, y={data[idx]}: {text}")"
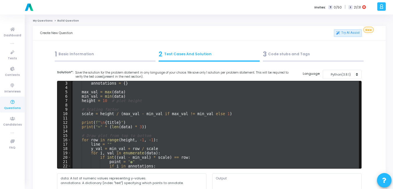
paste textarea
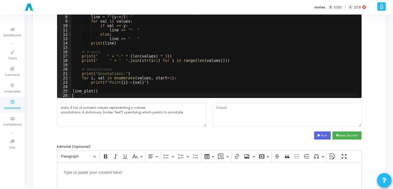
scroll to position [71, 0]
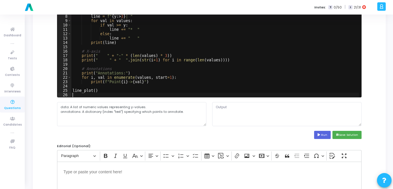
click at [164, 126] on cj-code-editor "Solution*: Save the solution for the problem statement in any language of your …" at bounding box center [209, 69] width 305 height 141
click at [156, 112] on textarea "data: A list of numeric values representing y-values. annotations: A dictionary…" at bounding box center [131, 114] width 149 height 24
click at [192, 115] on textarea "data: A list of numeric values representing y-values. annotations: A dictionary…" at bounding box center [131, 114] width 149 height 24
paste textarea "Enter values (comma separated): 10,20,15,30,25"
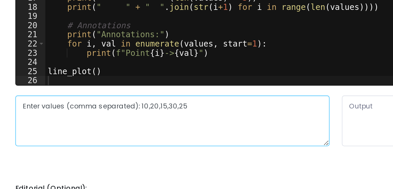
drag, startPoint x: 116, startPoint y: 107, endPoint x: 61, endPoint y: 105, distance: 54.2
click at [48, 105] on div "Title* Write a function to generate a line plot with gridlines and annotations.…" at bounding box center [209, 163] width 339 height 343
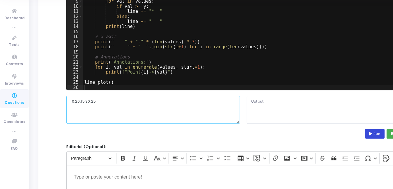
type textarea "10,20,15,30,25"
click at [320, 135] on icon at bounding box center [320, 135] width 4 height 3
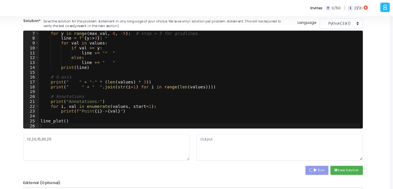
scroll to position [53, 0]
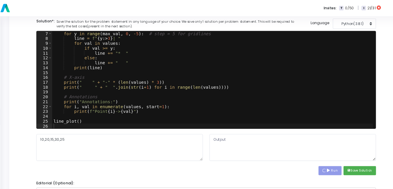
type textarea "Line Plot with Gridlines and Annotations Enter values (comma separated): 30 | *…"
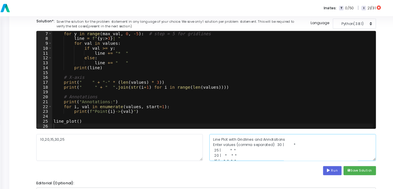
click at [299, 138] on textarea "Line Plot with Gridlines and Annotations Enter values (comma separated): 30 | *…" at bounding box center [286, 132] width 149 height 24
click at [347, 152] on button "save Save Solution" at bounding box center [347, 153] width 29 height 8
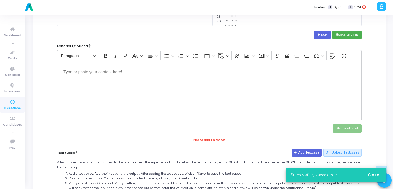
scroll to position [235, 0]
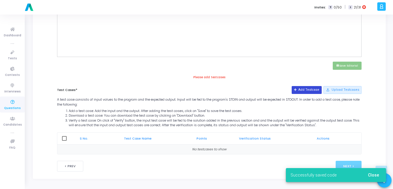
click at [318, 90] on button "Add Testcase" at bounding box center [307, 90] width 30 height 8
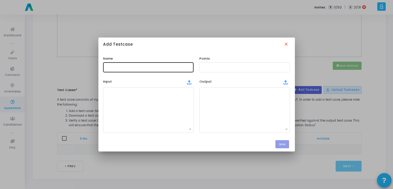
click at [173, 68] on input "text" at bounding box center [148, 67] width 86 height 4
type input "Test Case"
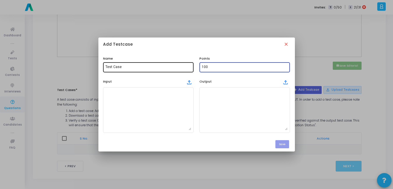
type input "100"
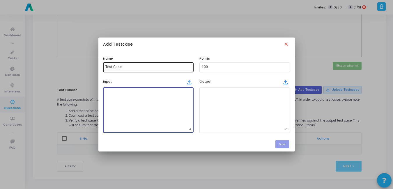
paste textarea "Enter values (comma separated): 10,20,15,30,25"
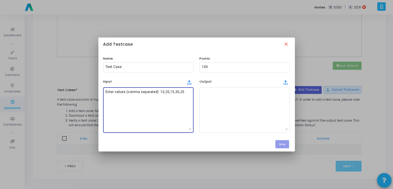
drag, startPoint x: 158, startPoint y: 90, endPoint x: 102, endPoint y: 85, distance: 56.2
click at [102, 85] on div "Input file_upload Enter values (comma separated): 10,20,15,30,25" at bounding box center [148, 105] width 96 height 56
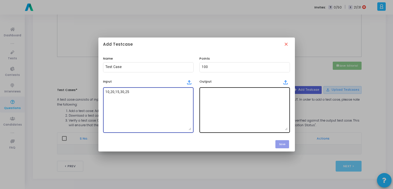
type textarea "10,20,15,30,25"
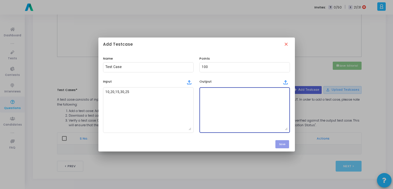
click at [262, 96] on textarea at bounding box center [245, 110] width 86 height 41
paste textarea "Line Plot with Gridlines and Annotations Enter values (comma separated): 30 | *…"
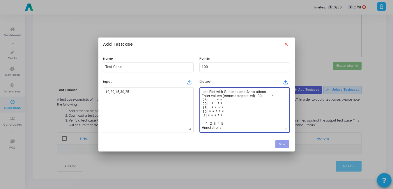
scroll to position [23, 0]
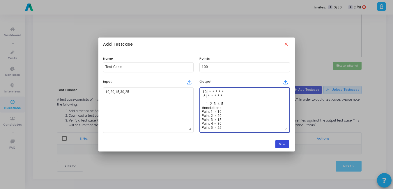
type textarea "Line Plot with Gridlines and Annotations Enter values (comma separated): 30 | *…"
click at [282, 144] on button "Save" at bounding box center [283, 144] width 14 height 8
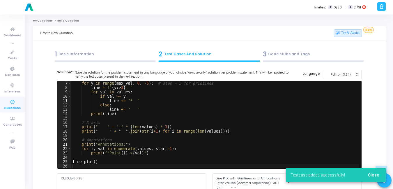
scroll to position [235, 0]
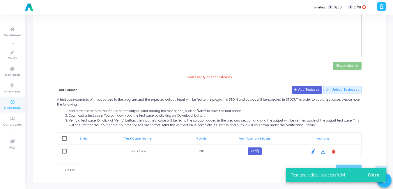
click at [63, 138] on span at bounding box center [64, 138] width 5 height 5
click at [64, 141] on input "checkbox" at bounding box center [64, 141] width 0 height 0
checkbox input "true"
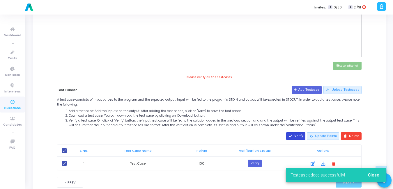
click at [300, 136] on button "done Verify" at bounding box center [295, 137] width 19 height 8
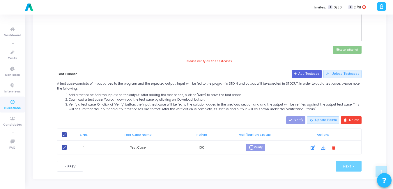
scroll to position [245, 0]
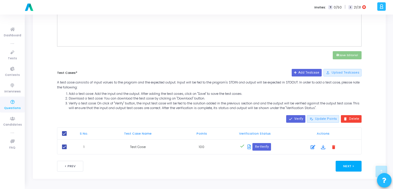
click at [347, 165] on button "Next >" at bounding box center [349, 166] width 26 height 11
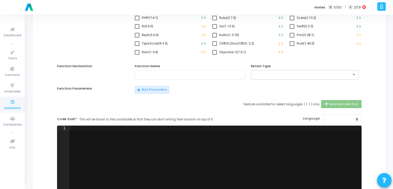
scroll to position [0, 0]
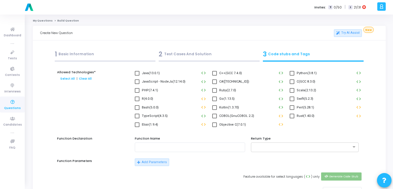
click at [290, 72] on span at bounding box center [292, 73] width 5 height 5
click at [292, 76] on input "Python(3.8.1)" at bounding box center [292, 76] width 0 height 0
checkbox input "true"
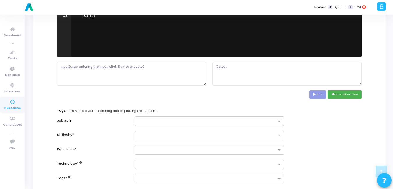
scroll to position [230, 0]
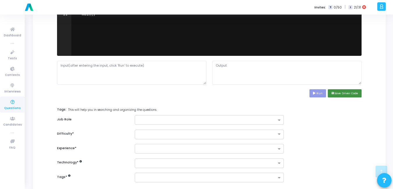
click at [340, 94] on button "save Save Driver Code" at bounding box center [345, 93] width 34 height 8
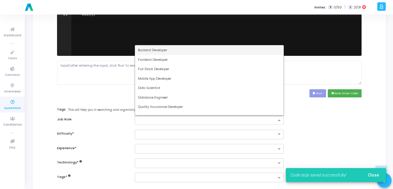
click at [163, 123] on input "text" at bounding box center [207, 120] width 139 height 5
click at [148, 48] on span "Backend Developer" at bounding box center [152, 50] width 29 height 5
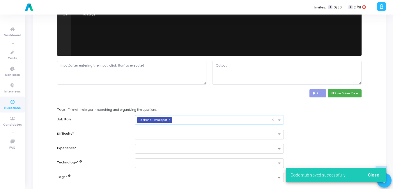
click at [146, 135] on input "text" at bounding box center [203, 134] width 131 height 5
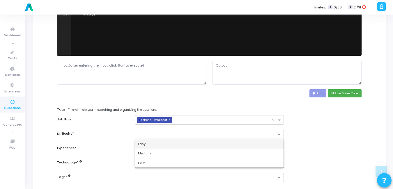
click at [144, 144] on span "Easy" at bounding box center [142, 144] width 8 height 5
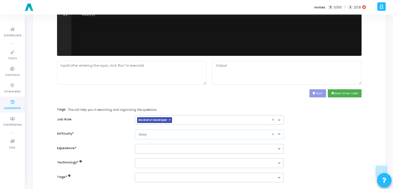
click at [146, 146] on div at bounding box center [206, 149] width 142 height 7
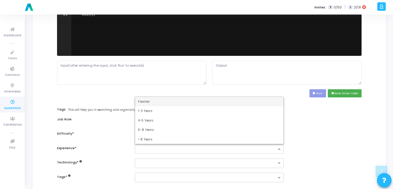
click at [153, 99] on div "Fresher" at bounding box center [209, 102] width 149 height 10
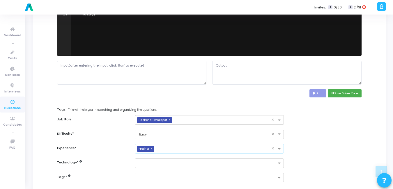
scroll to position [269, 0]
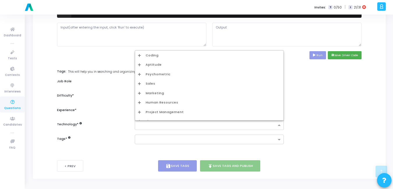
click at [153, 126] on input "text" at bounding box center [207, 125] width 139 height 5
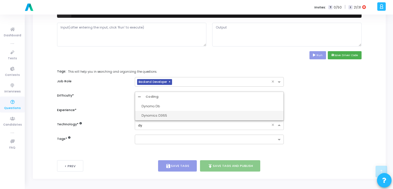
type input "d"
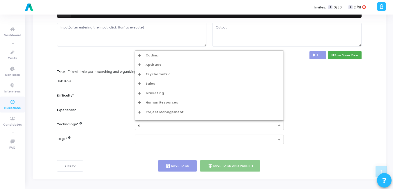
type input "dv"
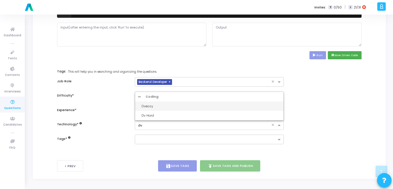
click at [144, 106] on div "Dveasy" at bounding box center [212, 106] width 140 height 5
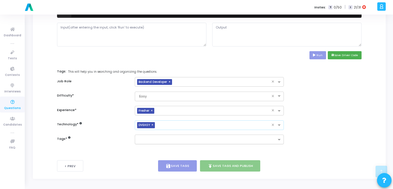
click at [153, 140] on input "text" at bounding box center [207, 140] width 139 height 5
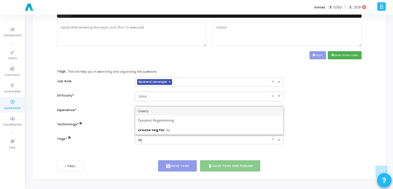
type input "dyn"
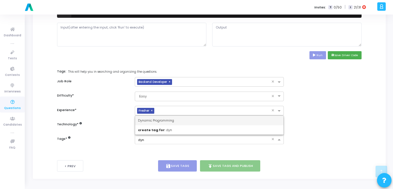
click at [171, 122] on span "Dynamic Programming" at bounding box center [156, 120] width 36 height 5
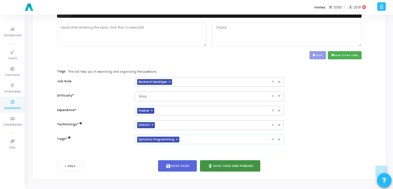
click at [229, 167] on button "publish Save Tags and Publish" at bounding box center [230, 166] width 61 height 11
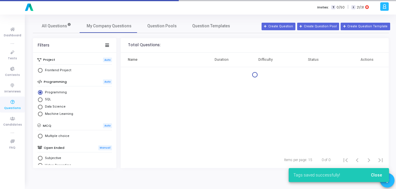
click at [380, 174] on div "Published successfully! Close" at bounding box center [338, 175] width 114 height 28
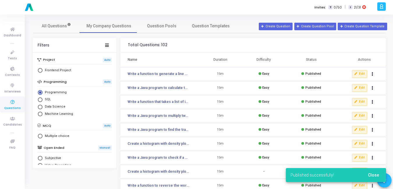
click at [376, 174] on span "Close" at bounding box center [373, 175] width 11 height 5
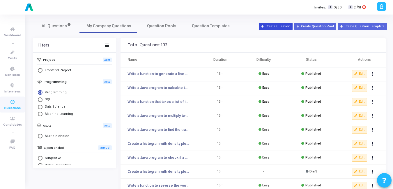
click at [292, 26] on button "Create Question" at bounding box center [276, 27] width 34 height 8
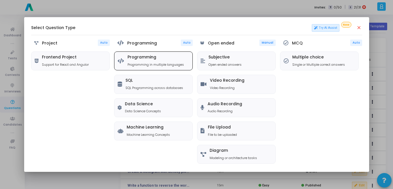
click at [154, 57] on h5 "Programming" at bounding box center [156, 57] width 57 height 5
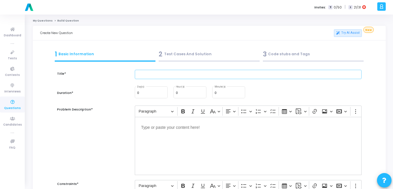
click at [172, 75] on input "text" at bounding box center [248, 75] width 227 height 10
paste input "Create a grouped bar chart showing expenses by category for 3 years."
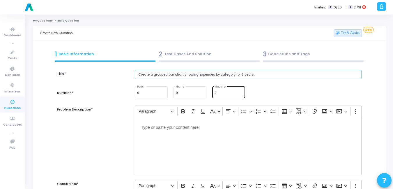
type input "Create a grouped bar chart showing expenses by category for 3 years."
click at [218, 91] on div "0 Minute(s)" at bounding box center [229, 92] width 28 height 13
type input "15"
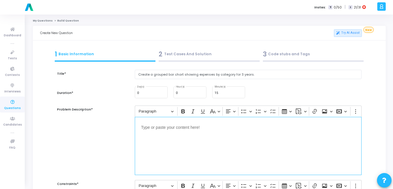
click at [173, 130] on p "Editor editing area: main" at bounding box center [248, 127] width 214 height 7
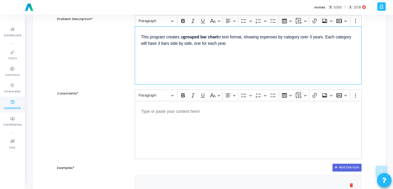
click at [169, 127] on div "Editor editing area: main" at bounding box center [248, 130] width 227 height 58
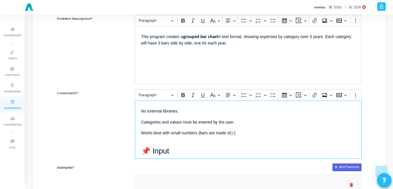
click at [169, 127] on div "No external libraries. Categories and values must be entered by the user. Works…" at bounding box center [248, 130] width 227 height 58
click at [181, 154] on h2 "📌 Input" at bounding box center [248, 148] width 214 height 15
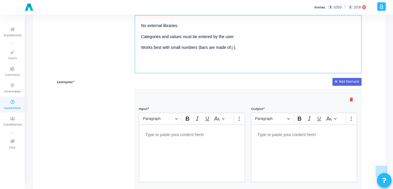
scroll to position [177, 0]
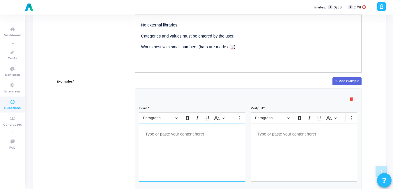
click at [178, 145] on div "Editor editing area: main" at bounding box center [192, 153] width 106 height 58
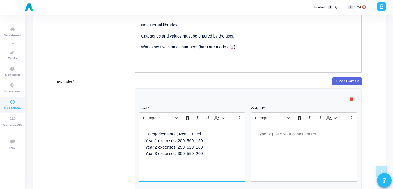
click at [297, 130] on div "Editor editing area: main" at bounding box center [304, 153] width 106 height 58
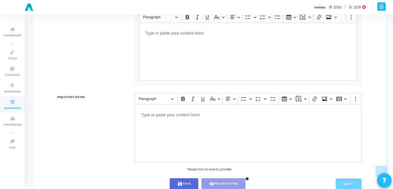
scroll to position [381, 0]
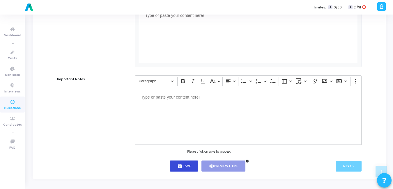
click at [183, 167] on button "save Save" at bounding box center [184, 166] width 29 height 11
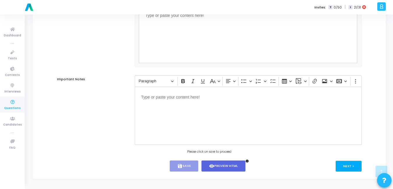
click at [348, 165] on button "Next >" at bounding box center [349, 166] width 26 height 11
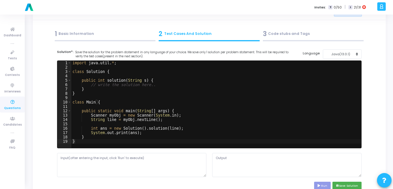
scroll to position [0, 0]
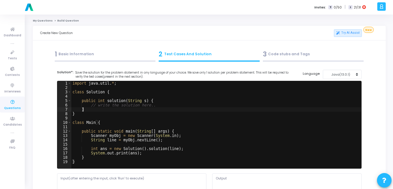
click at [217, 110] on div "import java . util . * ; class Solution { public int solution ( String s ) { //…" at bounding box center [216, 129] width 290 height 96
type textarea "} }"
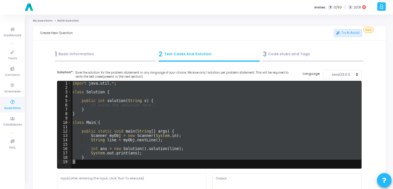
paste textarea
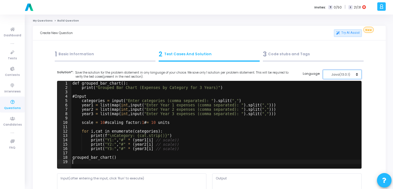
click at [357, 74] on button "Java(13.0.1)" at bounding box center [342, 75] width 39 height 10
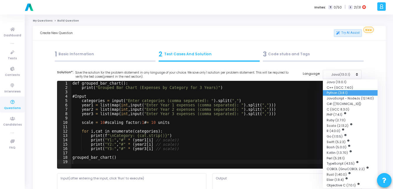
click at [336, 92] on button "Python (3.8.1)" at bounding box center [350, 93] width 55 height 6
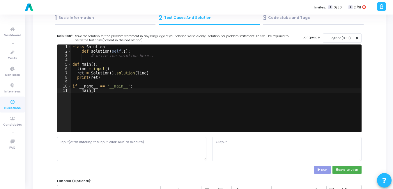
scroll to position [37, 0]
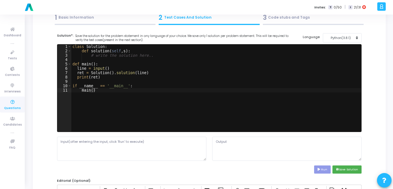
click at [150, 72] on div "class Solution : def solution ( self , s ) : # write the solution here.. def ma…" at bounding box center [216, 93] width 290 height 96
type textarea "if __name__ == '__main__': main()"
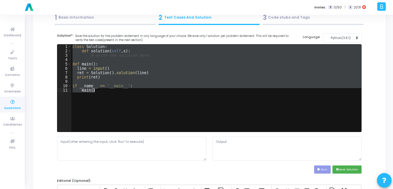
paste textarea
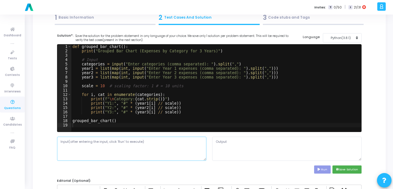
click at [152, 155] on textarea at bounding box center [131, 149] width 149 height 24
paste textarea "Categories: Food, Rent, Travel Year 1 expenses: 200, 500, 150 Year 2 expenses: …"
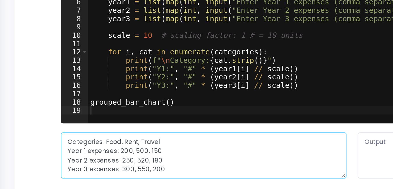
drag, startPoint x: 80, startPoint y: 142, endPoint x: 58, endPoint y: 140, distance: 21.9
click at [58, 140] on textarea "Categories: Food, Rent, Travel Year 1 expenses: 200, 500, 150 Year 2 expenses: …" at bounding box center [131, 149] width 149 height 24
drag, startPoint x: 87, startPoint y: 146, endPoint x: 48, endPoint y: 145, distance: 39.0
drag, startPoint x: 88, startPoint y: 151, endPoint x: 59, endPoint y: 151, distance: 29.4
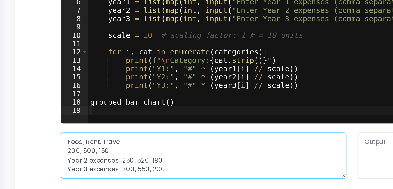
click at [59, 151] on textarea "Food, Rent, Travel 200, 500, 150 Year 2 expenses: 250, 520, 180 Year 3 expenses…" at bounding box center [131, 149] width 149 height 24
drag, startPoint x: 88, startPoint y: 156, endPoint x: 60, endPoint y: 155, distance: 28.0
click at [60, 155] on textarea "Food, Rent, Travel 200, 500, 150 250, 520, 180 Year 3 expenses: 300, 550, 200" at bounding box center [131, 149] width 149 height 24
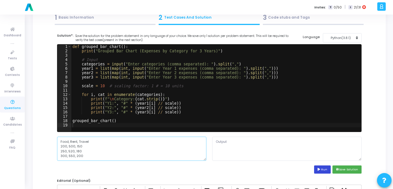
type textarea "Food, Rent, Travel 200, 500, 150 250, 520, 180 300, 550, 200"
click at [323, 170] on button "Run" at bounding box center [322, 170] width 17 height 8
type textarea "Grouped Bar Chart (Expenses by Category for 3 Years) Enter categories (comma se…"
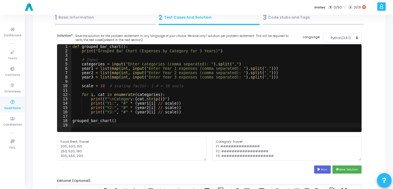
scroll to position [82, 0]
click at [249, 151] on textarea "Grouped Bar Chart (Expenses by Category for 3 Years) Enter categories (comma se…" at bounding box center [286, 149] width 149 height 24
click at [351, 169] on button "save Save Solution" at bounding box center [347, 170] width 29 height 8
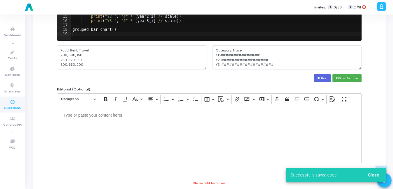
scroll to position [137, 0]
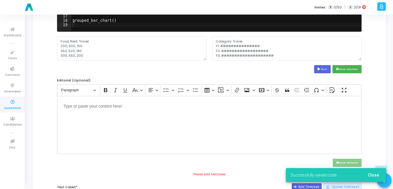
click at [380, 172] on button "Close" at bounding box center [374, 175] width 20 height 10
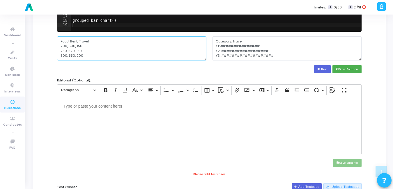
click at [116, 44] on textarea "Food, Rent, Travel 200, 500, 150 250, 520, 180 300, 550, 200" at bounding box center [131, 48] width 149 height 24
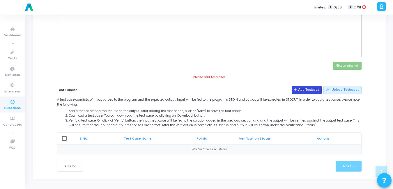
click at [318, 93] on button "Add Testcase" at bounding box center [307, 90] width 30 height 8
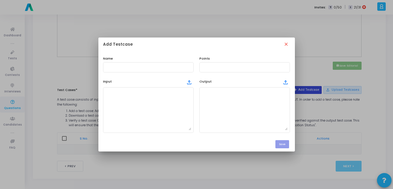
scroll to position [0, 0]
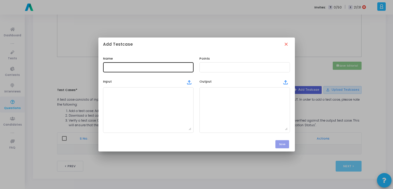
click at [167, 72] on div at bounding box center [148, 66] width 86 height 11
type input "Test Case"
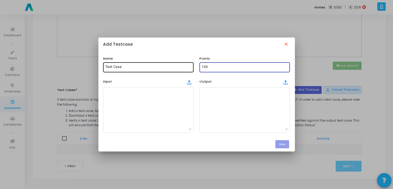
type input "100"
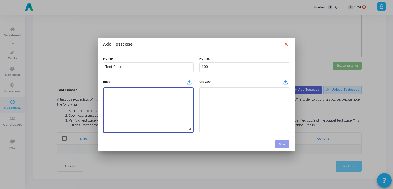
click at [145, 110] on textarea at bounding box center [148, 110] width 86 height 41
paste textarea "Food, Rent, Travel 200, 500, 150 250, 520, 180 300, 550, 200"
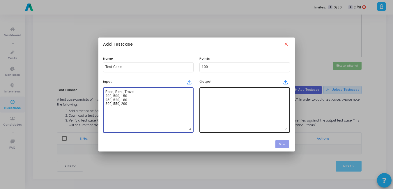
type textarea "Food, Rent, Travel 200, 500, 150 250, 520, 180 300, 550, 200"
click at [217, 116] on textarea at bounding box center [245, 110] width 86 height 41
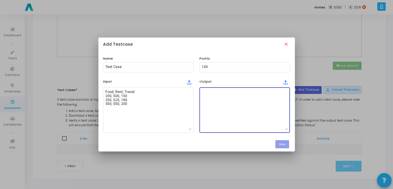
paste textarea "Grouped Bar Chart (Expenses by Category for 3 Years) Enter categories (comma se…"
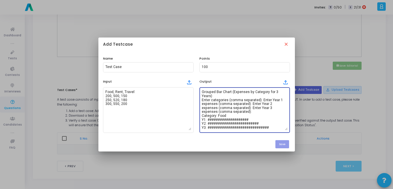
scroll to position [67, 0]
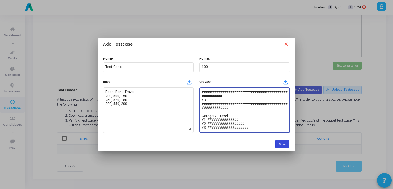
type textarea "Grouped Bar Chart (Expenses by Category for 3 Years) Enter categories (comma se…"
click at [283, 143] on button "Save" at bounding box center [283, 144] width 14 height 8
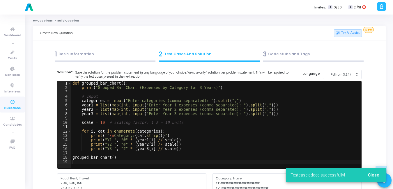
scroll to position [235, 0]
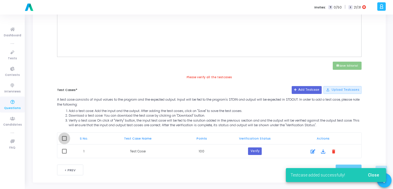
click at [64, 137] on span at bounding box center [64, 138] width 5 height 5
click at [64, 141] on input "checkbox" at bounding box center [64, 141] width 0 height 0
checkbox input "true"
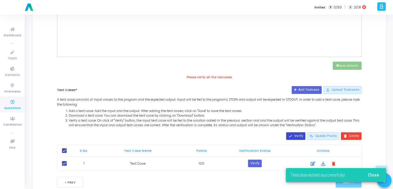
click at [295, 133] on button "done Verify" at bounding box center [295, 137] width 19 height 8
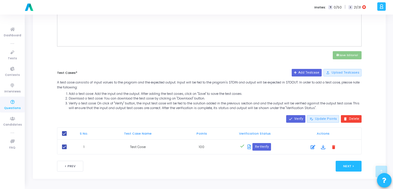
scroll to position [245, 0]
click at [352, 168] on button "Next >" at bounding box center [349, 166] width 26 height 11
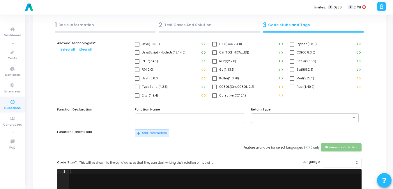
scroll to position [0, 0]
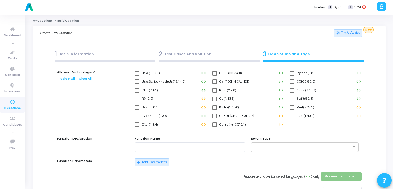
click at [293, 74] on span at bounding box center [292, 73] width 5 height 5
click at [292, 76] on input "Python(3.8.1)" at bounding box center [292, 76] width 0 height 0
checkbox input "true"
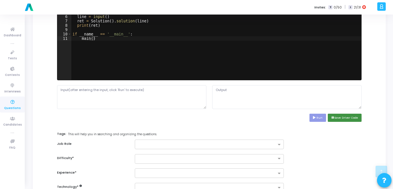
scroll to position [207, 0]
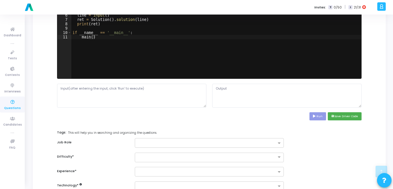
click at [363, 115] on div "Code Stub*: This will be shown to the candidates so that they can start writing…" at bounding box center [209, 53] width 311 height 146
click at [332, 116] on icon "save" at bounding box center [333, 116] width 3 height 3
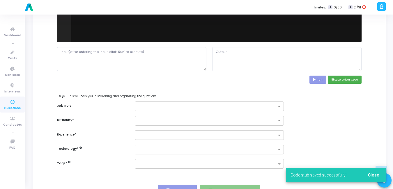
scroll to position [244, 0]
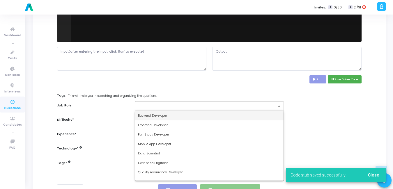
click at [156, 108] on input "text" at bounding box center [207, 106] width 139 height 5
click at [151, 117] on span "Backend Developer" at bounding box center [152, 115] width 29 height 5
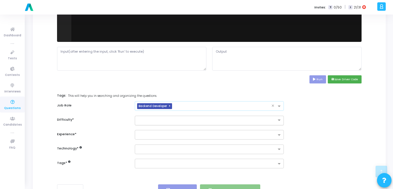
click at [142, 124] on div at bounding box center [209, 121] width 149 height 10
click at [142, 129] on span "Easy" at bounding box center [142, 130] width 8 height 5
click at [142, 133] on input "text" at bounding box center [207, 135] width 139 height 5
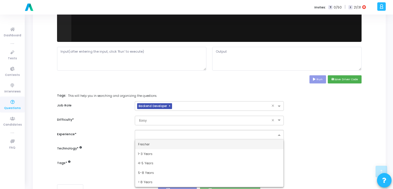
click at [142, 143] on span "Fresher" at bounding box center [144, 144] width 12 height 5
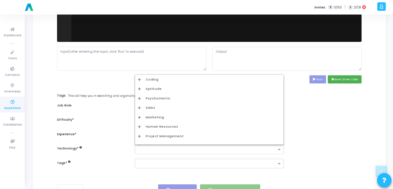
click at [142, 145] on div at bounding box center [209, 150] width 149 height 10
type input "dv"
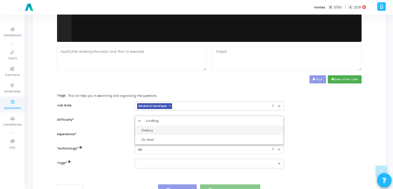
click at [157, 131] on div "Dveasy" at bounding box center [212, 130] width 140 height 5
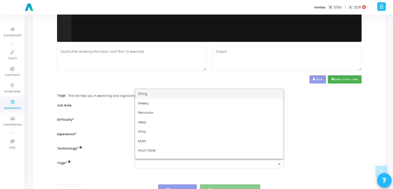
click at [149, 162] on input "text" at bounding box center [207, 164] width 139 height 5
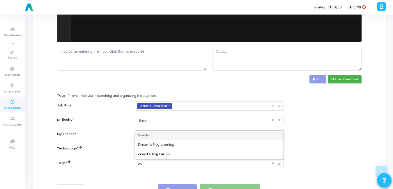
type input "dyn"
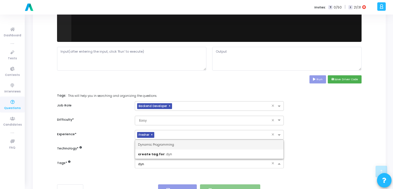
click at [168, 141] on div "Dynamic Programming" at bounding box center [209, 145] width 149 height 10
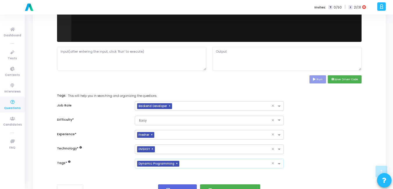
scroll to position [269, 0]
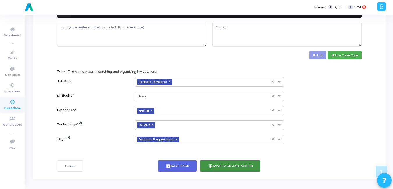
click at [240, 166] on button "publish Save Tags and Publish" at bounding box center [230, 166] width 61 height 11
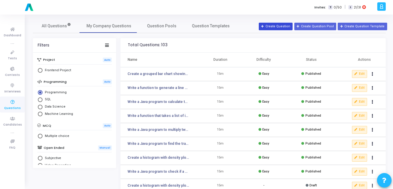
click at [290, 27] on button "Create Question" at bounding box center [276, 27] width 34 height 8
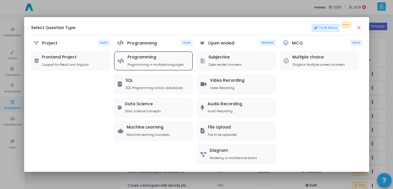
click at [168, 64] on p "Programming in multiple languages" at bounding box center [156, 64] width 57 height 5
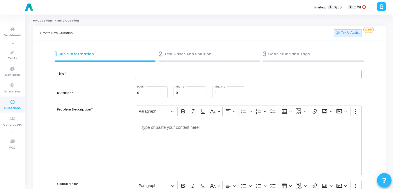
click at [166, 76] on input "text" at bounding box center [248, 75] width 227 height 10
paste input "Write a program to generate a time series plot for stock price data."
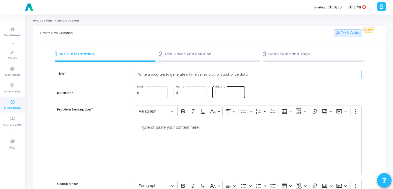
type input "Write a program to generate a time series plot for stock price data."
click at [223, 94] on input "0" at bounding box center [229, 92] width 28 height 3
type input "15"
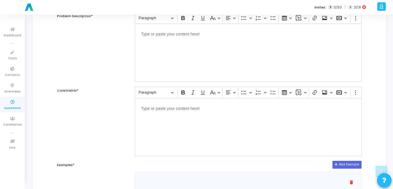
scroll to position [95, 0]
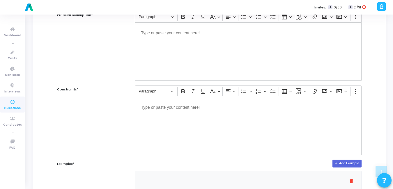
click at [171, 126] on div "Editor editing area: main" at bounding box center [248, 126] width 227 height 58
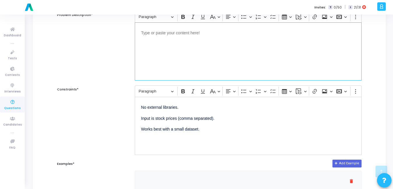
click at [172, 52] on div "Editor editing area: main" at bounding box center [248, 51] width 227 height 58
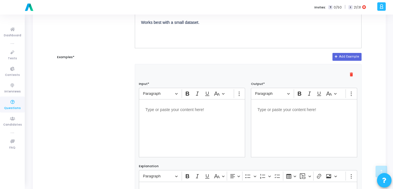
scroll to position [202, 0]
click at [178, 122] on div "Editor editing area: main" at bounding box center [192, 128] width 106 height 58
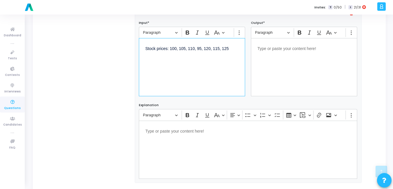
scroll to position [253, 0]
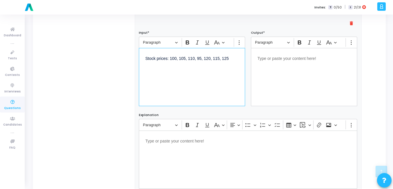
click at [281, 75] on div "Editor editing area: main" at bounding box center [304, 77] width 106 height 58
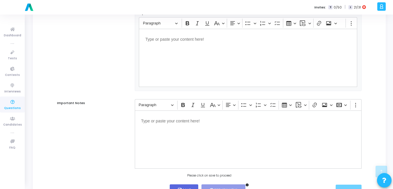
scroll to position [381, 0]
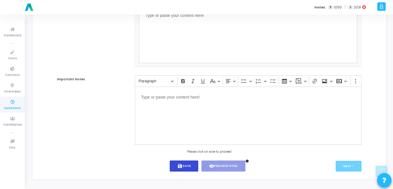
click at [185, 164] on button "save Save" at bounding box center [184, 166] width 29 height 11
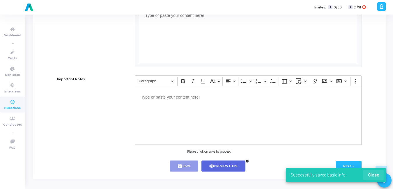
click at [371, 171] on button "Close" at bounding box center [374, 175] width 20 height 10
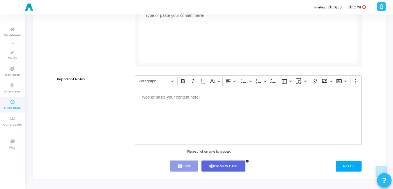
click at [359, 169] on button "Next >" at bounding box center [349, 166] width 26 height 11
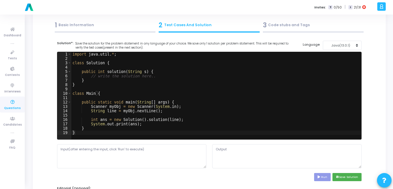
scroll to position [0, 0]
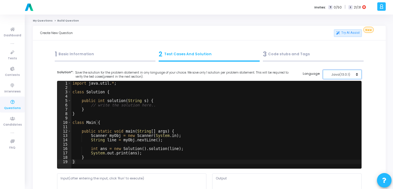
click at [348, 75] on div "Java(13.0.1)" at bounding box center [341, 74] width 29 height 5
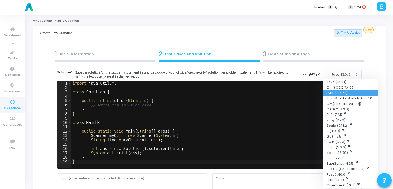
click at [337, 94] on button "Python (3.8.1)" at bounding box center [350, 93] width 55 height 6
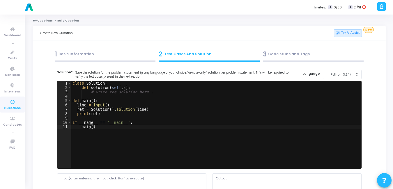
click at [200, 142] on div "class Solution : def solution ( self , s ) : # write the solution here.. def ma…" at bounding box center [216, 129] width 290 height 96
type textarea "if __name__ == '__main__': main()"
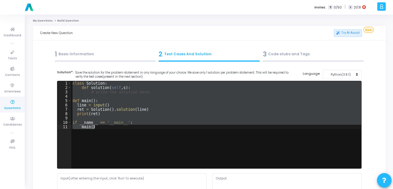
paste textarea
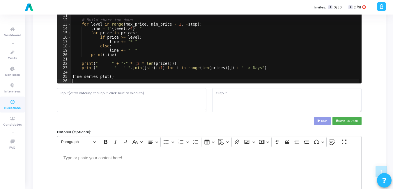
scroll to position [101, 0]
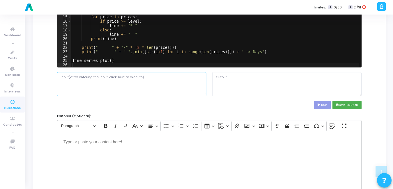
click at [118, 93] on textarea at bounding box center [131, 84] width 149 height 24
paste textarea "Stock prices: 100, 105, 110, 95, 120, 115, 125"
drag, startPoint x: 81, startPoint y: 77, endPoint x: 53, endPoint y: 75, distance: 28.6
click at [53, 75] on div "Title* Write a program to generate a time series plot for stock price data. Dur…" at bounding box center [209, 133] width 339 height 343
type textarea "100, 105, 110, 95, 120, 115, 125"
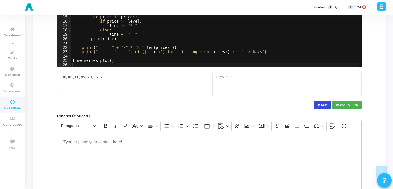
click at [325, 105] on button "Run" at bounding box center [322, 105] width 17 height 8
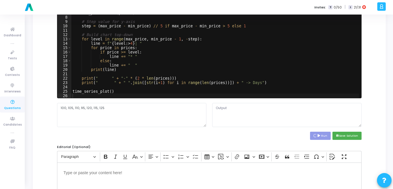
scroll to position [72, 0]
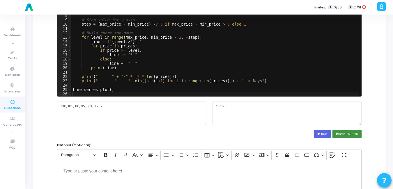
type textarea "Time Series Plot (Stock Prices) Enter stock prices (comma separated): 125 | * 1…"
click at [353, 134] on button "save Save Solution" at bounding box center [347, 134] width 29 height 8
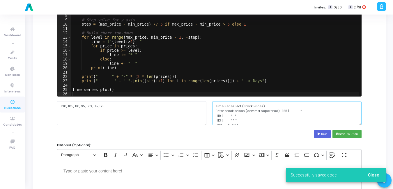
click at [328, 116] on textarea "Time Series Plot (Stock Prices) Enter stock prices (comma separated): 125 | * 1…" at bounding box center [286, 113] width 149 height 24
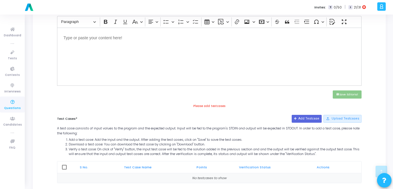
scroll to position [217, 0]
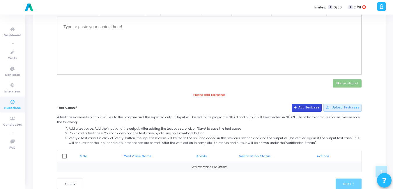
click at [319, 105] on button "Add Testcase" at bounding box center [307, 108] width 30 height 8
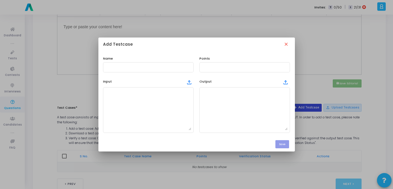
scroll to position [0, 0]
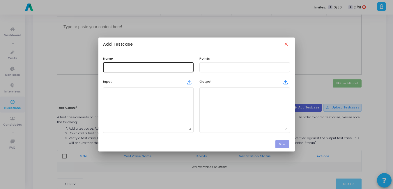
click at [177, 64] on div at bounding box center [148, 66] width 86 height 11
type input "Test Case"
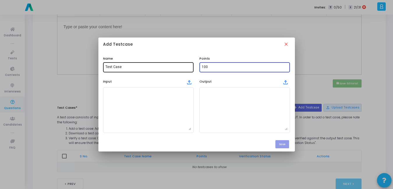
type input "100"
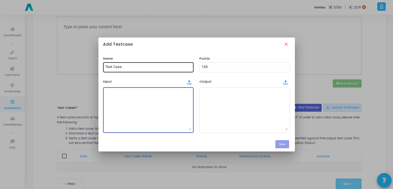
paste textarea "Stock prices: 100, 105, 110, 95, 120, 115, 125"
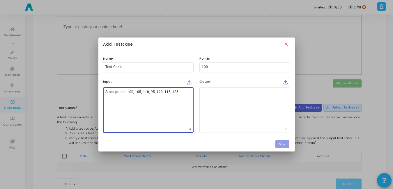
drag, startPoint x: 126, startPoint y: 92, endPoint x: 91, endPoint y: 92, distance: 35.8
click at [91, 92] on div "Add Testcase close Name Test Case Points 100 Input file_upload Stock prices: 10…" at bounding box center [196, 94] width 393 height 189
type textarea "100, 105, 110, 95, 120, 115, 125"
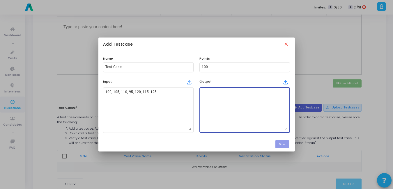
paste textarea "Time Series Plot (Stock Prices) Enter stock prices (comma separated): 125 | * 1…"
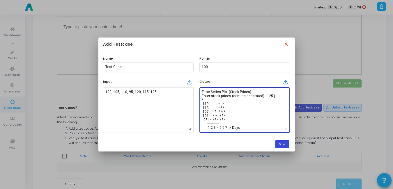
type textarea "Time Series Plot (Stock Prices) Enter stock prices (comma separated): 125 | * 1…"
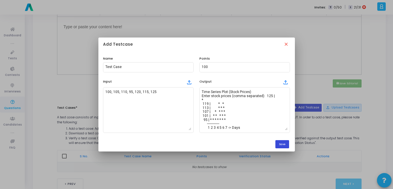
click at [282, 144] on button "Save" at bounding box center [283, 144] width 14 height 8
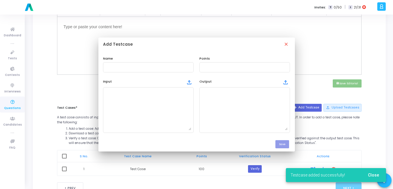
scroll to position [217, 0]
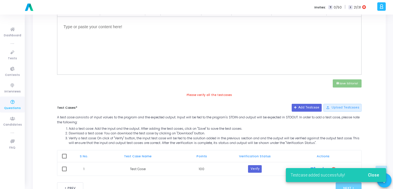
click at [68, 156] on th at bounding box center [64, 157] width 14 height 12
click at [61, 156] on th at bounding box center [64, 157] width 14 height 12
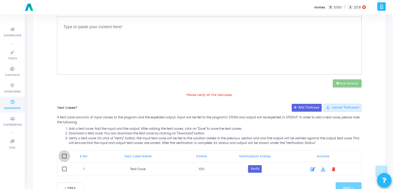
click at [65, 156] on span at bounding box center [64, 156] width 5 height 5
click at [64, 159] on input "checkbox" at bounding box center [64, 159] width 0 height 0
checkbox input "true"
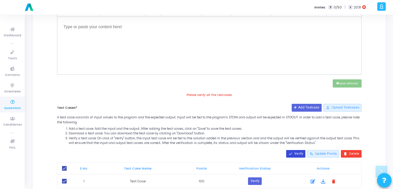
click at [298, 157] on button "done Verify" at bounding box center [295, 154] width 19 height 8
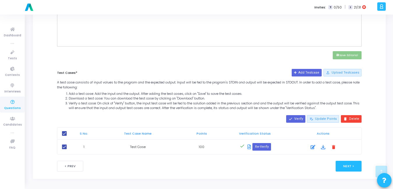
scroll to position [245, 0]
click at [348, 165] on button "Next >" at bounding box center [349, 166] width 26 height 11
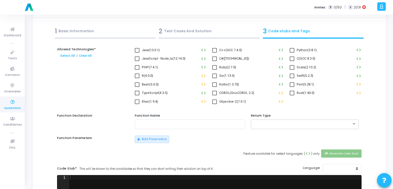
scroll to position [0, 0]
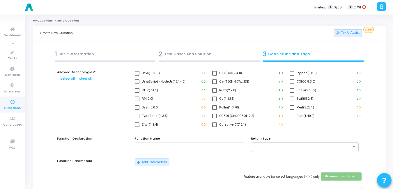
click at [292, 74] on span at bounding box center [292, 73] width 5 height 5
click at [292, 76] on input "Python(3.8.1)" at bounding box center [292, 76] width 0 height 0
checkbox input "true"
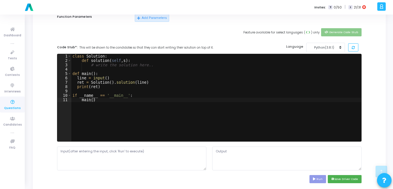
scroll to position [147, 0]
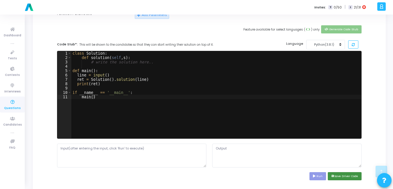
click at [341, 177] on button "save Save Driver Code" at bounding box center [345, 176] width 34 height 8
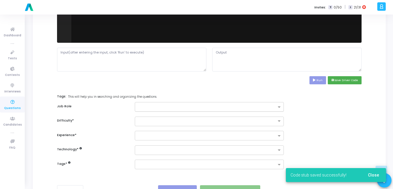
scroll to position [244, 0]
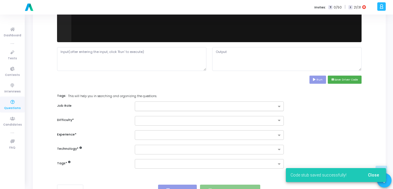
click at [136, 107] on div at bounding box center [206, 106] width 142 height 7
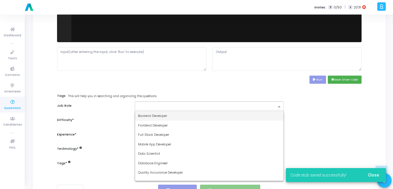
click at [147, 117] on span "Backend Developer" at bounding box center [152, 116] width 29 height 5
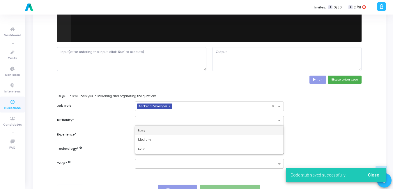
click at [147, 123] on div at bounding box center [209, 121] width 149 height 10
click at [143, 131] on span "Easy" at bounding box center [142, 130] width 8 height 5
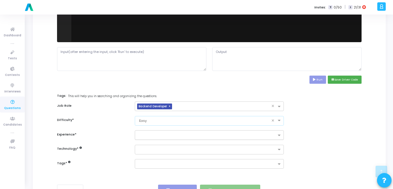
click at [149, 136] on input "text" at bounding box center [207, 135] width 139 height 5
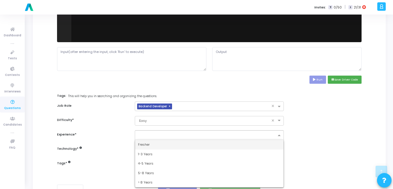
click at [149, 143] on span "Fresher" at bounding box center [144, 144] width 12 height 5
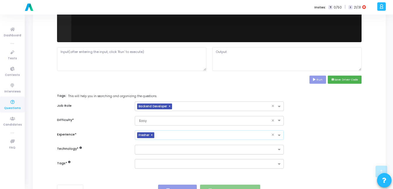
click at [151, 149] on input "text" at bounding box center [207, 150] width 139 height 5
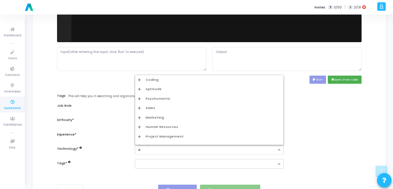
type input "dv"
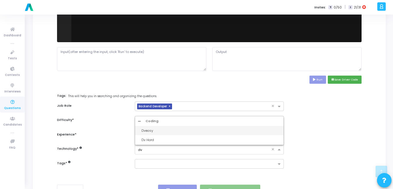
click at [149, 127] on div "Dveasy" at bounding box center [209, 131] width 149 height 10
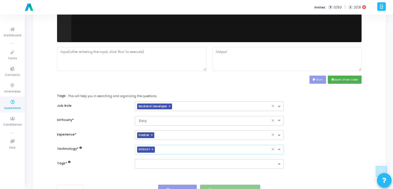
scroll to position [269, 0]
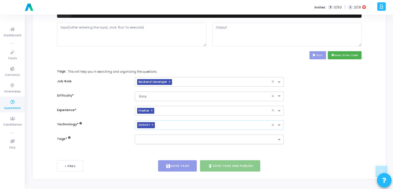
click at [145, 139] on input "text" at bounding box center [207, 140] width 139 height 5
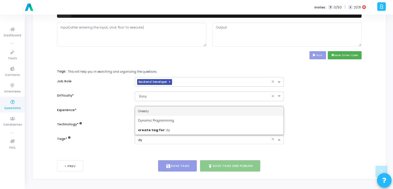
type input "dyn"
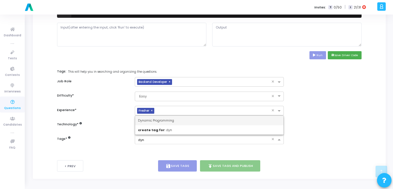
click at [154, 118] on div "Dynamic Programming" at bounding box center [209, 121] width 149 height 10
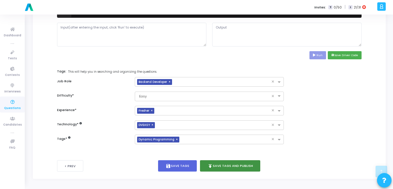
click at [234, 165] on button "publish Save Tags and Publish" at bounding box center [230, 166] width 61 height 11
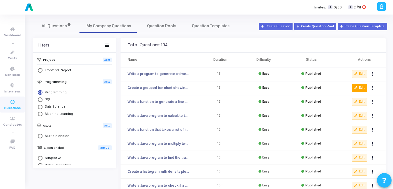
click at [355, 87] on icon at bounding box center [356, 88] width 3 height 3
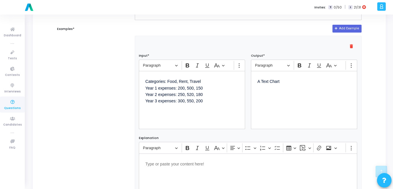
scroll to position [231, 0]
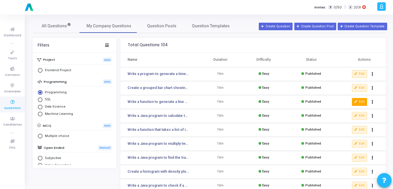
click at [358, 101] on button "Edit" at bounding box center [359, 102] width 15 height 8
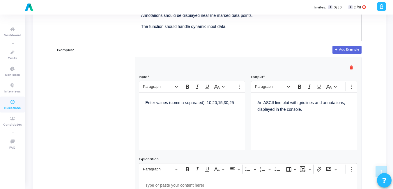
scroll to position [209, 0]
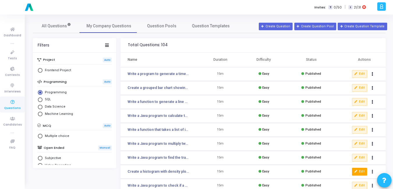
click at [355, 170] on icon at bounding box center [356, 171] width 3 height 3
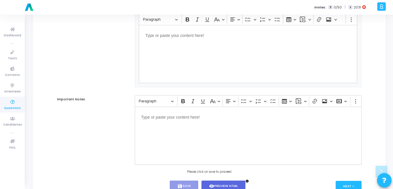
scroll to position [381, 0]
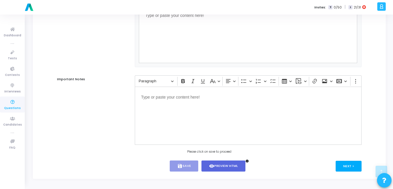
click at [353, 163] on button "Next >" at bounding box center [349, 166] width 26 height 11
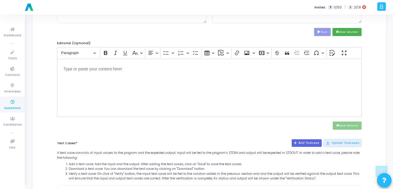
scroll to position [233, 0]
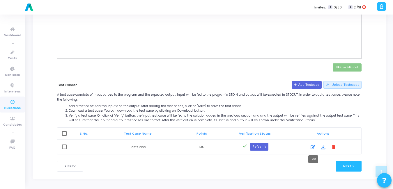
click at [315, 147] on icon at bounding box center [313, 147] width 5 height 7
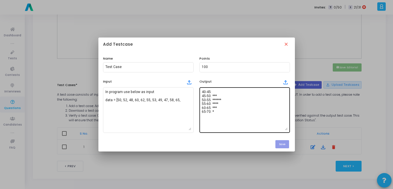
click at [256, 113] on textarea "40-45: 45-50: *** 50-55: ****** 55-60: **** 60-65: *** 65-70: *" at bounding box center [245, 110] width 86 height 41
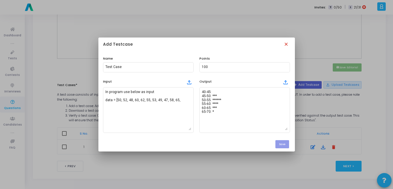
click at [287, 45] on mat-icon "close" at bounding box center [287, 45] width 6 height 6
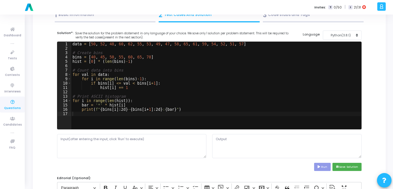
scroll to position [20, 0]
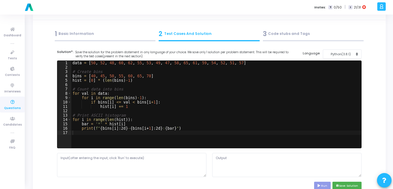
click at [107, 31] on div "1 Basic Information" at bounding box center [105, 34] width 101 height 10
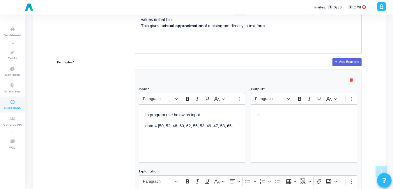
scroll to position [197, 0]
click at [320, 138] on div "c" at bounding box center [304, 133] width 106 height 58
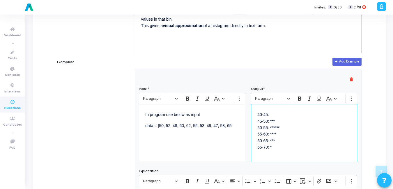
scroll to position [381, 0]
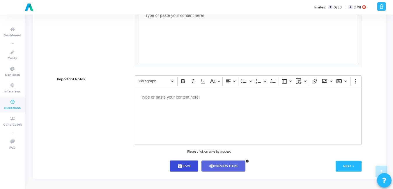
click at [186, 163] on button "save Save" at bounding box center [184, 166] width 29 height 11
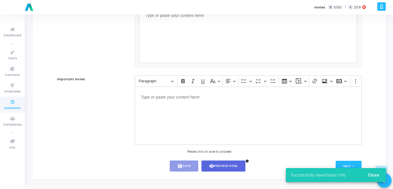
click at [378, 177] on span "Close" at bounding box center [373, 175] width 11 height 5
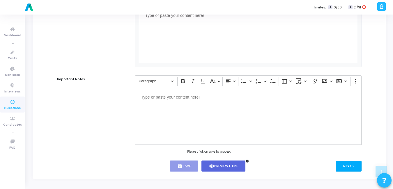
click at [359, 169] on button "Next >" at bounding box center [349, 166] width 26 height 11
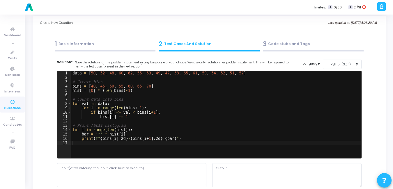
scroll to position [0, 0]
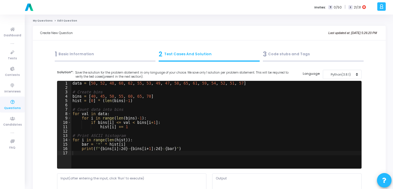
click at [287, 56] on div "3 Code stubs and Tags" at bounding box center [313, 55] width 101 height 10
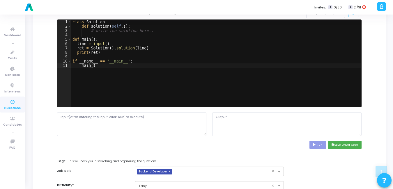
scroll to position [269, 0]
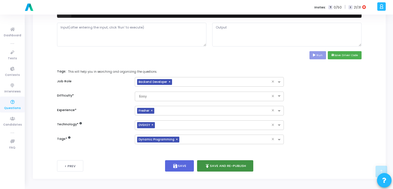
click at [219, 164] on button "publish Save and Re-publish" at bounding box center [225, 166] width 57 height 11
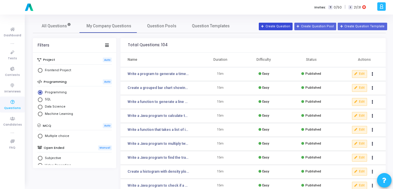
click at [291, 23] on button "Create Question" at bounding box center [276, 27] width 34 height 8
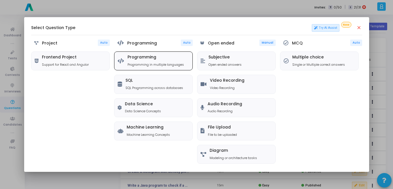
click at [163, 61] on div "Programming Programming in multiple languages" at bounding box center [156, 61] width 57 height 12
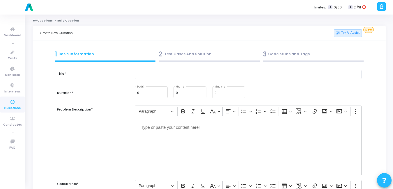
click at [182, 80] on div at bounding box center [248, 78] width 233 height 16
click at [182, 78] on input "text" at bounding box center [248, 75] width 227 height 10
paste input "Plot a histogram with 20 bins for exam marks distribution."
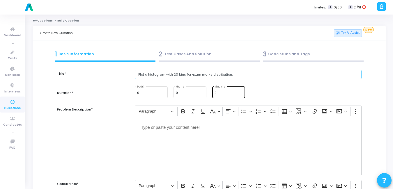
type input "Plot a histogram with 20 bins for exam marks distribution."
click at [226, 90] on div "0 Minute(s)" at bounding box center [229, 92] width 28 height 13
type input "15"
click at [172, 155] on div "Editor editing area: main" at bounding box center [248, 146] width 227 height 58
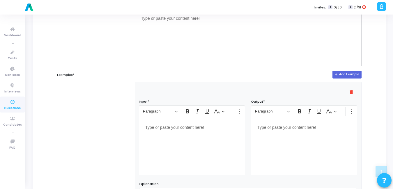
scroll to position [186, 0]
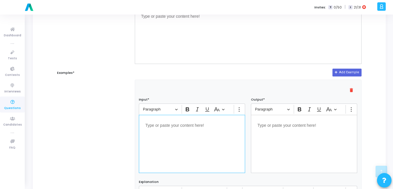
click at [203, 136] on div "Editor editing area: main" at bounding box center [192, 144] width 106 height 58
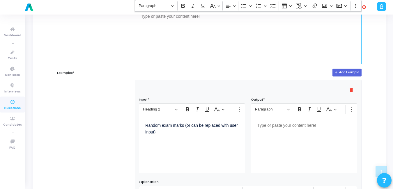
click at [171, 34] on div "Editor editing area: main" at bounding box center [248, 35] width 227 height 58
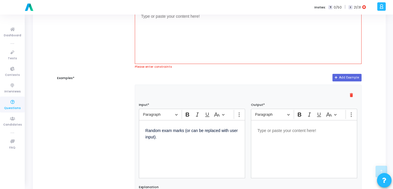
scroll to position [142, 0]
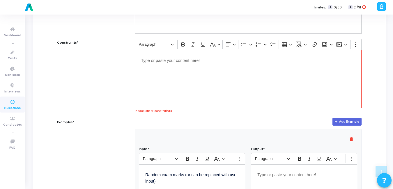
click at [168, 61] on p "Editor editing area: main" at bounding box center [248, 60] width 214 height 7
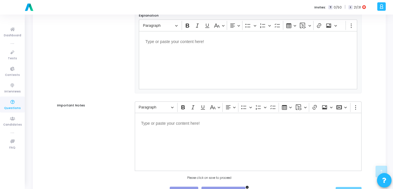
scroll to position [381, 0]
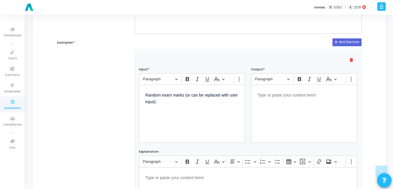
scroll to position [216, 0]
click at [287, 104] on div "Editor editing area: main" at bounding box center [304, 114] width 106 height 58
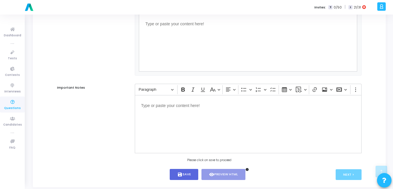
scroll to position [381, 0]
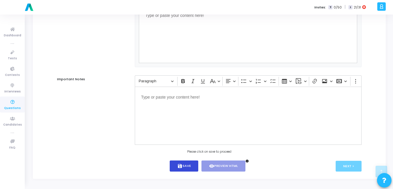
click at [178, 164] on icon "save" at bounding box center [179, 166] width 5 height 5
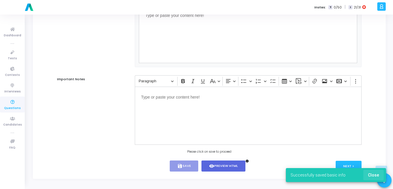
click at [373, 180] on button "Close" at bounding box center [374, 175] width 20 height 10
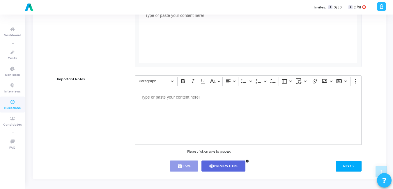
click at [351, 168] on button "Next >" at bounding box center [349, 166] width 26 height 11
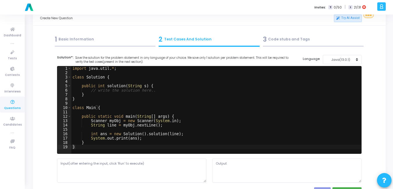
scroll to position [0, 0]
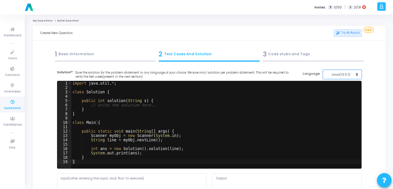
click at [342, 75] on div "Java(13.0.1)" at bounding box center [341, 74] width 29 height 5
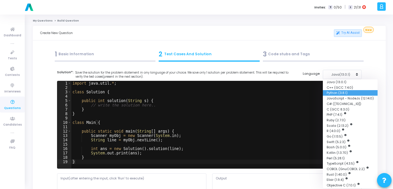
click at [337, 92] on button "Python (3.8.1)" at bounding box center [350, 93] width 55 height 6
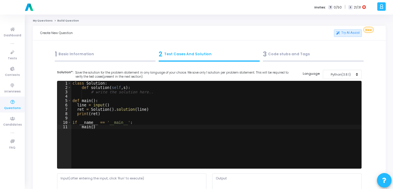
click at [224, 111] on div "class Solution : def solution ( self , s ) : # write the solution here.. def ma…" at bounding box center [216, 129] width 290 height 96
type textarea "if __name__ == '__main__': main()"
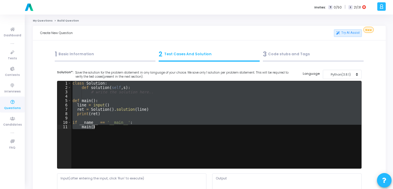
paste textarea
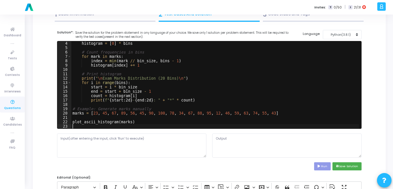
scroll to position [59, 0]
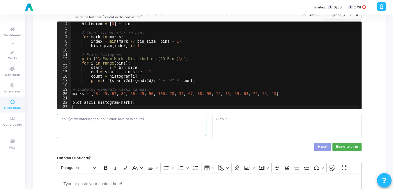
click at [114, 120] on textarea at bounding box center [131, 126] width 149 height 24
click at [126, 130] on textarea at bounding box center [131, 126] width 149 height 24
paste textarea "marks = [23, 45, 67, 89, 56, 45, 90, 100, 78, 34, 67, 88, 95, 12, 46, 59, 63, 7…"
type textarea "marks = [23, 45, 67, 89, 56, 45, 90, 100, 78, 34, 67, 88, 95, 12, 46, 59, 63, 7…"
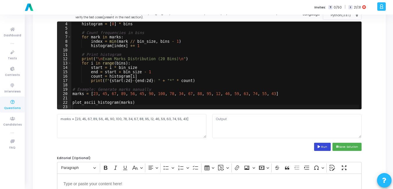
click at [323, 144] on button "Run" at bounding box center [322, 147] width 17 height 8
type textarea "Exam Marks Distribution (20 Bins) 0- 4: 5- 9: 10-14: * 15-19: 20-24: * 25-29: 3…"
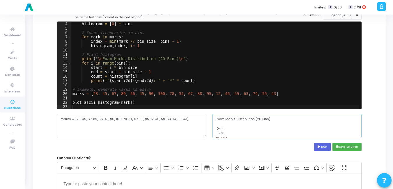
click at [319, 137] on textarea "Exam Marks Distribution (20 Bins) 0- 4: 5- 9: 10-14: * 15-19: 20-24: * 25-29: 3…" at bounding box center [286, 126] width 149 height 24
click at [350, 149] on button "save Save Solution" at bounding box center [347, 147] width 29 height 8
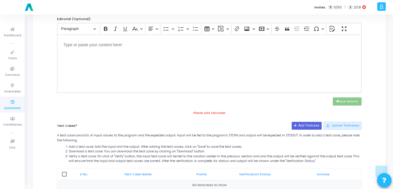
scroll to position [217, 0]
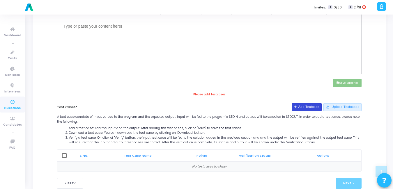
click at [315, 108] on button "Add Testcase" at bounding box center [307, 107] width 30 height 8
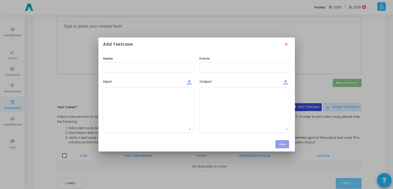
scroll to position [0, 0]
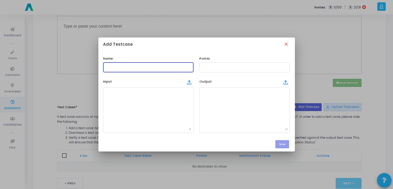
click at [137, 69] on input "text" at bounding box center [148, 67] width 86 height 4
type input "Test Case"
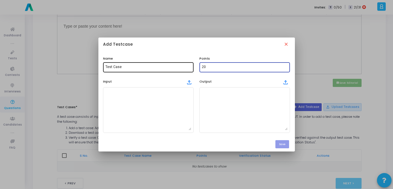
type input "2"
type input "100"
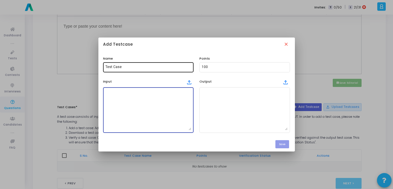
paste textarea "marks = [23, 45, 67, 89, 56, 45, 90, 100, 78, 34, 67, 88, 95, 12, 46, 59, 63, 7…"
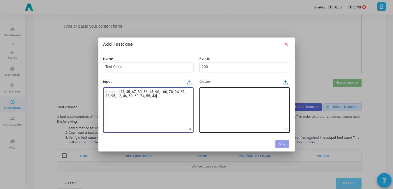
type textarea "marks = [23, 45, 67, 89, 56, 45, 90, 100, 78, 34, 67, 88, 95, 12, 46, 59, 63, 7…"
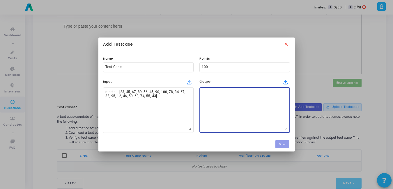
click at [203, 96] on textarea at bounding box center [245, 110] width 86 height 41
paste textarea "Exam Marks Distribution (20 Bins) 0- 4: 5- 9: 10-14: * 15-19: 20-24: * 25-29: 3…"
type textarea "Exam Marks Distribution (20 Bins) 0- 4: 5- 9: 10-14: * 15-19: 20-24: * 25-29: 3…"
click at [283, 144] on button "Save" at bounding box center [283, 144] width 14 height 8
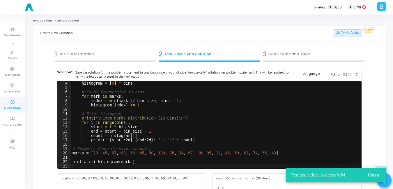
scroll to position [217, 0]
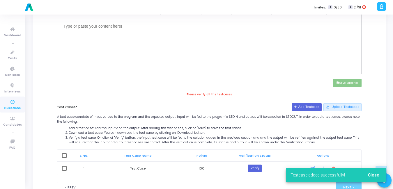
click at [65, 154] on span at bounding box center [64, 156] width 5 height 5
click at [64, 158] on input "checkbox" at bounding box center [64, 158] width 0 height 0
checkbox input "true"
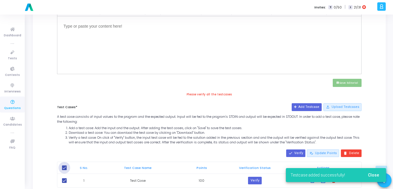
checkbox input "true"
click at [293, 152] on mat-icon "done" at bounding box center [291, 153] width 4 height 4
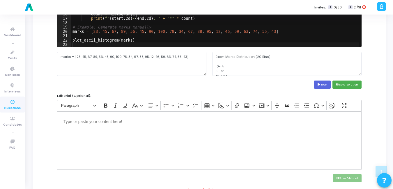
scroll to position [252, 0]
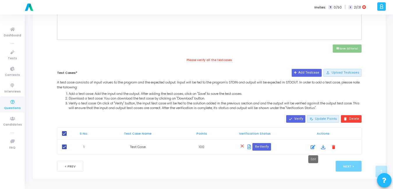
click at [314, 145] on icon at bounding box center [313, 147] width 5 height 7
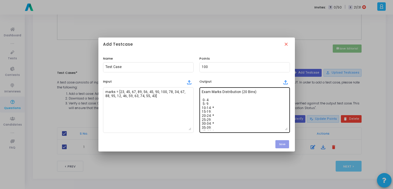
scroll to position [47, 0]
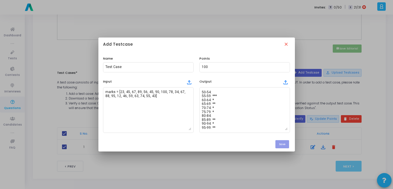
click at [328, 90] on div at bounding box center [196, 94] width 393 height 189
click at [308, 94] on div at bounding box center [196, 94] width 393 height 189
click at [286, 41] on div "Add Testcase close" at bounding box center [196, 45] width 197 height 15
click at [286, 43] on mat-icon "close" at bounding box center [287, 45] width 6 height 6
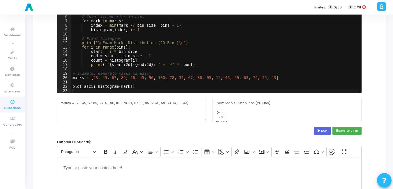
scroll to position [13, 0]
click at [235, 112] on textarea "Exam Marks Distribution (20 Bins) 0- 4: 5- 9: 10-14: * 15-19: 20-24: * 25-29: 3…" at bounding box center [286, 110] width 149 height 24
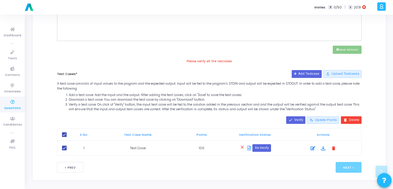
scroll to position [252, 0]
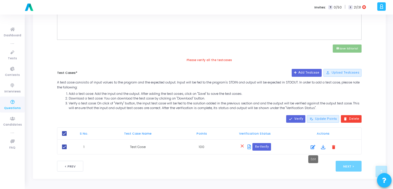
click at [312, 147] on icon at bounding box center [313, 147] width 5 height 7
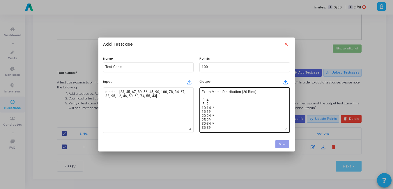
scroll to position [47, 0]
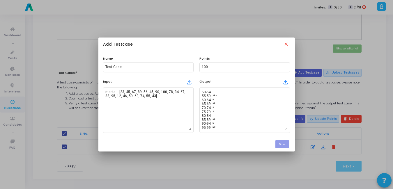
click at [304, 101] on div at bounding box center [196, 94] width 393 height 189
click at [286, 44] on mat-icon "close" at bounding box center [287, 45] width 6 height 6
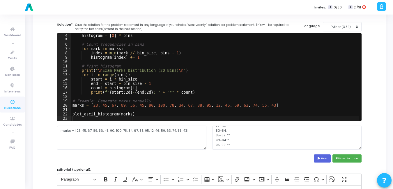
scroll to position [50, 0]
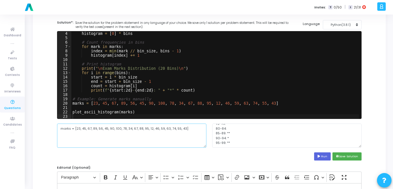
click at [129, 138] on textarea "marks = [23, 45, 67, 89, 56, 45, 90, 100, 78, 34, 67, 88, 95, 12, 46, 59, 63, 7…" at bounding box center [131, 136] width 149 height 24
drag, startPoint x: 123, startPoint y: 116, endPoint x: 47, endPoint y: 126, distance: 75.8
type textarea "t"
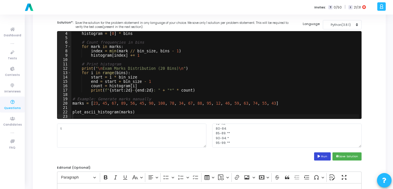
click at [327, 153] on button "Run" at bounding box center [322, 157] width 17 height 8
type textarea "Exam Marks Distribution (20 Bins) 0- 4: 5- 9: 10-14: * 15-19: 20-24: * 25-29: 3…"
click at [277, 142] on textarea "Exam Marks Distribution (20 Bins) 0- 4: 5- 9: 10-14: * 15-19: 20-24: * 25-29: 3…" at bounding box center [286, 136] width 149 height 24
click at [340, 155] on button "save Save Solution" at bounding box center [347, 157] width 29 height 8
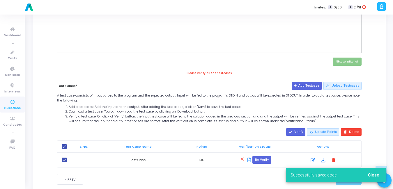
scroll to position [252, 0]
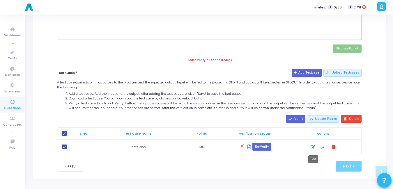
click at [316, 150] on div at bounding box center [313, 147] width 9 height 7
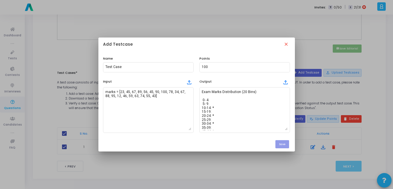
scroll to position [0, 0]
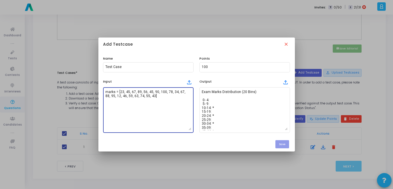
drag, startPoint x: 164, startPoint y: 96, endPoint x: 59, endPoint y: 74, distance: 107.3
click at [59, 74] on div "Add Testcase close Name Test Case Points 100 Input file_upload marks = [23, 45,…" at bounding box center [196, 94] width 393 height 189
type textarea "t"
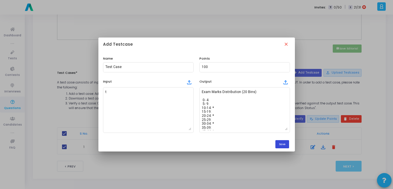
click at [284, 141] on button "Save" at bounding box center [283, 144] width 14 height 8
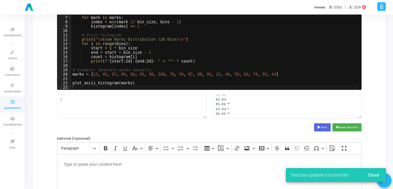
scroll to position [79, 0]
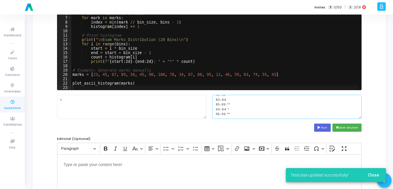
click at [248, 110] on textarea "Exam Marks Distribution (20 Bins) 0- 4: 5- 9: 10-14: * 15-19: 20-24: * 25-29: 3…" at bounding box center [286, 107] width 149 height 24
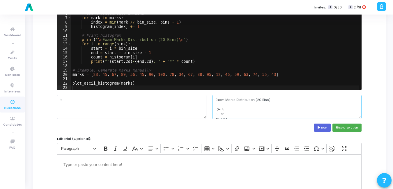
click at [216, 98] on textarea "Exam Marks Distribution (20 Bins) 0- 4: 5- 9: 10-14: * 15-19: 20-24: * 25-29: 3…" at bounding box center [286, 107] width 149 height 24
type textarea "Exam Marks Distribution (20 Bins) 0- 4: 5- 9: 10-14: * 15-19: 20-24: * 25-29: 3…"
click at [343, 127] on button "save Save Solution" at bounding box center [347, 128] width 29 height 8
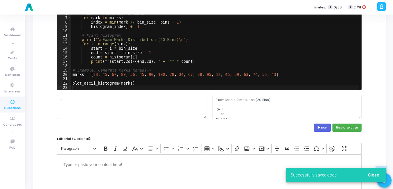
scroll to position [252, 0]
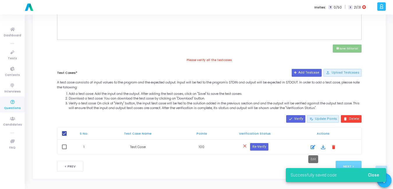
click at [314, 149] on icon at bounding box center [313, 147] width 5 height 7
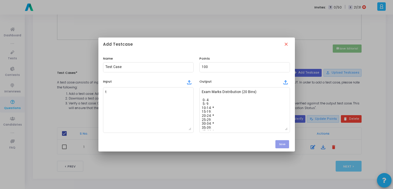
scroll to position [0, 0]
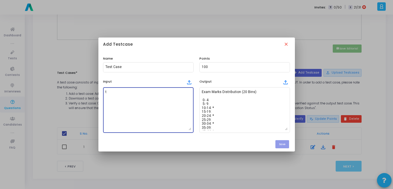
click at [185, 118] on textarea "t" at bounding box center [148, 110] width 86 height 41
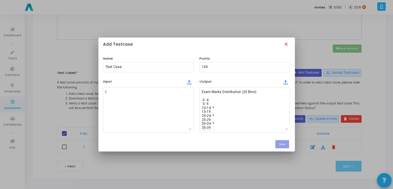
click at [287, 43] on mat-icon "close" at bounding box center [287, 45] width 6 height 6
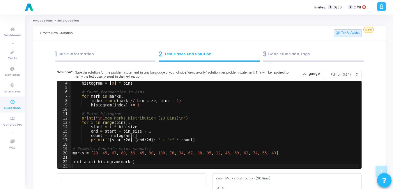
scroll to position [252, 0]
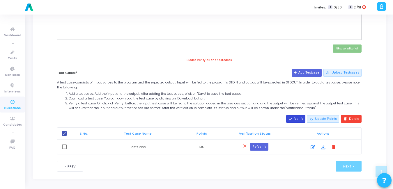
click at [300, 117] on button "done Verify" at bounding box center [295, 119] width 19 height 8
click at [260, 147] on button "Re-Verify" at bounding box center [262, 147] width 18 height 8
click at [65, 149] on span at bounding box center [64, 147] width 5 height 5
click at [64, 149] on input "checkbox" at bounding box center [64, 149] width 0 height 0
checkbox input "true"
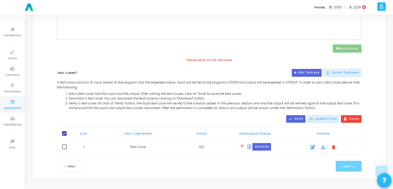
checkbox input "false"
click at [261, 142] on div "close Re-Verify" at bounding box center [255, 147] width 56 height 10
click at [259, 150] on button "Re-Verify" at bounding box center [262, 147] width 18 height 8
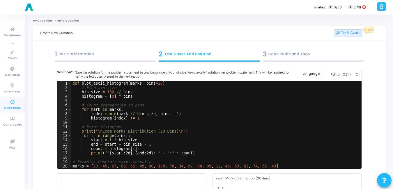
scroll to position [13, 0]
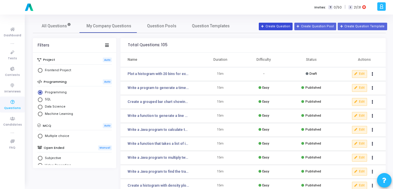
click at [289, 26] on button "Create Question" at bounding box center [276, 27] width 34 height 8
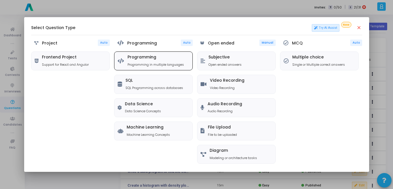
click at [162, 59] on h5 "Programming" at bounding box center [156, 57] width 57 height 5
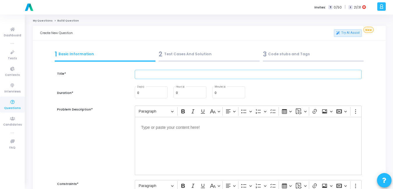
click at [167, 75] on input "text" at bounding box center [248, 75] width 227 height 10
paste input "Create a waffle chart showing distribution of employee roles."
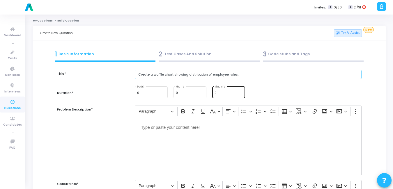
type input "Create a waffle chart showing distribution of employee roles."
click at [222, 94] on input "0" at bounding box center [229, 92] width 28 height 3
type input "15"
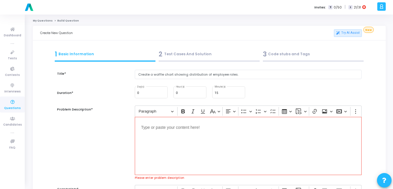
click at [185, 129] on p "Editor editing area: main" at bounding box center [248, 127] width 214 height 7
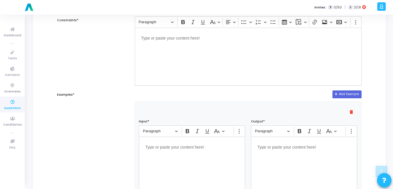
scroll to position [169, 0]
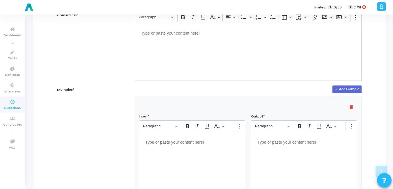
click at [167, 140] on p "Editor editing area: main" at bounding box center [192, 141] width 94 height 7
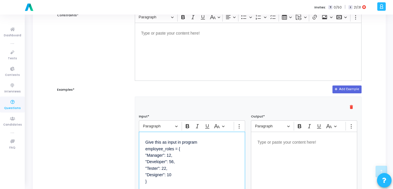
scroll to position [170, 0]
click at [166, 141] on p "Give this as input in program employee_roles = { "Manager": 12, "Developer": 56…" at bounding box center [192, 161] width 94 height 47
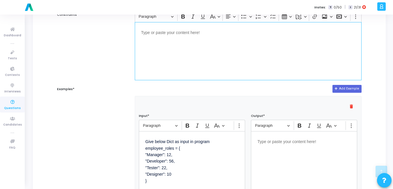
click at [175, 61] on div "Editor editing area: main" at bounding box center [248, 51] width 227 height 58
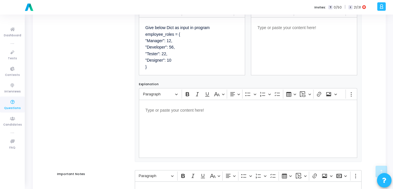
scroll to position [307, 0]
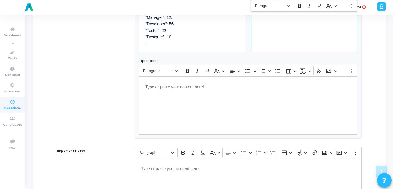
click at [275, 27] on div "Editor editing area: main" at bounding box center [304, 23] width 106 height 58
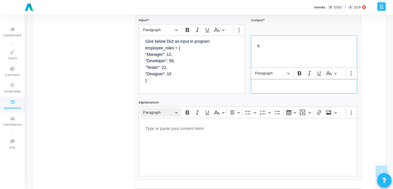
scroll to position [381, 0]
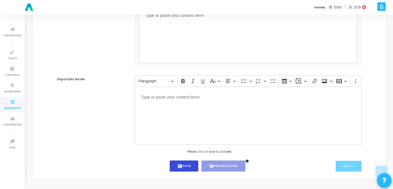
click at [181, 162] on button "save Save" at bounding box center [184, 166] width 29 height 11
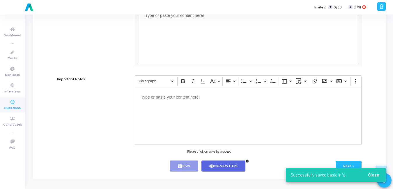
click at [376, 173] on span "Close" at bounding box center [373, 175] width 11 height 5
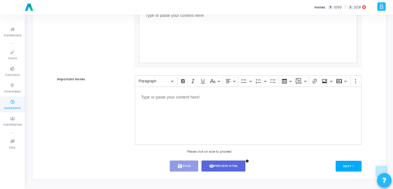
click at [357, 166] on button "Next >" at bounding box center [349, 166] width 26 height 11
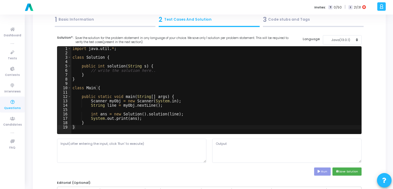
scroll to position [0, 0]
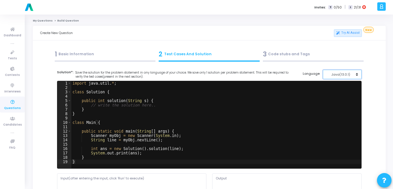
click at [343, 75] on div "Java(13.0.1)" at bounding box center [341, 74] width 29 height 5
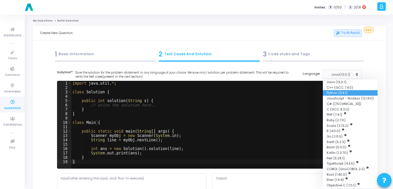
click at [334, 93] on button "Python (3.8.1)" at bounding box center [350, 93] width 55 height 6
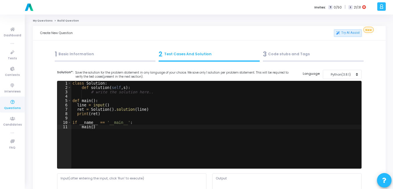
click at [206, 125] on div "class Solution : def solution ( self , s ) : # write the solution here.. def ma…" at bounding box center [216, 129] width 290 height 96
type textarea "if __name__ == '__main__': main()"
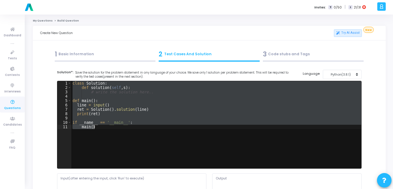
paste textarea
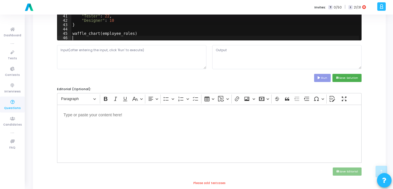
scroll to position [130, 0]
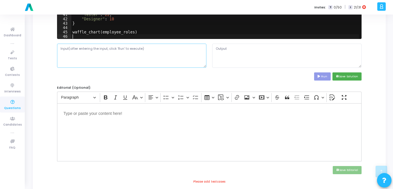
click at [116, 51] on textarea at bounding box center [131, 56] width 149 height 24
click at [149, 66] on textarea at bounding box center [131, 56] width 149 height 24
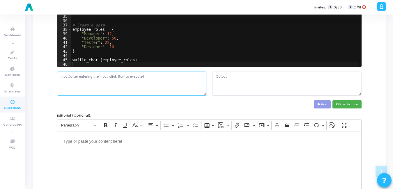
scroll to position [102, 0]
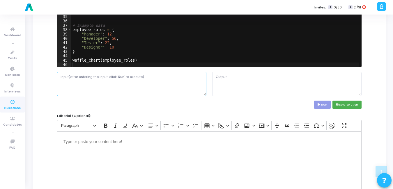
paste textarea "employee_roles = { "Manager": 12, "Developer": 56, "Tester": 22, "Designer": 10…"
type textarea "employee_roles = { "Manager": 12, "Developer": 56, "Tester": 22, "Designer": 10…"
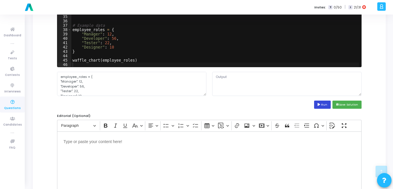
click at [324, 105] on button "Run" at bounding box center [322, 105] width 17 height 8
type textarea "Waffle Chart (Employee Roles) M M M M M M M M M M M M D D D D D D D D D D D D D…"
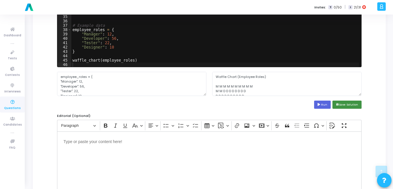
click at [347, 102] on button "save Save Solution" at bounding box center [347, 105] width 29 height 8
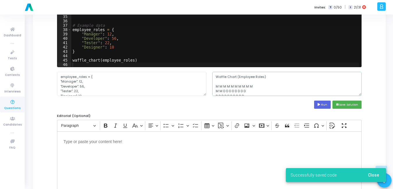
click at [282, 89] on textarea "Waffle Chart (Employee Roles) M M M M M M M M M M M M D D D D D D D D D D D D D…" at bounding box center [286, 84] width 149 height 24
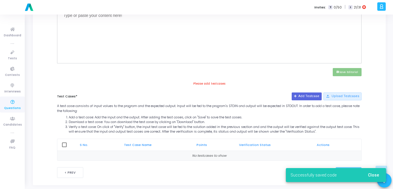
scroll to position [228, 0]
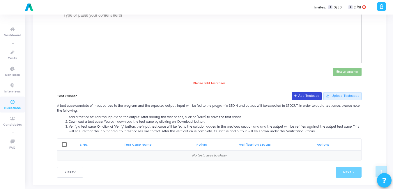
click at [313, 97] on button "Add Testcase" at bounding box center [307, 96] width 30 height 8
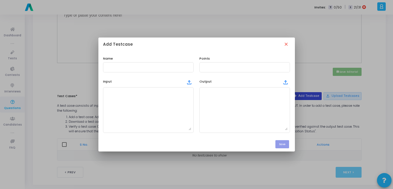
scroll to position [0, 0]
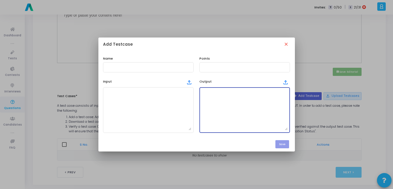
click at [238, 95] on textarea at bounding box center [245, 110] width 86 height 41
paste textarea "Waffle Chart (Employee Roles) M M M M M M M M M M M M D D D D D D D D D D D D D…"
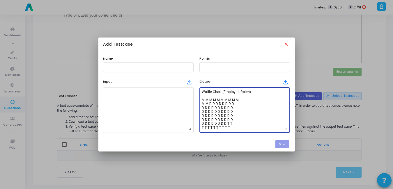
scroll to position [39, 0]
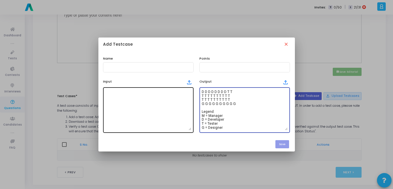
type textarea "Waffle Chart (Employee Roles) M M M M M M M M M M M M D D D D D D D D D D D D D…"
click at [127, 110] on textarea at bounding box center [148, 110] width 86 height 41
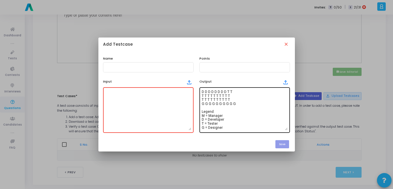
click at [255, 95] on textarea "Waffle Chart (Employee Roles) M M M M M M M M M M M M D D D D D D D D D D D D D…" at bounding box center [245, 110] width 86 height 41
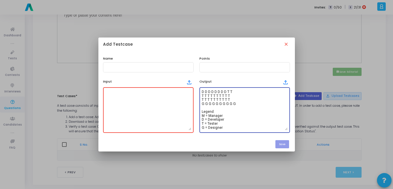
click at [121, 119] on textarea at bounding box center [148, 110] width 86 height 41
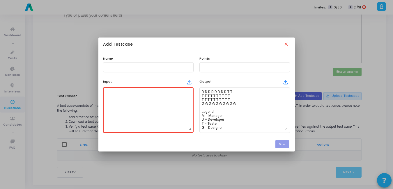
click at [197, 105] on div "Output file_upload Waffle Chart (Employee Roles) M M M M M M M M M M M M D D D …" at bounding box center [245, 105] width 96 height 56
click at [174, 109] on textarea at bounding box center [148, 110] width 86 height 41
paste textarea "employee_roles = { "Manager": 12, "Developer": 56, "Tester": 22, "Designer": 10…"
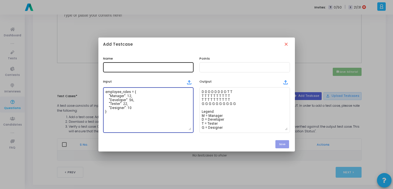
type textarea "employee_roles = { "Manager": 12, "Developer": 56, "Tester": 22, "Designer": 10…"
click at [129, 68] on input "text" at bounding box center [148, 67] width 86 height 4
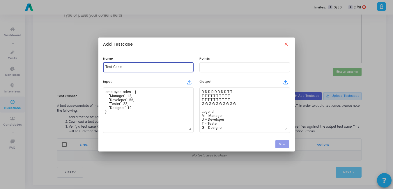
type input "Test Case"
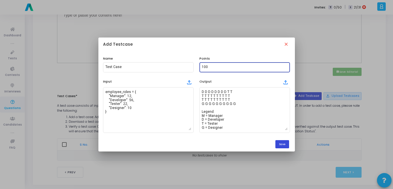
type input "100"
click at [283, 143] on button "Save" at bounding box center [283, 144] width 14 height 8
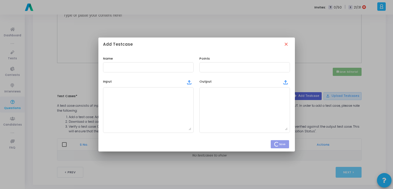
scroll to position [228, 0]
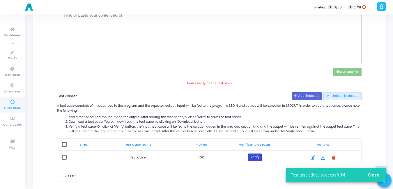
click at [258, 156] on button "Verify" at bounding box center [254, 158] width 13 height 8
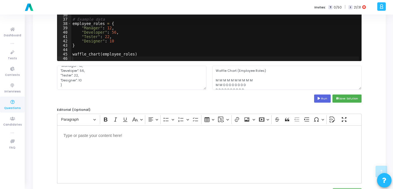
scroll to position [239, 0]
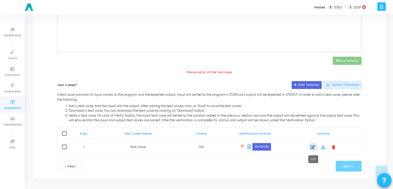
click at [313, 148] on icon at bounding box center [313, 147] width 5 height 7
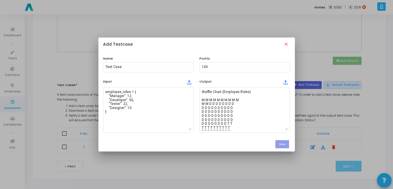
scroll to position [0, 0]
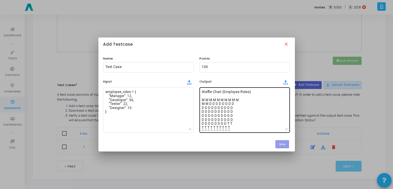
click at [202, 91] on div "Waffle Chart (Employee Roles) M M M M M M M M M M M M D D D D D D D D D D D D D…" at bounding box center [245, 110] width 91 height 47
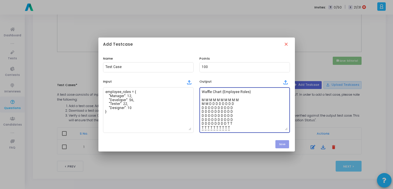
click at [204, 93] on textarea "Waffle Chart (Employee Roles) M M M M M M M M M M M M D D D D D D D D D D D D D…" at bounding box center [245, 110] width 86 height 41
type textarea "Waffle Chart (Employee Roles) M M M M M M M M M M M M D D D D D D D D D D D D D…"
click at [285, 142] on button "Save" at bounding box center [283, 144] width 14 height 8
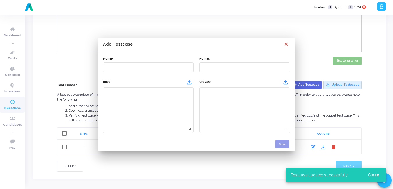
scroll to position [239, 0]
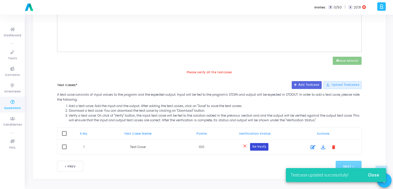
click at [253, 144] on button "Re-Verify" at bounding box center [259, 147] width 18 height 8
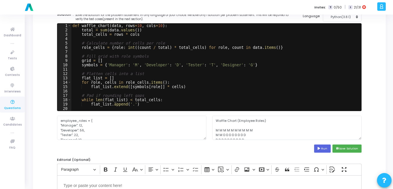
scroll to position [0, 0]
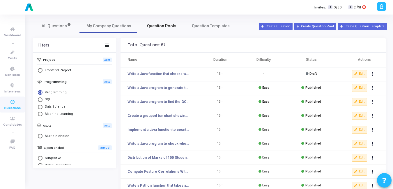
click at [164, 28] on span "Question Pools" at bounding box center [161, 26] width 29 height 6
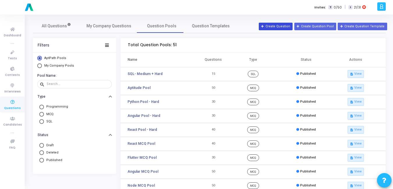
click at [284, 29] on button "Create Question" at bounding box center [276, 27] width 34 height 8
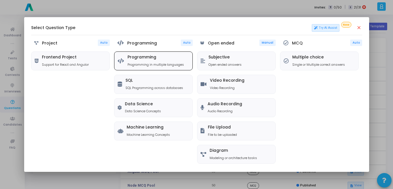
click at [154, 65] on p "Programming in multiple languages" at bounding box center [156, 64] width 57 height 5
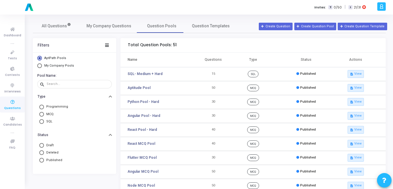
click at [63, 67] on span "My Company Pools" at bounding box center [59, 66] width 30 height 4
click at [42, 67] on input "My Company Pools" at bounding box center [39, 66] width 5 height 5
radio input "true"
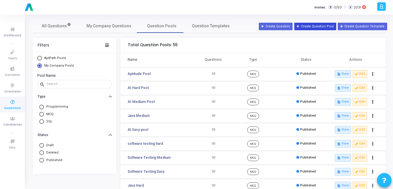
click at [324, 27] on button "Create Question Pool" at bounding box center [316, 27] width 42 height 8
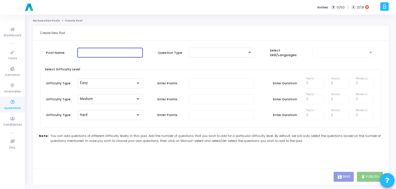
click at [123, 54] on input "text" at bounding box center [110, 53] width 61 height 4
type input "m"
click at [248, 53] on div at bounding box center [249, 52] width 3 height 1
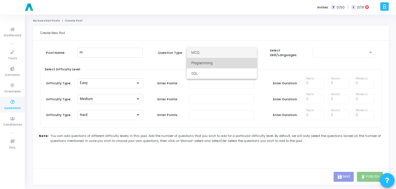
click at [232, 60] on span "Programming" at bounding box center [221, 63] width 61 height 10
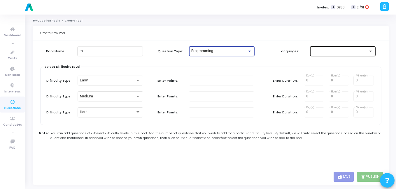
click at [321, 47] on div at bounding box center [342, 50] width 61 height 11
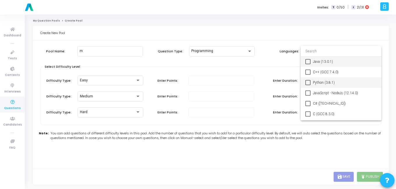
click at [312, 79] on mat-option "Python (3.8.1)" at bounding box center [340, 82] width 81 height 10
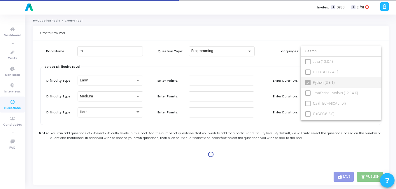
type input "100"
type input "15"
type input "100"
type input "30"
type input "100"
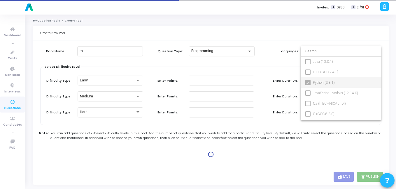
type input "45"
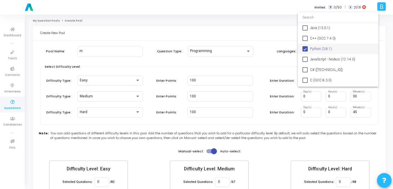
scroll to position [34, 0]
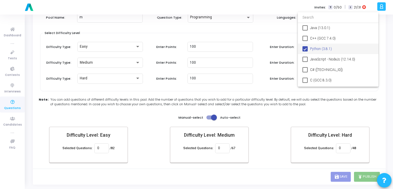
click at [213, 115] on div at bounding box center [196, 94] width 393 height 189
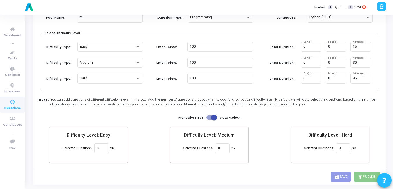
click at [215, 119] on span at bounding box center [214, 118] width 6 height 6
click at [209, 120] on input "checkbox" at bounding box center [209, 120] width 0 height 0
checkbox input "false"
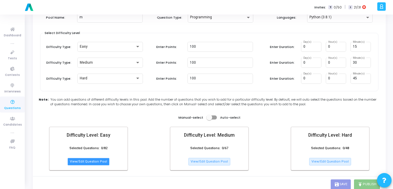
click at [80, 163] on button "View/Edit Question Pool" at bounding box center [89, 162] width 42 height 8
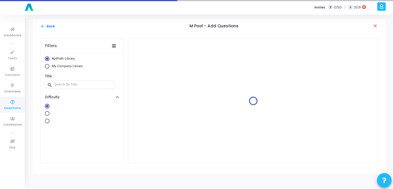
scroll to position [0, 0]
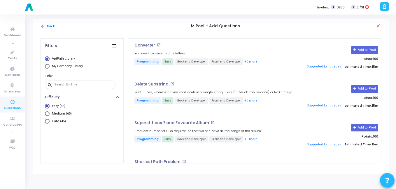
click at [53, 67] on span "My Company Library" at bounding box center [67, 66] width 31 height 4
click at [50, 67] on input "My Company Library" at bounding box center [47, 66] width 5 height 5
radio input "true"
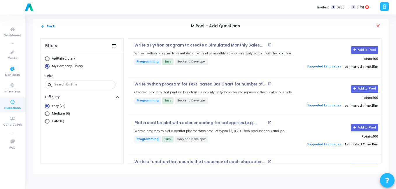
click at [11, 106] on span "Questions" at bounding box center [12, 108] width 17 height 5
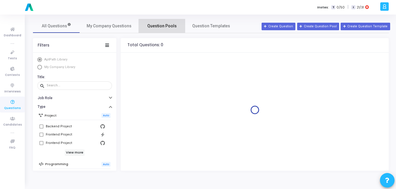
click at [160, 29] on link "Question Pools" at bounding box center [161, 26] width 47 height 14
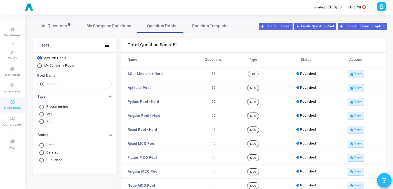
click at [42, 67] on span "My Company Pools" at bounding box center [58, 66] width 33 height 5
click at [42, 67] on input "My Company Pools" at bounding box center [39, 66] width 5 height 5
radio input "true"
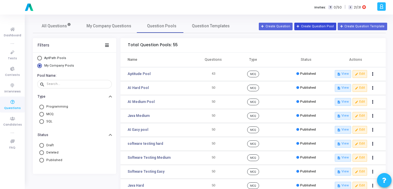
click at [312, 24] on button "Create Question Pool" at bounding box center [316, 27] width 42 height 8
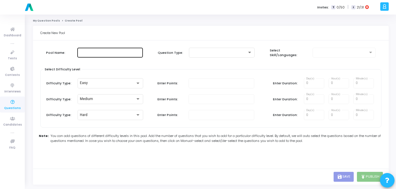
click at [86, 54] on input "text" at bounding box center [110, 53] width 61 height 4
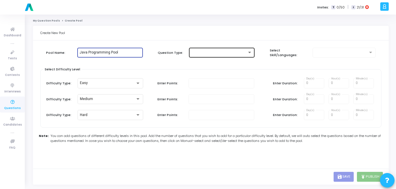
type input "Java Programming Pool"
click at [242, 50] on div at bounding box center [221, 52] width 61 height 11
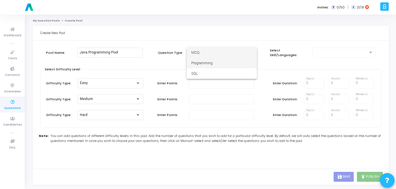
click at [226, 62] on span "Programming" at bounding box center [221, 63] width 61 height 10
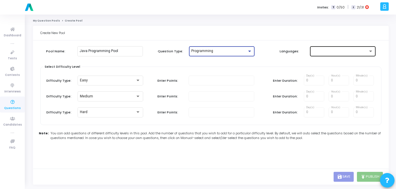
click at [314, 50] on div at bounding box center [340, 51] width 56 height 4
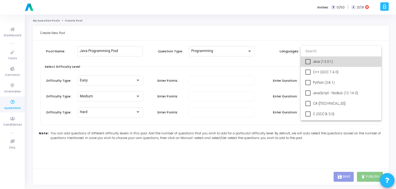
click at [306, 64] on mat-pseudo-checkbox at bounding box center [307, 61] width 5 height 5
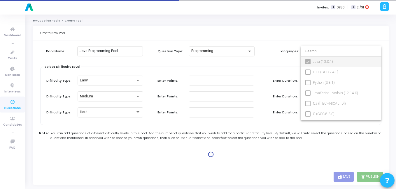
type input "100"
type input "15"
type input "100"
type input "30"
type input "100"
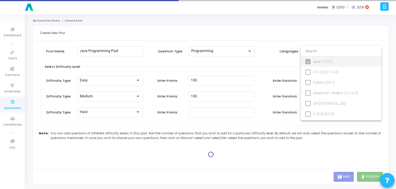
type input "45"
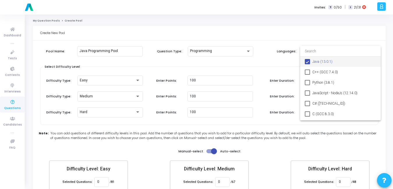
click at [153, 150] on div at bounding box center [196, 94] width 393 height 189
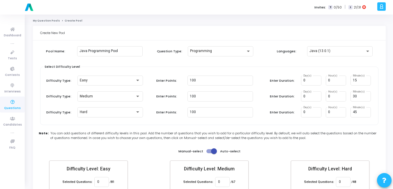
scroll to position [34, 0]
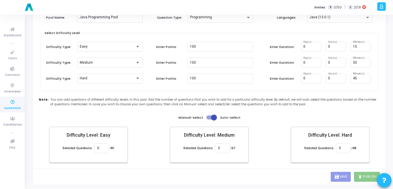
click at [214, 119] on span at bounding box center [214, 118] width 6 height 6
click at [209, 120] on input "checkbox" at bounding box center [209, 120] width 0 height 0
checkbox input "false"
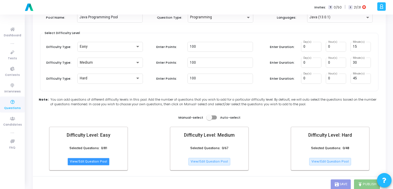
click at [102, 161] on button "View/Edit Question Pool" at bounding box center [89, 162] width 42 height 8
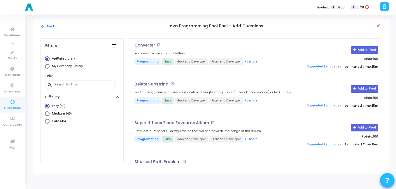
click at [50, 68] on span "My Company Library" at bounding box center [67, 66] width 34 height 5
click at [50, 68] on input "My Company Library" at bounding box center [47, 66] width 5 height 5
radio input "true"
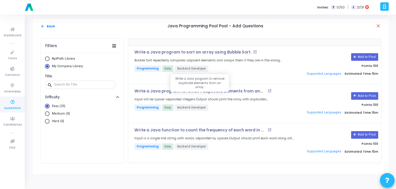
scroll to position [71, 0]
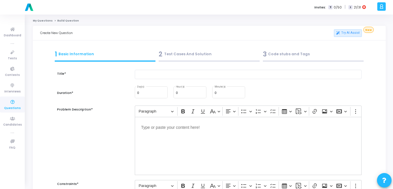
click at [195, 52] on div "2 Test Cases And Solution" at bounding box center [209, 55] width 101 height 10
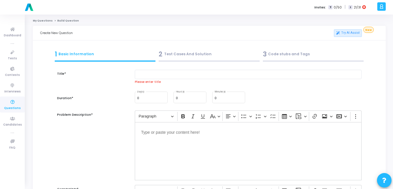
click at [182, 74] on input "text" at bounding box center [248, 75] width 227 height 10
paste input "Plot multiple histograms on the same figure (Math, Science, English scores)."
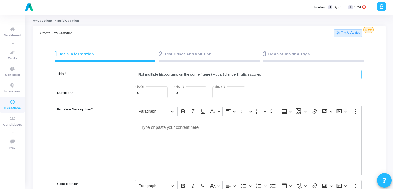
type input "Plot multiple histograms on the same figure (Math, Science, English scores)."
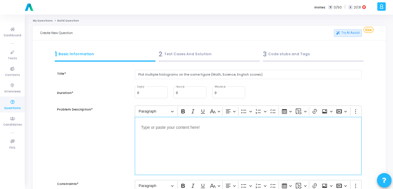
click at [163, 134] on div "Editor editing area: main" at bounding box center [248, 146] width 227 height 58
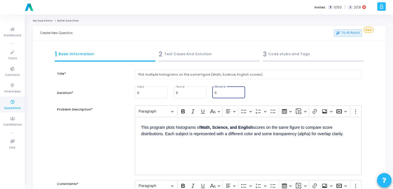
click at [225, 93] on input "0" at bounding box center [229, 92] width 28 height 3
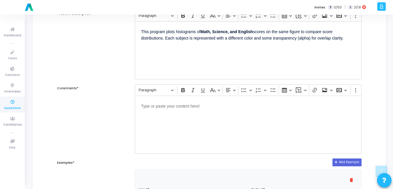
scroll to position [97, 0]
type input "15"
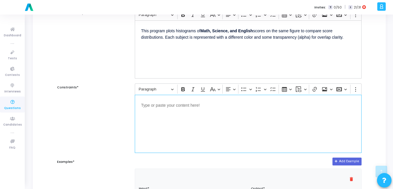
click at [183, 120] on div "Editor editing area: main" at bounding box center [248, 124] width 227 height 58
click at [165, 112] on div "Scores should be numeric. Data should be provided as lists of equal length." at bounding box center [248, 124] width 227 height 58
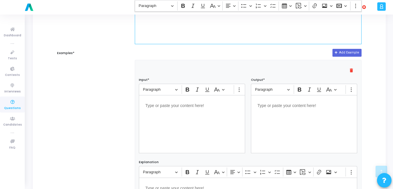
scroll to position [206, 0]
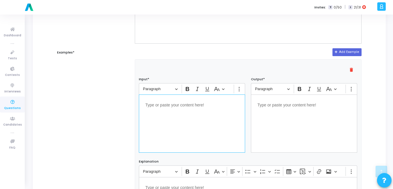
click at [192, 122] on div "Editor editing area: main" at bounding box center [192, 124] width 106 height 58
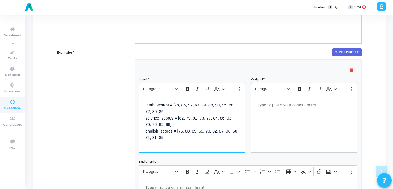
click at [274, 120] on div "Editor editing area: main" at bounding box center [304, 124] width 106 height 58
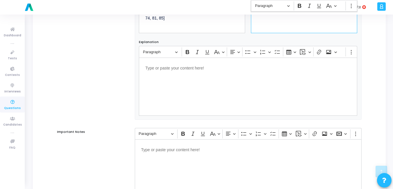
scroll to position [381, 0]
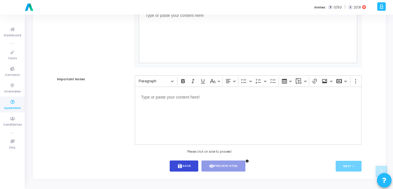
click at [186, 162] on button "save Save" at bounding box center [184, 166] width 29 height 11
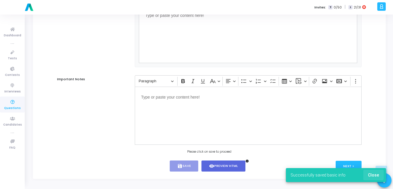
click at [370, 172] on button "Close" at bounding box center [374, 175] width 20 height 10
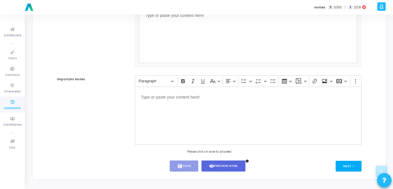
click at [354, 166] on button "Next >" at bounding box center [349, 166] width 26 height 11
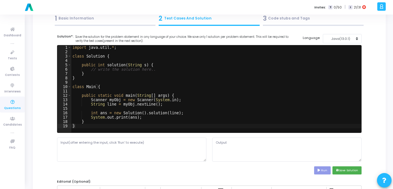
scroll to position [0, 0]
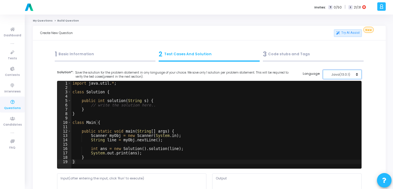
click at [342, 75] on div "Java(13.0.1)" at bounding box center [341, 74] width 29 height 5
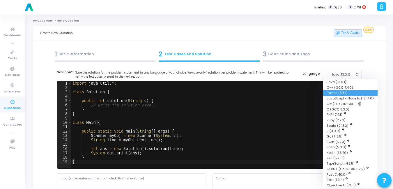
click at [332, 94] on button "Python (3.8.1)" at bounding box center [350, 93] width 55 height 6
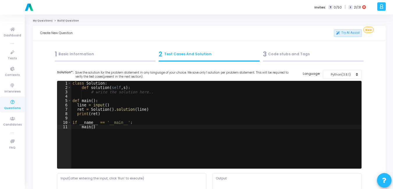
click at [300, 109] on div "class Solution : def solution ( self , s ) : # write the solution here.. def ma…" at bounding box center [216, 129] width 290 height 96
type textarea "if __name__ == '__main__': main()"
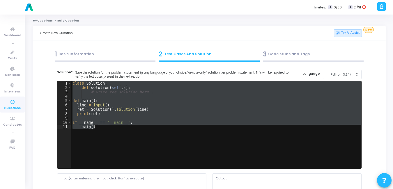
paste textarea
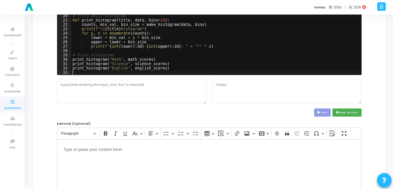
scroll to position [95, 0]
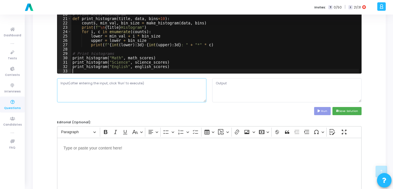
click at [184, 90] on textarea at bounding box center [131, 90] width 149 height 24
type textarea "n"
click at [321, 104] on cj-code-editor "Solution*: Save the solution for the problem statement in any language of your …" at bounding box center [209, 45] width 305 height 141
click at [321, 107] on cj-code-editor "Solution*: Save the solution for the problem statement in any language of your …" at bounding box center [209, 45] width 305 height 141
click at [320, 113] on button "Run" at bounding box center [322, 111] width 17 height 8
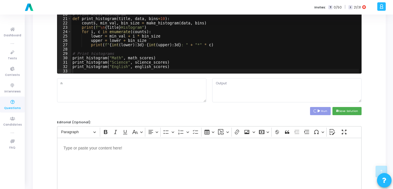
type textarea "Math Histogram 67- 69: ** 69- 72: * 72- 75: * 75- 78: * 78- 81: * 81- 83: 83- 8…"
click at [345, 109] on button "save Save Solution" at bounding box center [347, 111] width 29 height 8
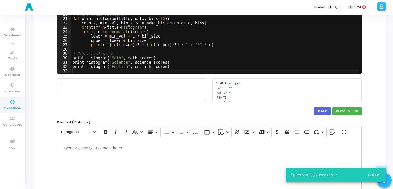
scroll to position [235, 0]
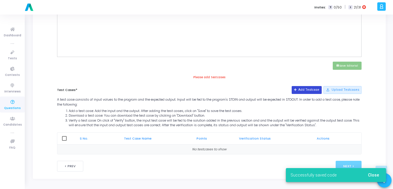
click at [304, 92] on button "Add Testcase" at bounding box center [307, 90] width 30 height 8
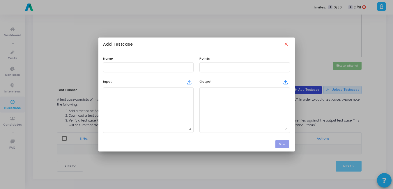
scroll to position [0, 0]
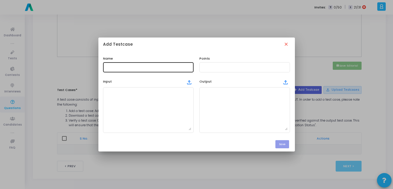
click at [126, 64] on div at bounding box center [148, 66] width 86 height 11
type input "Test Case"
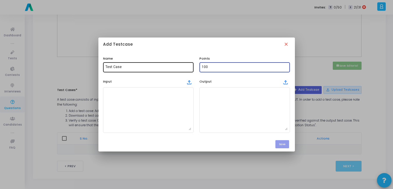
type input "100"
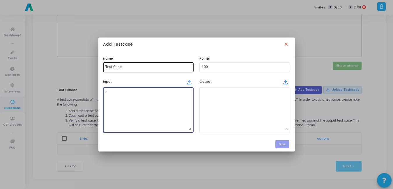
type textarea "n"
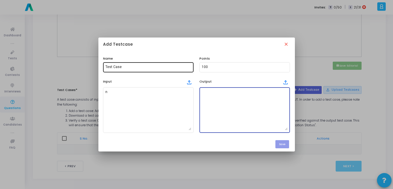
paste textarea "# Sample data math_scores = [78, 85, 92, 67, 74, 88, 90, 95, 68, 72, 80, 89] sc…"
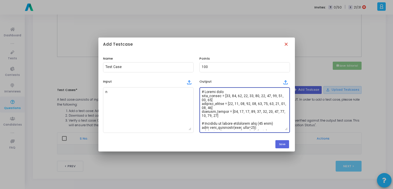
type textarea "# Sample data math_scores = [78, 85, 92, 67, 74, 88, 90, 95, 68, 72, 80, 89] sc…"
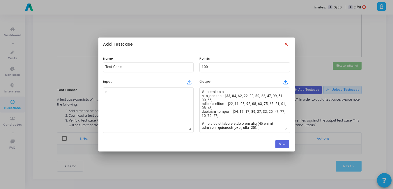
click at [285, 44] on mat-icon "close" at bounding box center [287, 45] width 6 height 6
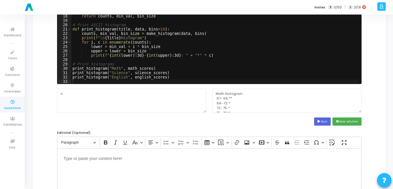
scroll to position [62, 0]
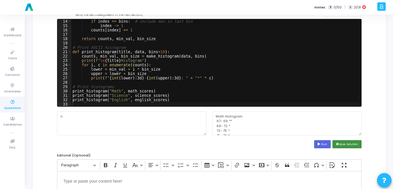
click at [350, 142] on button "save Save Solution" at bounding box center [347, 144] width 29 height 8
click at [303, 122] on textarea "Math Histogram 67- 69: ** 69- 72: * 72- 75: * 75- 78: * 78- 81: * 81- 83: 83- 8…" at bounding box center [286, 124] width 149 height 24
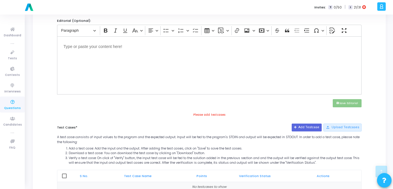
scroll to position [235, 0]
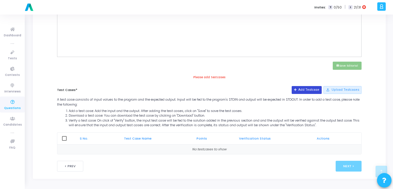
click at [308, 90] on button "Add Testcase" at bounding box center [307, 90] width 30 height 8
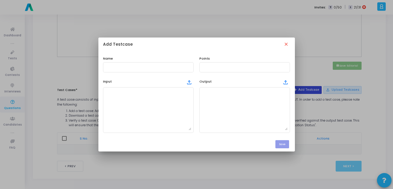
scroll to position [0, 0]
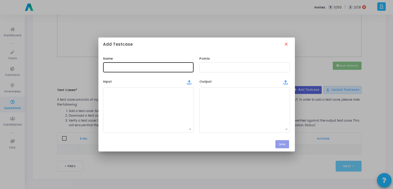
click at [123, 70] on div at bounding box center [148, 66] width 86 height 11
type input "Test Case"
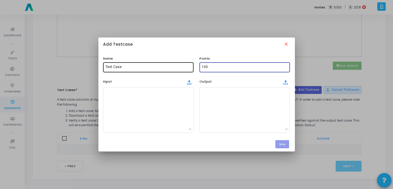
type input "100"
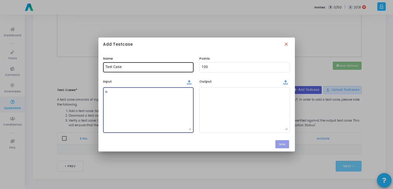
type textarea "n"
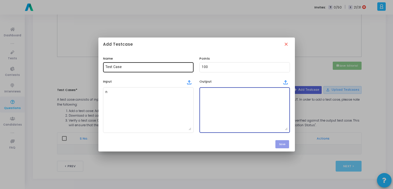
paste textarea "Math Histogram 67- 69: ** 69- 72: * 72- 75: * 75- 78: * 78- 81: * 81- 83: 83- 8…"
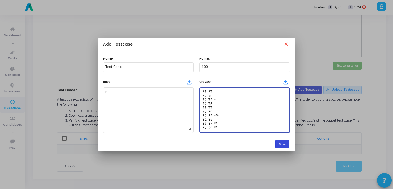
type textarea "Math Histogram 67- 69: ** 69- 72: * 72- 75: * 75- 78: * 78- 81: * 81- 83: 83- 8…"
click at [280, 144] on button "Save" at bounding box center [283, 144] width 14 height 8
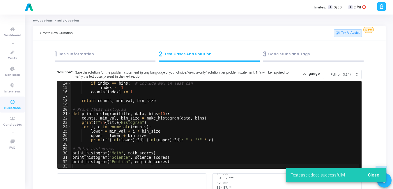
scroll to position [235, 0]
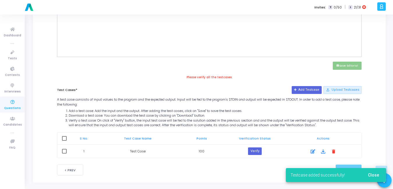
click at [62, 142] on th at bounding box center [64, 139] width 14 height 12
click at [63, 140] on span at bounding box center [64, 138] width 5 height 5
click at [64, 141] on input "checkbox" at bounding box center [64, 141] width 0 height 0
checkbox input "true"
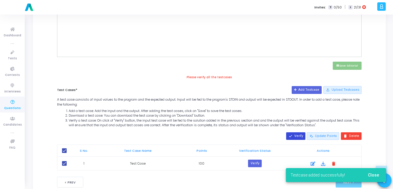
click at [293, 137] on mat-icon "done" at bounding box center [291, 136] width 4 height 4
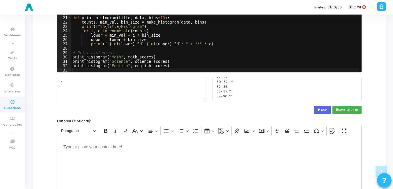
scroll to position [90, 0]
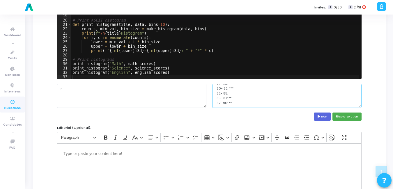
click at [267, 105] on textarea "Math Histogram 67- 69: ** 69- 72: * 72- 75: * 75- 78: * 78- 81: * 81- 83: 83- 8…" at bounding box center [286, 96] width 149 height 24
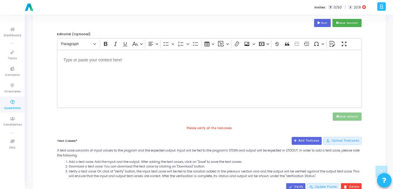
scroll to position [252, 0]
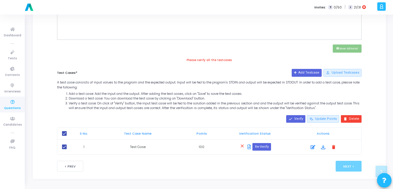
click at [248, 148] on icon at bounding box center [249, 147] width 3 height 5
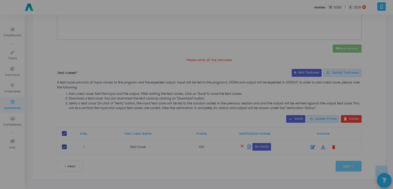
click at [250, 147] on div "? ! i × Output: Math Histogram 67- 69: ** 69- 72: * 72- 75: * 75- 78: * 78- 81:…" at bounding box center [196, 94] width 393 height 189
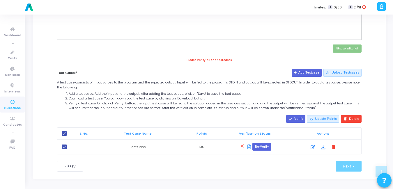
click at [250, 147] on icon at bounding box center [249, 147] width 3 height 5
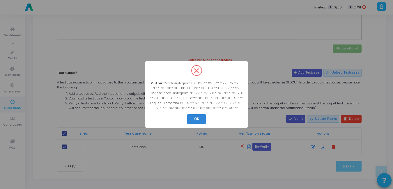
click at [262, 95] on div "? ! i × Output: Math Histogram 67- 69: ** 69- 72: * 72- 75: * 75- 78: * 78- 81:…" at bounding box center [196, 94] width 393 height 189
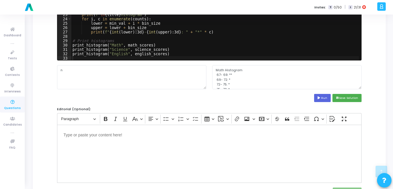
scroll to position [107, 0]
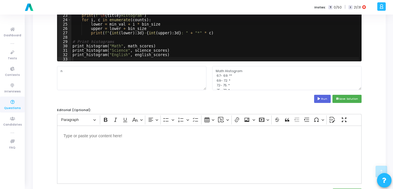
click at [161, 51] on div "index = int (( val - min_val ) / bin_size ) if index == bins : # include max in…" at bounding box center [215, 18] width 288 height 96
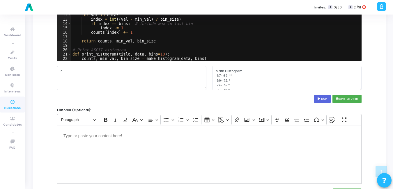
scroll to position [0, 0]
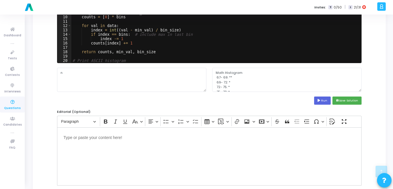
type textarea "print_histogram("English", english_scores)"
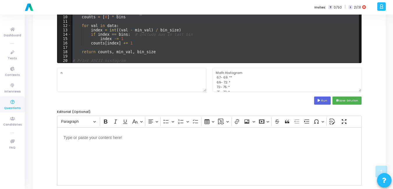
scroll to position [105, 0]
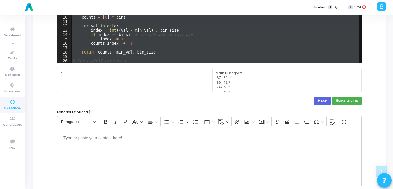
paste textarea
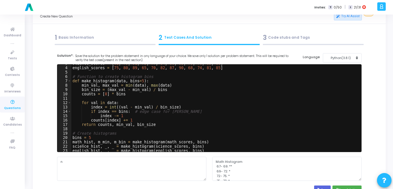
scroll to position [0, 0]
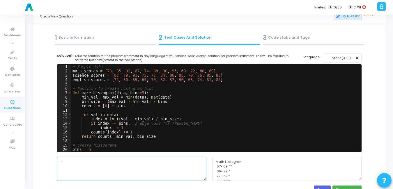
click at [93, 163] on textarea "n" at bounding box center [131, 169] width 149 height 24
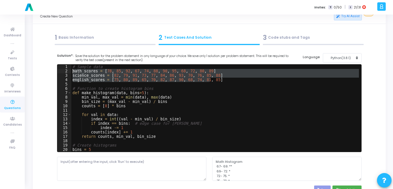
drag, startPoint x: 212, startPoint y: 80, endPoint x: 64, endPoint y: 71, distance: 148.6
click at [64, 71] on div "english_scores = [75, 80, 89, 65, 70, 82, 87, 90, 68, 74, 81, 85] 1 2 3 4 5 6 7…" at bounding box center [209, 108] width 304 height 87
type textarea "math_scores = [78, 85, 92, 67, 74, 88, 90, 95, 68, 72, 80, 89] science_scores =…"
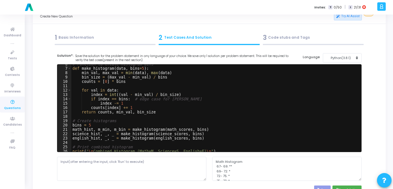
scroll to position [32, 0]
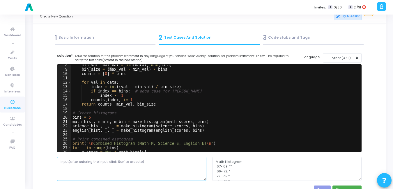
click at [91, 167] on textarea at bounding box center [131, 169] width 149 height 24
paste textarea "math_scores = [78, 85, 92, 67, 74, 88, 90, 95, 68, 72, 80, 89] science_scores =…"
type textarea "math_scores = [78, 85, 92, 67, 74, 88, 90, 95, 68, 72, 80, 89] science_scores =…"
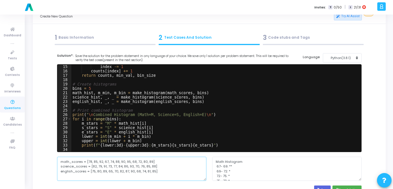
scroll to position [17, 0]
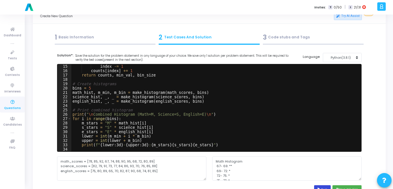
click at [324, 188] on button "Run" at bounding box center [322, 190] width 17 height 8
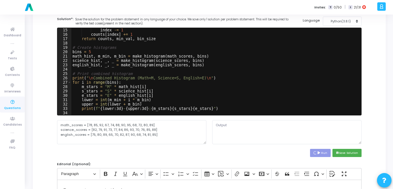
scroll to position [54, 0]
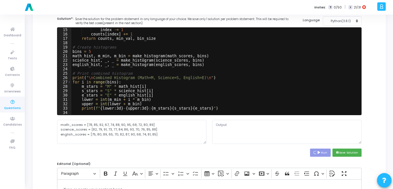
type textarea "Combined Histogram (Math=M, Science=S, English=E) 67- 72: MMMSSEE 72- 77: MMSSS…"
click at [315, 131] on textarea "Combined Histogram (Math=M, Science=S, English=E) 67- 72: MMMSSEE 72- 77: MMSSS…" at bounding box center [286, 132] width 149 height 24
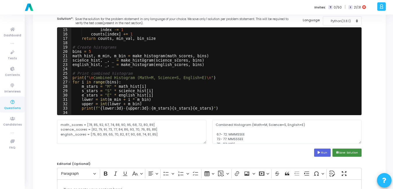
click at [353, 156] on button "save Save Solution" at bounding box center [347, 153] width 29 height 8
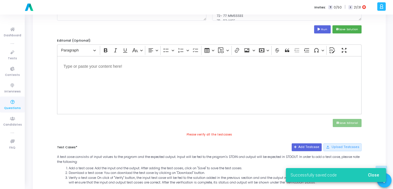
scroll to position [176, 0]
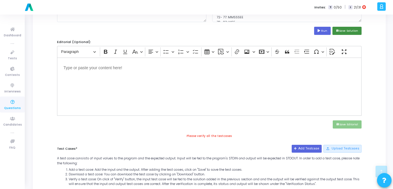
click at [341, 31] on button "save Save Solution" at bounding box center [347, 31] width 29 height 8
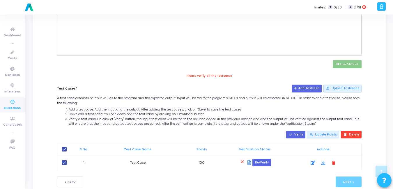
scroll to position [237, 0]
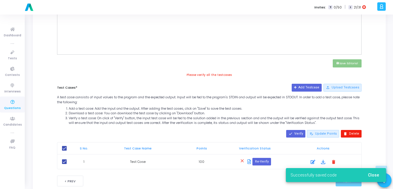
click at [350, 137] on button "delete Delete" at bounding box center [351, 134] width 21 height 8
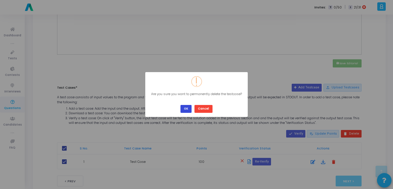
click at [186, 108] on button "OK" at bounding box center [186, 109] width 11 height 8
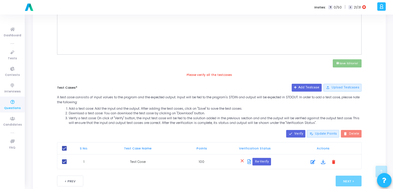
checkbox input "false"
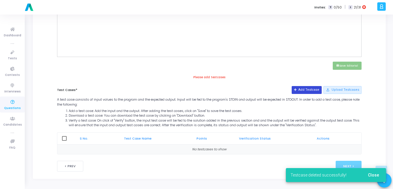
click at [314, 89] on button "Add Testcase" at bounding box center [307, 90] width 30 height 8
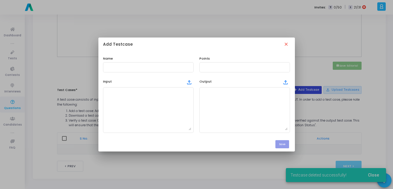
scroll to position [0, 0]
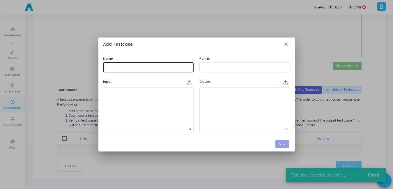
click at [173, 66] on input "text" at bounding box center [148, 67] width 86 height 4
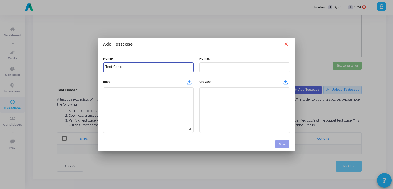
type input "Test Case"
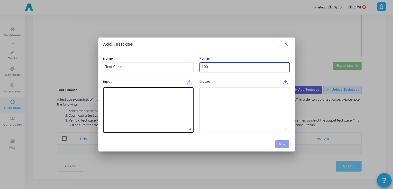
type input "100"
click at [144, 133] on div at bounding box center [148, 110] width 86 height 47
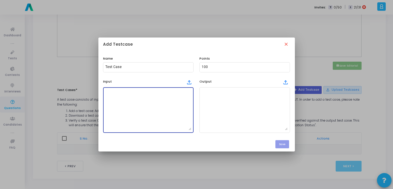
paste textarea "math_scores = [78, 85, 92, 67, 74, 88, 90, 95, 68, 72, 80, 89] science_scores =…"
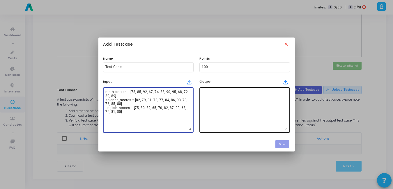
type textarea "math_scores = [78, 85, 92, 67, 74, 88, 90, 95, 68, 72, 80, 89] science_scores =…"
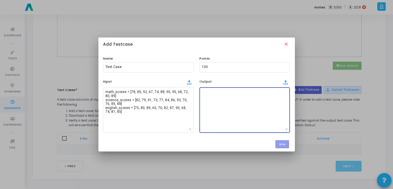
click at [238, 115] on textarea at bounding box center [245, 110] width 86 height 41
paste textarea "Combined Histogram (Math=M, Science=S, English=E) 67- 72: MMMSSEE 72- 77: MMSSS…"
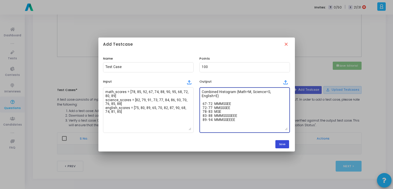
type textarea "Combined Histogram (Math=M, Science=S, English=E) 67- 72: MMMSSEE 72- 77: MMSSS…"
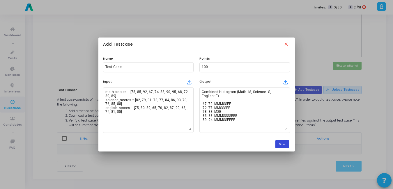
click at [279, 143] on button "Save" at bounding box center [283, 144] width 14 height 8
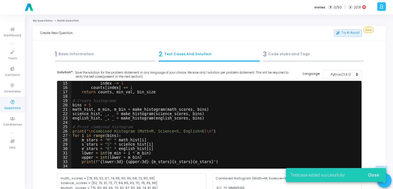
scroll to position [235, 0]
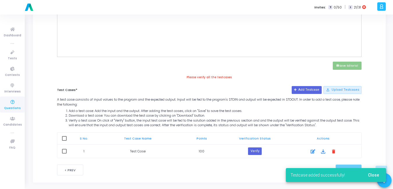
click at [66, 137] on span at bounding box center [64, 138] width 5 height 5
click at [64, 141] on input "checkbox" at bounding box center [64, 141] width 0 height 0
checkbox input "true"
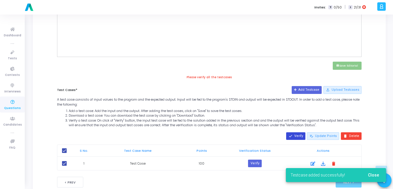
click at [295, 139] on button "done Verify" at bounding box center [295, 137] width 19 height 8
